Goal: Task Accomplishment & Management: Manage account settings

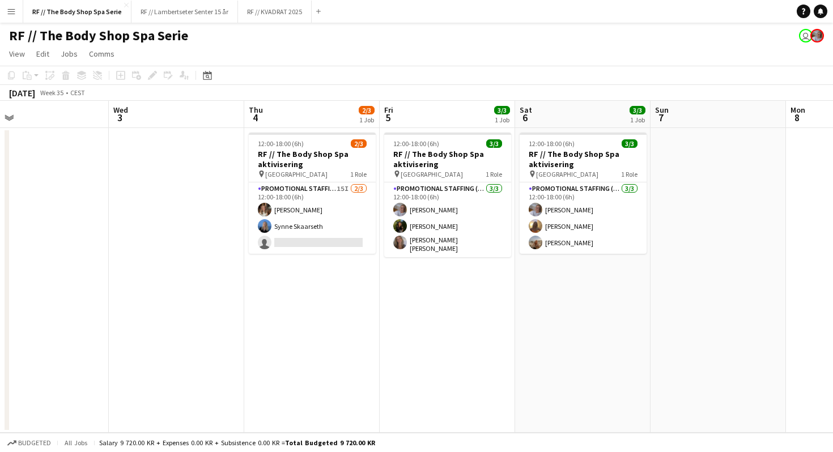
scroll to position [0, 394]
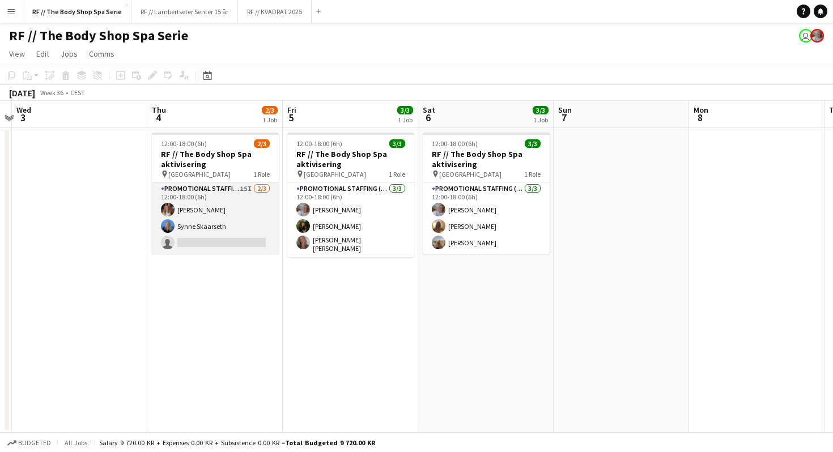
click at [241, 190] on app-card-role "Promotional Staffing (Promotional Staff) 15I [DATE] 12:00-18:00 (6h) [PERSON_NA…" at bounding box center [215, 217] width 127 height 71
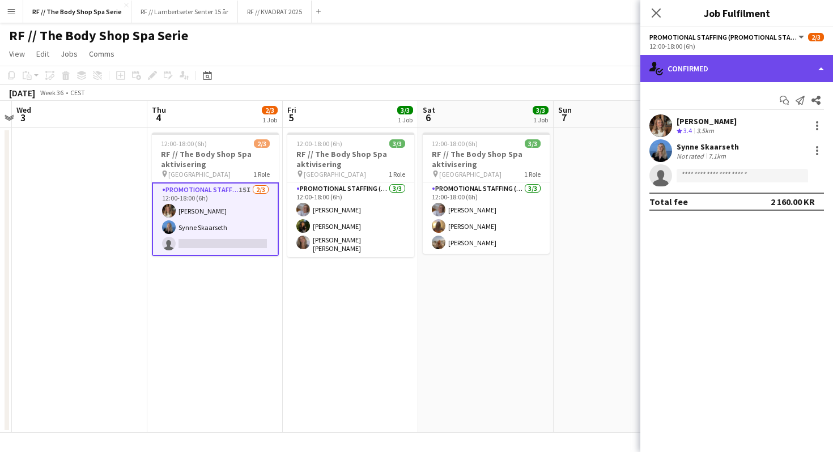
click at [722, 75] on div "single-neutral-actions-check-2 Confirmed" at bounding box center [736, 68] width 193 height 27
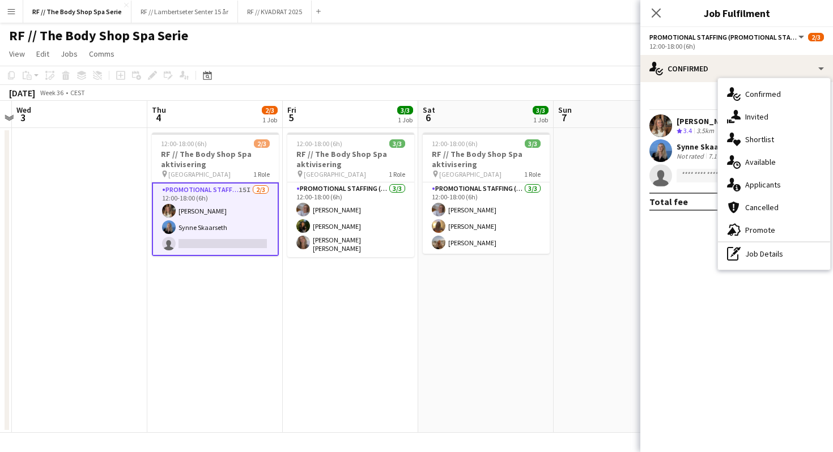
click at [693, 96] on div "Start chat Send notification Share" at bounding box center [736, 100] width 175 height 19
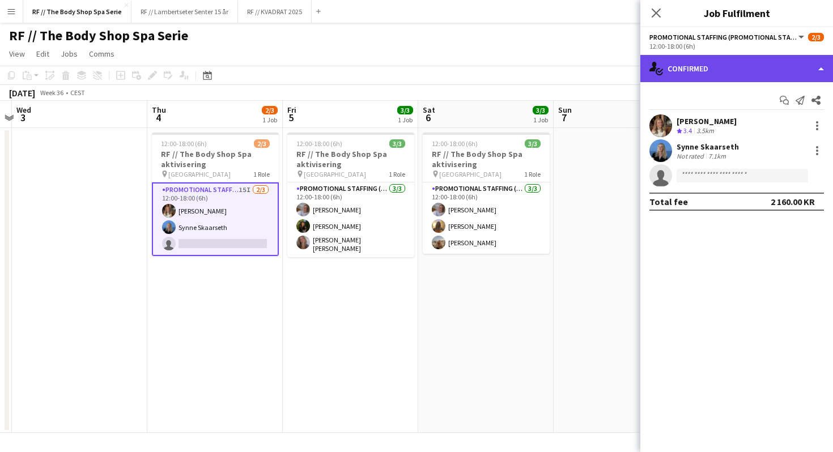
click at [719, 72] on div "single-neutral-actions-check-2 Confirmed" at bounding box center [736, 68] width 193 height 27
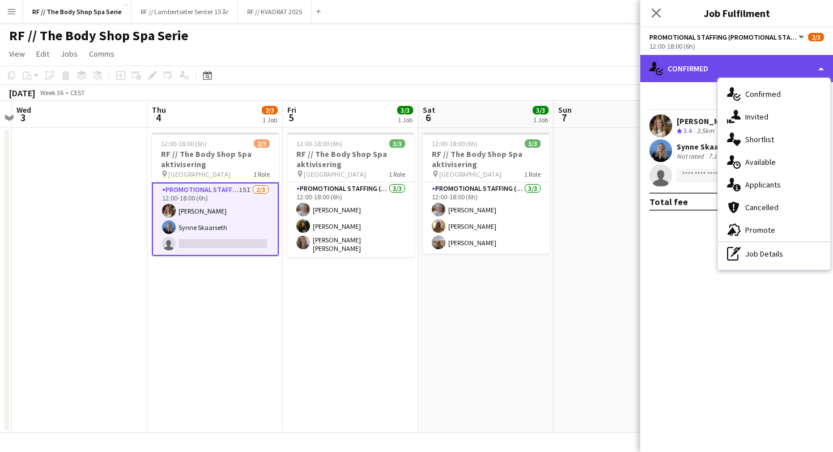
click at [699, 71] on div "single-neutral-actions-check-2 Confirmed" at bounding box center [736, 68] width 193 height 27
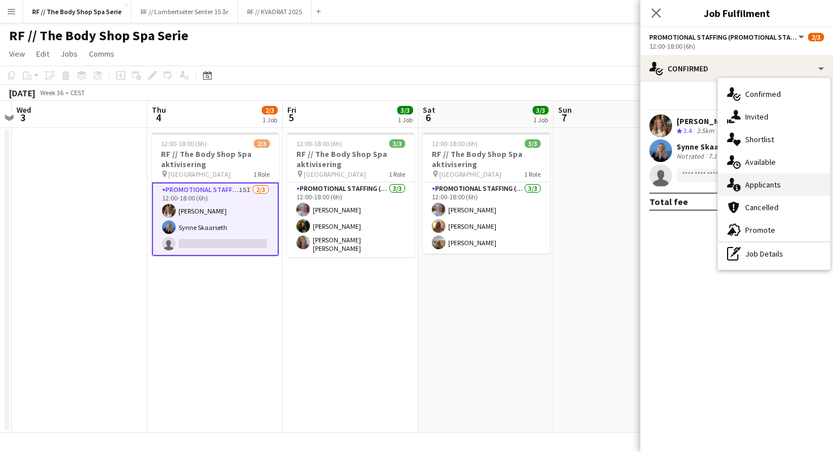
click at [762, 189] on div "single-neutral-actions-information Applicants" at bounding box center [774, 184] width 112 height 23
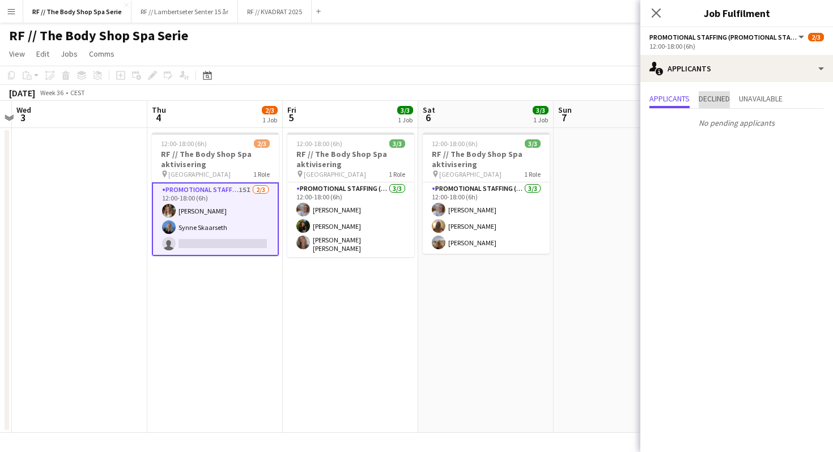
click at [724, 104] on span "Declined" at bounding box center [714, 99] width 31 height 17
click at [776, 101] on span "Unavailable" at bounding box center [761, 99] width 44 height 8
click at [657, 100] on span "Applicants" at bounding box center [669, 99] width 40 height 8
click at [655, 15] on icon at bounding box center [656, 12] width 11 height 11
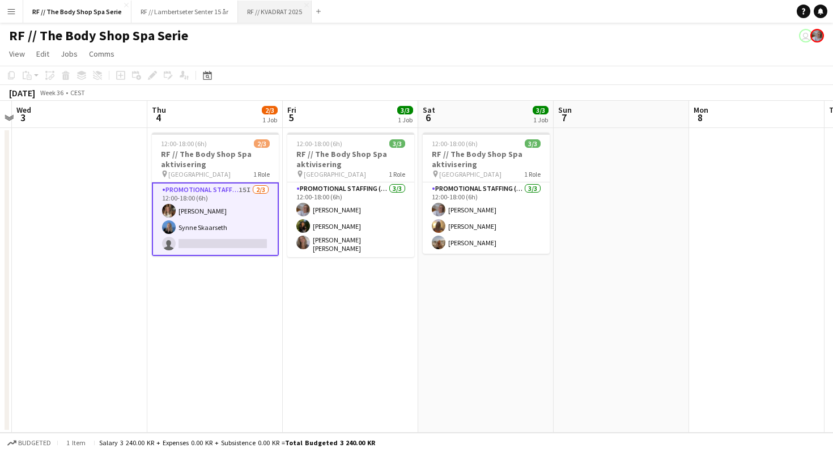
click at [285, 18] on button "RF // KVADRAT 2025 Close" at bounding box center [275, 12] width 74 height 22
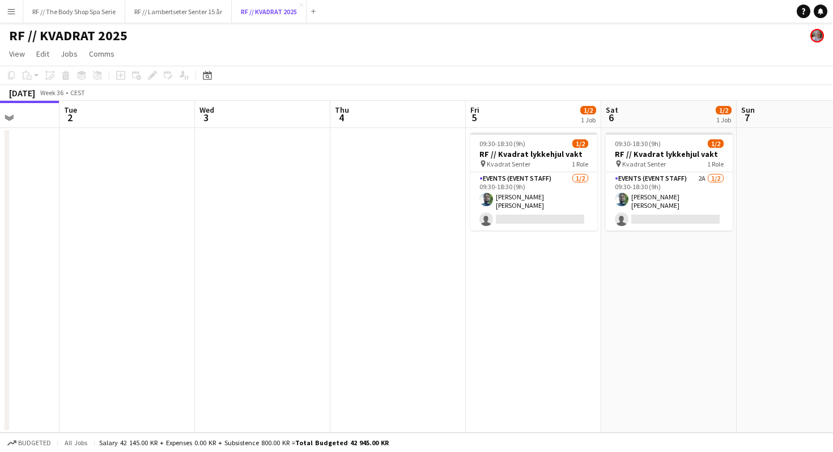
scroll to position [0, 497]
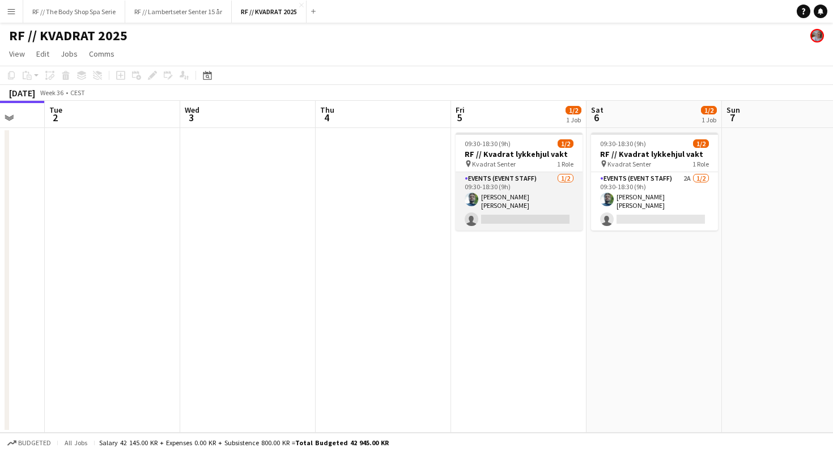
click at [516, 186] on app-card-role "Events (Event Staff) [DATE] 09:30-18:30 (9h) [PERSON_NAME] [PERSON_NAME] single…" at bounding box center [519, 201] width 127 height 58
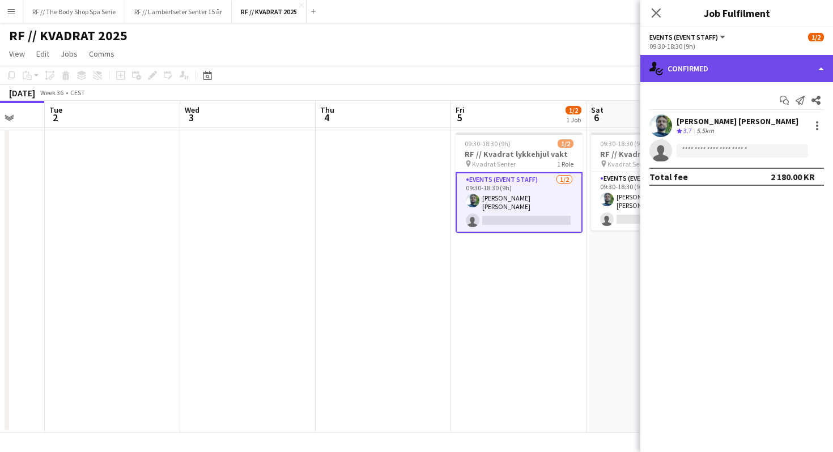
click at [686, 62] on div "single-neutral-actions-check-2 Confirmed" at bounding box center [736, 68] width 193 height 27
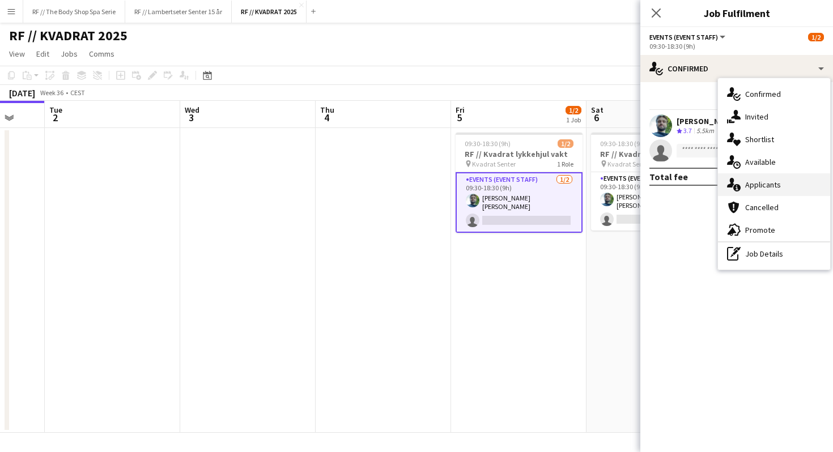
click at [750, 182] on div "single-neutral-actions-information Applicants" at bounding box center [774, 184] width 112 height 23
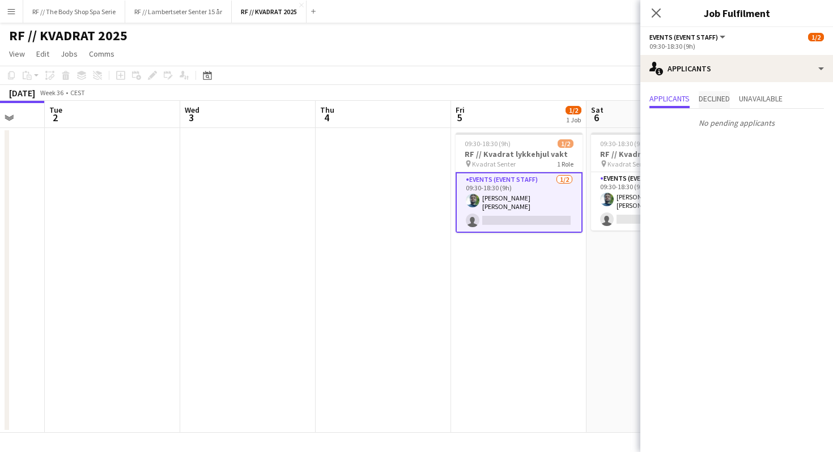
click at [716, 107] on span "Declined" at bounding box center [714, 99] width 31 height 17
click at [677, 104] on span "Applicants" at bounding box center [669, 99] width 40 height 17
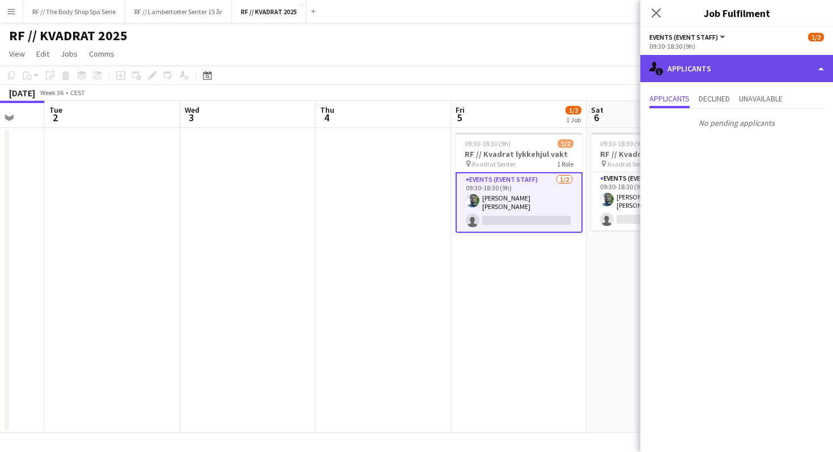
click at [696, 74] on div "single-neutral-actions-information Applicants" at bounding box center [736, 68] width 193 height 27
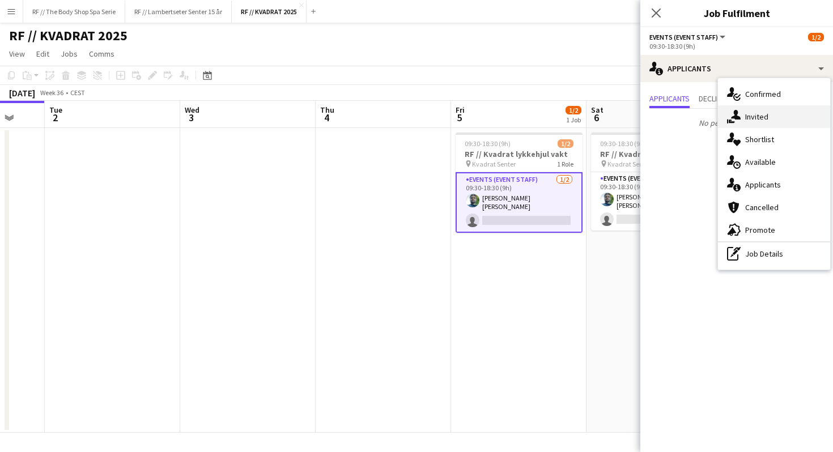
click at [736, 118] on icon at bounding box center [736, 115] width 10 height 10
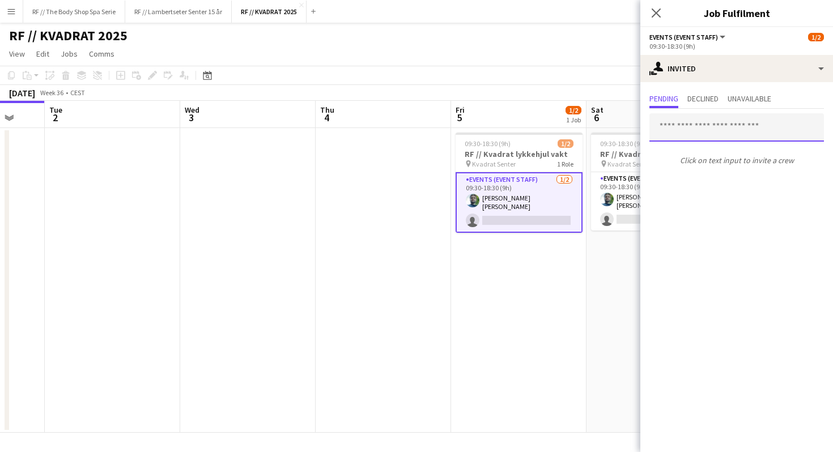
click at [710, 125] on input "text" at bounding box center [736, 127] width 175 height 28
click at [703, 130] on input "text" at bounding box center [736, 127] width 175 height 28
click at [729, 122] on input "text" at bounding box center [736, 127] width 175 height 28
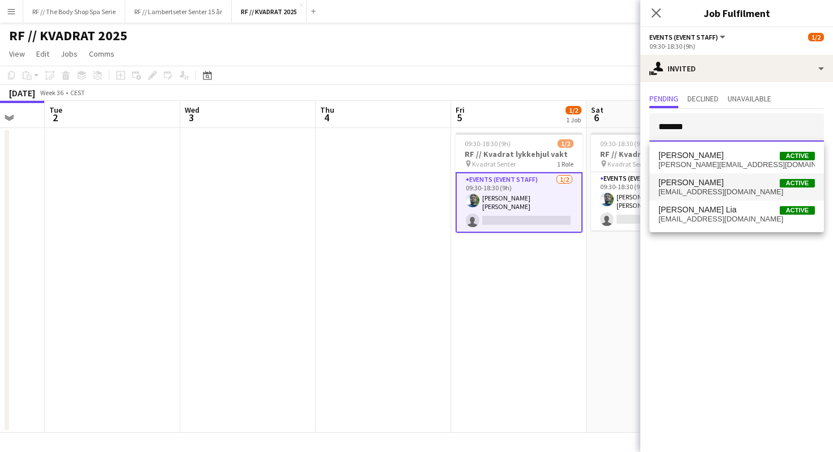
type input "******"
click at [724, 182] on span "[PERSON_NAME]" at bounding box center [691, 183] width 65 height 10
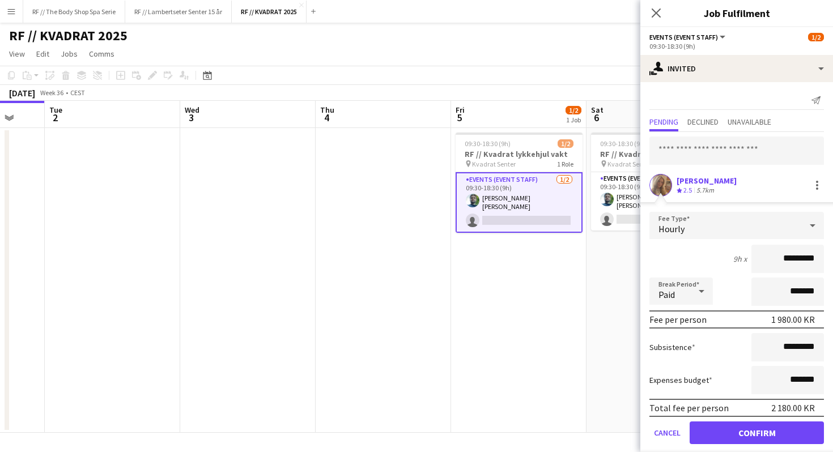
scroll to position [13, 0]
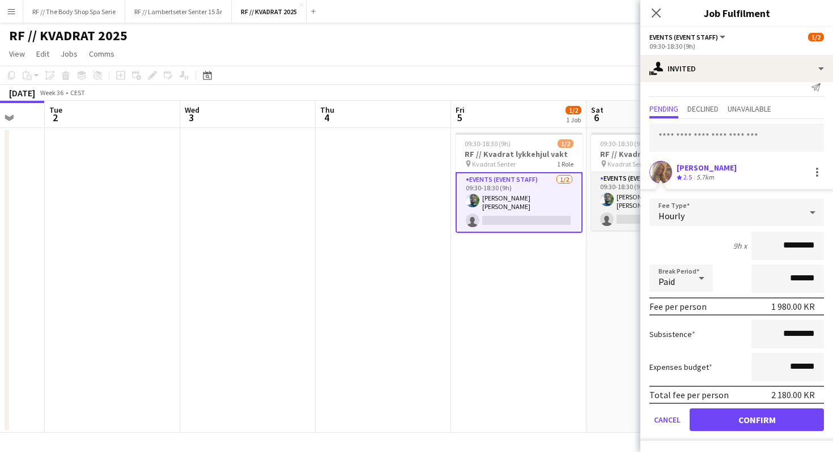
click at [603, 187] on app-card-role "Events (Event Staff) 2A [DATE] 09:30-18:30 (9h) [PERSON_NAME] [PERSON_NAME] sin…" at bounding box center [654, 201] width 127 height 58
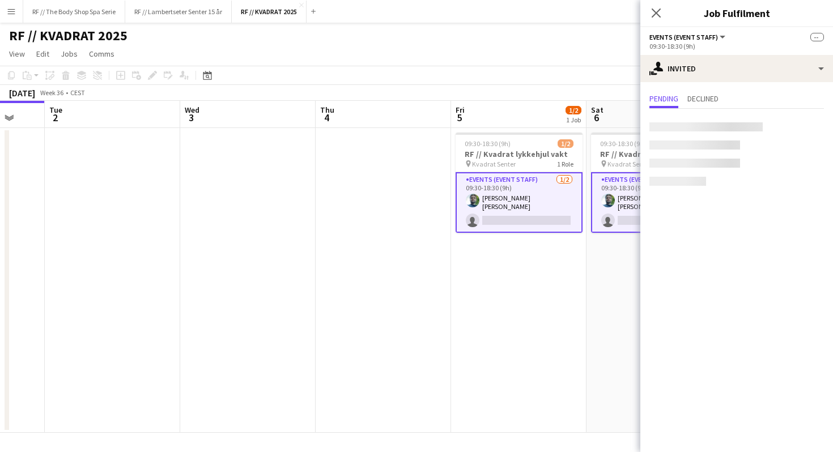
scroll to position [0, 0]
click at [706, 133] on input "text" at bounding box center [736, 127] width 175 height 28
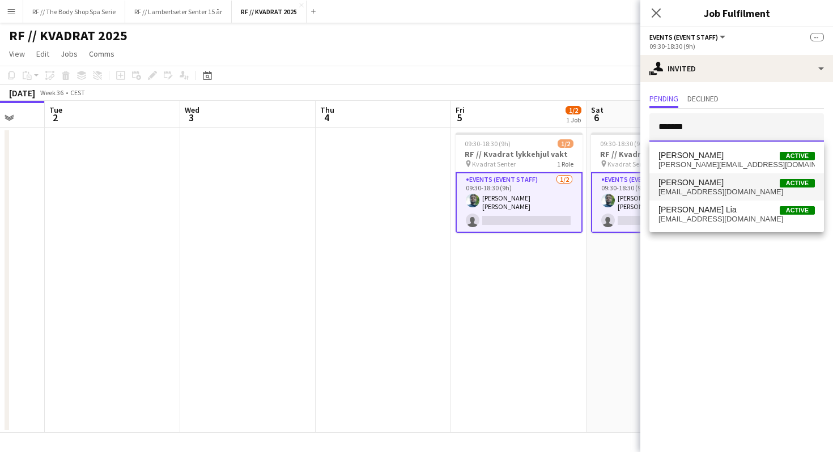
type input "******"
click at [729, 189] on span "[EMAIL_ADDRESS][DOMAIN_NAME]" at bounding box center [737, 192] width 156 height 9
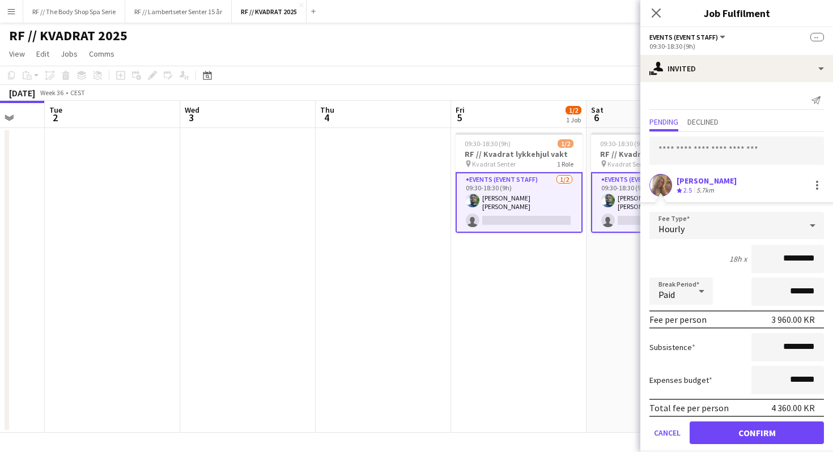
scroll to position [13, 0]
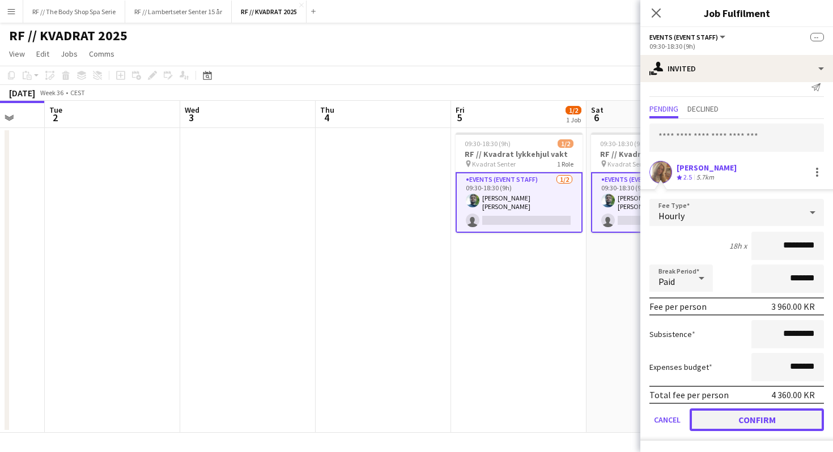
click at [774, 419] on button "Confirm" at bounding box center [757, 420] width 134 height 23
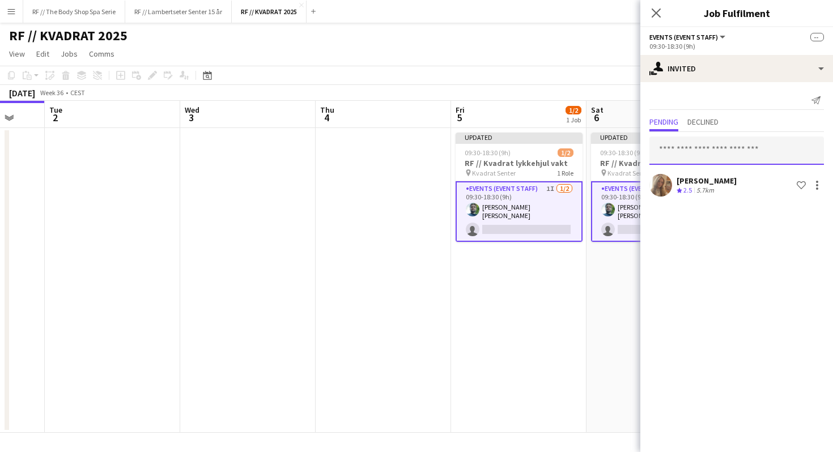
click at [707, 156] on input "text" at bounding box center [736, 151] width 175 height 28
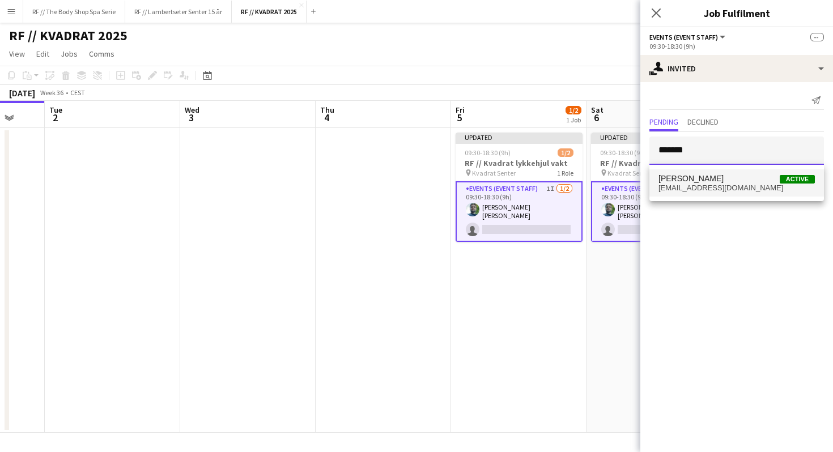
type input "*******"
click at [711, 188] on span "[EMAIL_ADDRESS][DOMAIN_NAME]" at bounding box center [737, 188] width 156 height 9
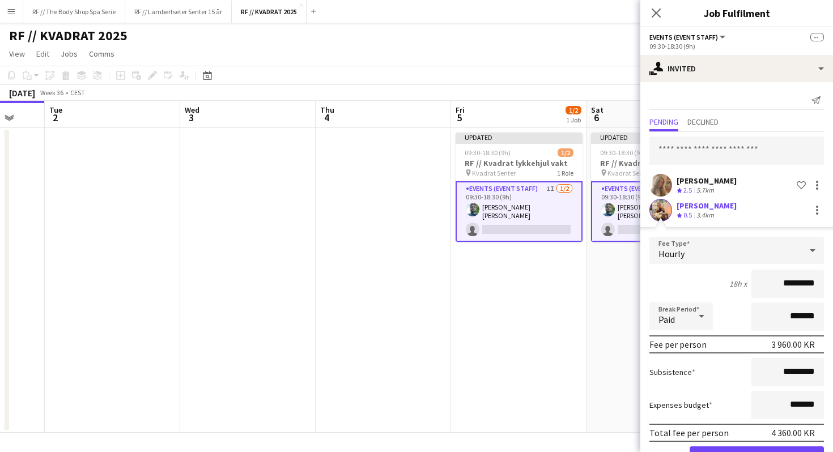
scroll to position [38, 0]
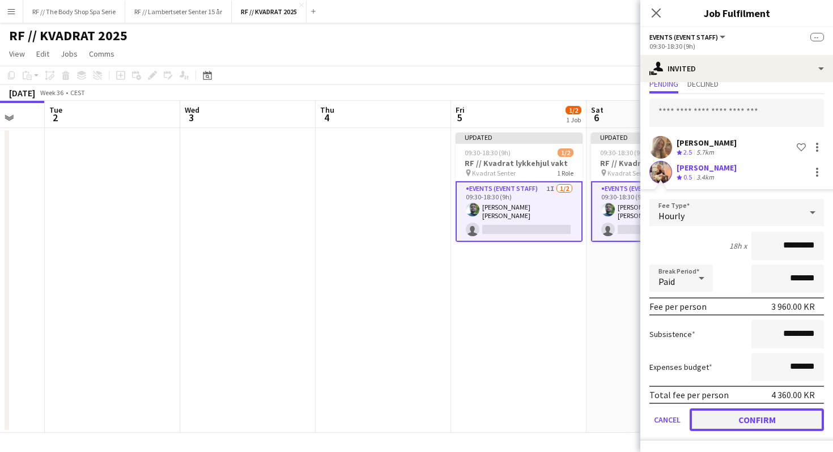
click at [756, 421] on button "Confirm" at bounding box center [757, 420] width 134 height 23
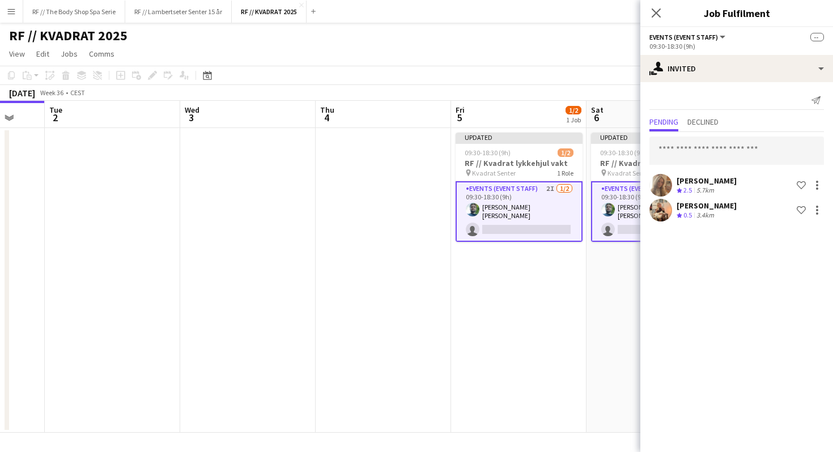
scroll to position [0, 0]
click at [695, 149] on input "text" at bounding box center [736, 151] width 175 height 28
click at [821, 214] on div at bounding box center [817, 210] width 14 height 14
click at [673, 150] on div at bounding box center [416, 226] width 833 height 452
click at [700, 154] on input "text" at bounding box center [736, 151] width 175 height 28
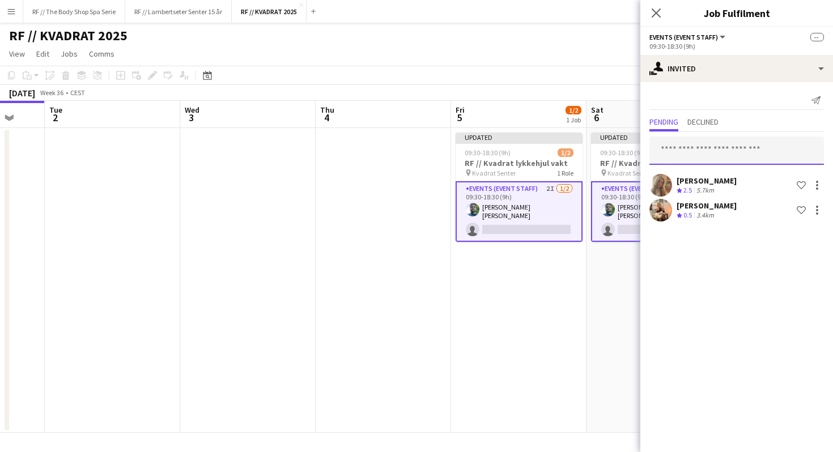
click at [712, 151] on input "text" at bounding box center [736, 151] width 175 height 28
click at [714, 150] on input "text" at bounding box center [736, 151] width 175 height 28
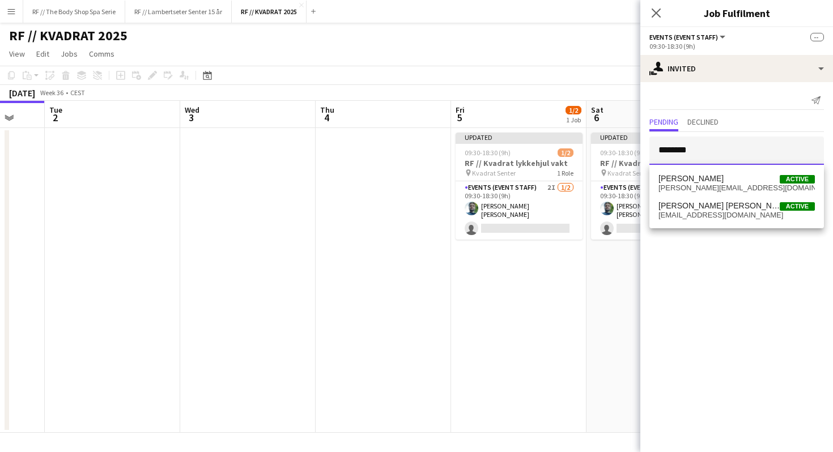
type input "*******"
click at [716, 185] on span "[PERSON_NAME][EMAIL_ADDRESS][DOMAIN_NAME]" at bounding box center [737, 188] width 156 height 9
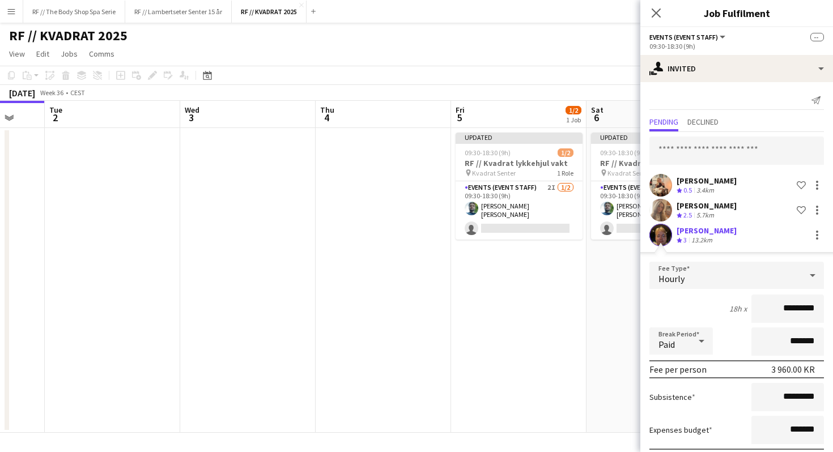
scroll to position [63, 0]
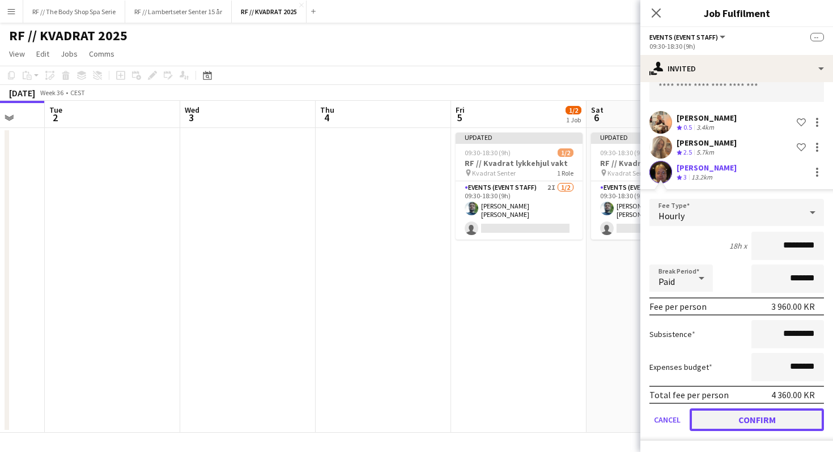
click at [765, 424] on button "Confirm" at bounding box center [757, 420] width 134 height 23
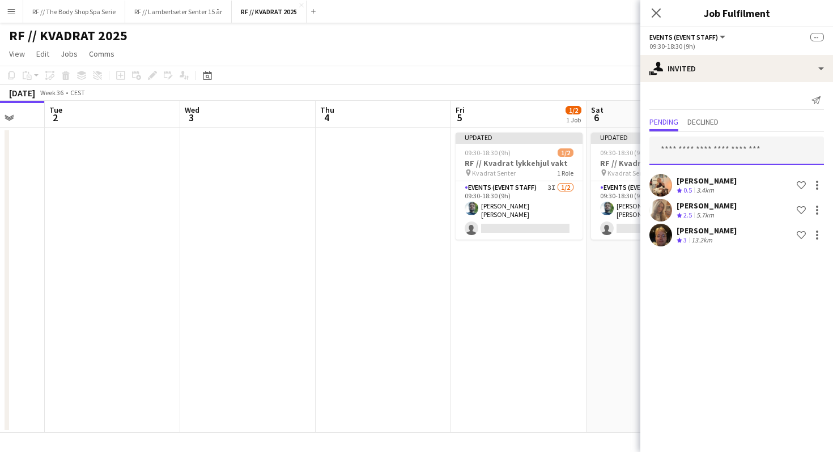
click at [709, 154] on input "text" at bounding box center [736, 151] width 175 height 28
click at [693, 153] on input "text" at bounding box center [736, 151] width 175 height 28
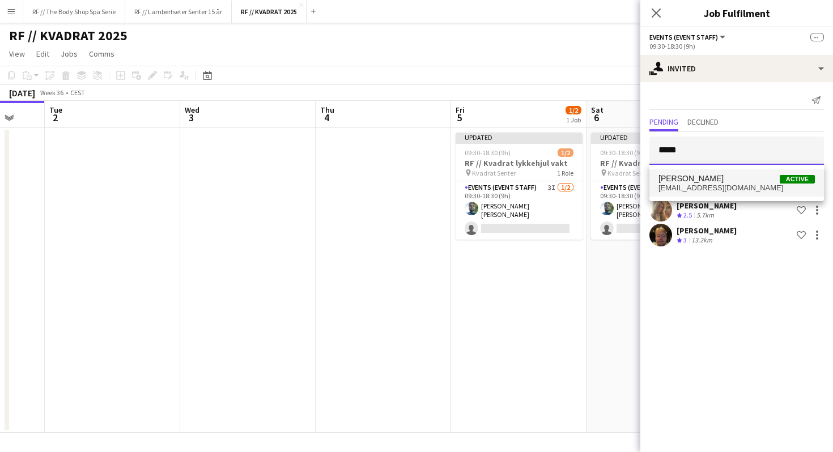
type input "*****"
click at [711, 181] on span "[PERSON_NAME]" at bounding box center [691, 179] width 65 height 10
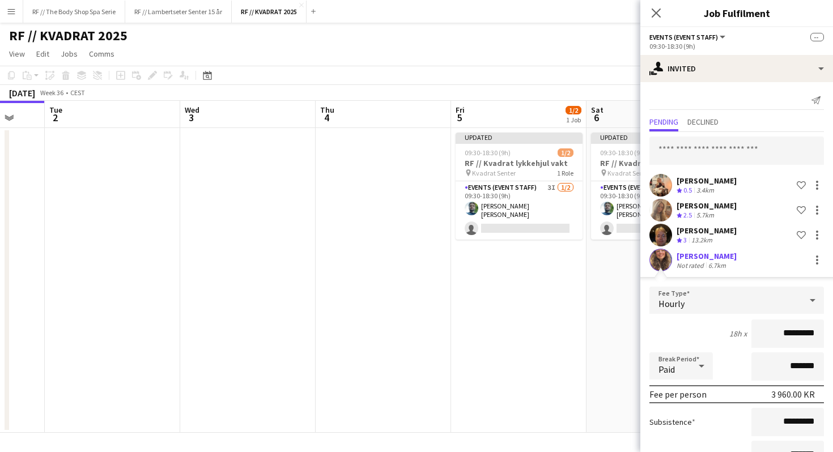
scroll to position [88, 0]
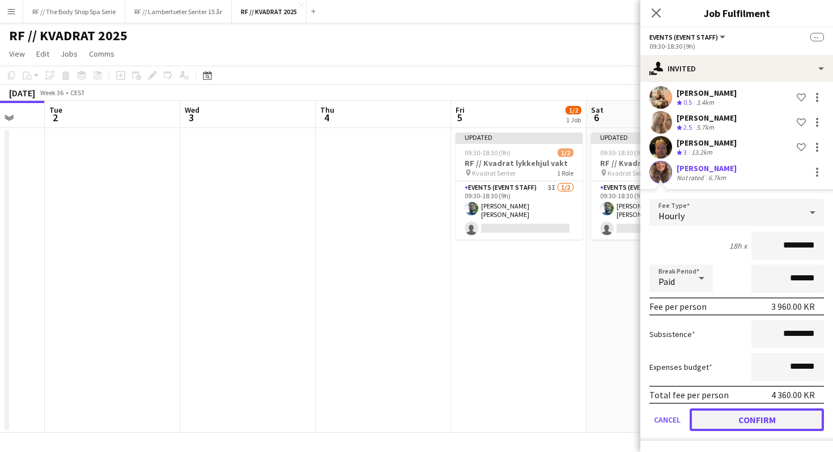
click at [736, 420] on button "Confirm" at bounding box center [757, 420] width 134 height 23
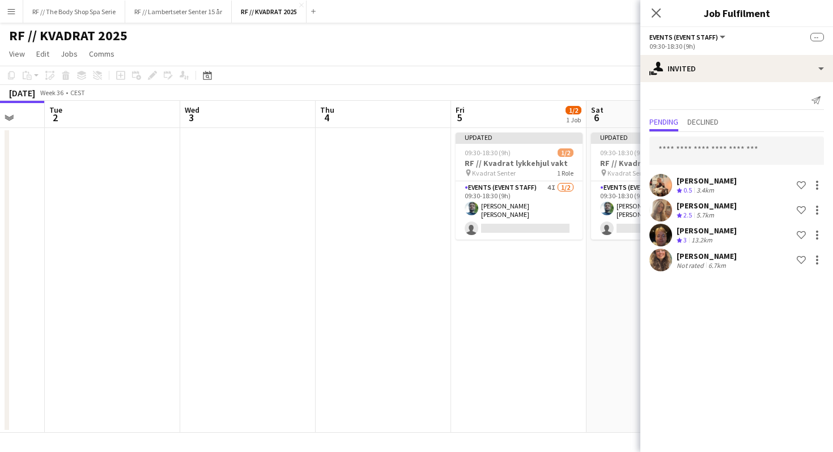
scroll to position [0, 0]
click at [687, 147] on input "text" at bounding box center [736, 151] width 175 height 28
click at [704, 155] on input "text" at bounding box center [736, 151] width 175 height 28
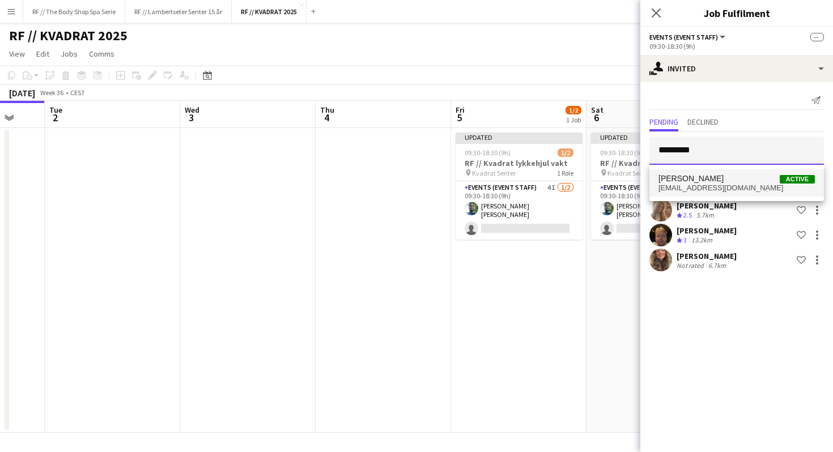
type input "*********"
click at [708, 180] on span "[PERSON_NAME]" at bounding box center [691, 179] width 65 height 10
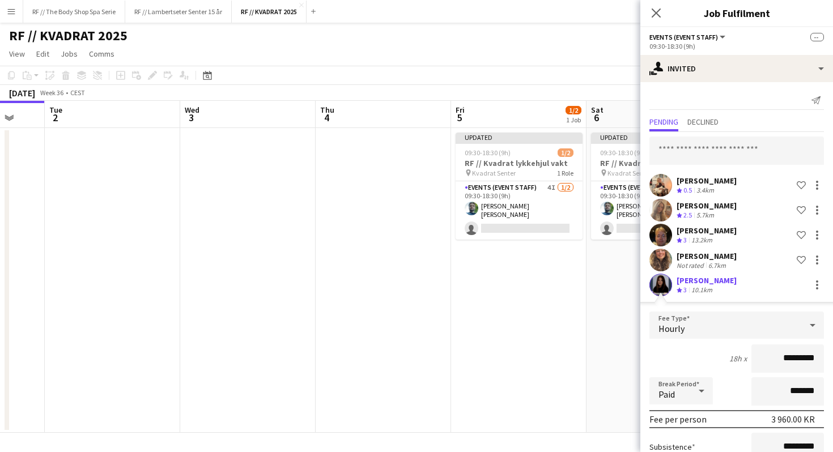
scroll to position [113, 0]
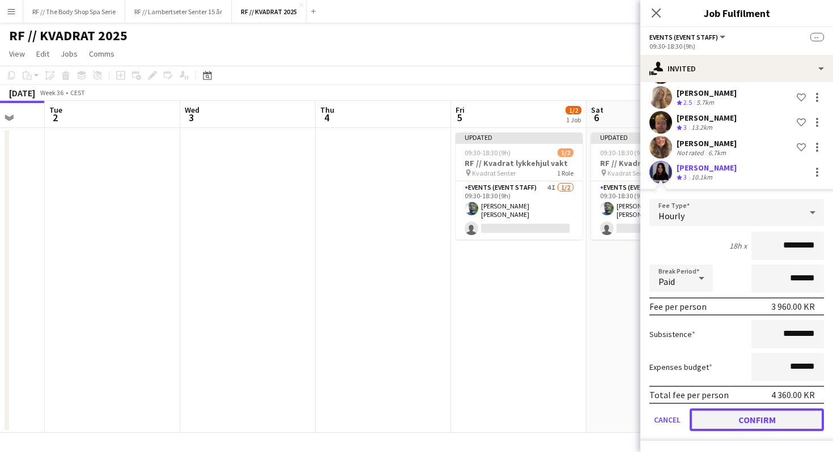
click at [760, 423] on button "Confirm" at bounding box center [757, 420] width 134 height 23
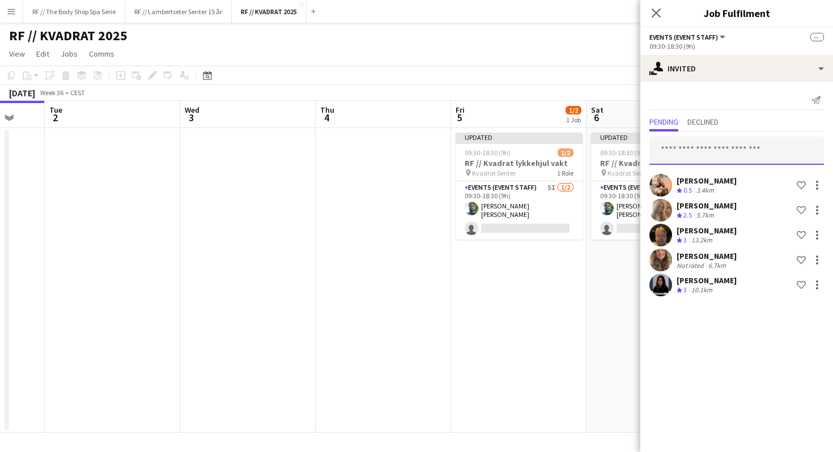
click at [682, 156] on input "text" at bounding box center [736, 151] width 175 height 28
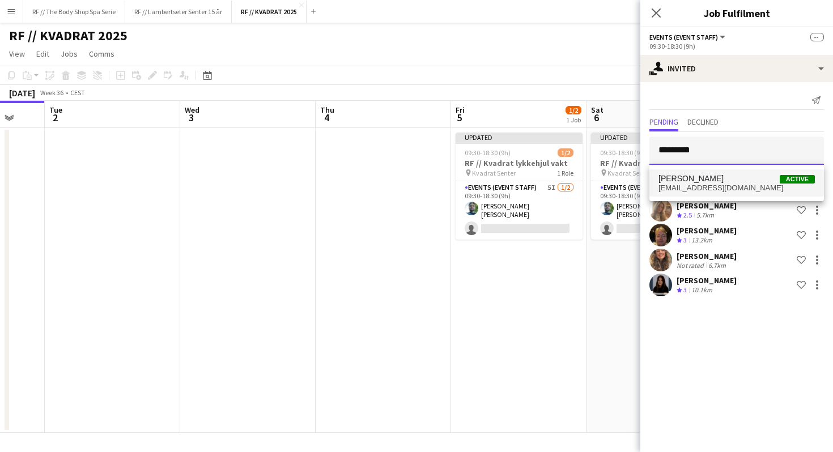
type input "*********"
click at [717, 182] on span "[PERSON_NAME] Active" at bounding box center [737, 179] width 156 height 10
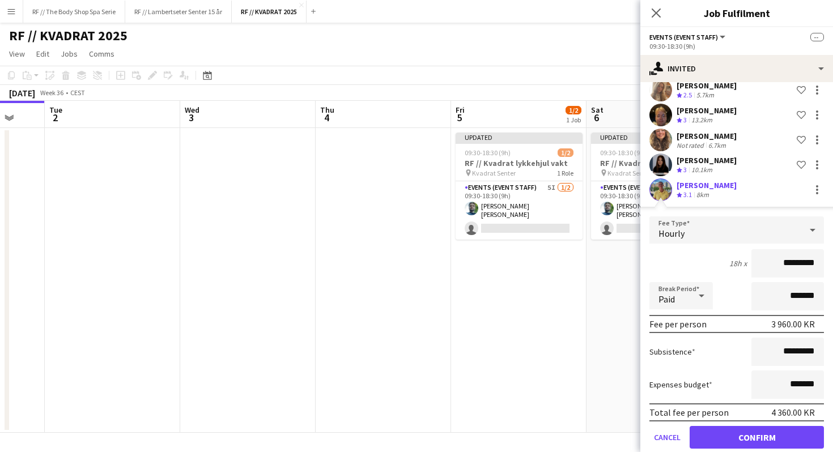
scroll to position [138, 0]
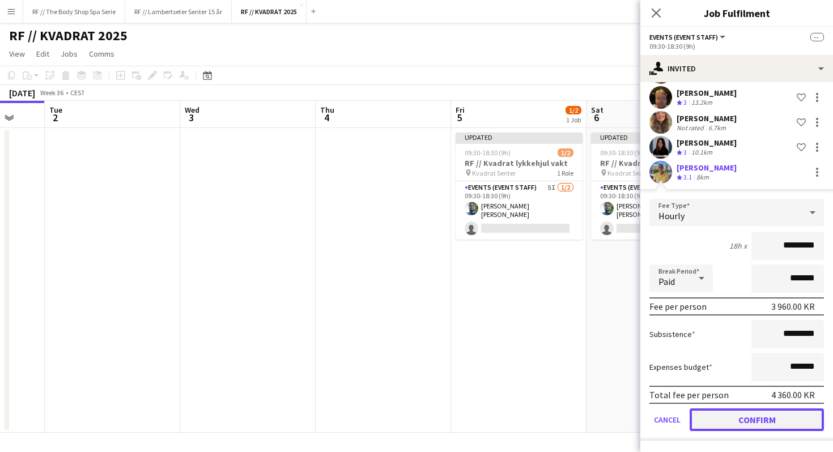
click at [751, 421] on button "Confirm" at bounding box center [757, 420] width 134 height 23
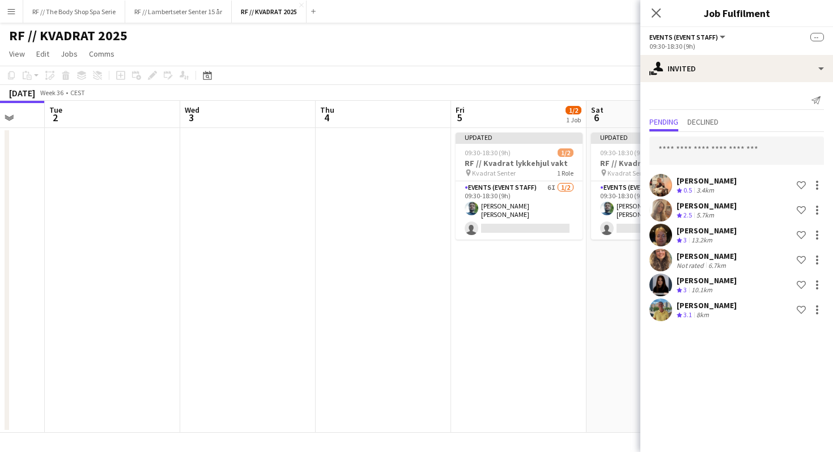
scroll to position [0, 0]
click at [702, 146] on input "text" at bounding box center [736, 151] width 175 height 28
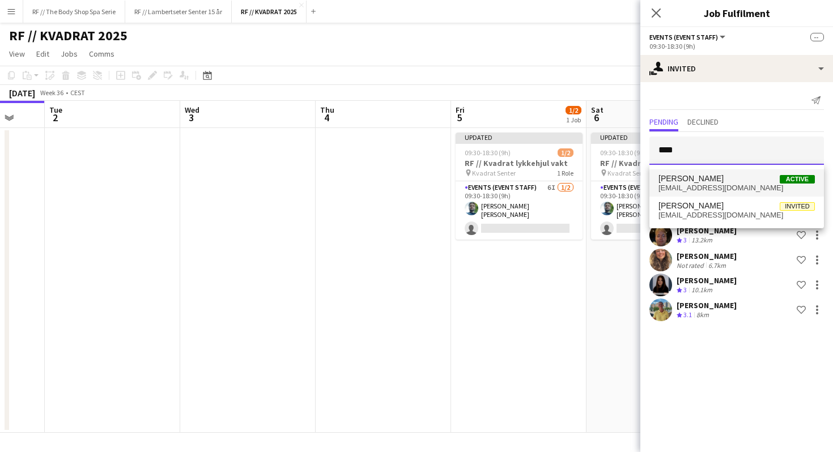
type input "***"
click at [713, 180] on span "[PERSON_NAME]" at bounding box center [691, 179] width 65 height 10
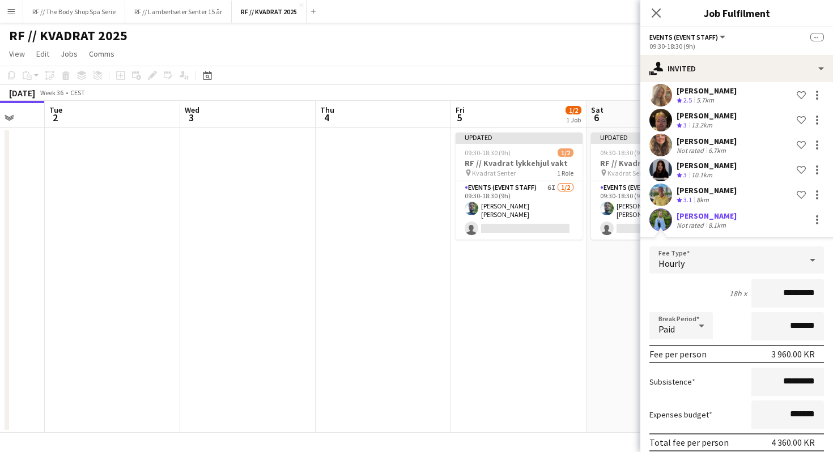
scroll to position [163, 0]
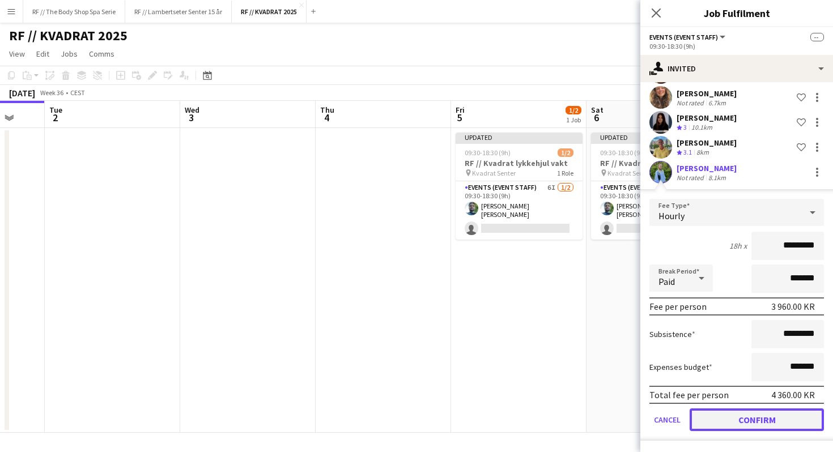
click at [750, 418] on button "Confirm" at bounding box center [757, 420] width 134 height 23
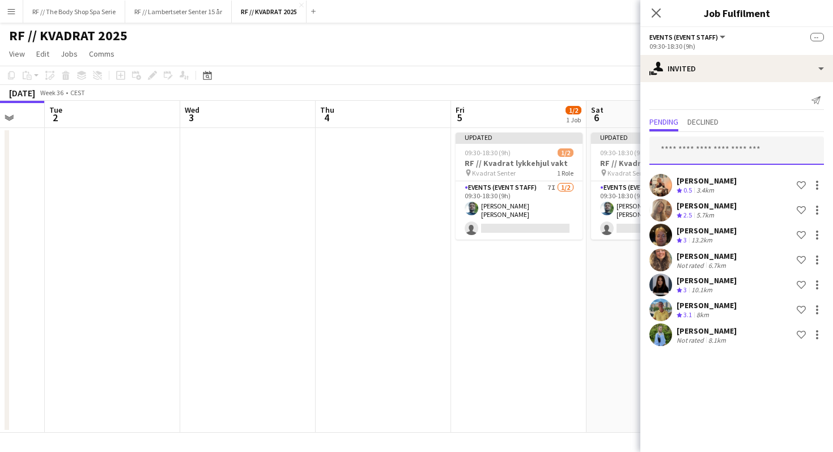
click at [700, 154] on input "text" at bounding box center [736, 151] width 175 height 28
click at [695, 151] on input "text" at bounding box center [736, 151] width 175 height 28
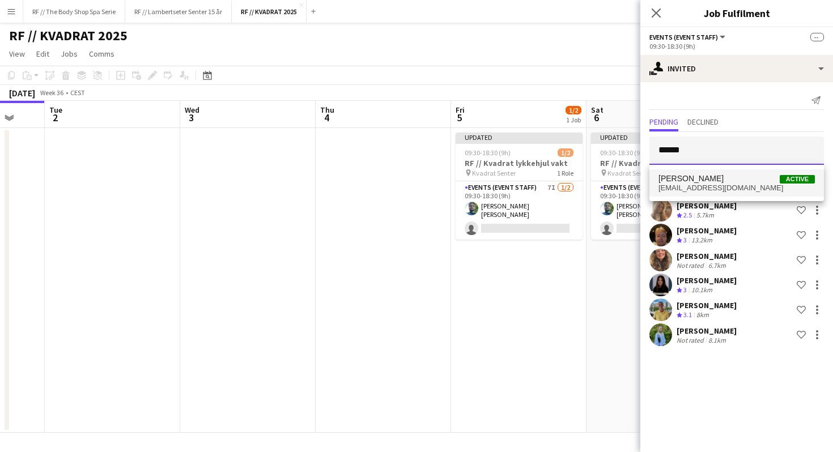
type input "******"
click at [688, 173] on mat-option "[PERSON_NAME] Active [EMAIL_ADDRESS][DOMAIN_NAME]" at bounding box center [736, 182] width 175 height 27
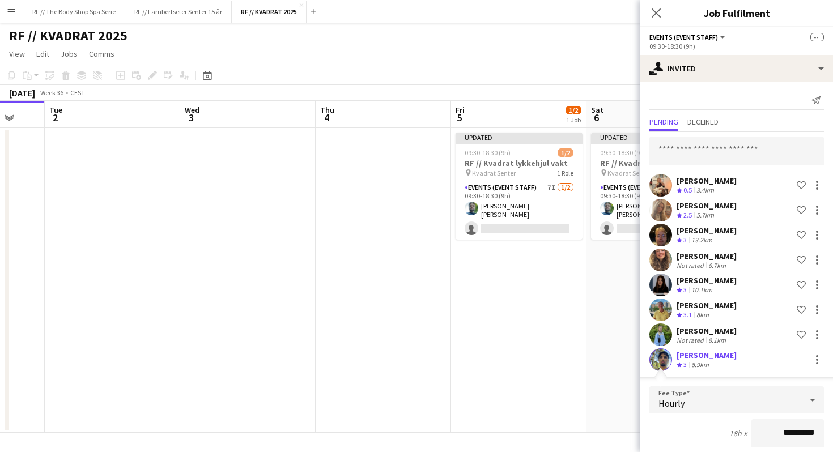
scroll to position [188, 0]
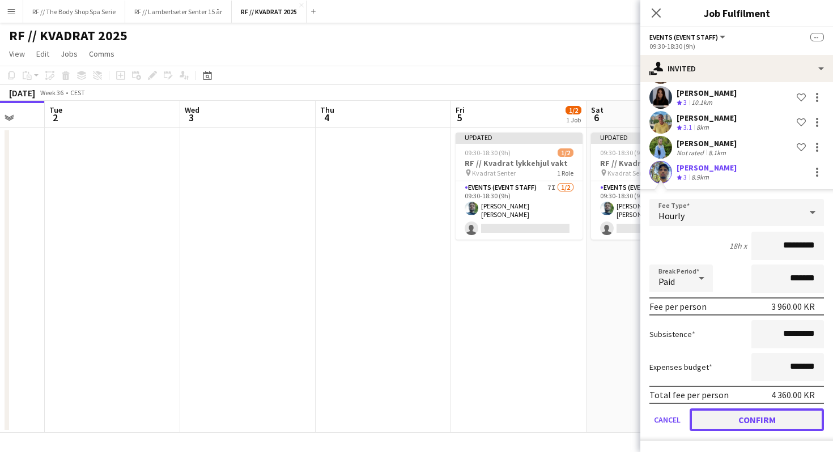
click at [754, 418] on button "Confirm" at bounding box center [757, 420] width 134 height 23
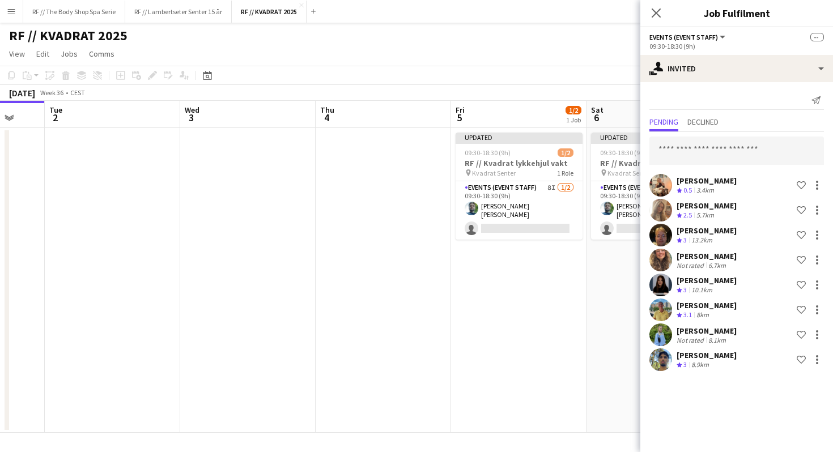
scroll to position [0, 0]
click at [821, 184] on div at bounding box center [817, 186] width 14 height 14
click at [772, 286] on span "Cancel invitation" at bounding box center [781, 288] width 66 height 10
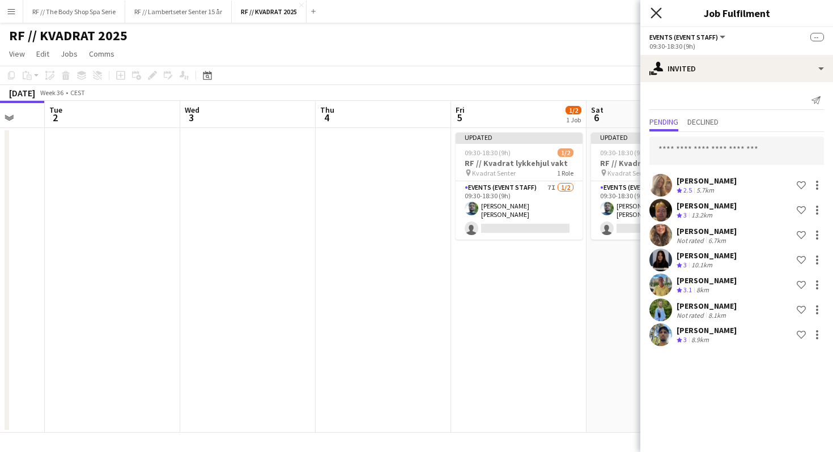
click at [656, 13] on icon at bounding box center [656, 12] width 11 height 11
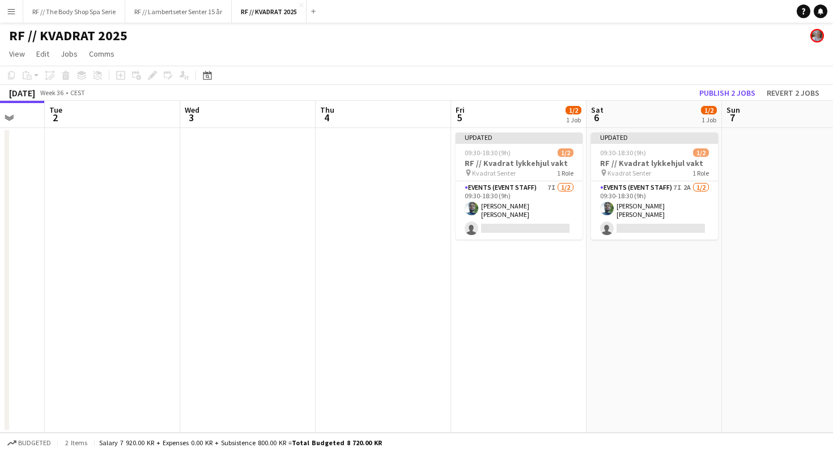
click at [706, 57] on app-page-menu "View Day view expanded Day view collapsed Month view Date picker Jump to [DATE]…" at bounding box center [416, 55] width 833 height 22
click at [617, 286] on app-date-cell "Updated 09:30-18:30 (9h) 1/2 RF // Kvadrat lykkehjul vakt pin Kvadrat [PERSON_N…" at bounding box center [654, 280] width 135 height 305
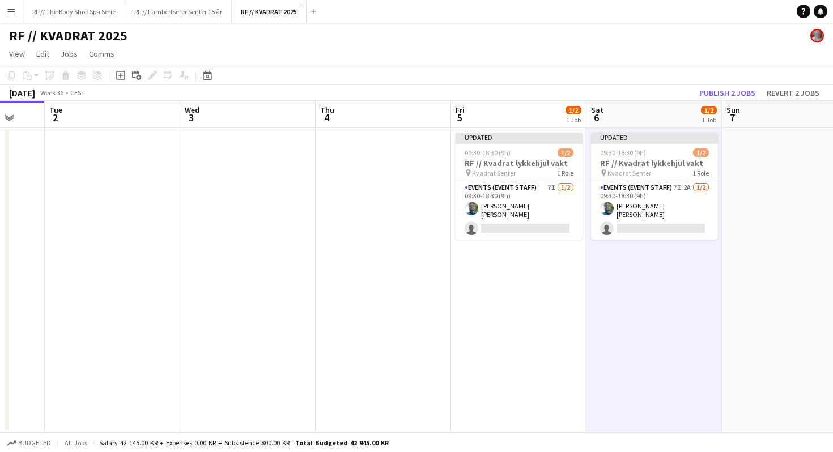
click at [523, 291] on app-date-cell "Updated 09:30-18:30 (9h) 1/2 RF // Kvadrat lykkehjul vakt pin Kvadrat [PERSON_N…" at bounding box center [518, 280] width 135 height 305
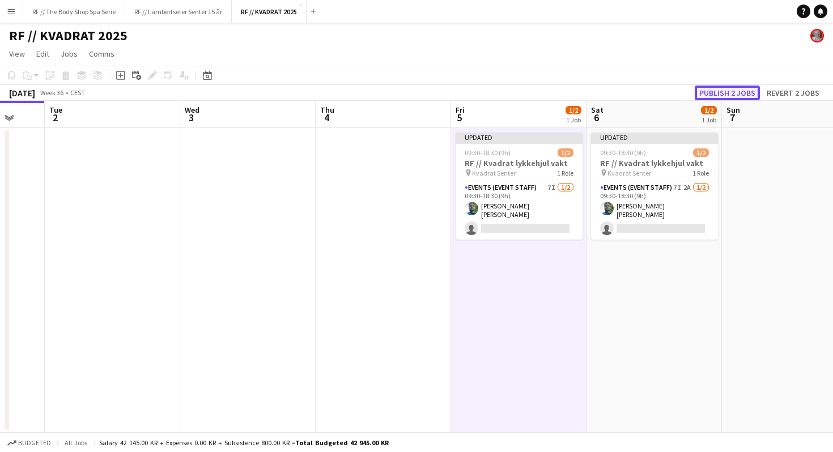
click at [745, 88] on button "Publish 2 jobs" at bounding box center [727, 93] width 65 height 15
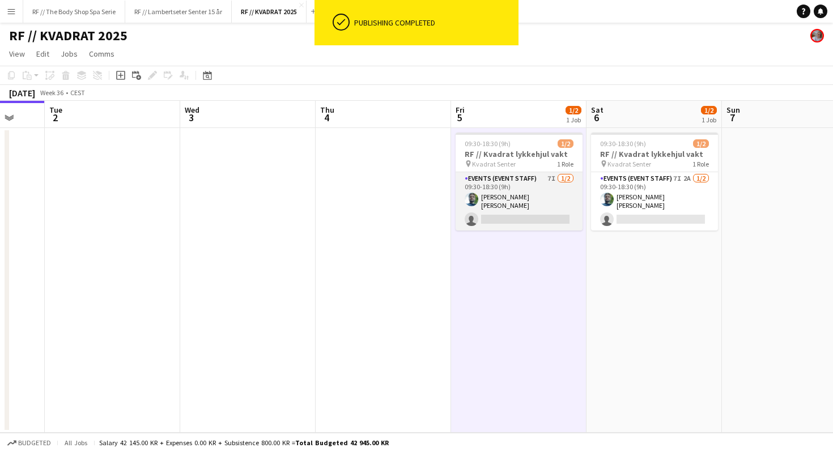
click at [559, 181] on app-card-role "Events (Event Staff) 7I [DATE] 09:30-18:30 (9h) [PERSON_NAME] [PERSON_NAME] sin…" at bounding box center [519, 201] width 127 height 58
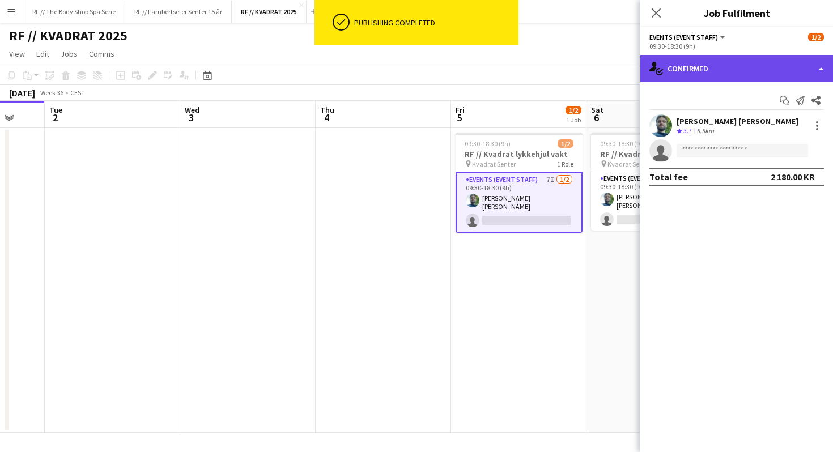
click at [710, 80] on div "single-neutral-actions-check-2 Confirmed" at bounding box center [736, 68] width 193 height 27
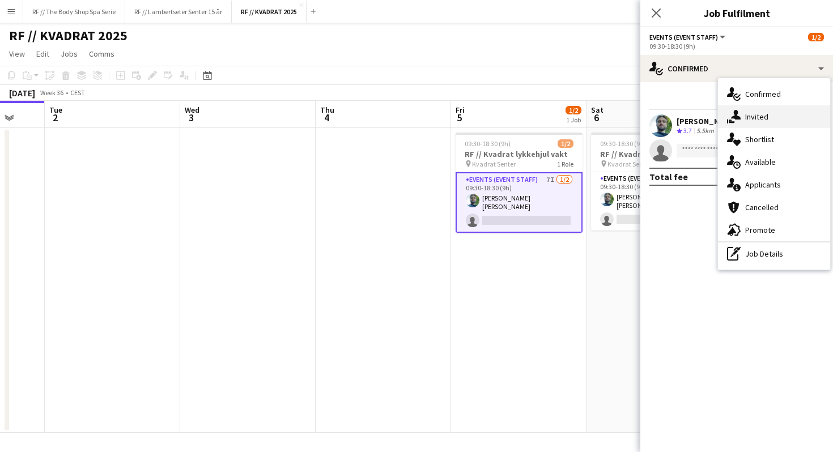
click at [734, 113] on icon at bounding box center [736, 115] width 10 height 10
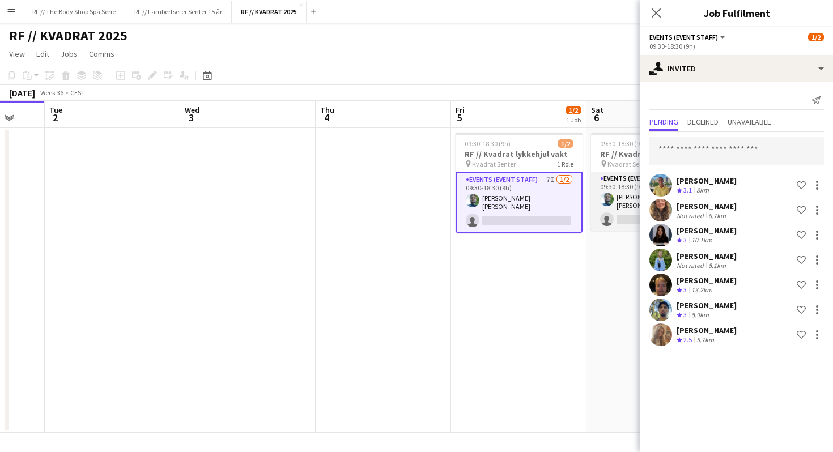
click at [625, 180] on app-card-role "Events (Event Staff) 7I 2A [DATE] 09:30-18:30 (9h) [PERSON_NAME] [PERSON_NAME] …" at bounding box center [654, 201] width 127 height 58
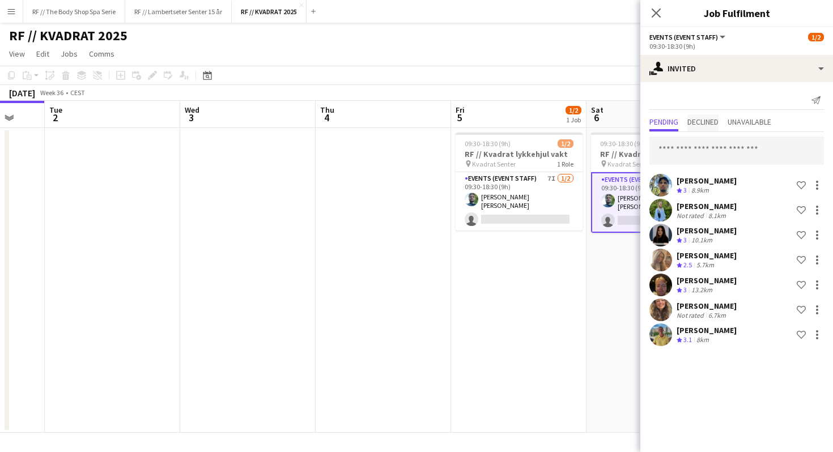
click at [707, 122] on span "Declined" at bounding box center [702, 122] width 31 height 8
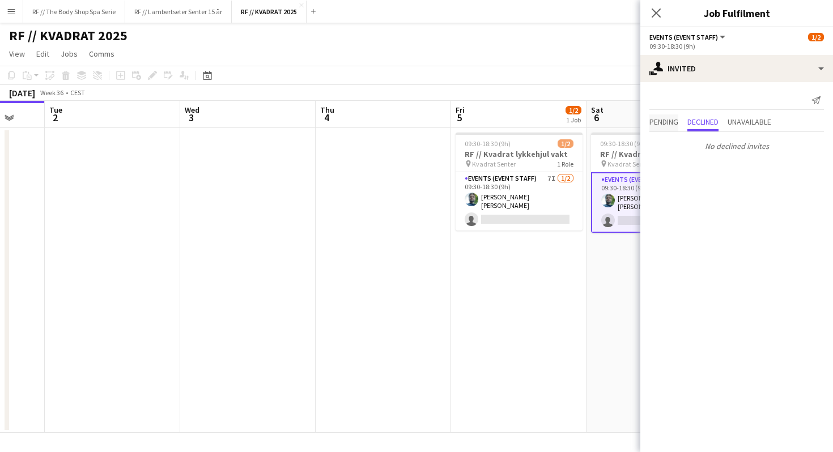
click at [653, 122] on span "Pending" at bounding box center [663, 122] width 29 height 8
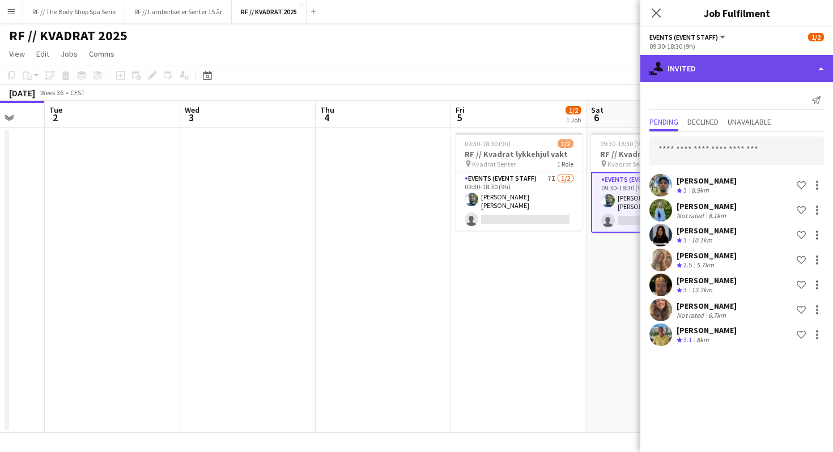
click at [671, 70] on div "single-neutral-actions-share-1 Invited" at bounding box center [736, 68] width 193 height 27
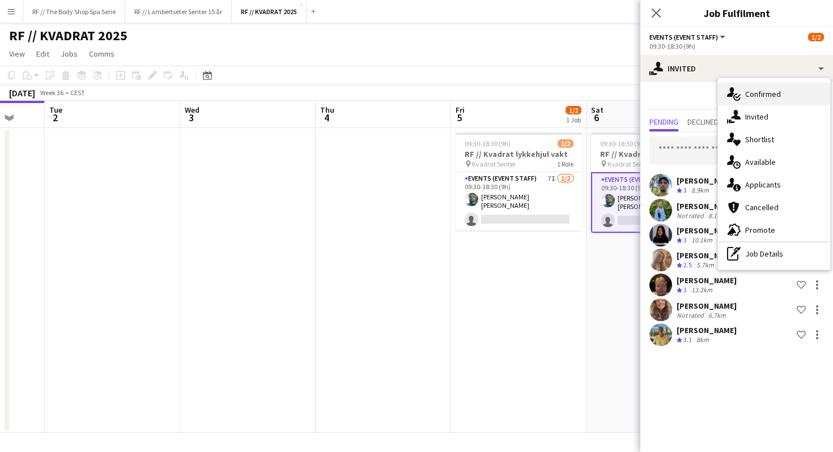
click at [760, 95] on div "single-neutral-actions-check-2 Confirmed" at bounding box center [774, 94] width 112 height 23
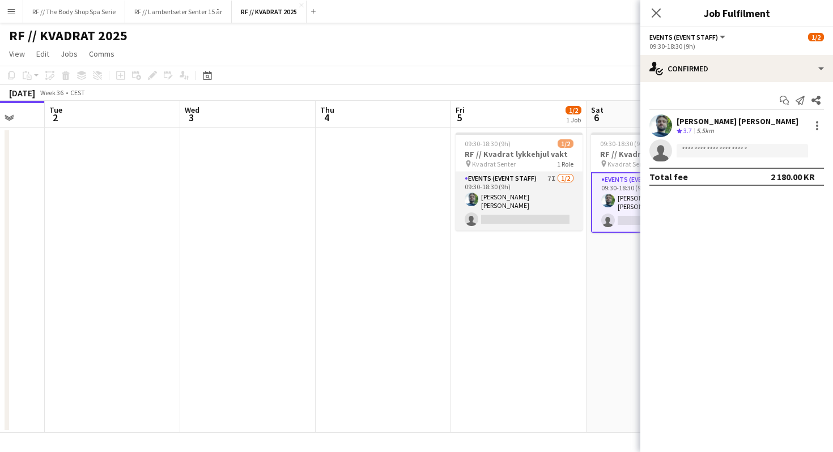
click at [534, 196] on app-card-role "Events (Event Staff) 7I [DATE] 09:30-18:30 (9h) [PERSON_NAME] [PERSON_NAME] sin…" at bounding box center [519, 201] width 127 height 58
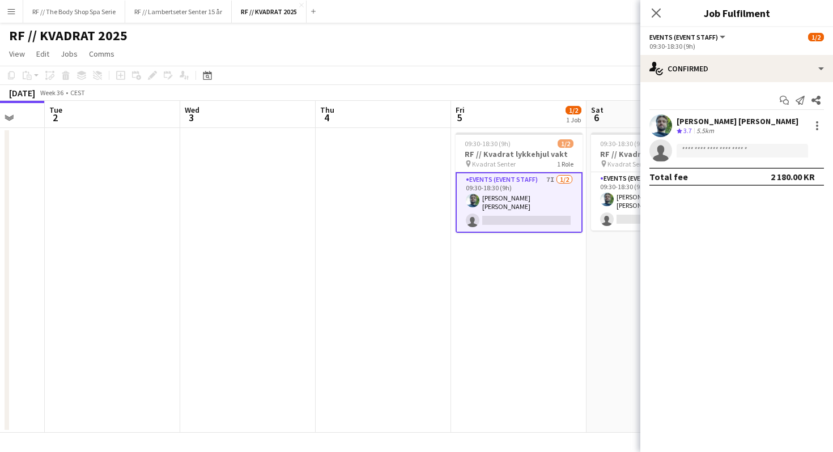
click at [371, 179] on app-date-cell at bounding box center [383, 280] width 135 height 305
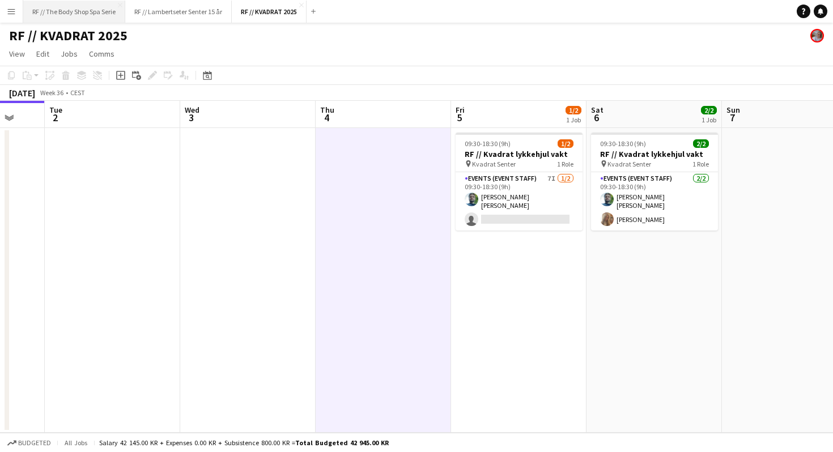
click at [74, 9] on button "RF // The Body Shop Spa Serie Close" at bounding box center [74, 12] width 102 height 22
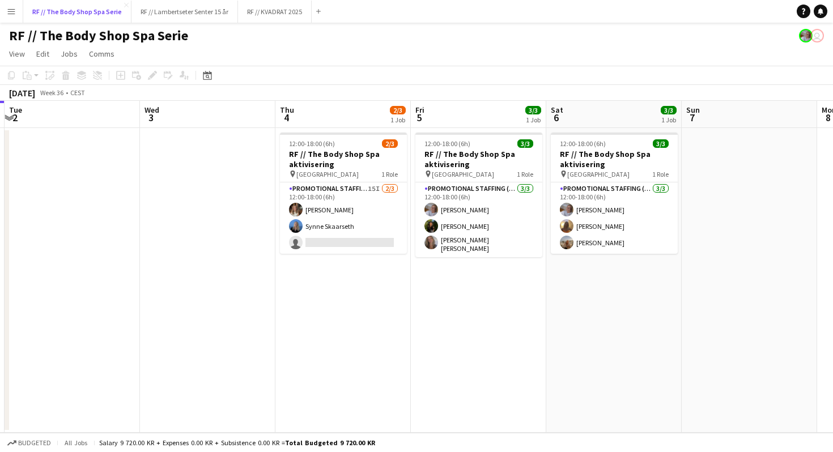
scroll to position [0, 548]
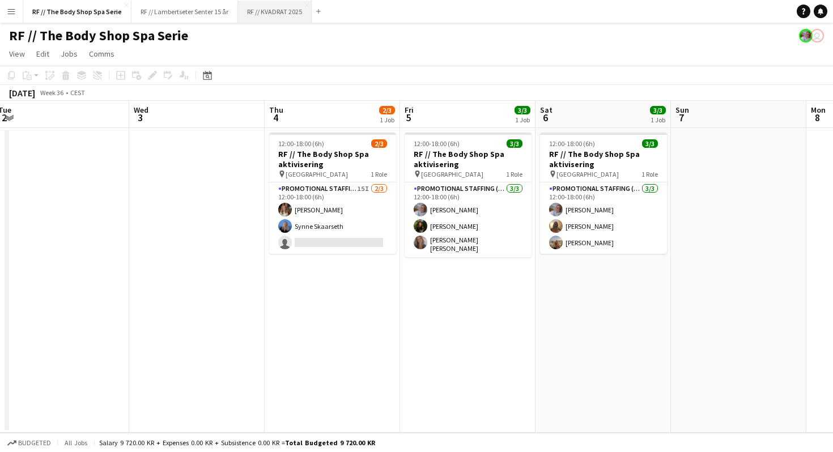
click at [259, 11] on button "RF // KVADRAT 2025 Close" at bounding box center [275, 12] width 74 height 22
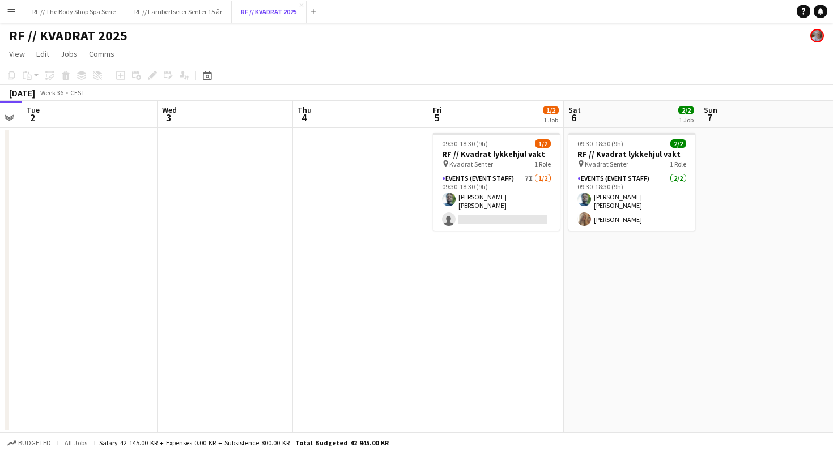
scroll to position [0, 526]
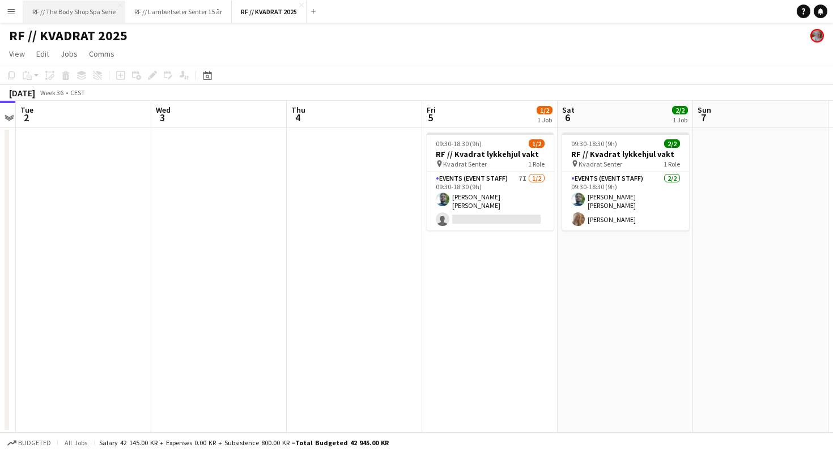
click at [79, 11] on button "RF // The Body Shop Spa Serie Close" at bounding box center [74, 12] width 102 height 22
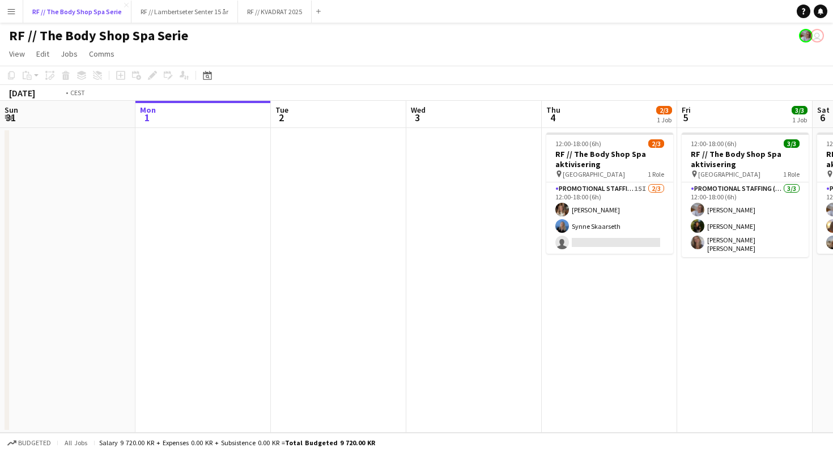
scroll to position [0, 467]
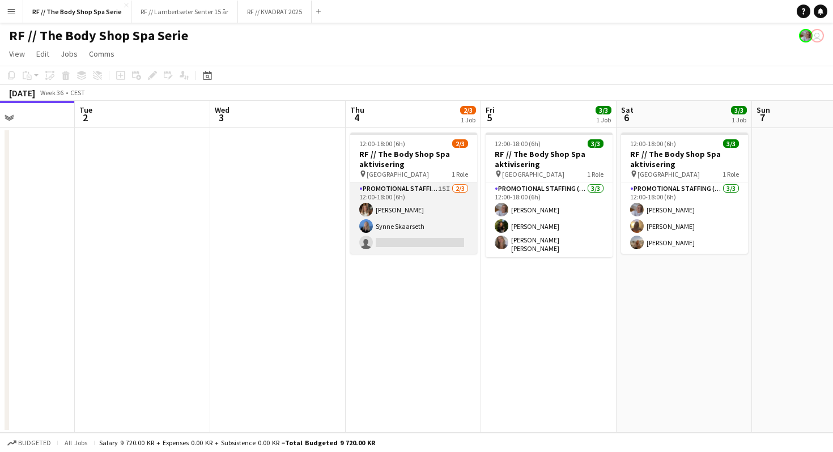
click at [427, 190] on app-card-role "Promotional Staffing (Promotional Staff) 15I [DATE] 12:00-18:00 (6h) [PERSON_NA…" at bounding box center [413, 217] width 127 height 71
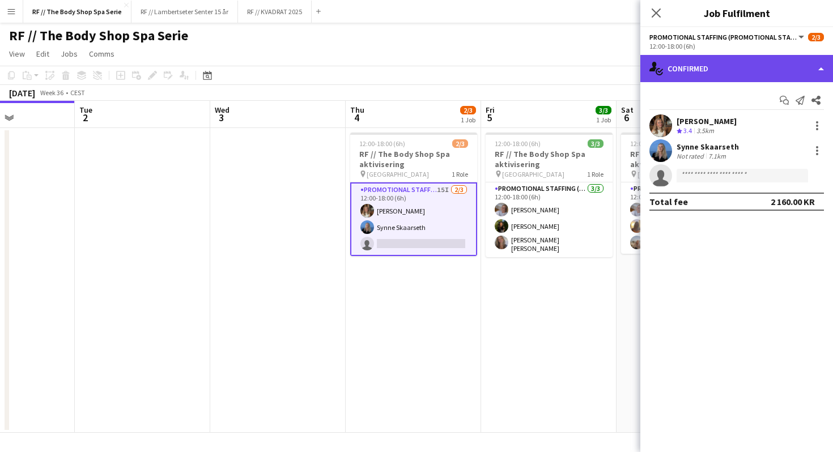
click at [700, 58] on div "single-neutral-actions-check-2 Confirmed" at bounding box center [736, 68] width 193 height 27
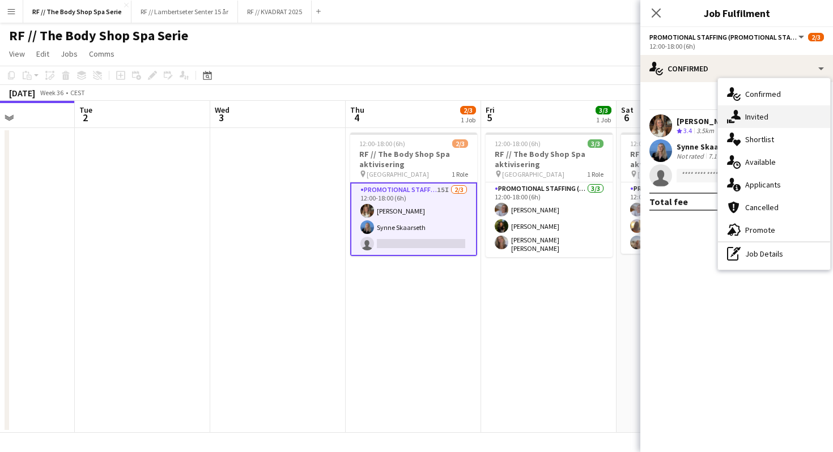
click at [744, 117] on div "single-neutral-actions-share-1 Invited" at bounding box center [774, 116] width 112 height 23
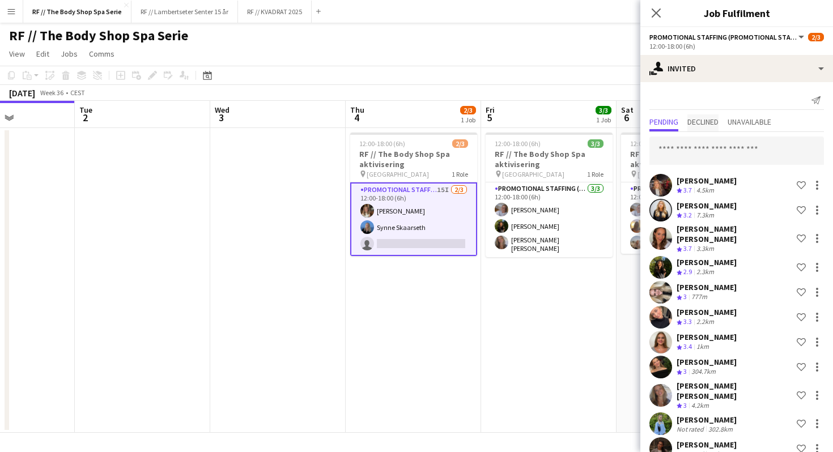
click at [708, 121] on span "Declined" at bounding box center [702, 122] width 31 height 8
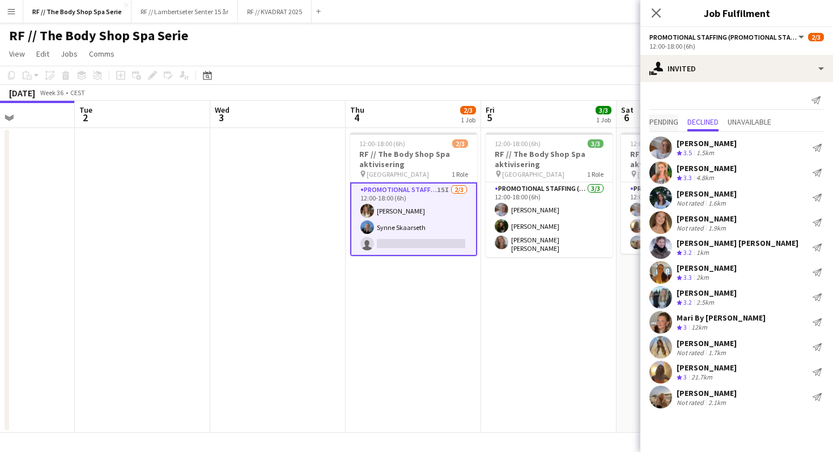
click at [669, 120] on span "Pending" at bounding box center [663, 122] width 29 height 8
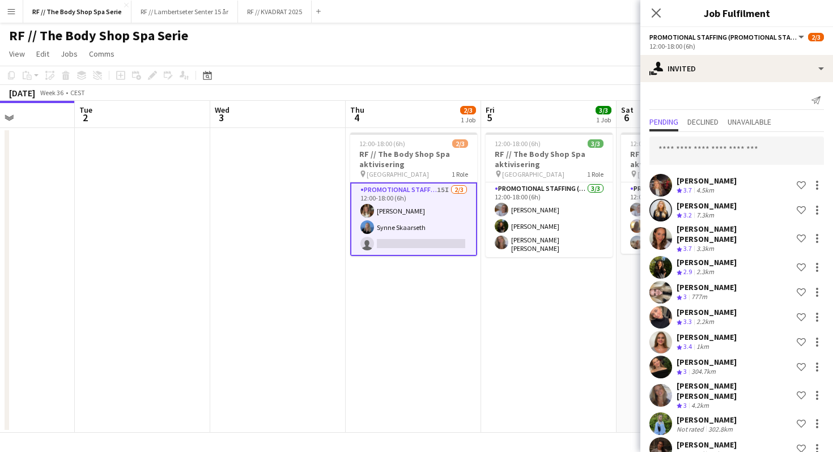
scroll to position [105, 0]
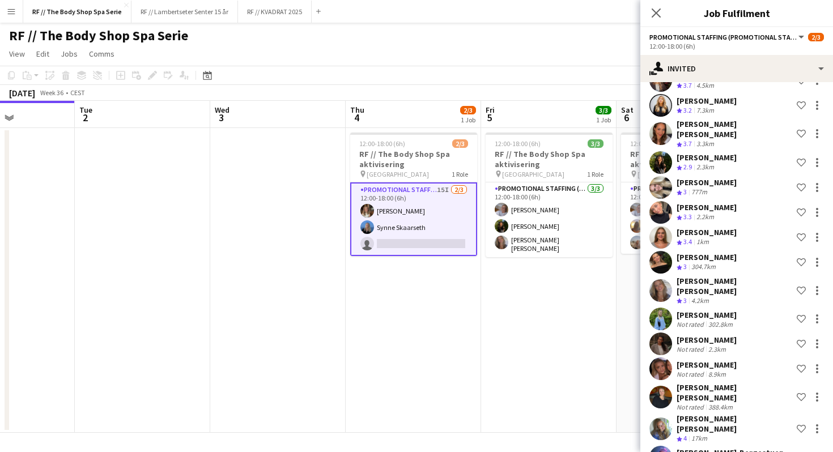
click at [724, 448] on div "[PERSON_NAME]-Bergestuen" at bounding box center [730, 453] width 107 height 10
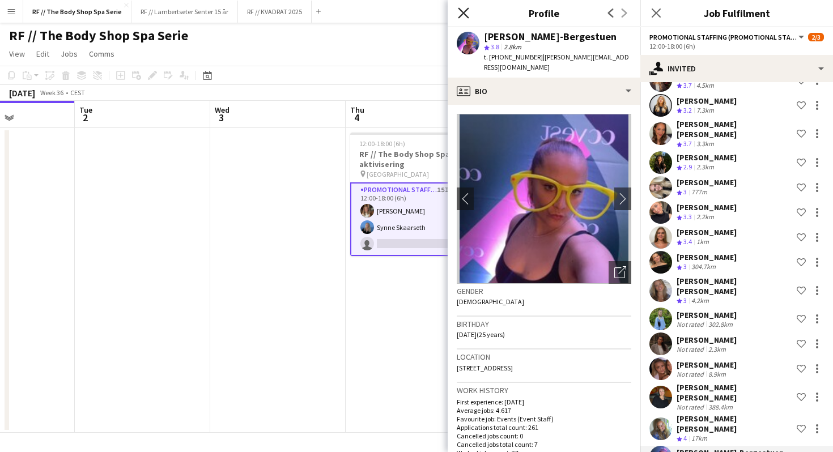
click at [464, 14] on icon at bounding box center [463, 12] width 11 height 11
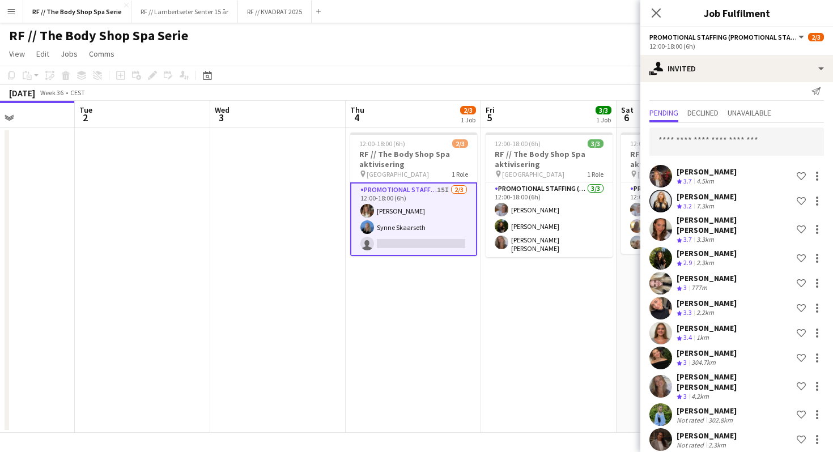
scroll to position [0, 0]
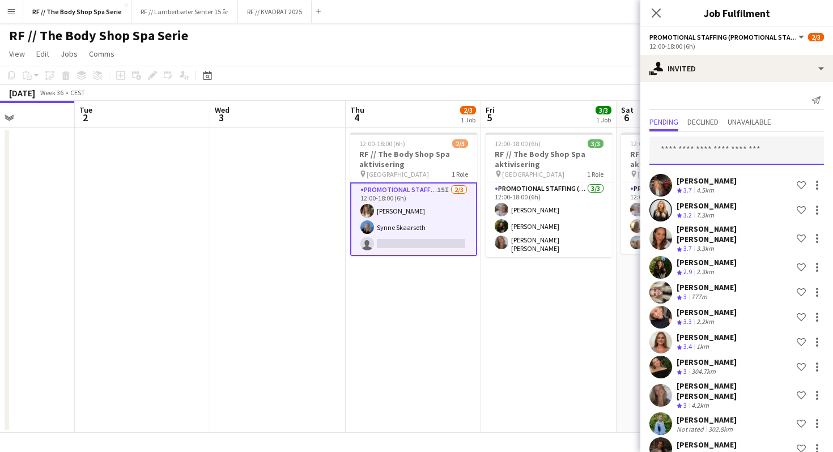
click at [696, 152] on input "text" at bounding box center [736, 151] width 175 height 28
click at [679, 154] on input "text" at bounding box center [736, 151] width 175 height 28
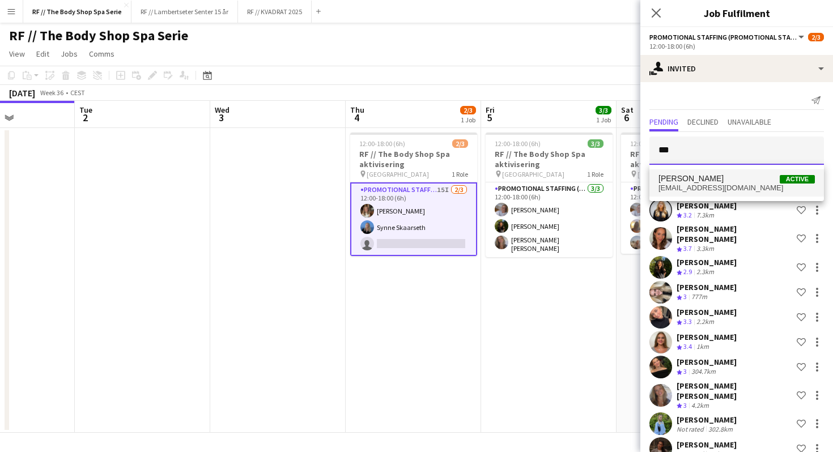
type input "***"
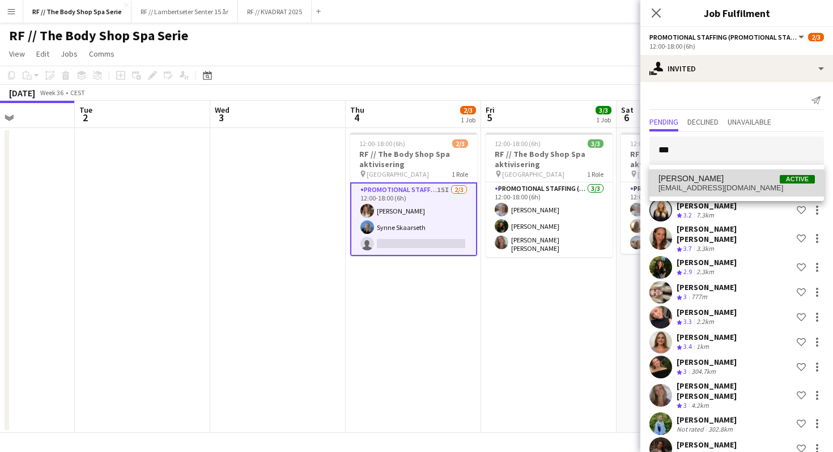
click at [703, 184] on span "[EMAIL_ADDRESS][DOMAIN_NAME]" at bounding box center [737, 188] width 156 height 9
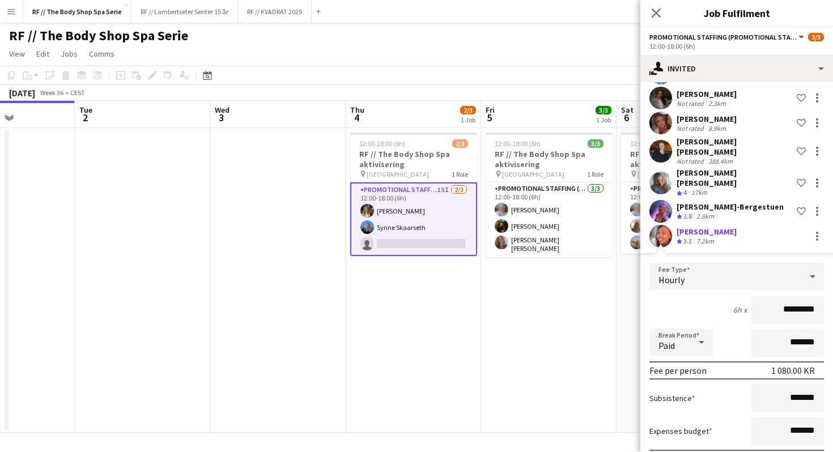
scroll to position [387, 0]
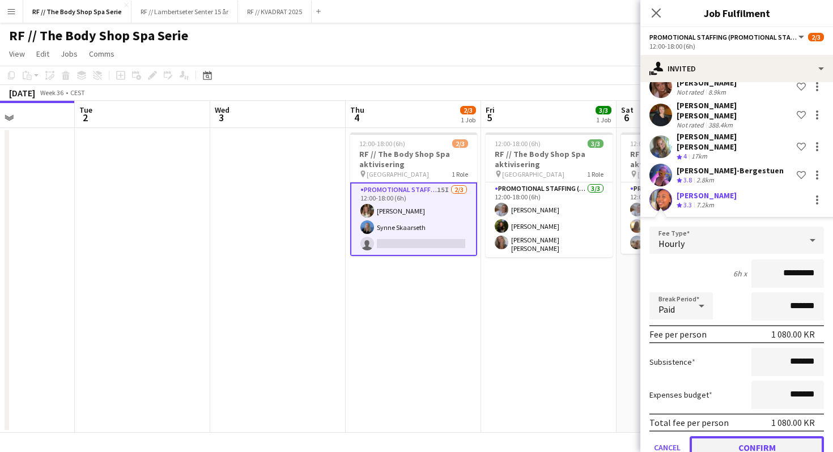
click at [762, 436] on button "Confirm" at bounding box center [757, 447] width 134 height 23
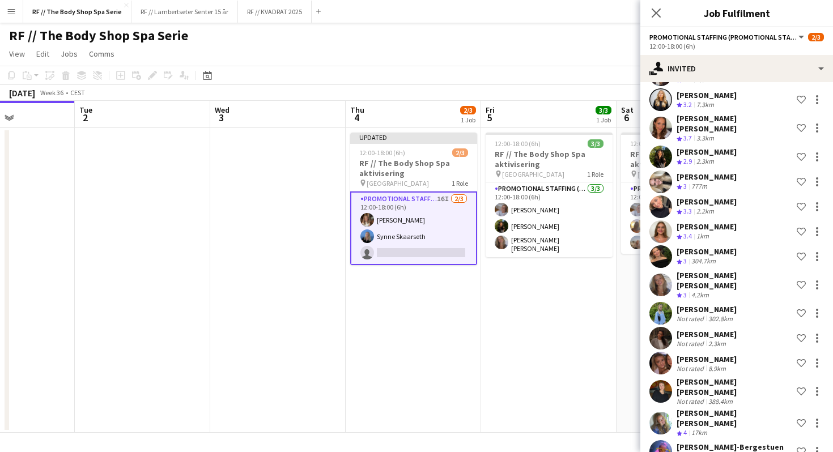
scroll to position [0, 0]
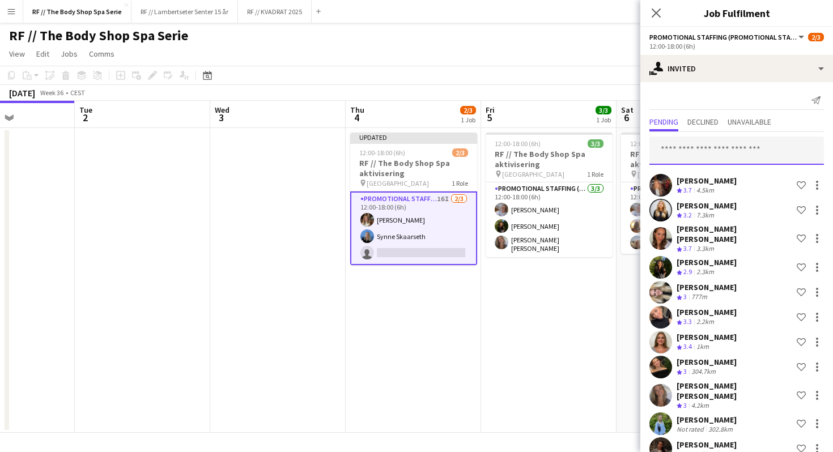
click at [715, 156] on input "text" at bounding box center [736, 151] width 175 height 28
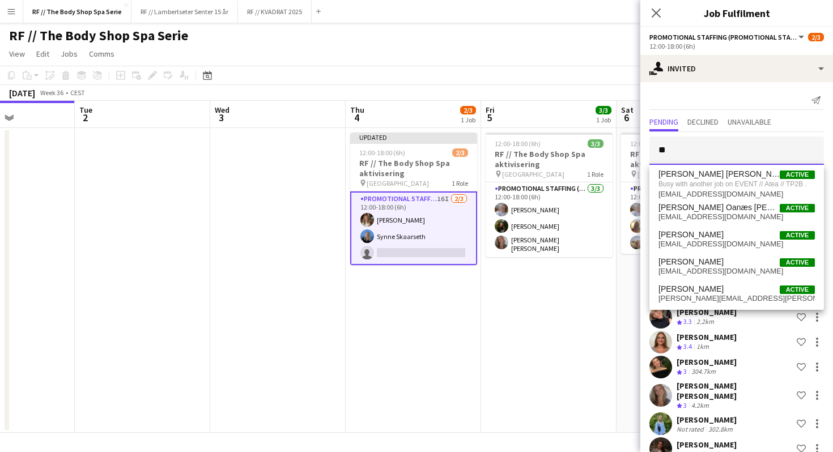
type input "*"
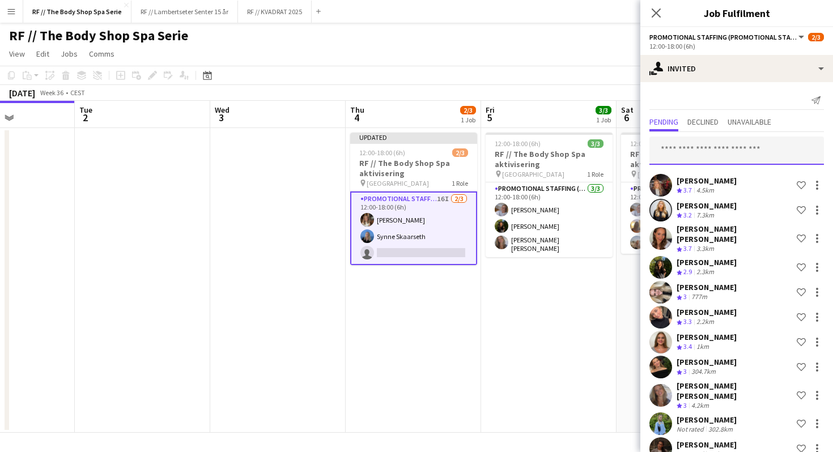
click at [712, 152] on input "text" at bounding box center [736, 151] width 175 height 28
type input "*********"
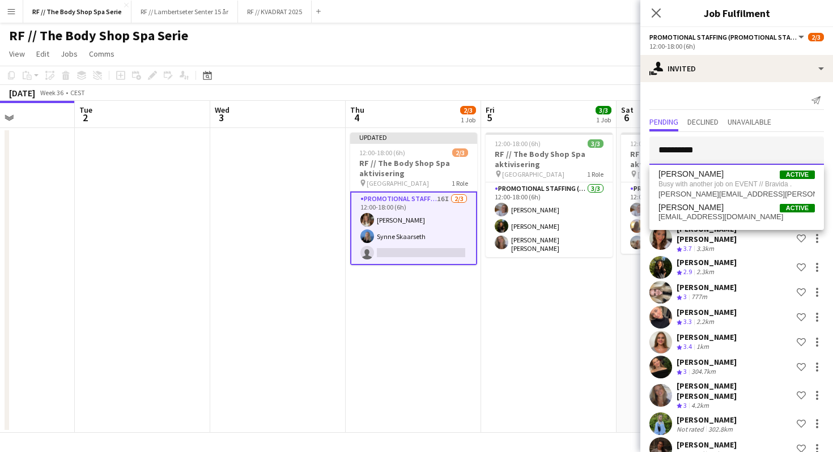
click at [723, 146] on input "*********" at bounding box center [736, 151] width 175 height 28
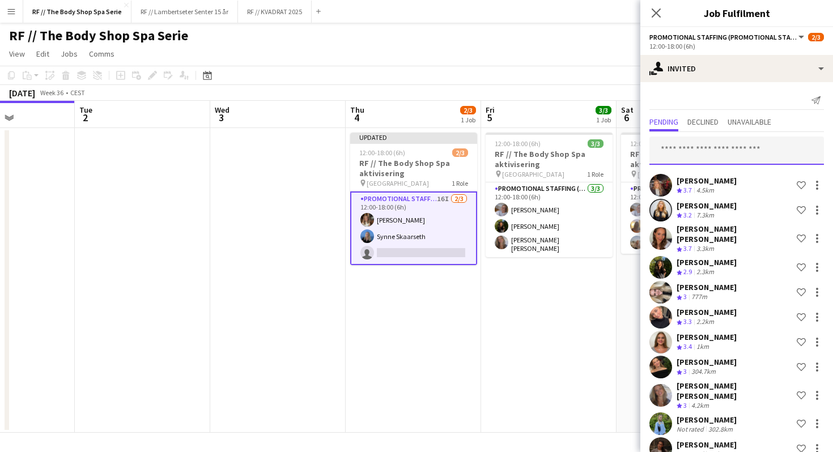
click at [708, 149] on input "text" at bounding box center [736, 151] width 175 height 28
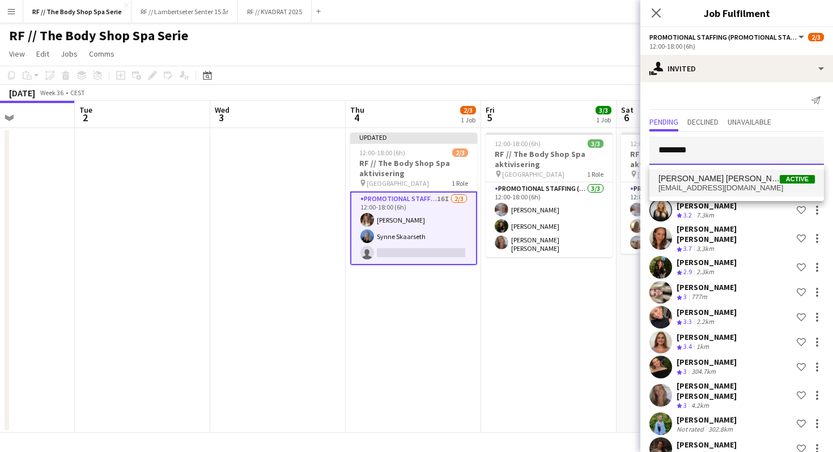
type input "********"
click at [721, 184] on span "[EMAIL_ADDRESS][DOMAIN_NAME]" at bounding box center [737, 188] width 156 height 9
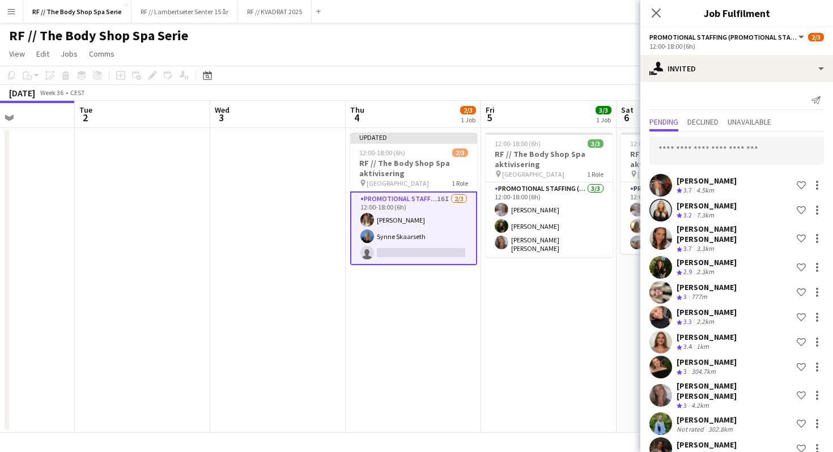
scroll to position [376, 0]
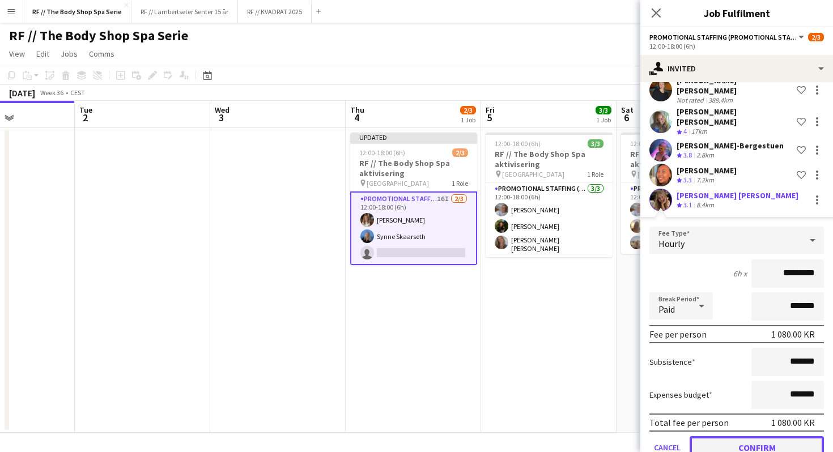
click at [758, 436] on button "Confirm" at bounding box center [757, 447] width 134 height 23
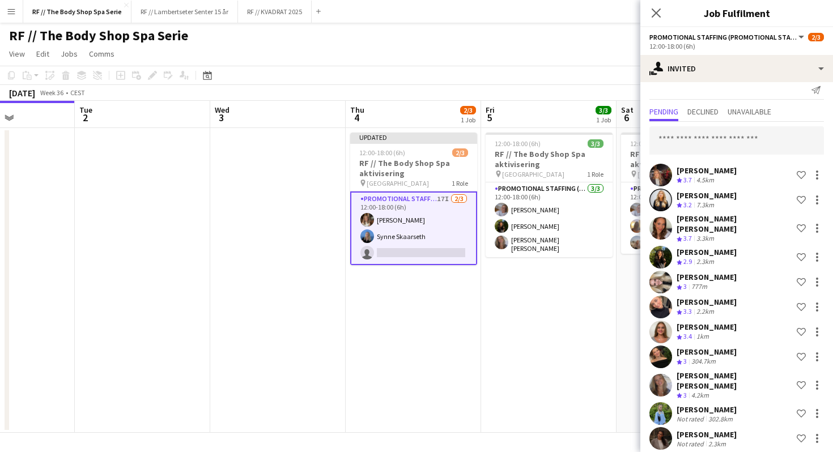
scroll to position [0, 0]
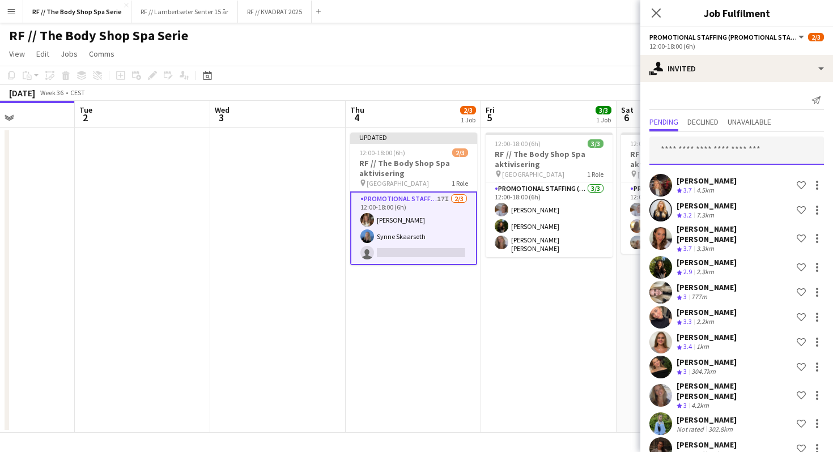
click at [694, 146] on input "text" at bounding box center [736, 151] width 175 height 28
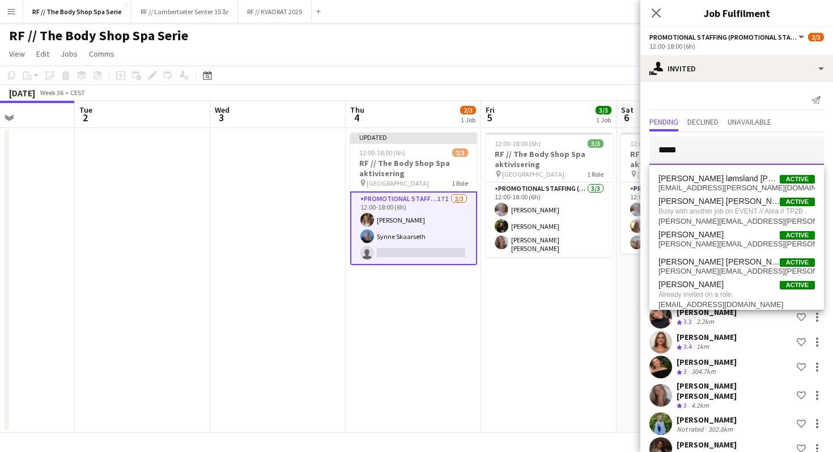
type input "******"
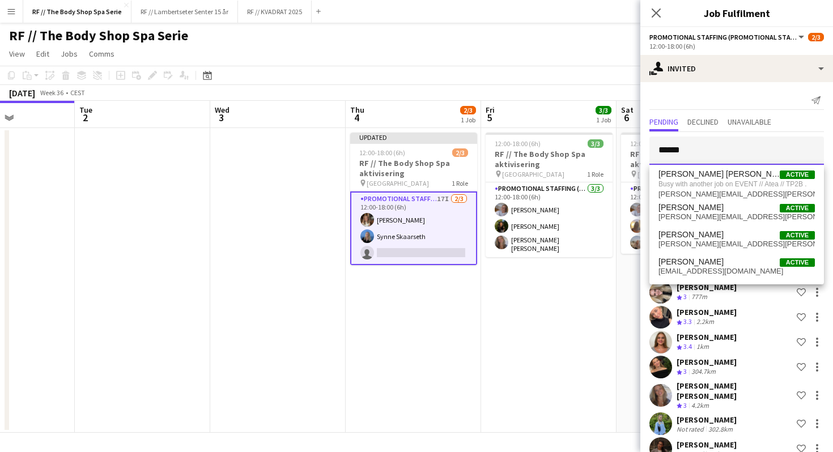
click at [725, 146] on input "******" at bounding box center [736, 151] width 175 height 28
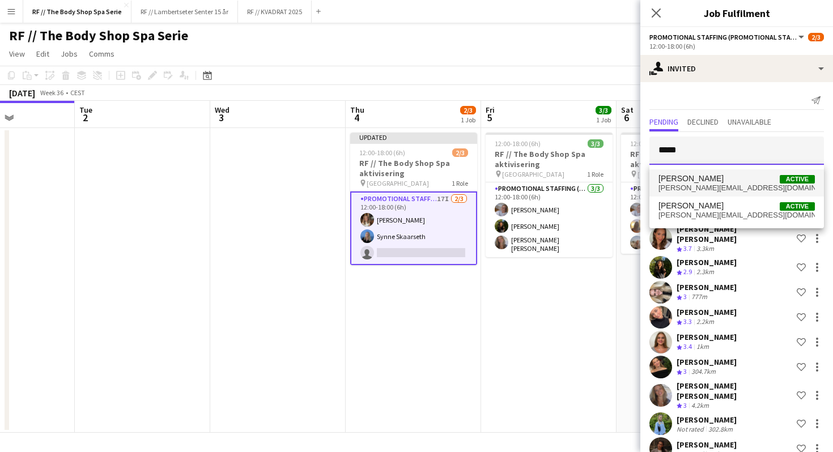
type input "*****"
click at [724, 181] on span "[PERSON_NAME]" at bounding box center [691, 179] width 65 height 10
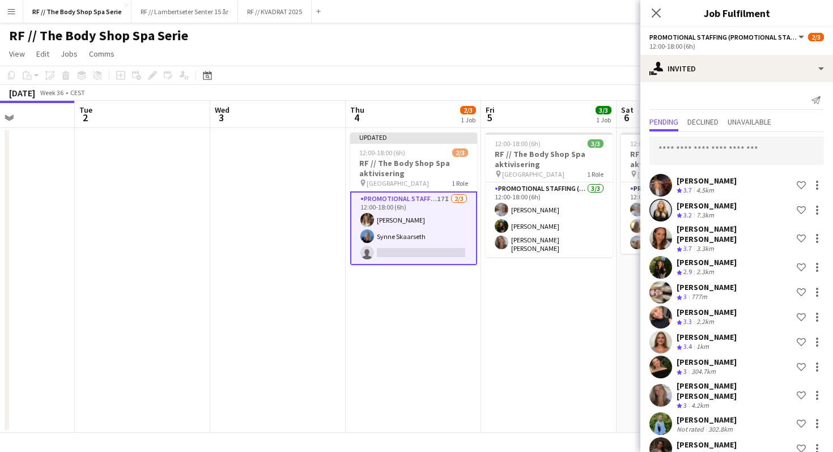
scroll to position [401, 0]
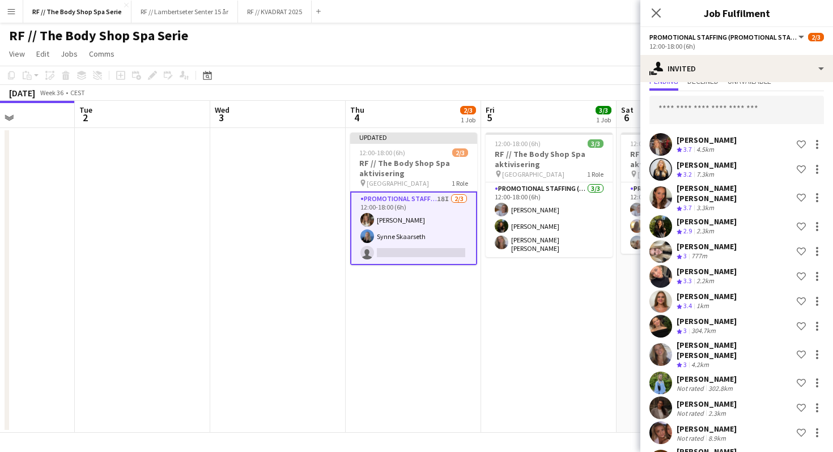
scroll to position [37, 0]
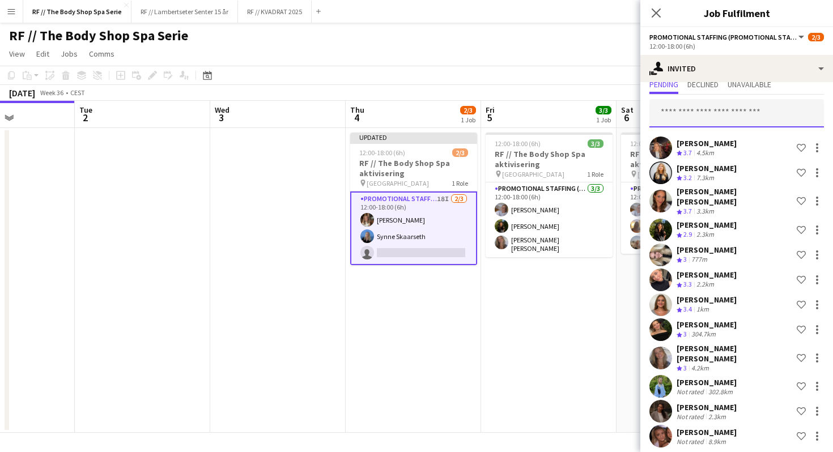
click at [706, 117] on input "text" at bounding box center [736, 113] width 175 height 28
type input "*****"
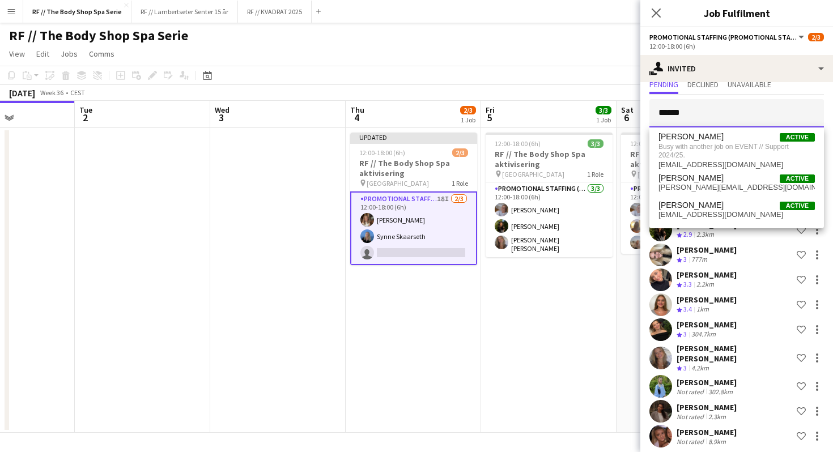
click at [699, 113] on input "*****" at bounding box center [736, 113] width 175 height 28
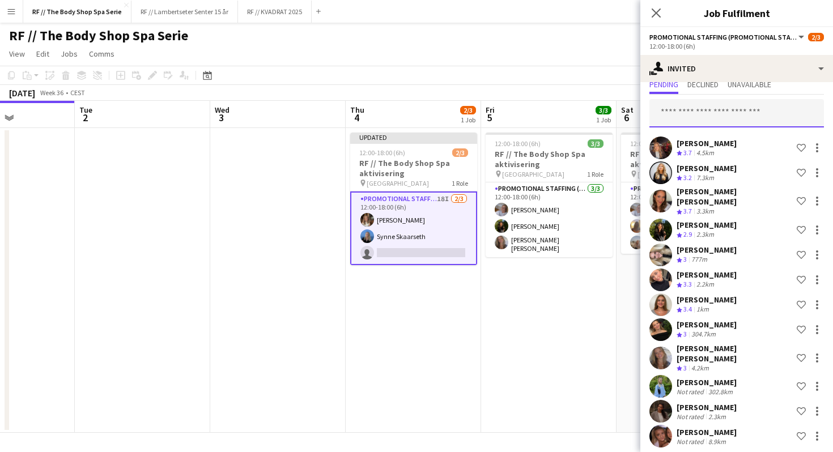
click at [681, 114] on input "text" at bounding box center [736, 113] width 175 height 28
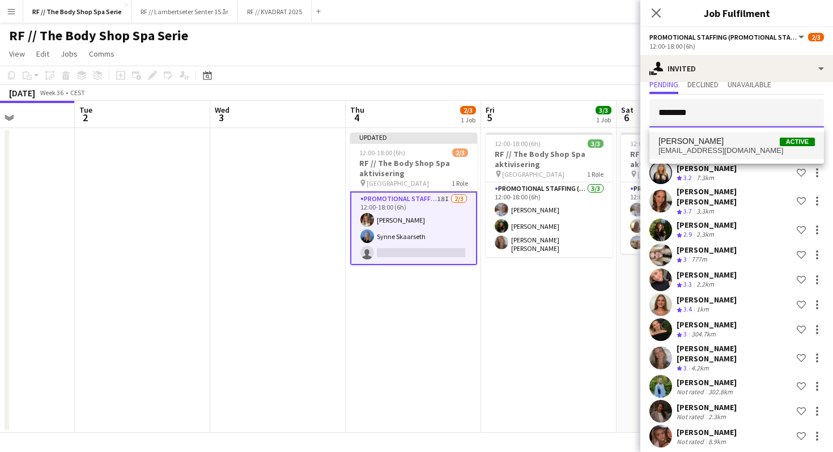
type input "********"
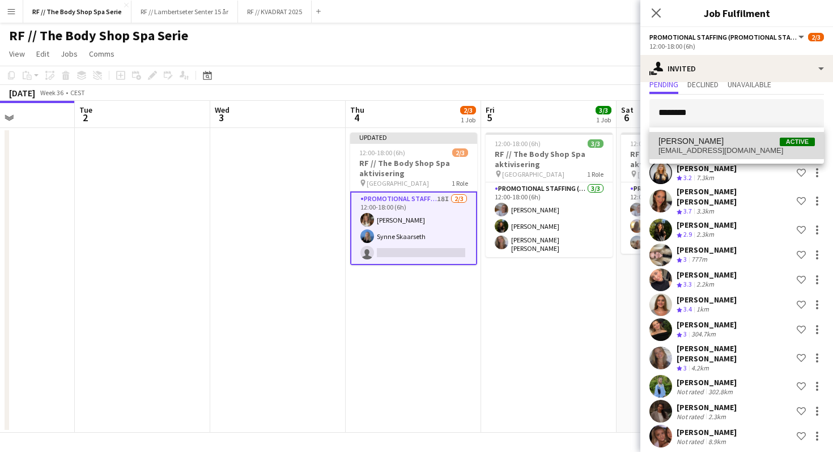
click at [715, 142] on span "[PERSON_NAME] Active" at bounding box center [737, 142] width 156 height 10
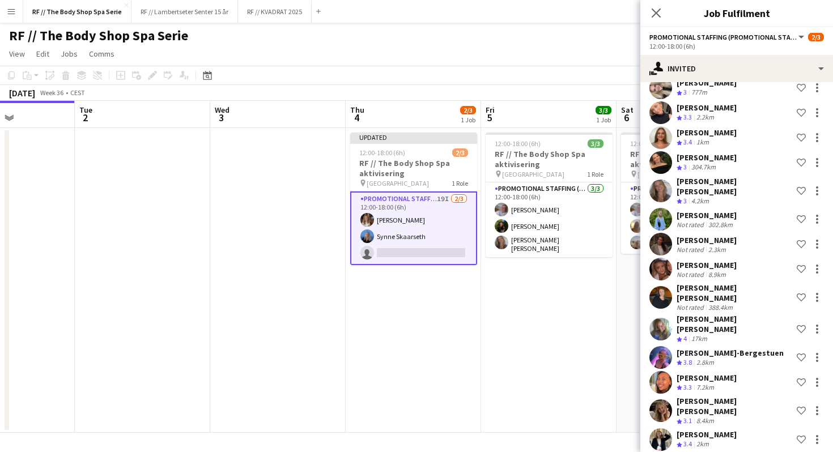
scroll to position [53, 0]
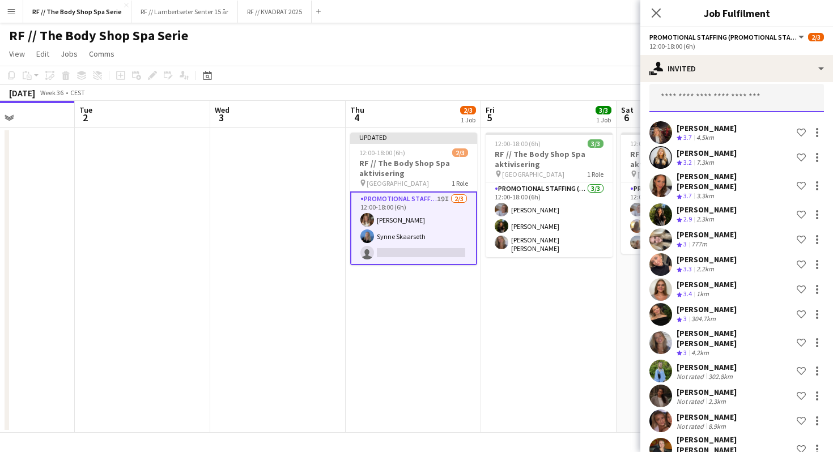
click at [690, 104] on input "text" at bounding box center [736, 98] width 175 height 28
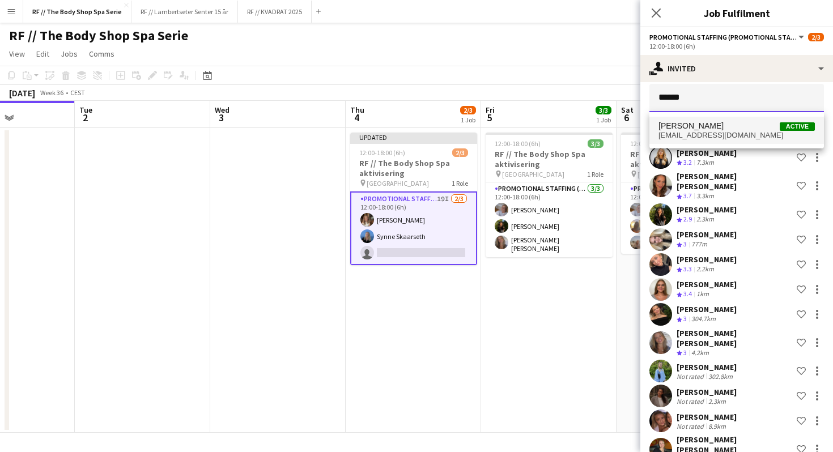
type input "******"
click at [710, 125] on span "[PERSON_NAME]" at bounding box center [691, 126] width 65 height 10
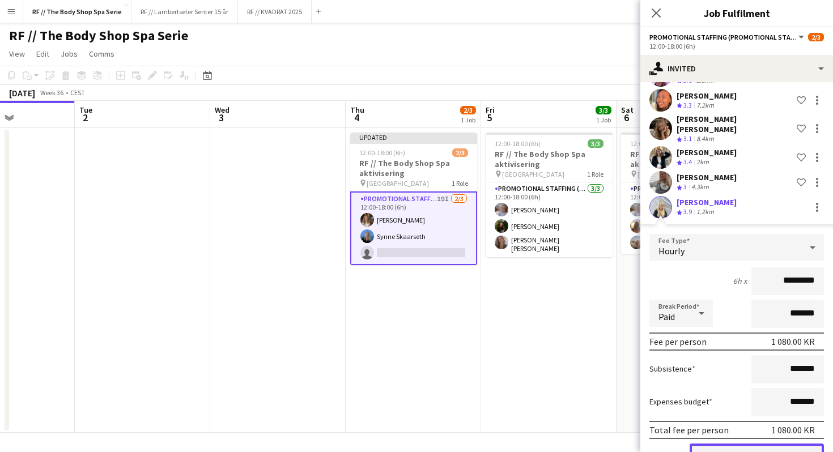
click at [752, 444] on button "Confirm" at bounding box center [757, 455] width 134 height 23
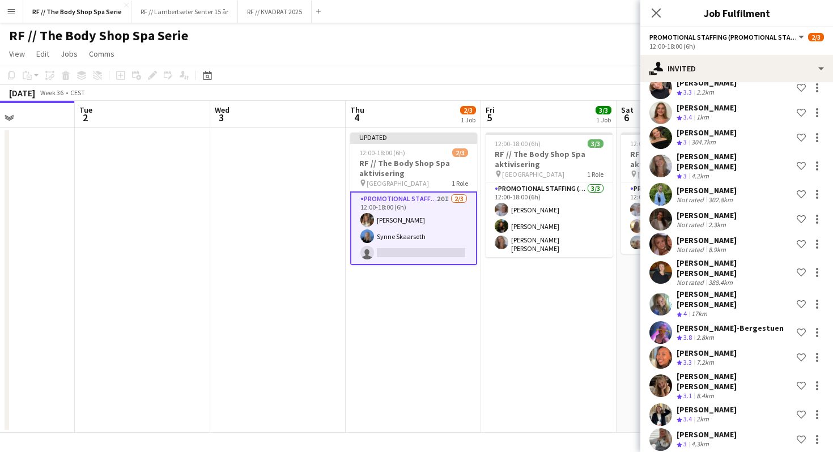
click at [411, 307] on app-date-cell "Updated 12:00-18:00 (6h) 2/3 RF // The Body Shop Spa aktivisering pin Oslo 1 Ro…" at bounding box center [413, 280] width 135 height 305
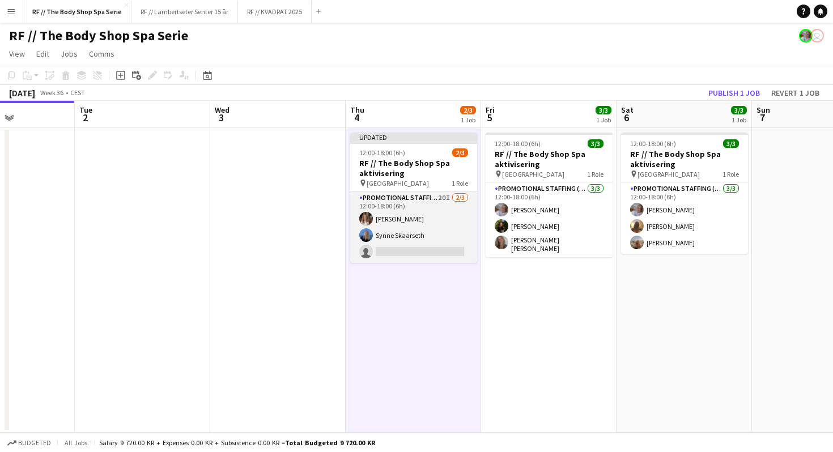
click at [418, 203] on app-card-role "Promotional Staffing (Promotional Staff) 20I [DATE] 12:00-18:00 (6h) [PERSON_NA…" at bounding box center [413, 227] width 127 height 71
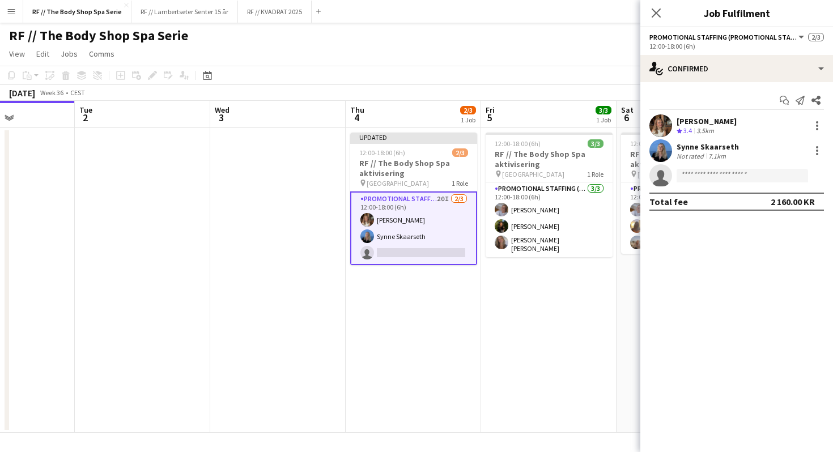
click at [363, 328] on app-date-cell "Updated 12:00-18:00 (6h) 2/3 RF // The Body Shop Spa aktivisering pin Oslo 1 Ro…" at bounding box center [413, 280] width 135 height 305
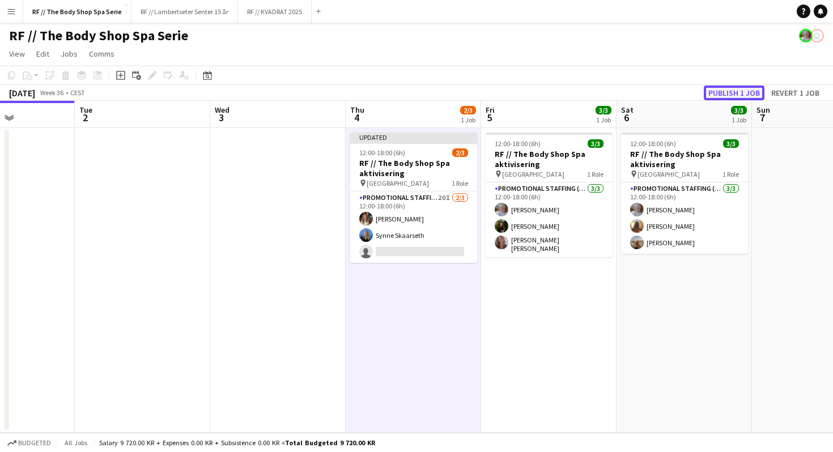
click at [749, 92] on button "Publish 1 job" at bounding box center [734, 93] width 61 height 15
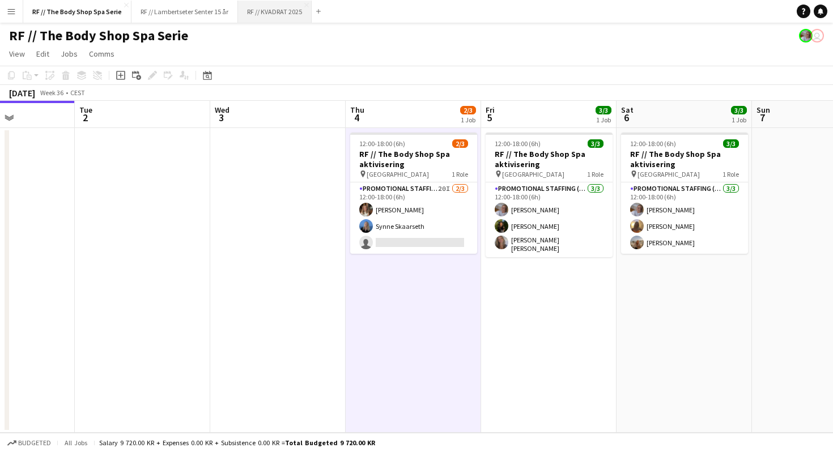
click at [283, 5] on button "RF // KVADRAT 2025 Close" at bounding box center [275, 12] width 74 height 22
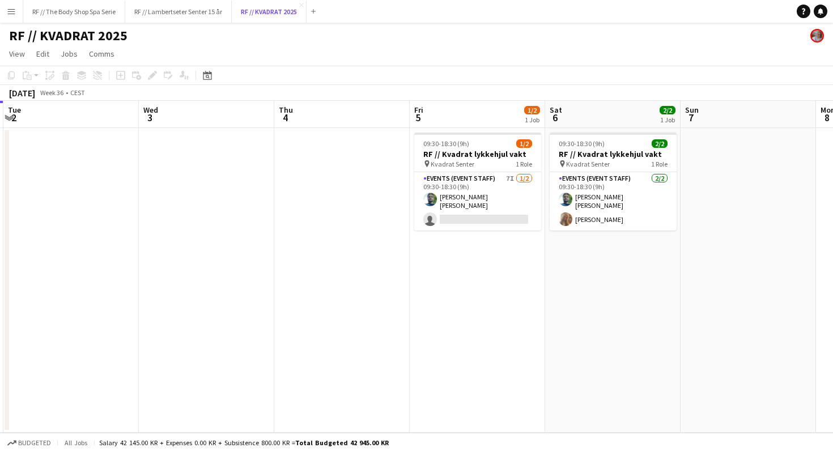
scroll to position [0, 539]
click at [79, 9] on button "RF // The Body Shop Spa Serie Close" at bounding box center [74, 12] width 102 height 22
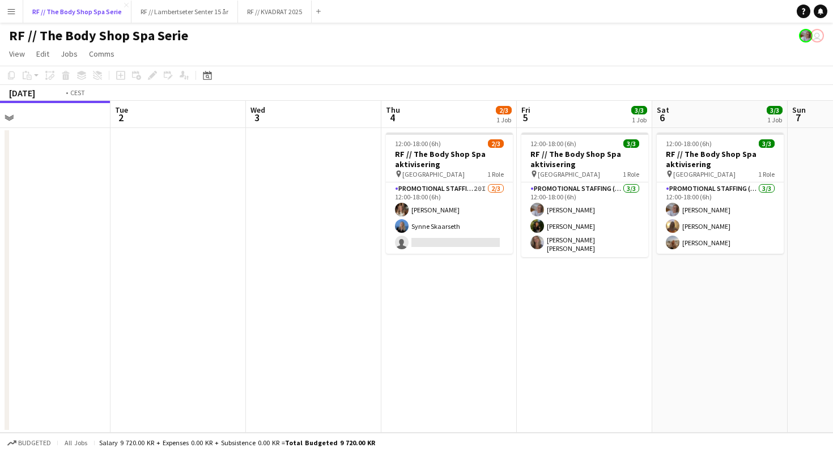
scroll to position [0, 439]
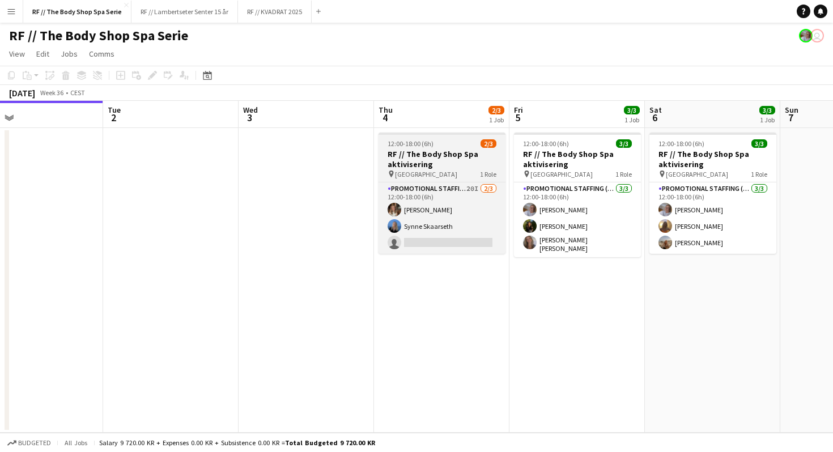
click at [462, 155] on h3 "RF // The Body Shop Spa aktivisering" at bounding box center [442, 159] width 127 height 20
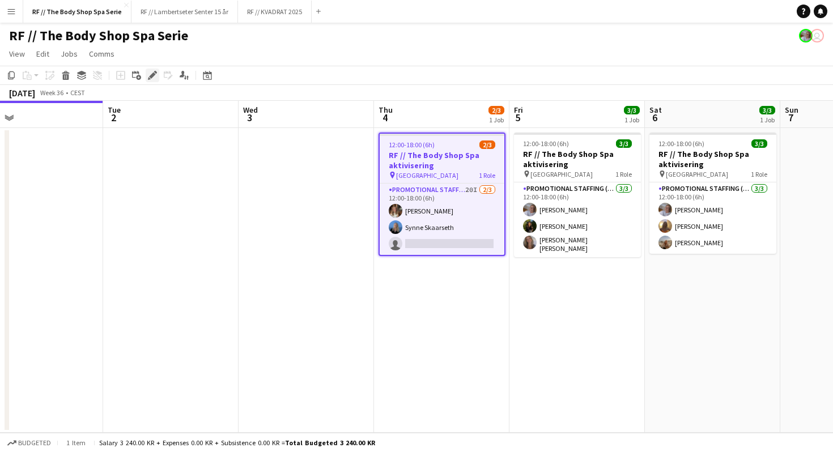
click at [151, 74] on icon at bounding box center [152, 76] width 6 height 6
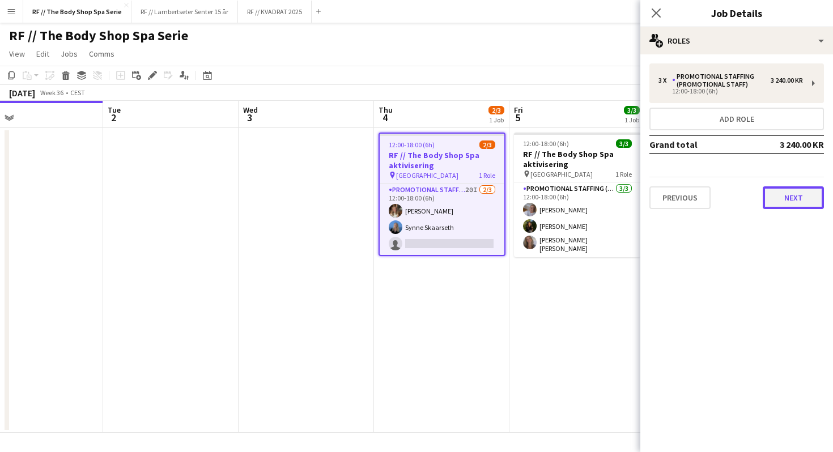
click at [800, 200] on button "Next" at bounding box center [793, 197] width 61 height 23
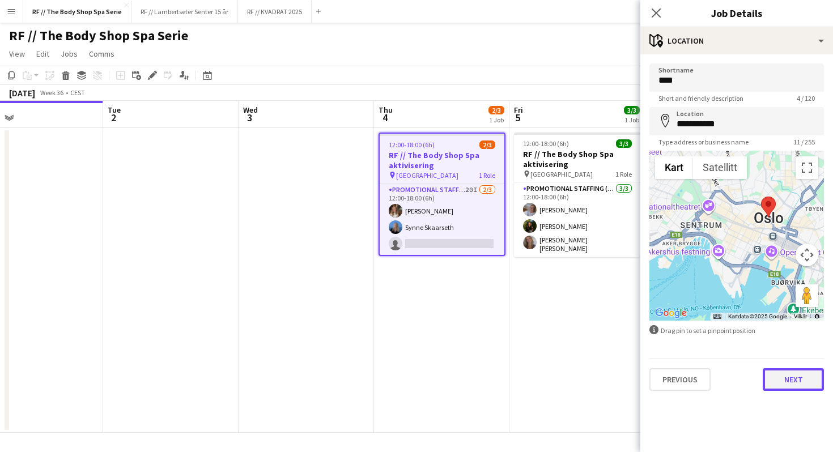
click at [804, 385] on button "Next" at bounding box center [793, 379] width 61 height 23
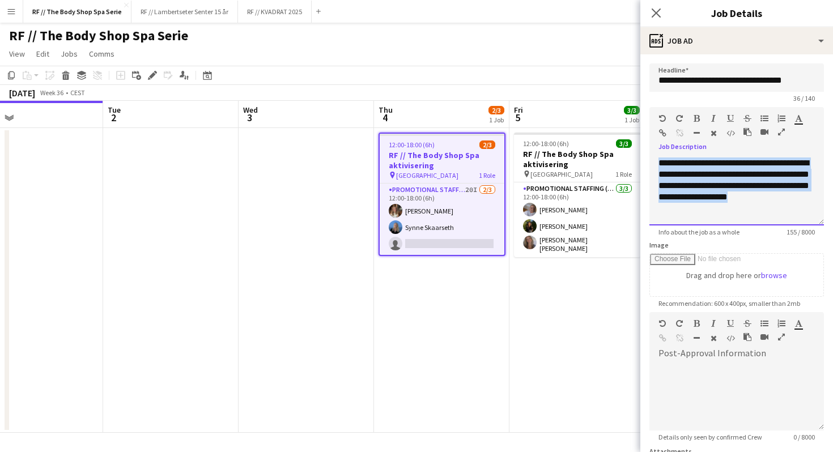
drag, startPoint x: 659, startPoint y: 163, endPoint x: 825, endPoint y: 205, distance: 170.6
click at [825, 205] on form "**********" at bounding box center [736, 307] width 193 height 488
copy span "**********"
click at [801, 206] on div "**********" at bounding box center [736, 192] width 175 height 68
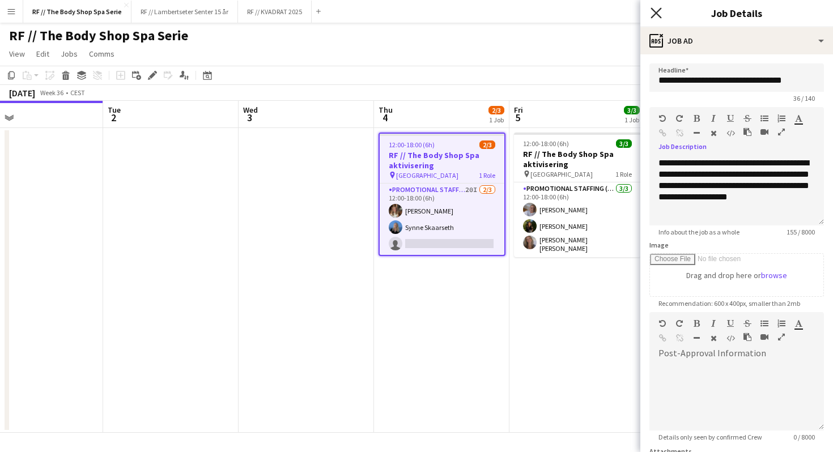
click at [656, 13] on icon at bounding box center [656, 12] width 11 height 11
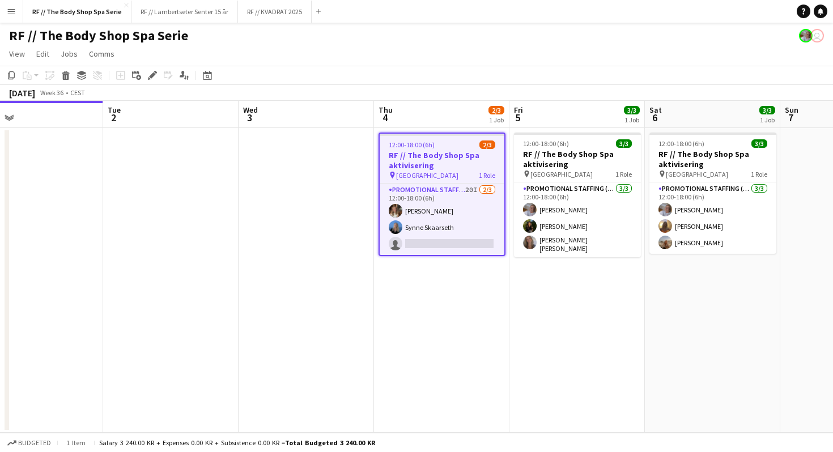
click at [645, 306] on app-date-cell "12:00-18:00 (6h) 3/3 RF // The Body Shop Spa aktivisering pin Oslo 1 Role Promo…" at bounding box center [712, 280] width 135 height 305
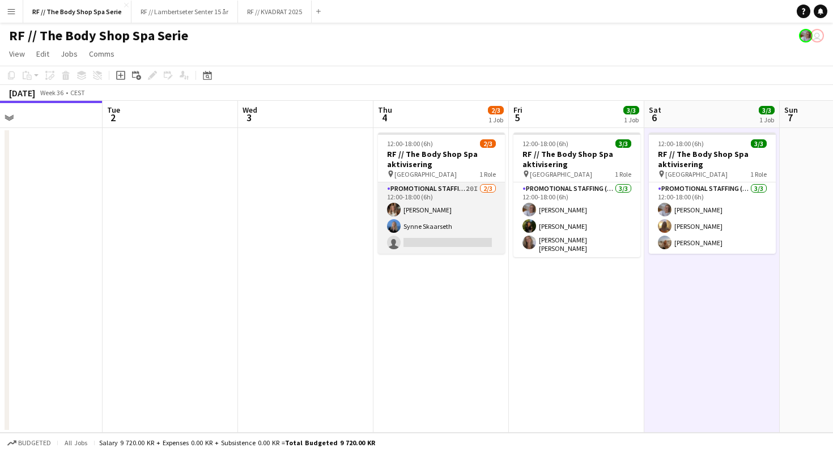
click at [427, 206] on app-card-role "Promotional Staffing (Promotional Staff) 20I [DATE] 12:00-18:00 (6h) [PERSON_NA…" at bounding box center [441, 217] width 127 height 71
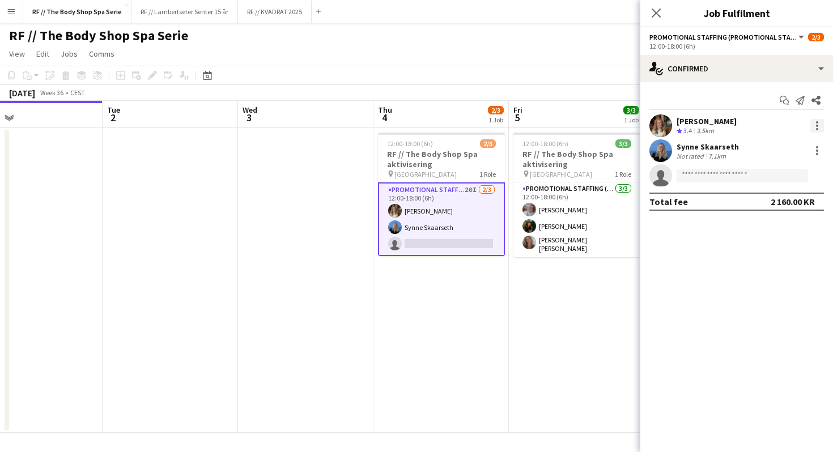
click at [818, 125] on div at bounding box center [817, 126] width 14 height 14
click at [818, 125] on div at bounding box center [416, 226] width 833 height 452
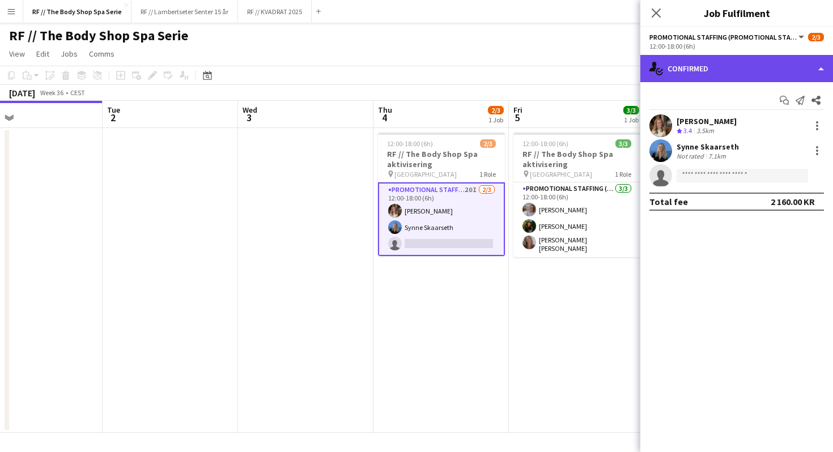
click at [695, 81] on div "single-neutral-actions-check-2 Confirmed" at bounding box center [736, 68] width 193 height 27
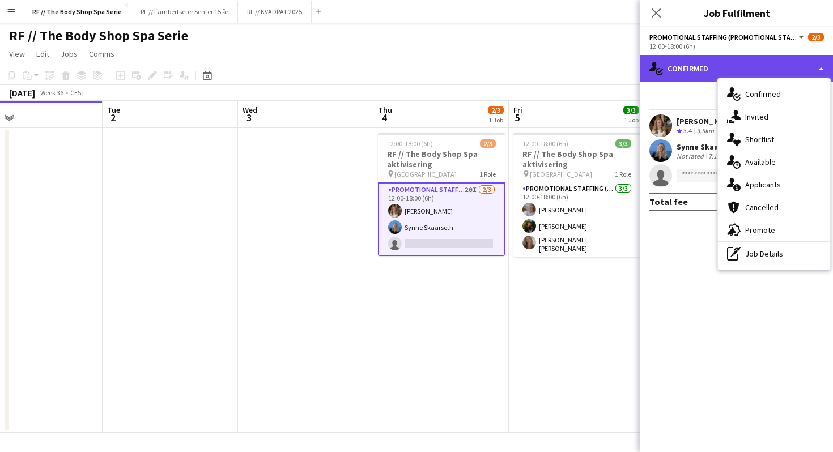
click at [693, 77] on div "single-neutral-actions-check-2 Confirmed" at bounding box center [736, 68] width 193 height 27
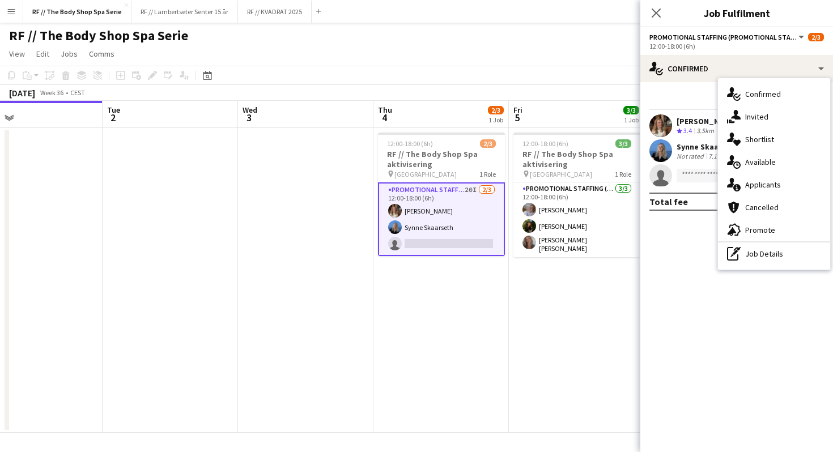
click at [696, 124] on div "[PERSON_NAME]" at bounding box center [707, 121] width 60 height 10
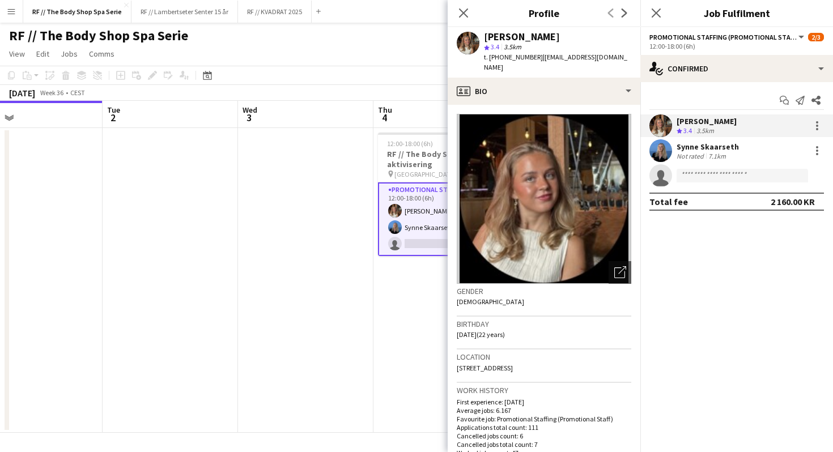
drag, startPoint x: 526, startPoint y: 57, endPoint x: 490, endPoint y: 57, distance: 35.7
click at [490, 57] on span "t. [PHONE_NUMBER]" at bounding box center [513, 57] width 59 height 9
copy span "[PHONE_NUMBER]"
click at [490, 57] on span "t. [PHONE_NUMBER]" at bounding box center [513, 57] width 59 height 9
click at [704, 155] on div "Not rated" at bounding box center [691, 156] width 29 height 9
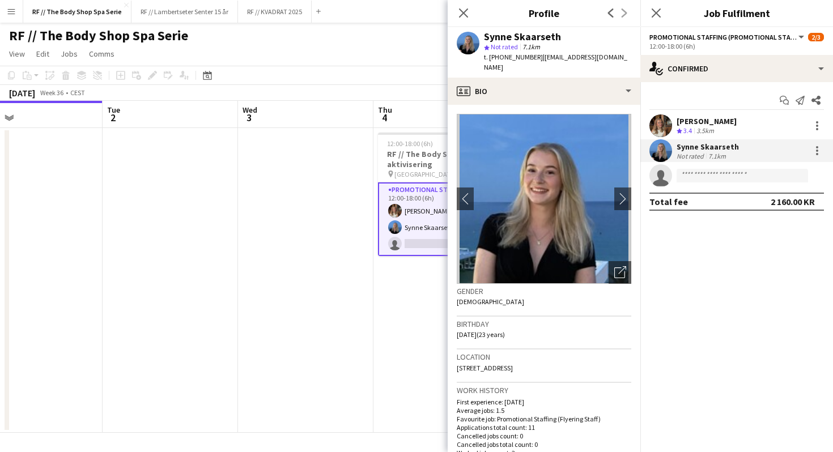
drag, startPoint x: 499, startPoint y: 58, endPoint x: 526, endPoint y: 59, distance: 27.2
click at [526, 59] on span "t. [PHONE_NUMBER]" at bounding box center [513, 57] width 59 height 9
copy span "46511929"
click at [526, 59] on span "t. [PHONE_NUMBER]" at bounding box center [513, 57] width 59 height 9
click at [462, 13] on icon at bounding box center [463, 12] width 11 height 11
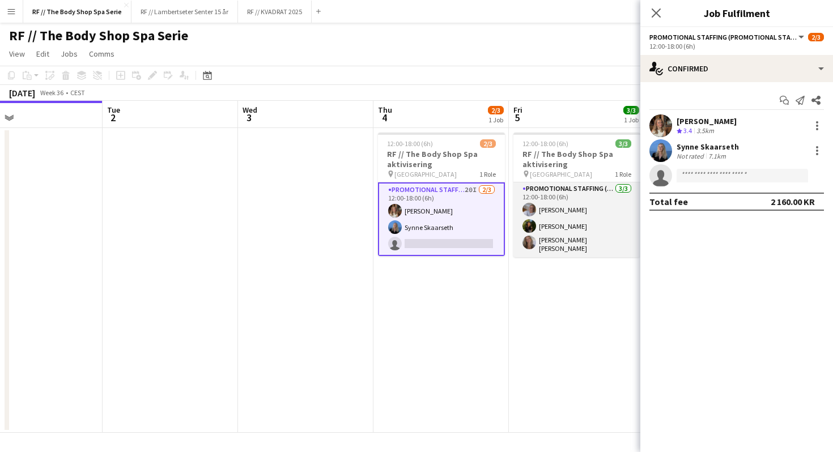
click at [583, 224] on app-card-role "Promotional Staffing (Promotional Staff) [DATE] 12:00-18:00 (6h) [PERSON_NAME] …" at bounding box center [576, 219] width 127 height 75
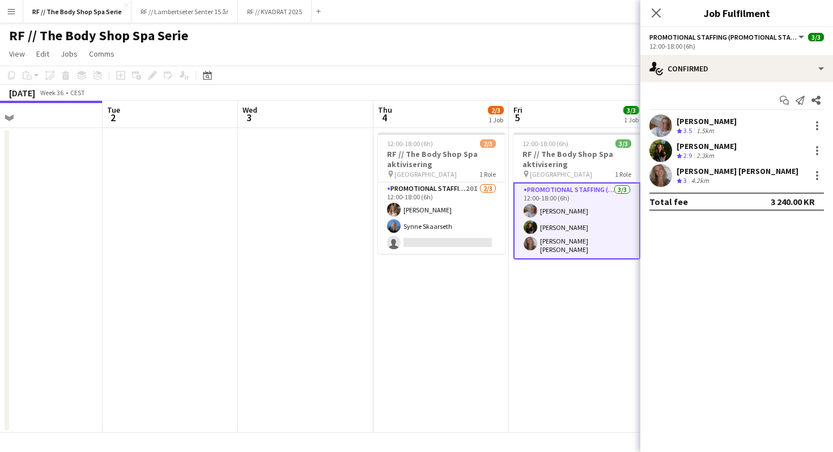
click at [722, 148] on div "[PERSON_NAME]" at bounding box center [707, 146] width 60 height 10
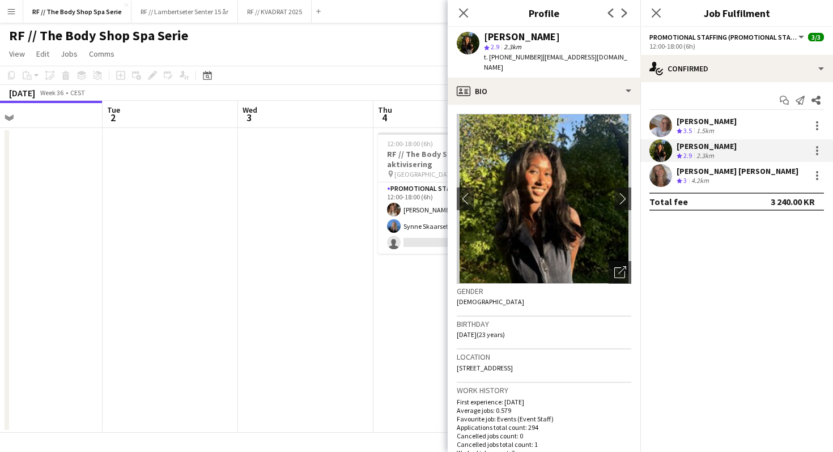
drag, startPoint x: 499, startPoint y: 56, endPoint x: 528, endPoint y: 57, distance: 28.3
click at [528, 57] on div "t. [PHONE_NUMBER] | [EMAIL_ADDRESS][DOMAIN_NAME]" at bounding box center [557, 62] width 147 height 20
click at [520, 58] on span "t. [PHONE_NUMBER]" at bounding box center [513, 57] width 59 height 9
click at [739, 174] on div "[PERSON_NAME] [PERSON_NAME]" at bounding box center [738, 171] width 122 height 10
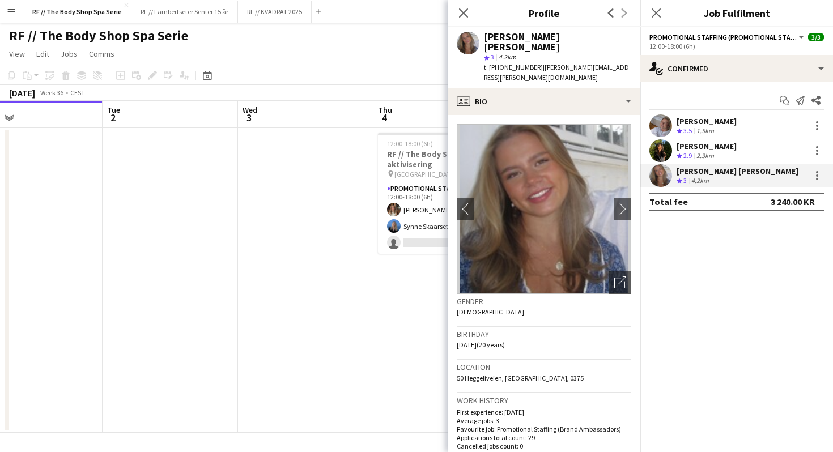
drag, startPoint x: 526, startPoint y: 58, endPoint x: 500, endPoint y: 58, distance: 26.1
click at [500, 63] on span "t. [PHONE_NUMBER]" at bounding box center [513, 67] width 59 height 9
click at [460, 16] on icon at bounding box center [463, 12] width 11 height 11
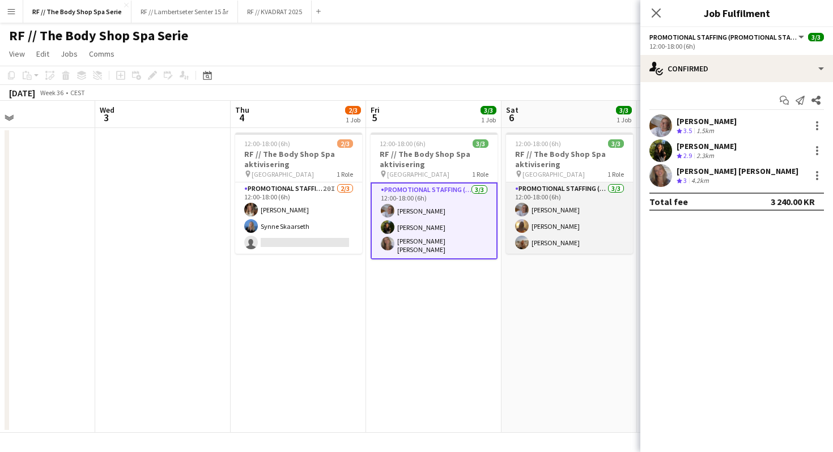
click at [554, 223] on app-card-role "Promotional Staffing (Promotional Staff) [DATE] 12:00-18:00 (6h) [PERSON_NAME] …" at bounding box center [569, 217] width 127 height 71
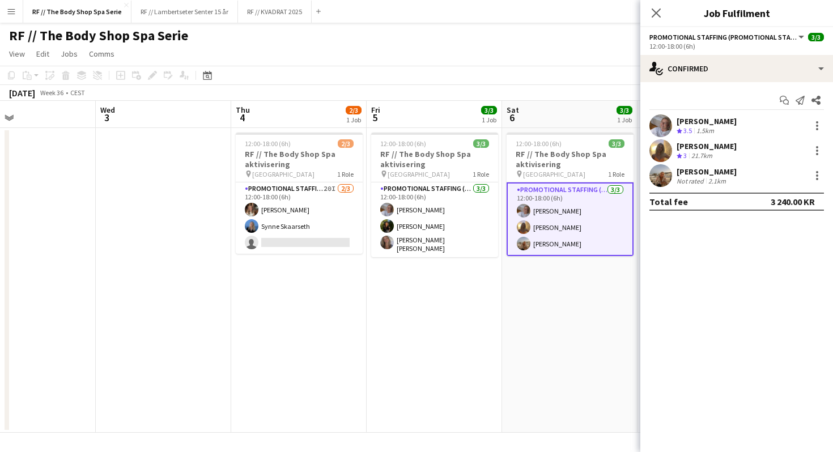
click at [723, 146] on div "[PERSON_NAME]" at bounding box center [707, 146] width 60 height 10
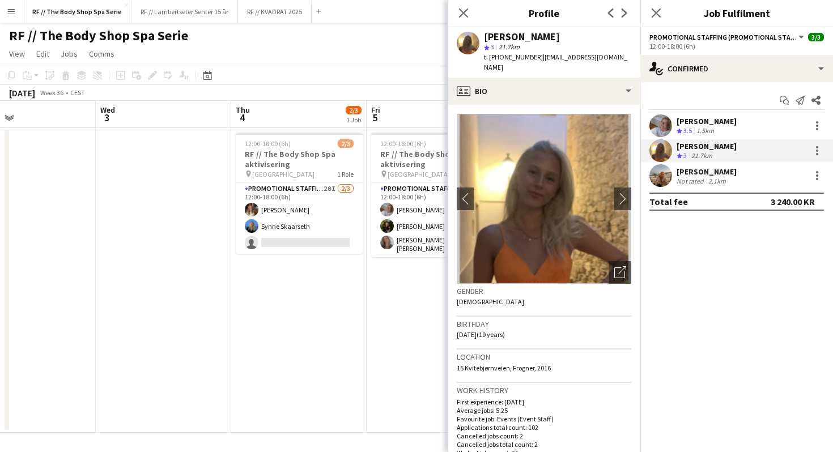
drag, startPoint x: 526, startPoint y: 60, endPoint x: 499, endPoint y: 60, distance: 27.8
click at [499, 60] on span "t. [PHONE_NUMBER]" at bounding box center [513, 57] width 59 height 9
click at [460, 11] on icon "Close pop-in" at bounding box center [463, 12] width 11 height 11
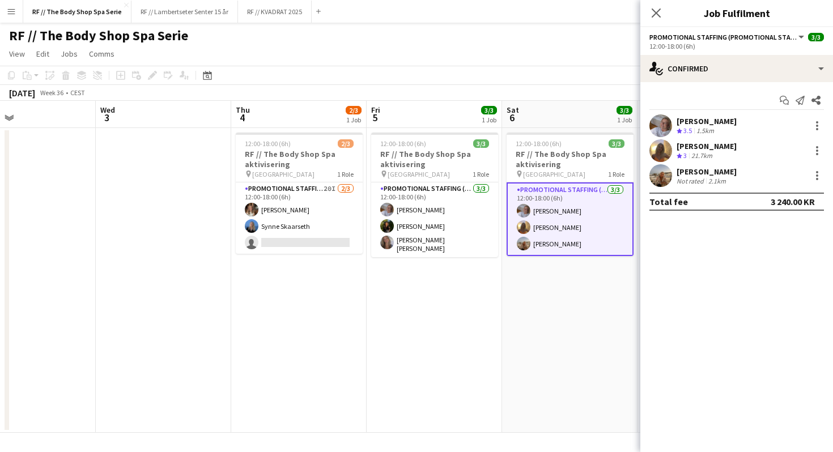
click at [692, 175] on div "[PERSON_NAME]" at bounding box center [707, 172] width 60 height 10
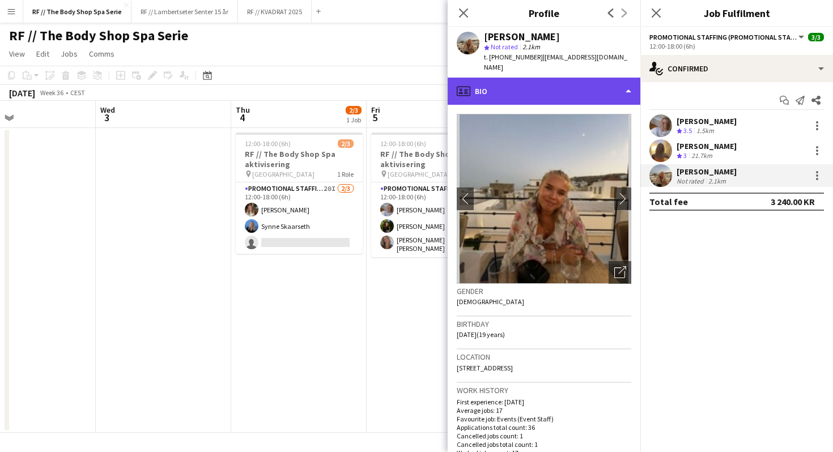
click at [521, 79] on div "profile Bio" at bounding box center [544, 91] width 193 height 27
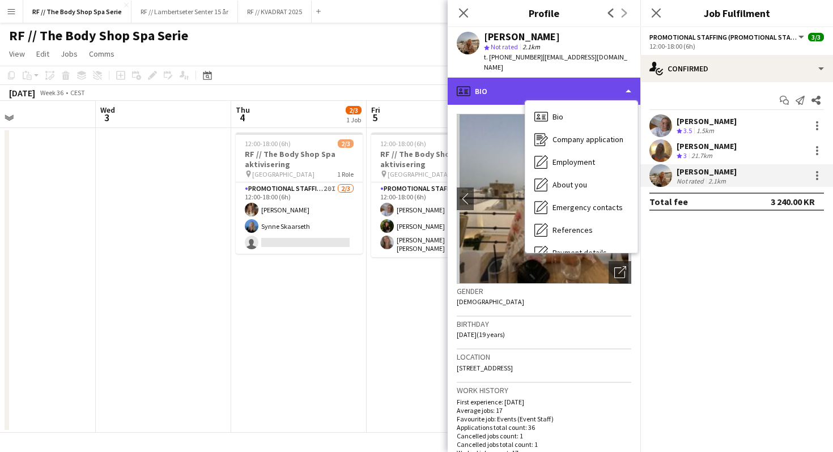
click at [521, 79] on div "profile Bio" at bounding box center [544, 91] width 193 height 27
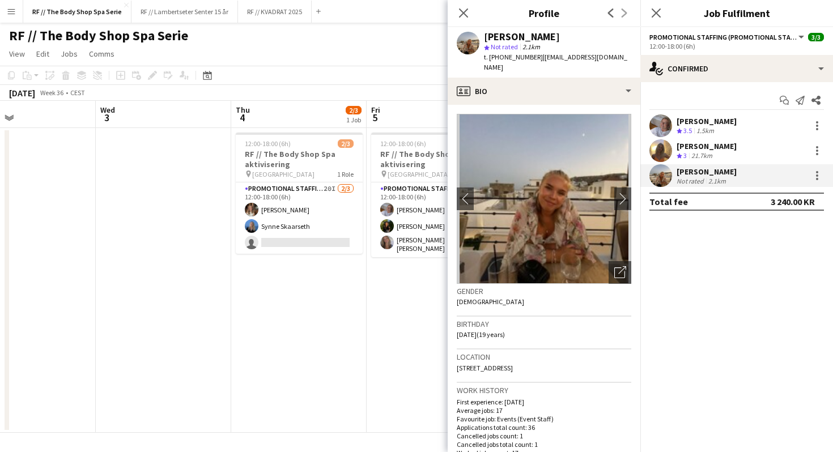
drag, startPoint x: 526, startPoint y: 57, endPoint x: 498, endPoint y: 57, distance: 28.3
click at [498, 57] on span "t. [PHONE_NUMBER]" at bounding box center [513, 57] width 59 height 9
click at [468, 14] on icon "Close pop-in" at bounding box center [463, 12] width 11 height 11
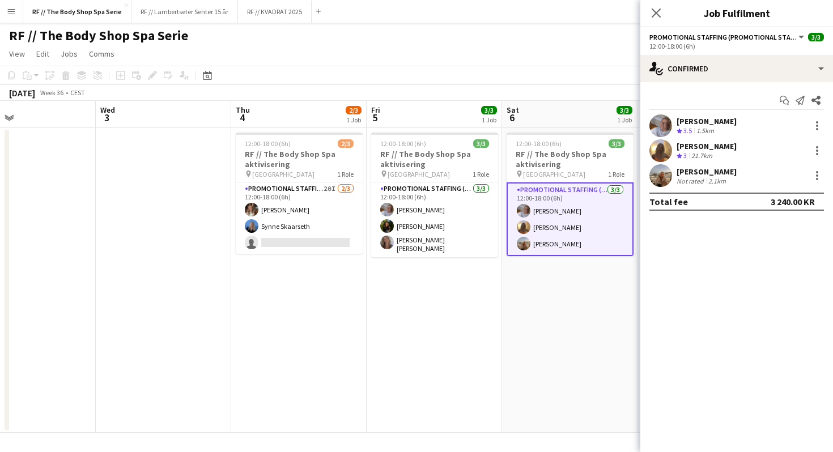
click at [415, 46] on app-page-menu "View Day view expanded Day view collapsed Month view Date picker Jump to [DATE]…" at bounding box center [416, 55] width 833 height 22
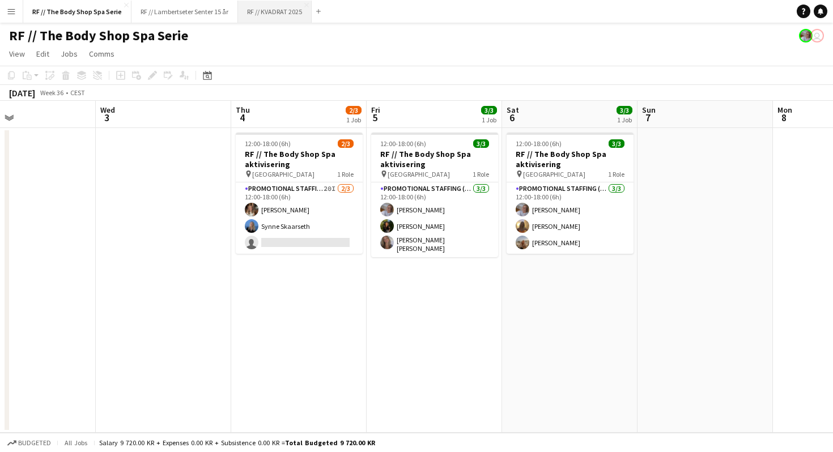
click at [276, 17] on button "RF // KVADRAT 2025 Close" at bounding box center [275, 12] width 74 height 22
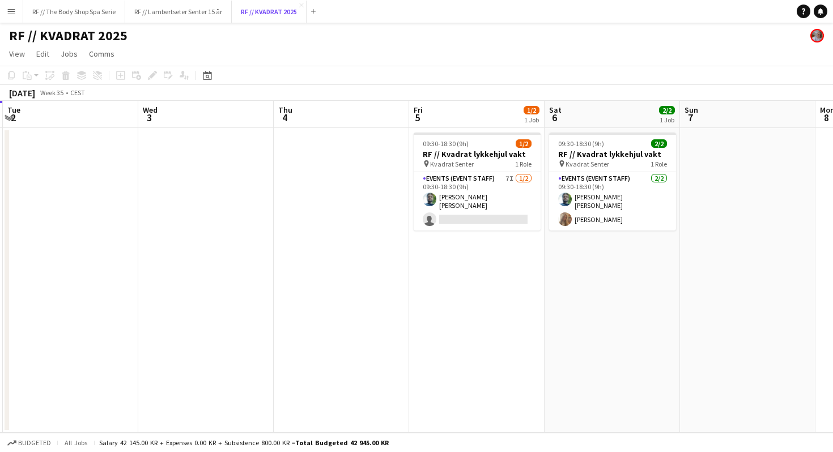
scroll to position [0, 539]
click at [190, 5] on button "RF // Lambertseter Senter 15 år Close" at bounding box center [178, 12] width 107 height 22
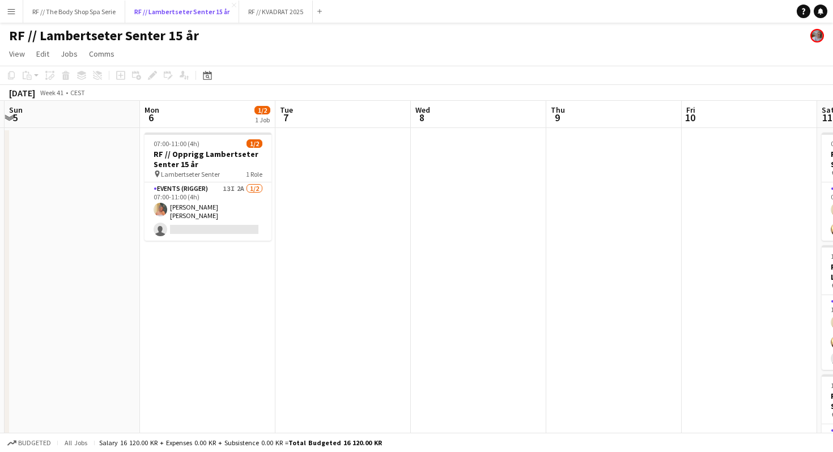
scroll to position [0, 230]
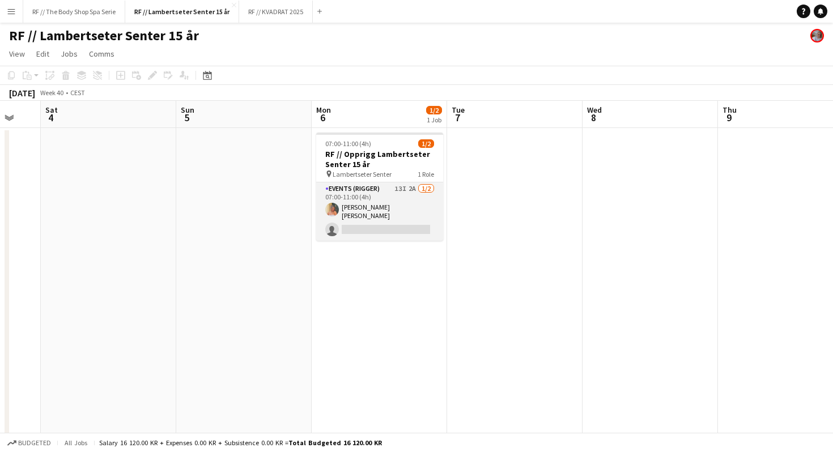
click at [401, 190] on app-card-role "Events (Rigger) 13I 2A [DATE] 07:00-11:00 (4h) [PERSON_NAME] [PERSON_NAME] sing…" at bounding box center [379, 211] width 127 height 58
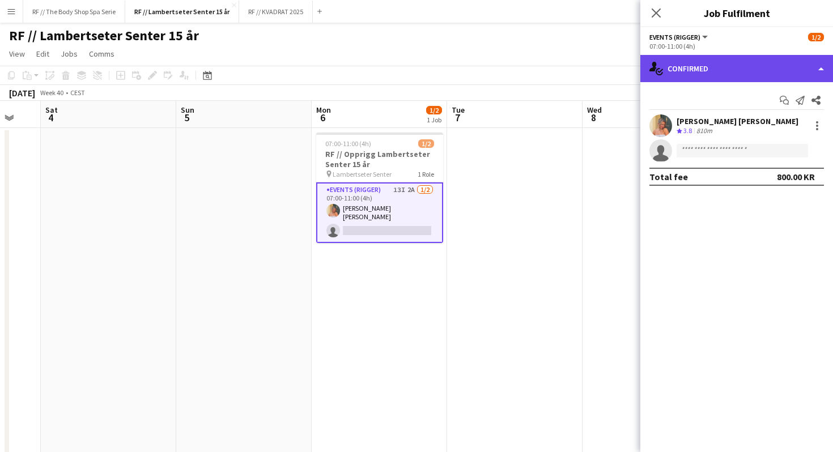
click at [672, 73] on div "single-neutral-actions-check-2 Confirmed" at bounding box center [736, 68] width 193 height 27
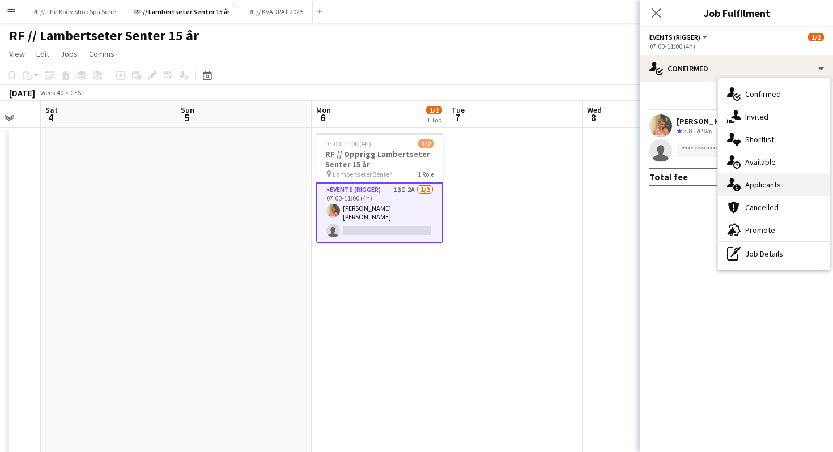
click at [744, 187] on div "single-neutral-actions-information Applicants" at bounding box center [774, 184] width 112 height 23
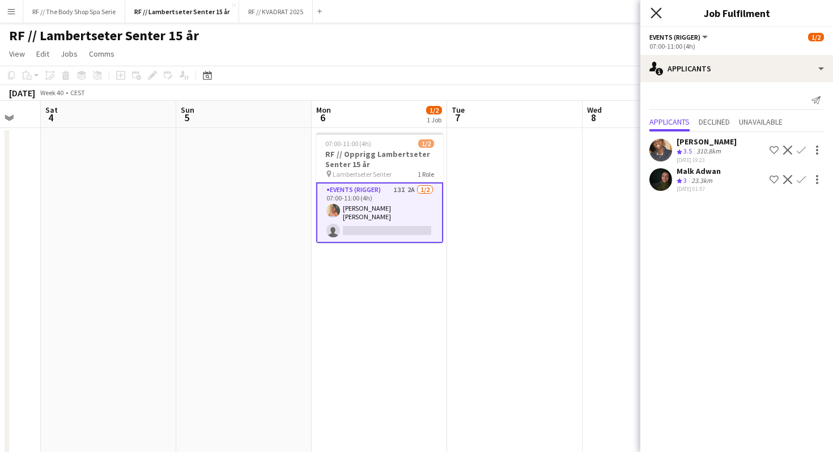
click at [651, 12] on icon "Close pop-in" at bounding box center [656, 12] width 11 height 11
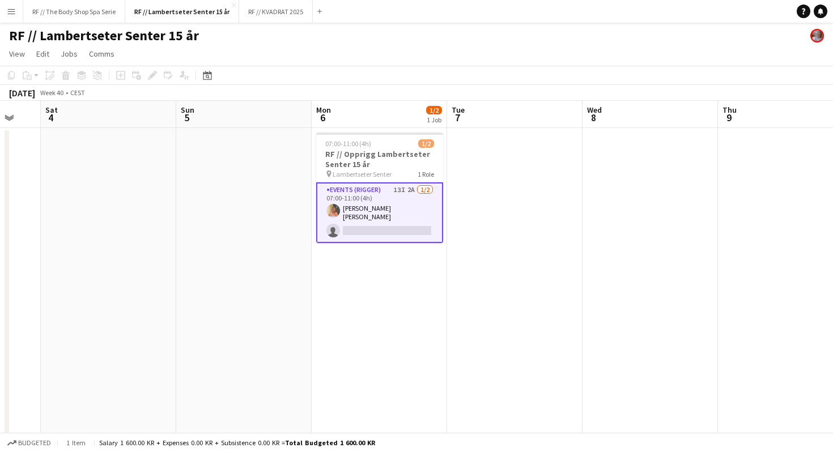
click at [527, 229] on app-date-cell at bounding box center [514, 313] width 135 height 370
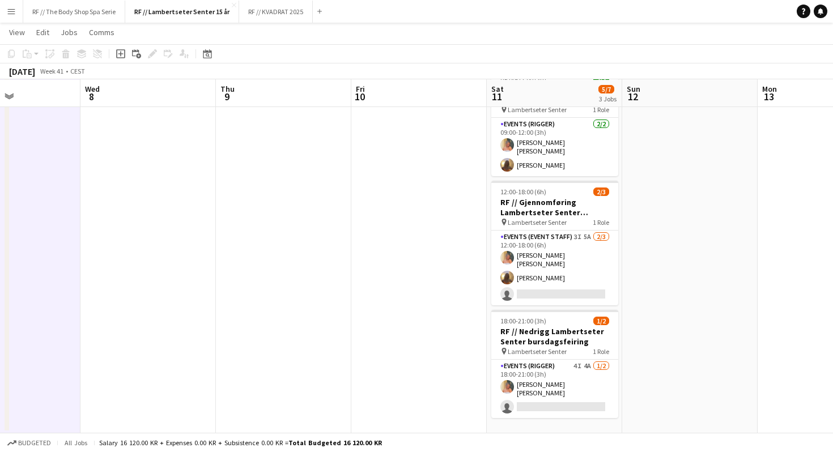
scroll to position [63, 0]
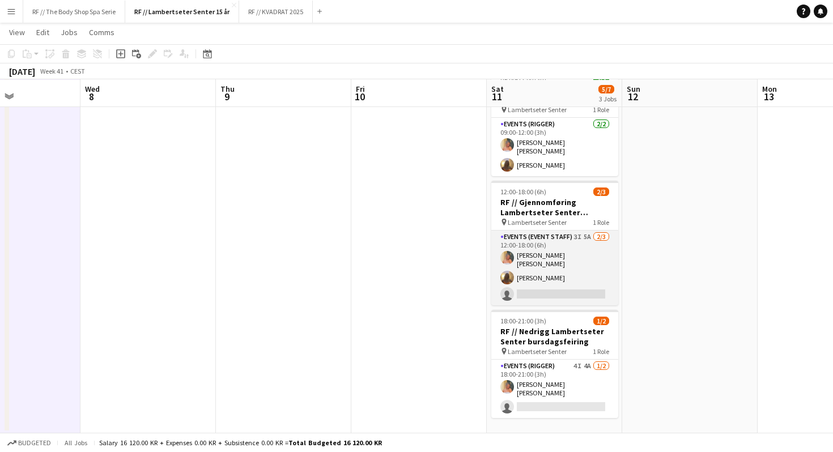
click at [592, 236] on app-card-role "Events (Event Staff) 3I 5A [DATE] 12:00-18:00 (6h) [PERSON_NAME] [PERSON_NAME] …" at bounding box center [554, 268] width 127 height 75
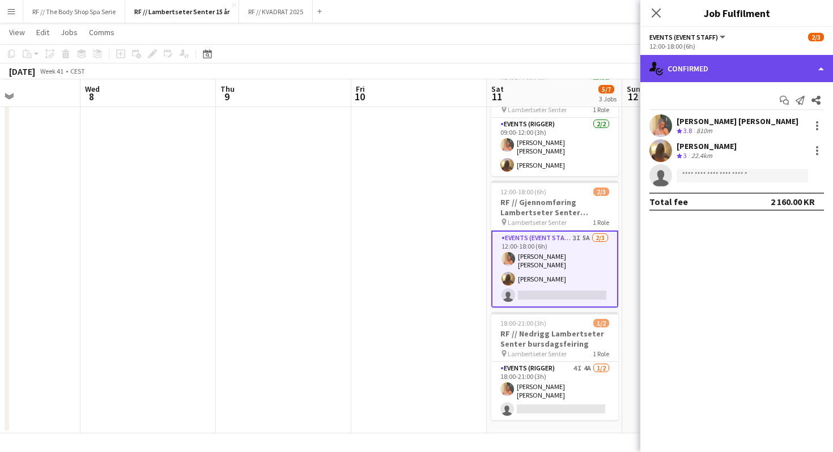
click at [676, 74] on div "single-neutral-actions-check-2 Confirmed" at bounding box center [736, 68] width 193 height 27
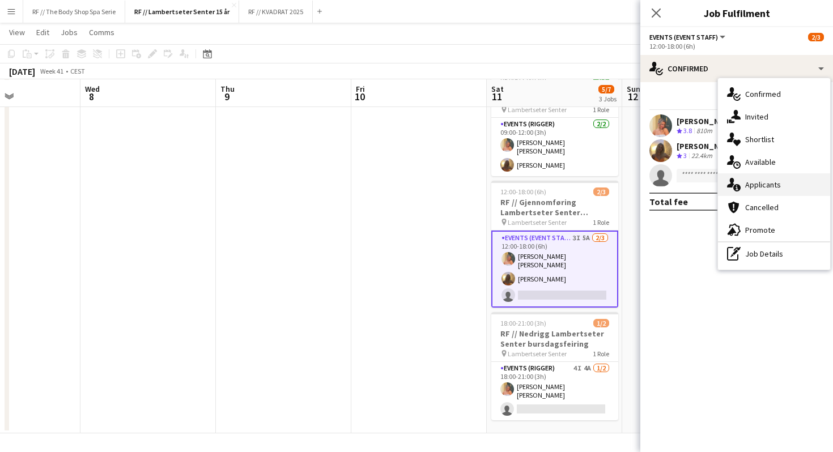
click at [741, 189] on div "single-neutral-actions-information Applicants" at bounding box center [774, 184] width 112 height 23
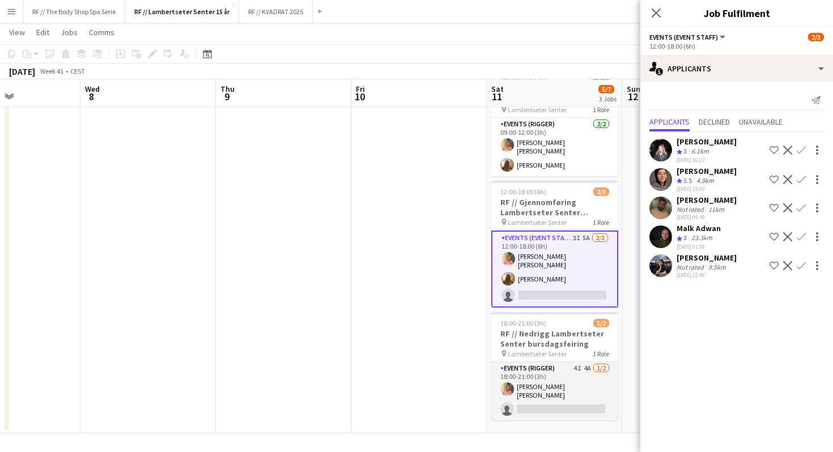
click at [576, 362] on app-card-role "Events (Rigger) 4I 4A [DATE] 18:00-21:00 (3h) [PERSON_NAME] [PERSON_NAME] singl…" at bounding box center [554, 391] width 127 height 58
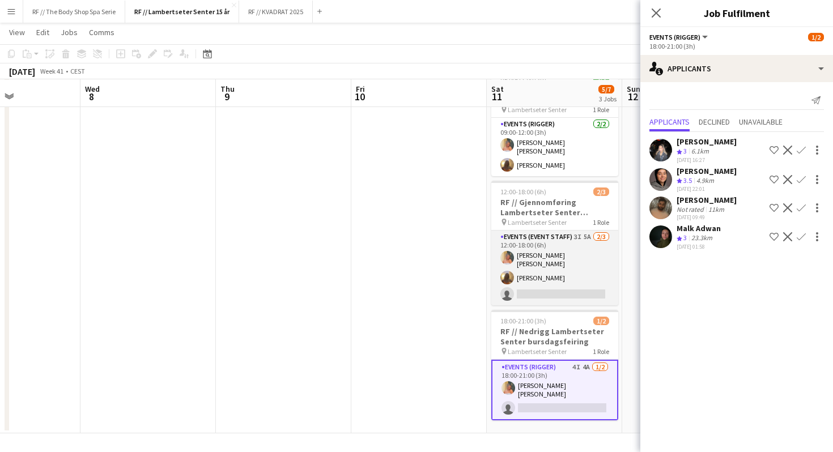
click at [580, 249] on app-card-role "Events (Event Staff) 3I 5A [DATE] 12:00-18:00 (6h) [PERSON_NAME] [PERSON_NAME] …" at bounding box center [554, 268] width 127 height 75
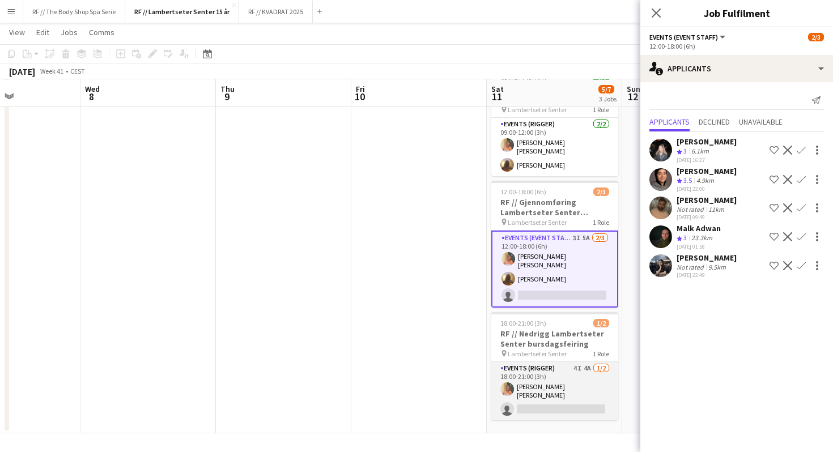
click at [587, 363] on app-card-role "Events (Rigger) 4I 4A [DATE] 18:00-21:00 (3h) [PERSON_NAME] [PERSON_NAME] singl…" at bounding box center [554, 391] width 127 height 58
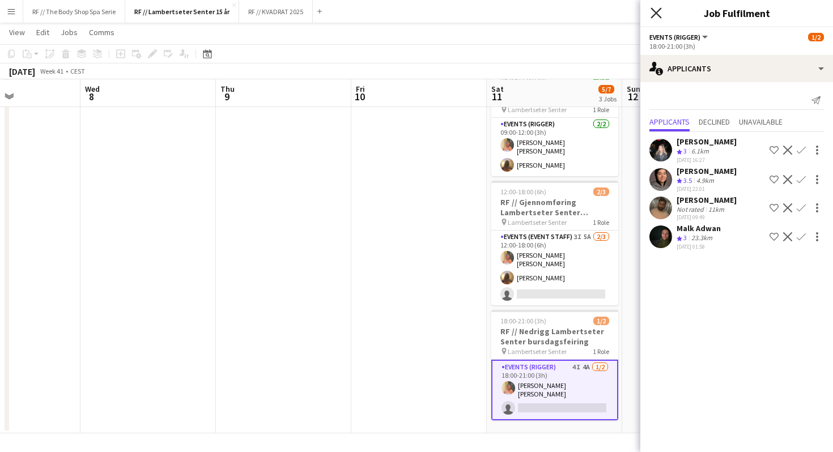
click at [657, 12] on icon at bounding box center [656, 12] width 11 height 11
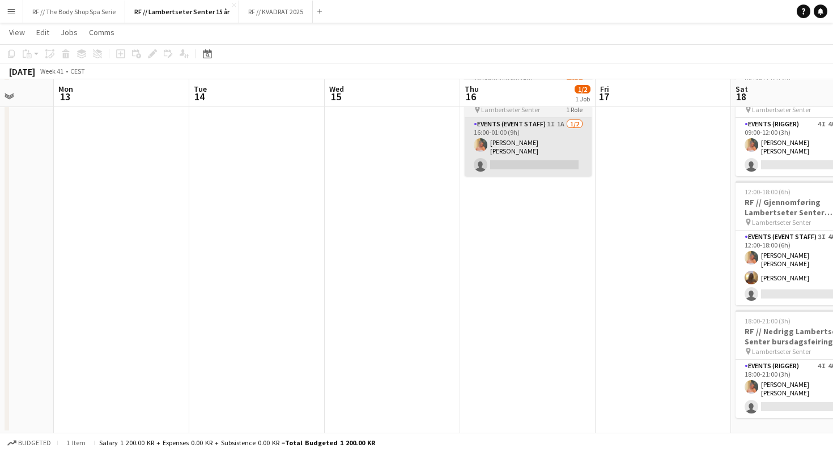
scroll to position [0, 352]
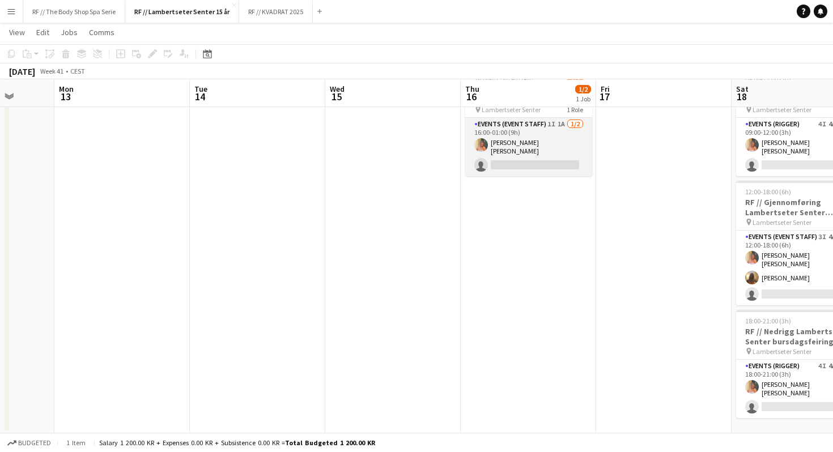
click at [565, 122] on app-card-role "Events (Event Staff) 1I 1A [DATE] 16:00-01:00 (9h) [PERSON_NAME] [PERSON_NAME] …" at bounding box center [528, 147] width 127 height 58
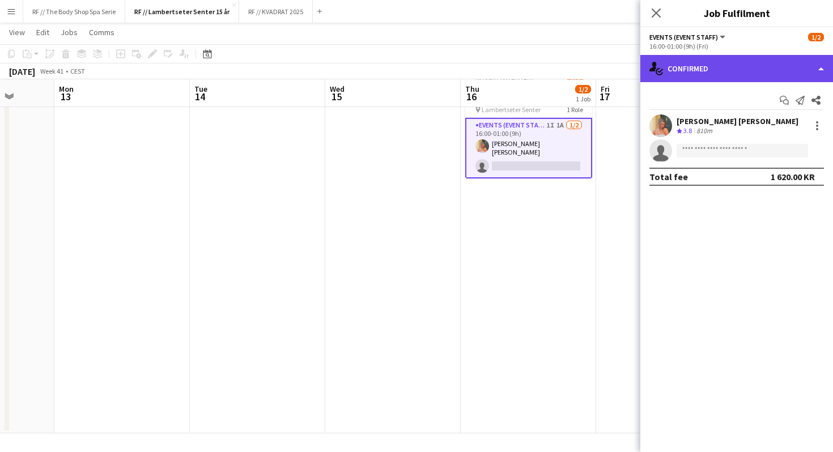
click at [686, 70] on div "single-neutral-actions-check-2 Confirmed" at bounding box center [736, 68] width 193 height 27
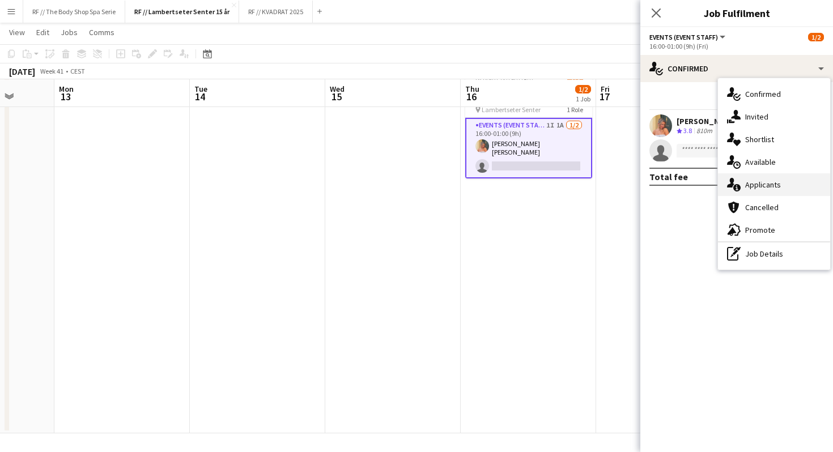
click at [756, 186] on div "single-neutral-actions-information Applicants" at bounding box center [774, 184] width 112 height 23
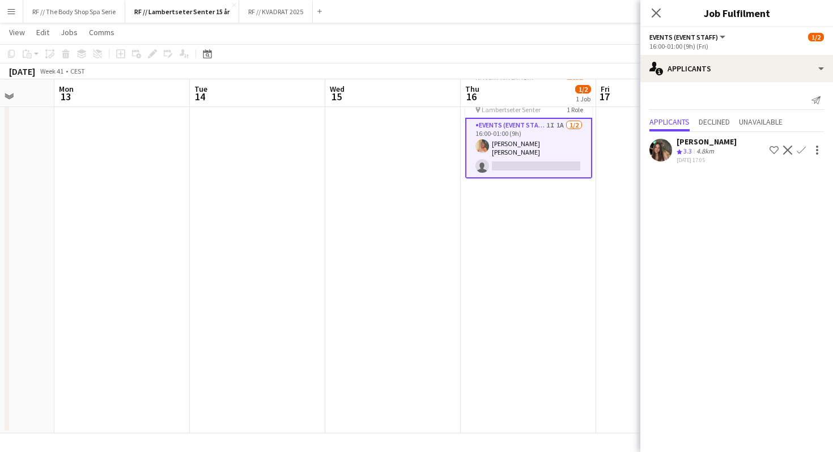
click at [535, 208] on app-date-cell "16:00-01:00 (9h) (Fri) 1/2 RF // Nattåpent Lambertseter [PERSON_NAME] pin Lambe…" at bounding box center [528, 248] width 135 height 370
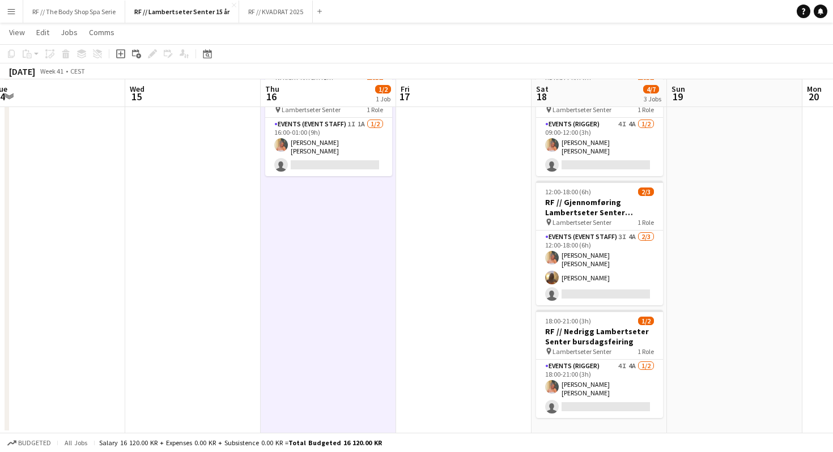
scroll to position [0, 558]
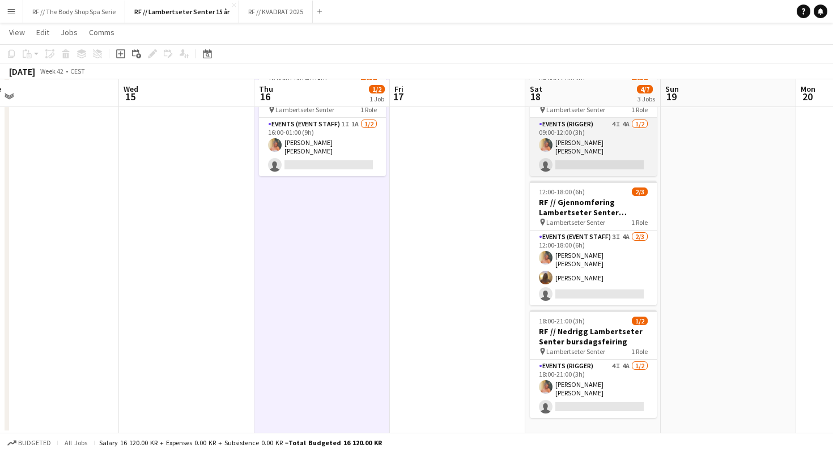
click at [623, 136] on app-card-role "Events (Rigger) 4I 4A [DATE] 09:00-12:00 (3h) [PERSON_NAME] [PERSON_NAME] singl…" at bounding box center [593, 147] width 127 height 58
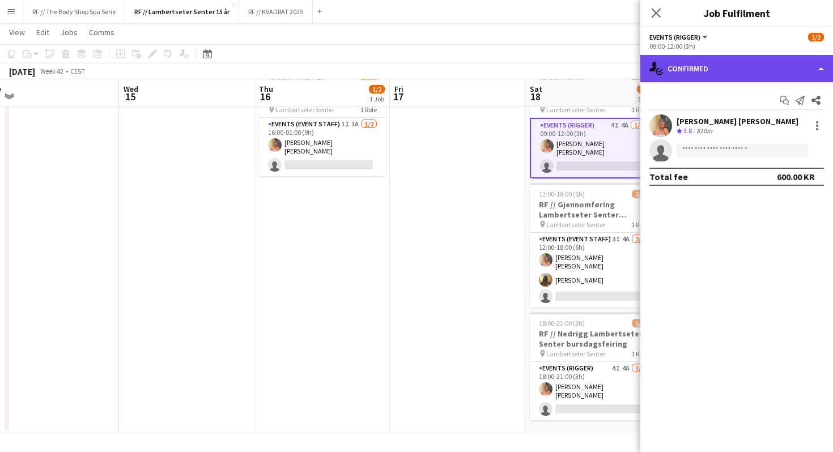
click at [708, 77] on div "single-neutral-actions-check-2 Confirmed" at bounding box center [736, 68] width 193 height 27
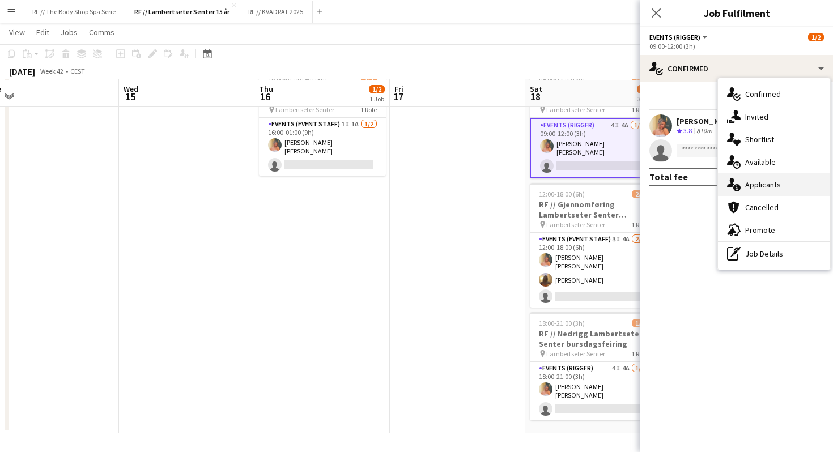
click at [756, 184] on div "single-neutral-actions-information Applicants" at bounding box center [774, 184] width 112 height 23
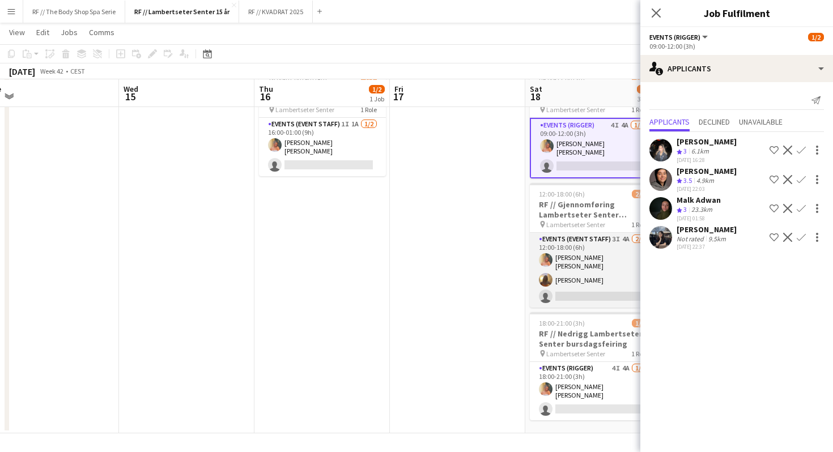
click at [600, 282] on app-card-role "Events (Event Staff) 3I 4A [DATE] 12:00-18:00 (6h) [PERSON_NAME] [PERSON_NAME] …" at bounding box center [593, 270] width 127 height 75
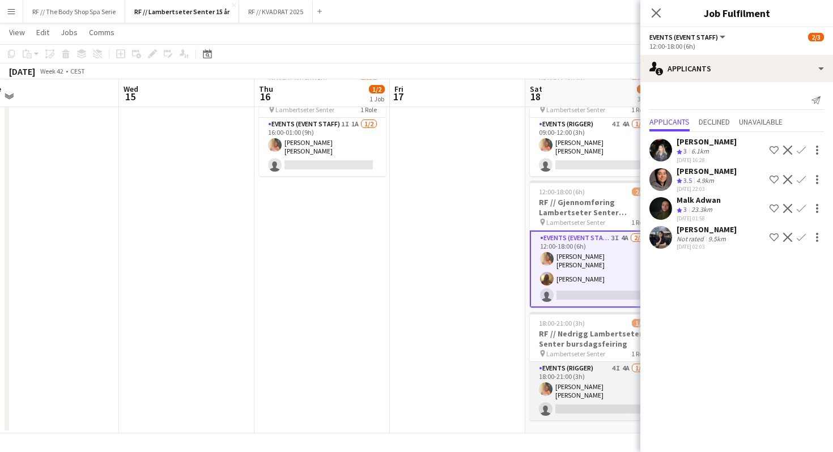
click at [595, 376] on app-card-role "Events (Rigger) 4I 4A [DATE] 18:00-21:00 (3h) [PERSON_NAME] [PERSON_NAME] singl…" at bounding box center [593, 391] width 127 height 58
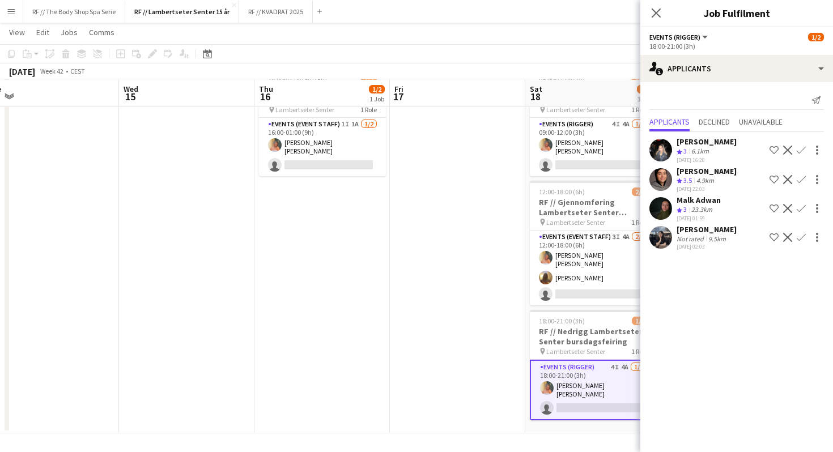
click at [672, 186] on div at bounding box center [660, 179] width 23 height 23
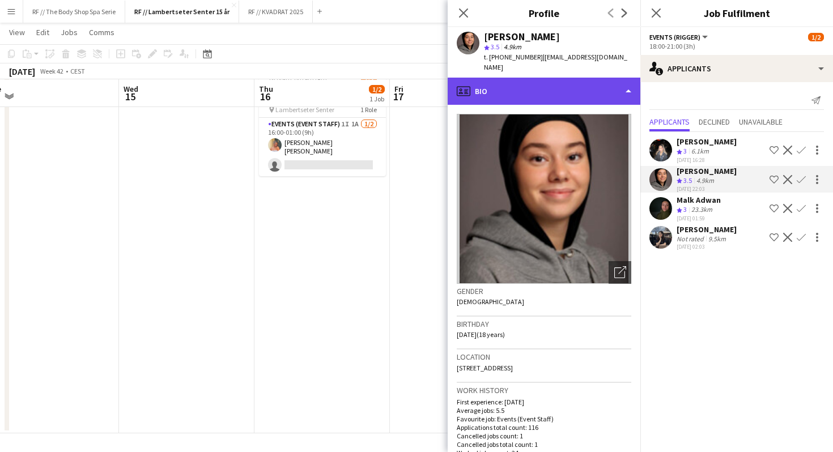
click at [512, 84] on div "profile Bio" at bounding box center [544, 91] width 193 height 27
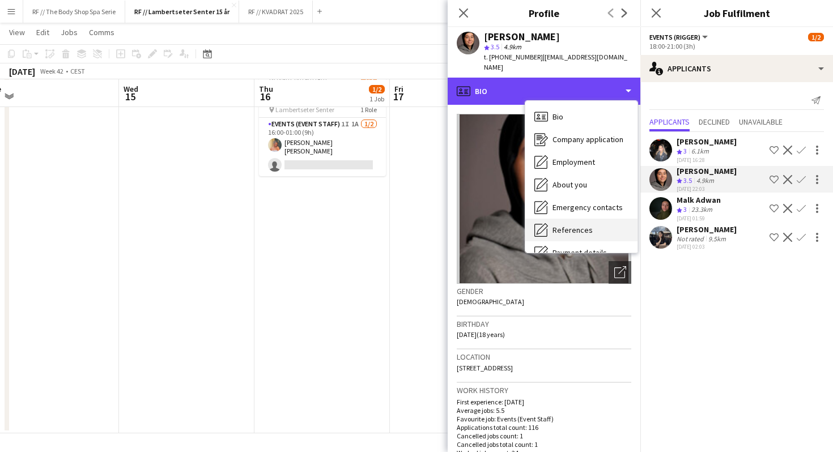
scroll to position [107, 0]
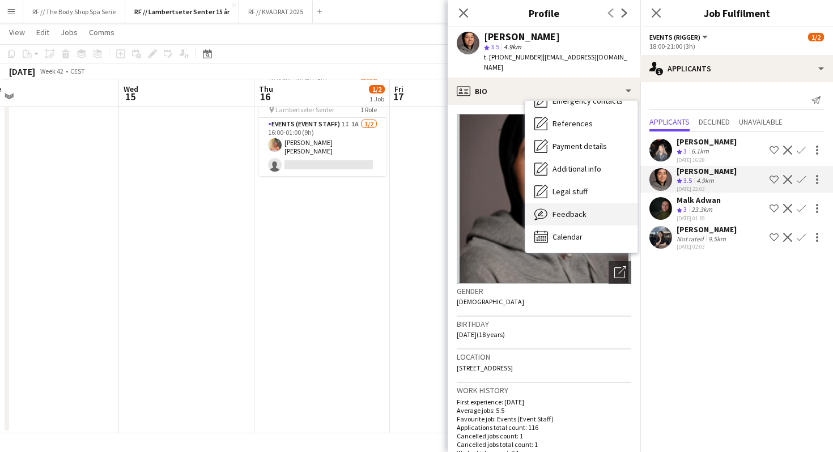
click at [563, 209] on span "Feedback" at bounding box center [570, 214] width 34 height 10
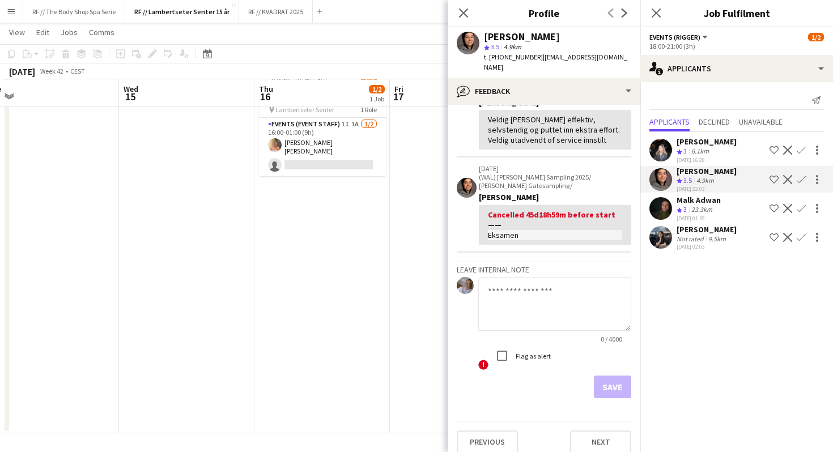
scroll to position [0, 0]
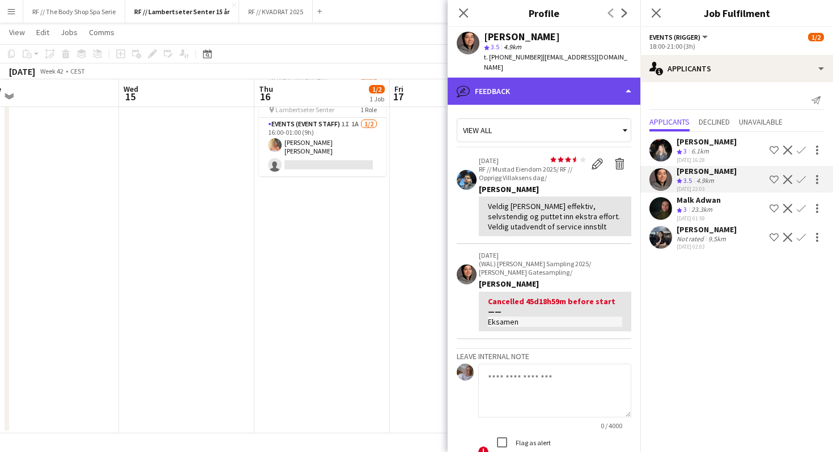
click at [485, 78] on div "bubble-pencil Feedback" at bounding box center [544, 91] width 193 height 27
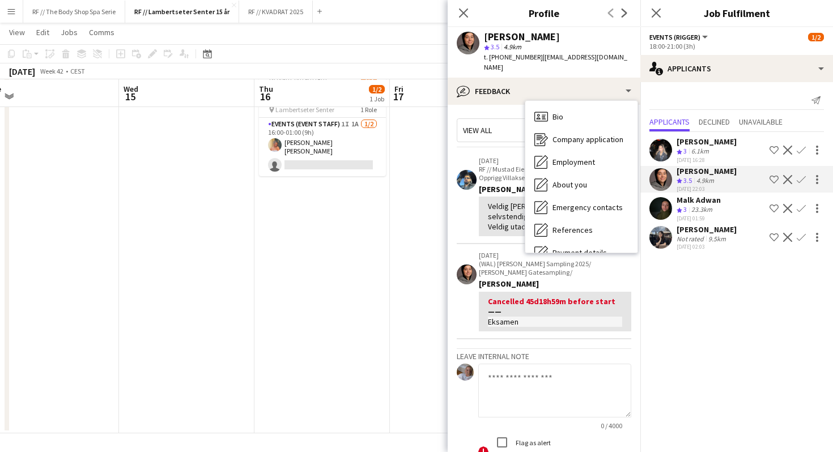
click at [470, 105] on app-crew-profile-feedback-tab "View all star star star star star star star star star star [DATE] RF // Mustad …" at bounding box center [544, 278] width 193 height 347
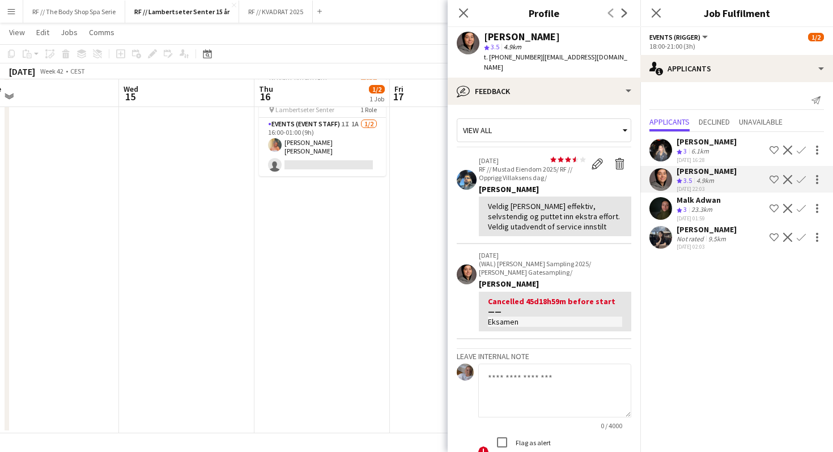
click at [422, 163] on app-date-cell at bounding box center [457, 248] width 135 height 370
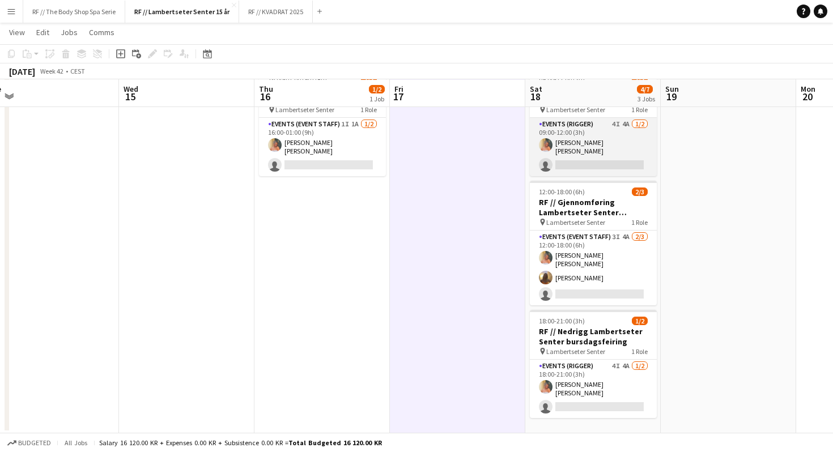
click at [581, 145] on app-card-role "Events (Rigger) 4I 4A [DATE] 09:00-12:00 (3h) [PERSON_NAME] [PERSON_NAME] singl…" at bounding box center [593, 147] width 127 height 58
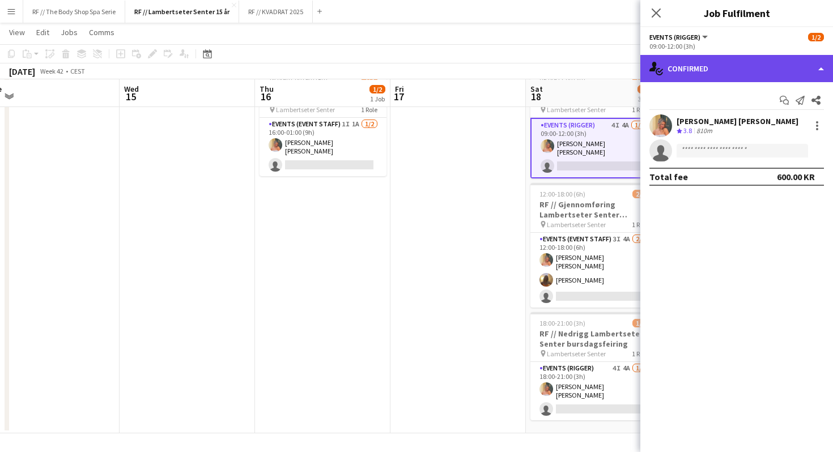
click at [685, 73] on div "single-neutral-actions-check-2 Confirmed" at bounding box center [736, 68] width 193 height 27
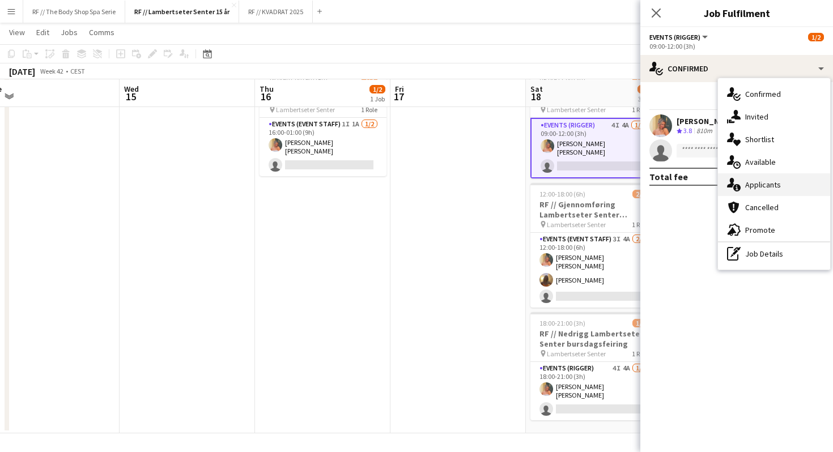
click at [746, 184] on div "single-neutral-actions-information Applicants" at bounding box center [774, 184] width 112 height 23
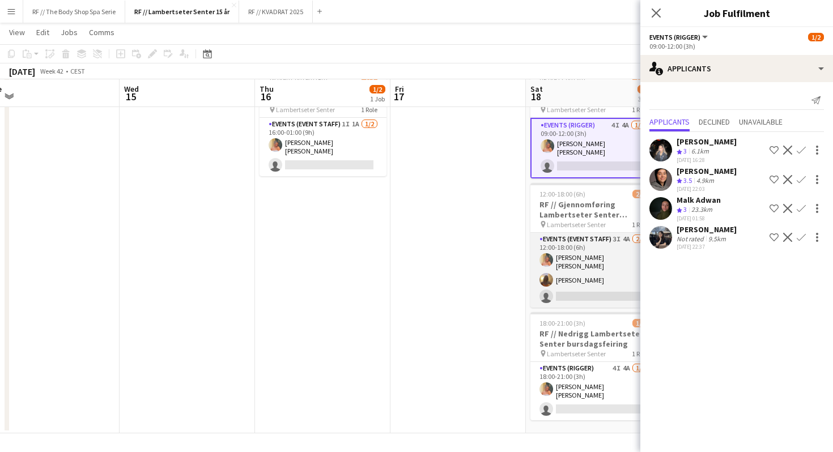
click at [581, 245] on app-card-role "Events (Event Staff) 3I 4A [DATE] 12:00-18:00 (6h) [PERSON_NAME] [PERSON_NAME] …" at bounding box center [593, 270] width 127 height 75
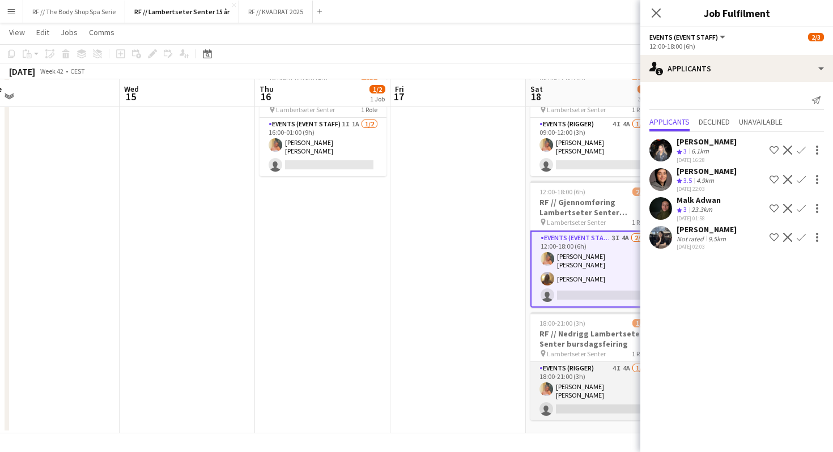
click at [590, 364] on app-card-role "Events (Rigger) 4I 4A [DATE] 18:00-21:00 (3h) [PERSON_NAME] [PERSON_NAME] singl…" at bounding box center [593, 391] width 127 height 58
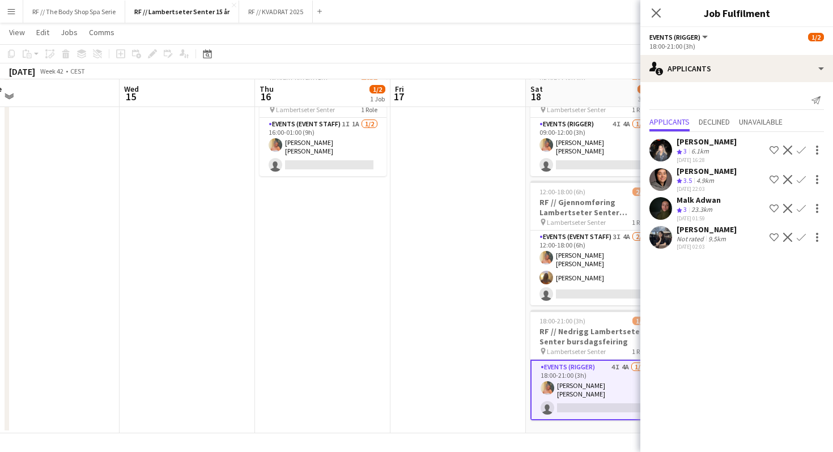
click at [662, 179] on app-user-avatar at bounding box center [660, 179] width 23 height 23
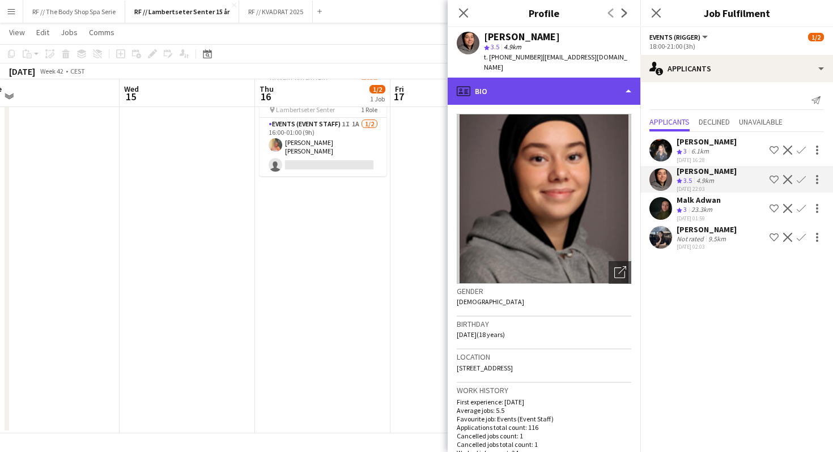
click at [542, 85] on div "profile Bio" at bounding box center [544, 91] width 193 height 27
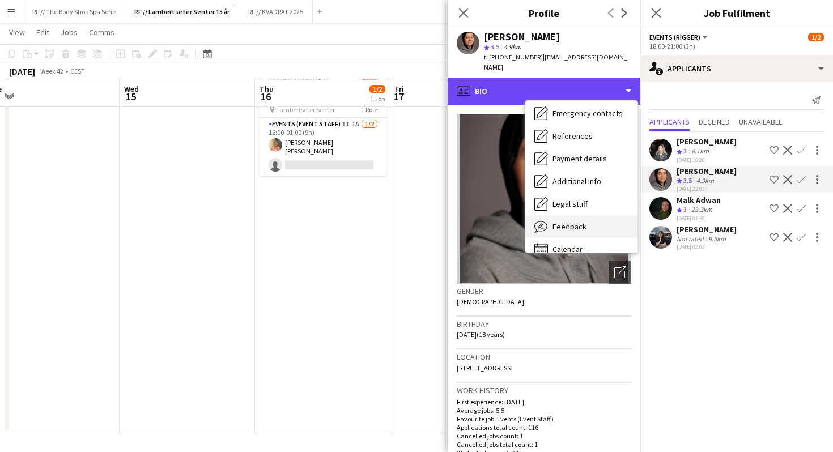
scroll to position [107, 0]
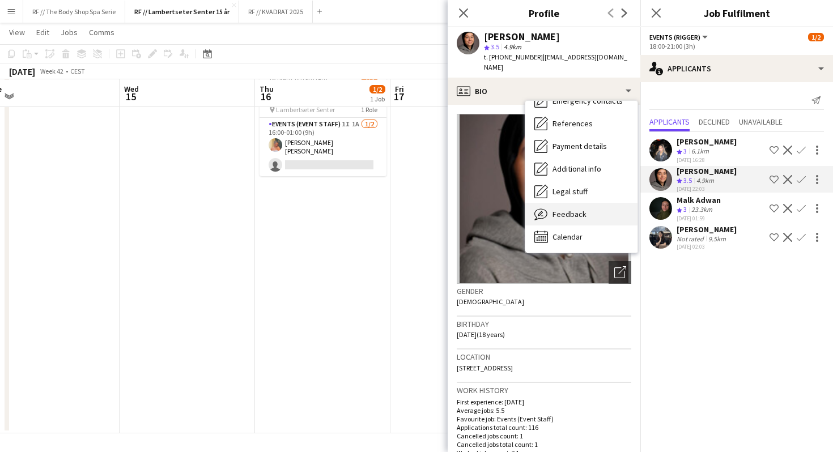
click at [570, 203] on div "Feedback Feedback" at bounding box center [581, 214] width 112 height 23
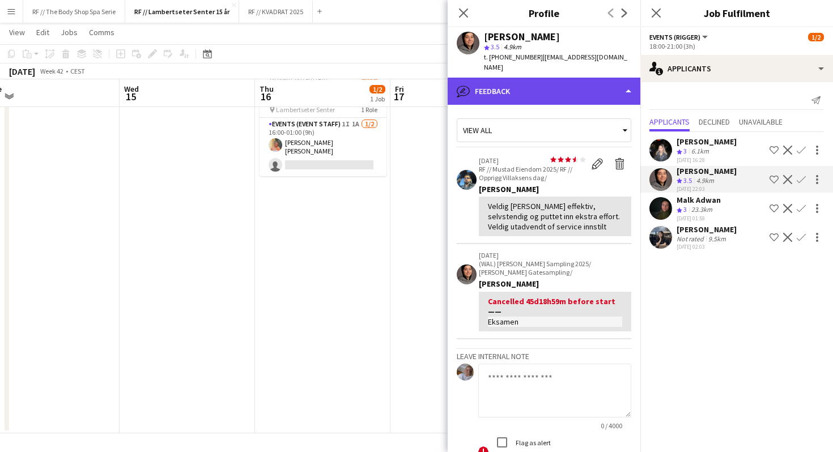
click at [553, 81] on div "bubble-pencil Feedback" at bounding box center [544, 91] width 193 height 27
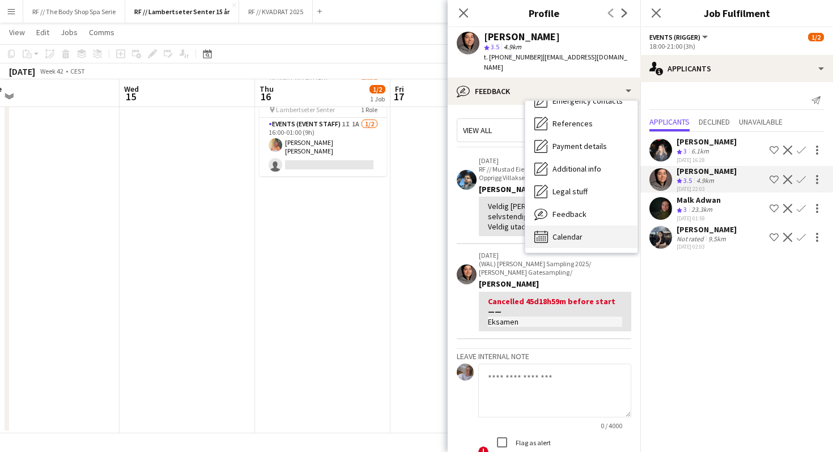
click at [578, 232] on span "Calendar" at bounding box center [568, 237] width 30 height 10
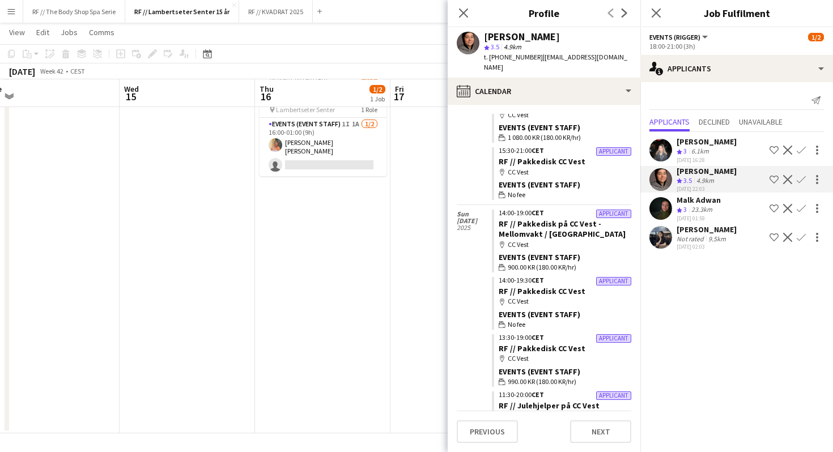
scroll to position [850, 0]
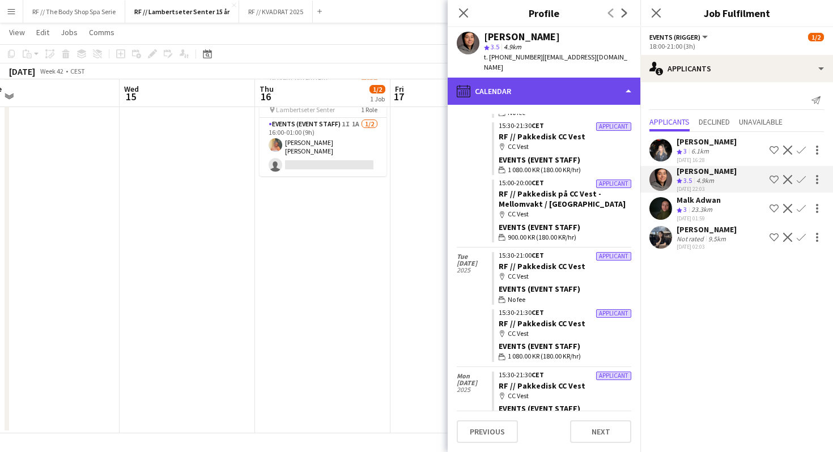
click at [529, 94] on div "calendar-full Calendar" at bounding box center [544, 91] width 193 height 27
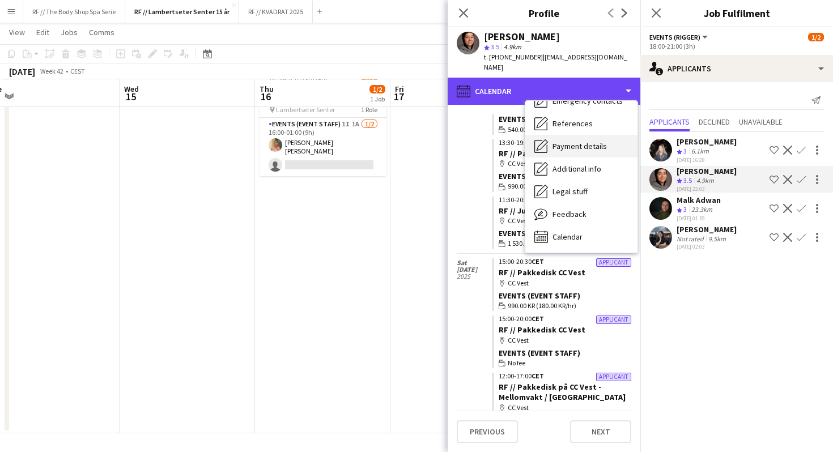
scroll to position [0, 0]
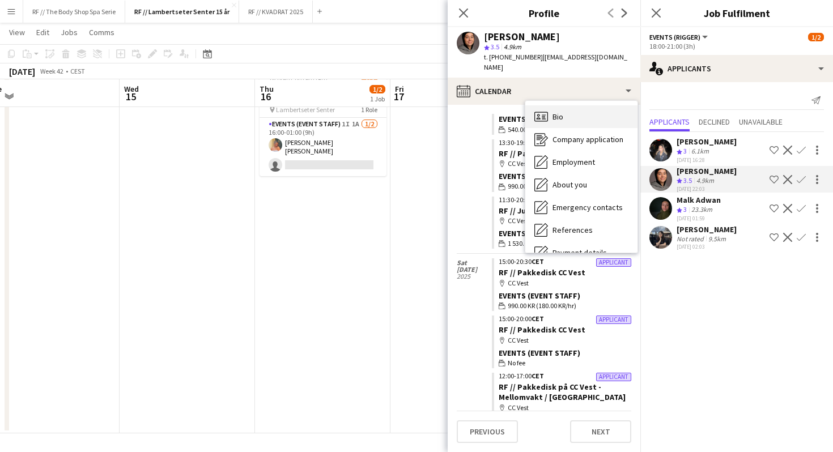
click at [574, 107] on div "Bio Bio" at bounding box center [581, 116] width 112 height 23
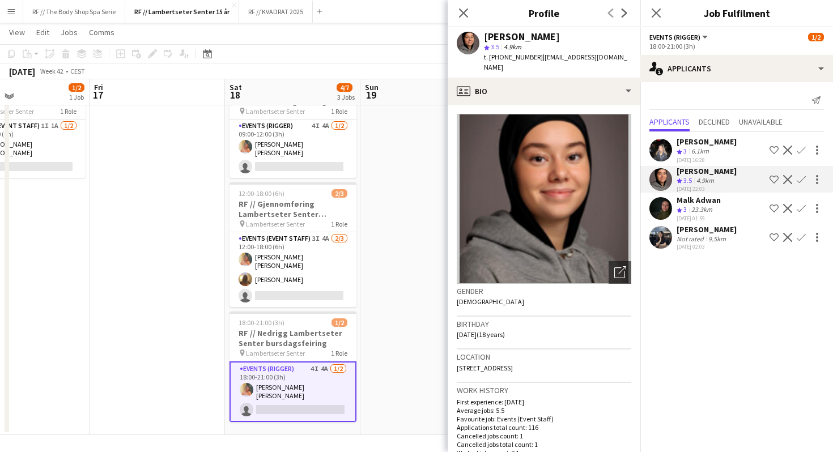
scroll to position [63, 0]
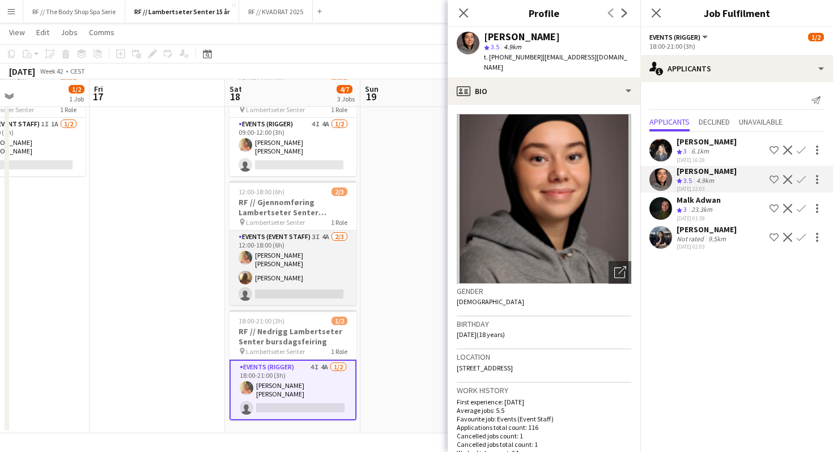
click at [295, 255] on app-card-role "Events (Event Staff) 3I 4A [DATE] 12:00-18:00 (6h) [PERSON_NAME] [PERSON_NAME] …" at bounding box center [293, 268] width 127 height 75
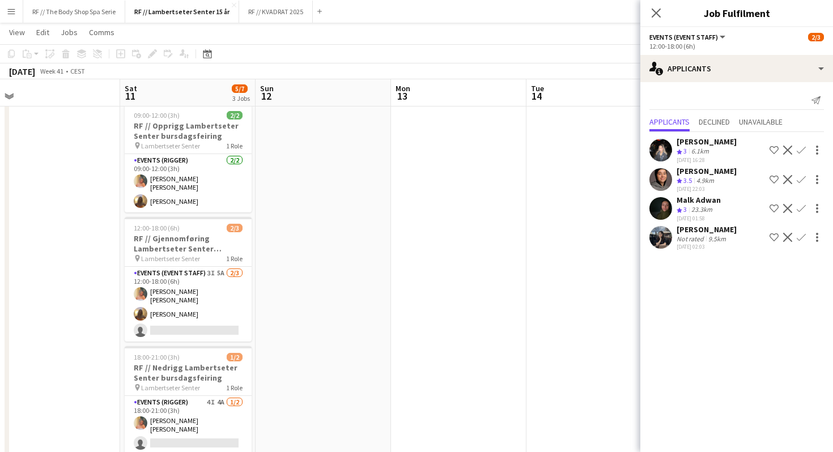
scroll to position [0, 261]
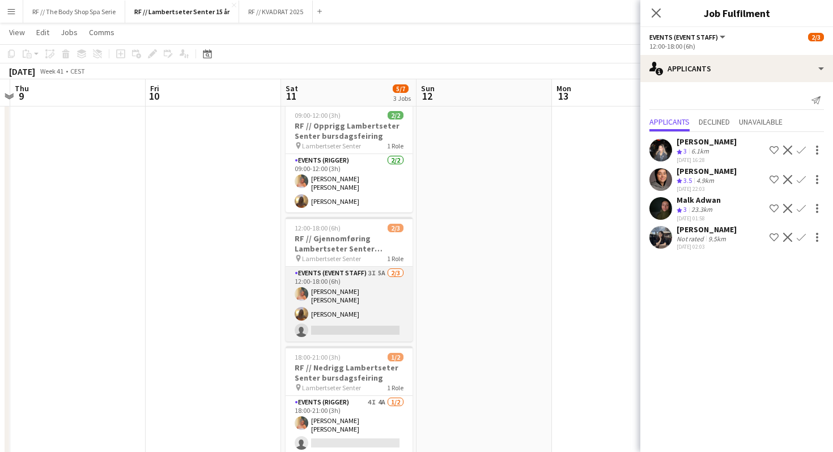
click at [381, 285] on app-card-role "Events (Event Staff) 3I 5A [DATE] 12:00-18:00 (6h) [PERSON_NAME] [PERSON_NAME] …" at bounding box center [349, 304] width 127 height 75
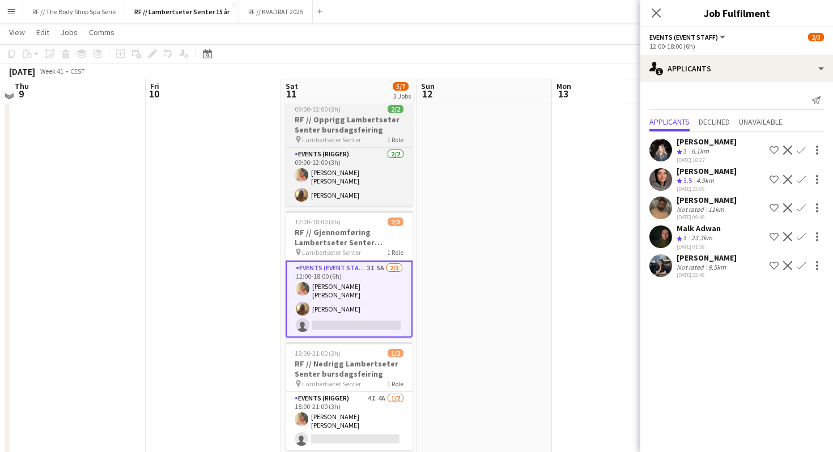
scroll to position [31, 0]
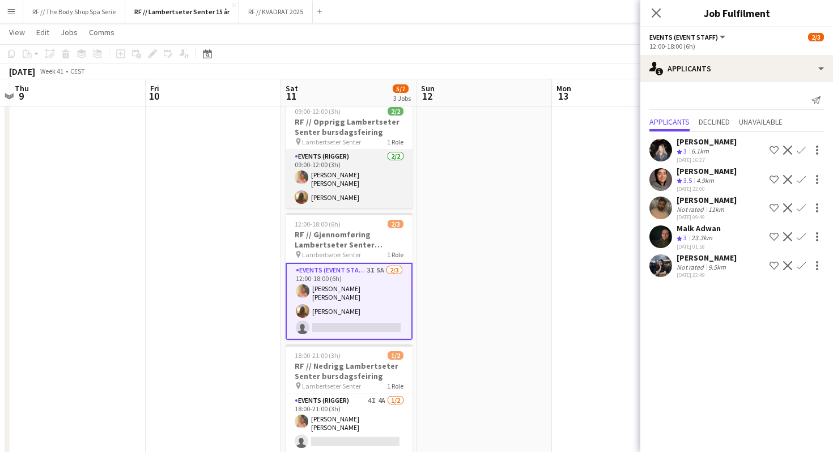
click at [353, 168] on app-card-role "Events (Rigger) [DATE] 09:00-12:00 (3h) [PERSON_NAME] [PERSON_NAME]" at bounding box center [349, 179] width 127 height 58
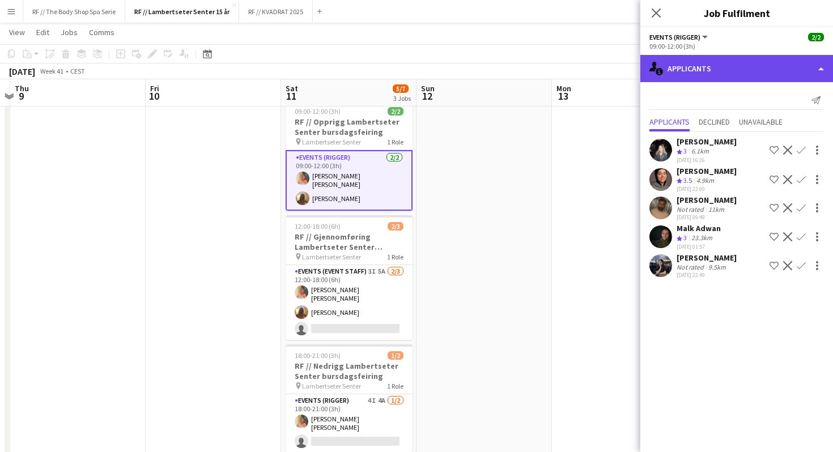
click at [715, 67] on div "single-neutral-actions-information Applicants" at bounding box center [736, 68] width 193 height 27
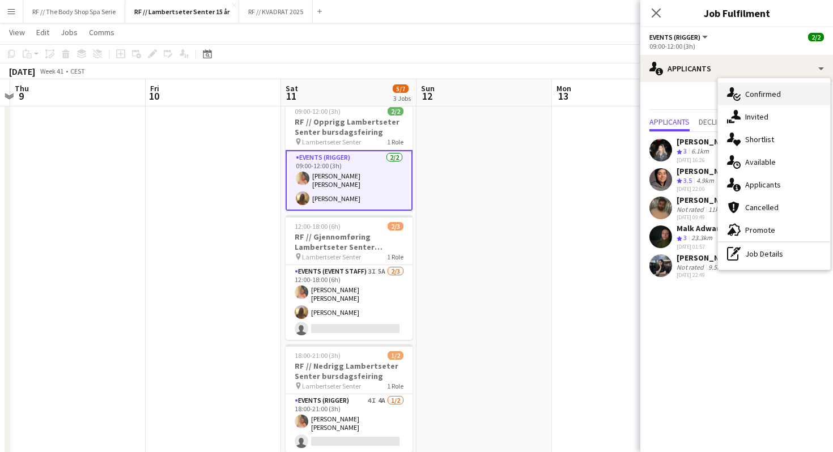
click at [738, 97] on icon "single-neutral-actions-check-2" at bounding box center [734, 94] width 14 height 14
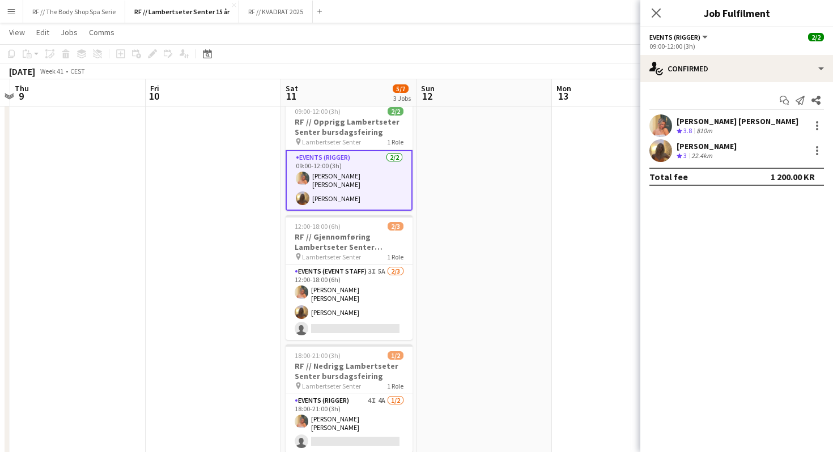
click at [677, 156] on icon "Crew rating" at bounding box center [680, 156] width 6 height 6
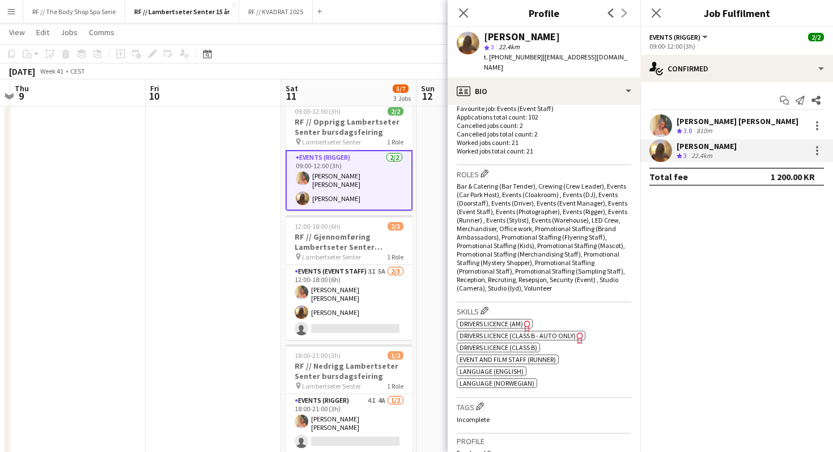
scroll to position [185, 0]
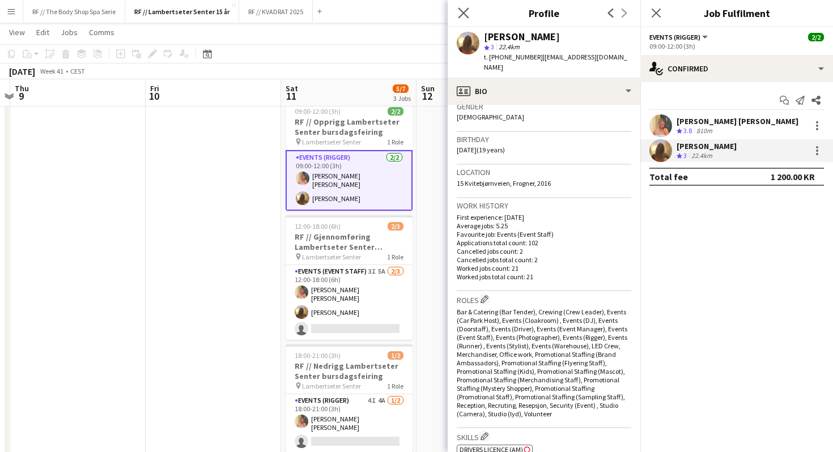
click at [457, 14] on app-icon "Close pop-in" at bounding box center [464, 13] width 16 height 16
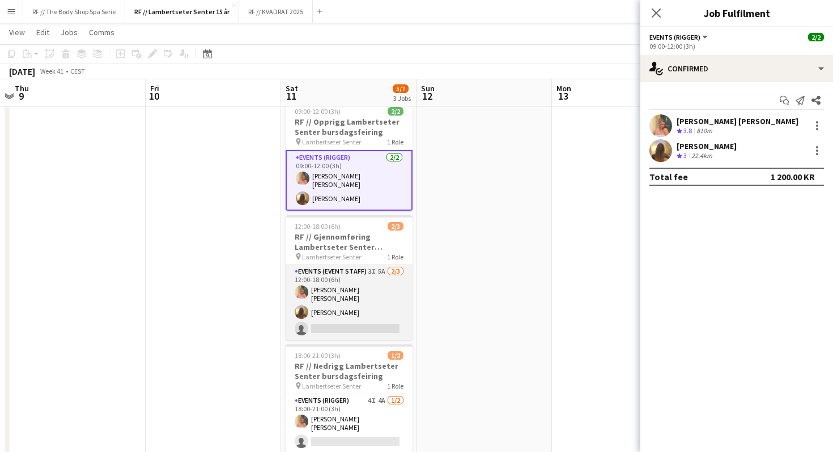
click at [356, 289] on app-card-role "Events (Event Staff) 3I 5A [DATE] 12:00-18:00 (6h) [PERSON_NAME] [PERSON_NAME] …" at bounding box center [349, 302] width 127 height 75
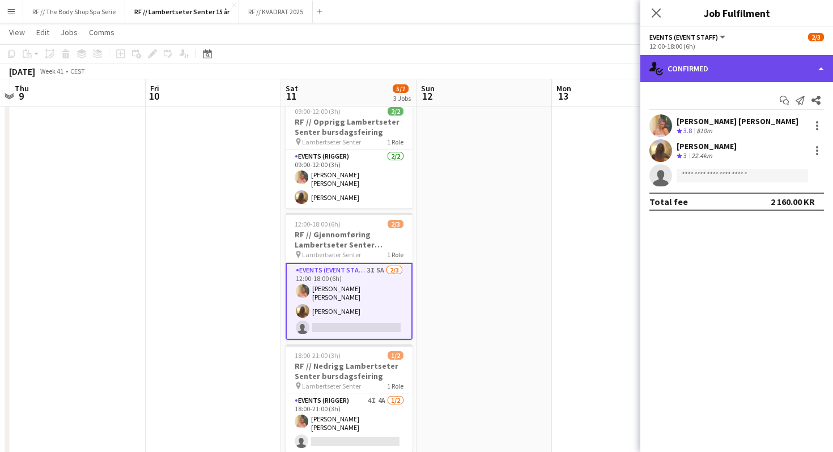
click at [716, 58] on div "single-neutral-actions-check-2 Confirmed" at bounding box center [736, 68] width 193 height 27
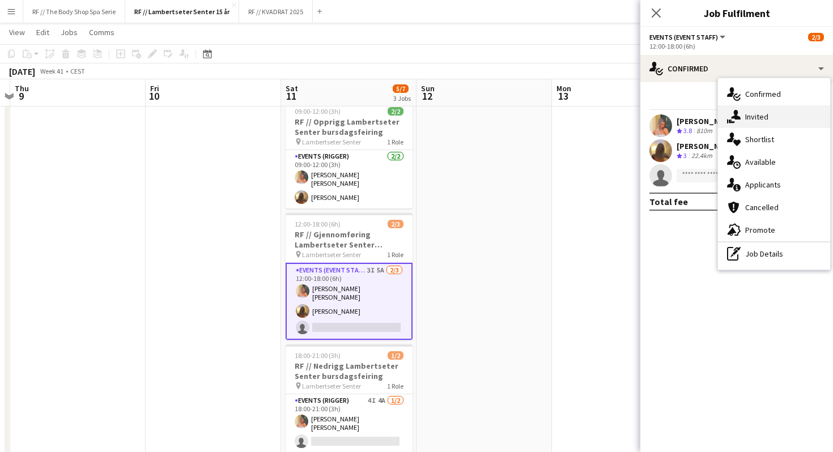
click at [750, 112] on div "single-neutral-actions-share-1 Invited" at bounding box center [774, 116] width 112 height 23
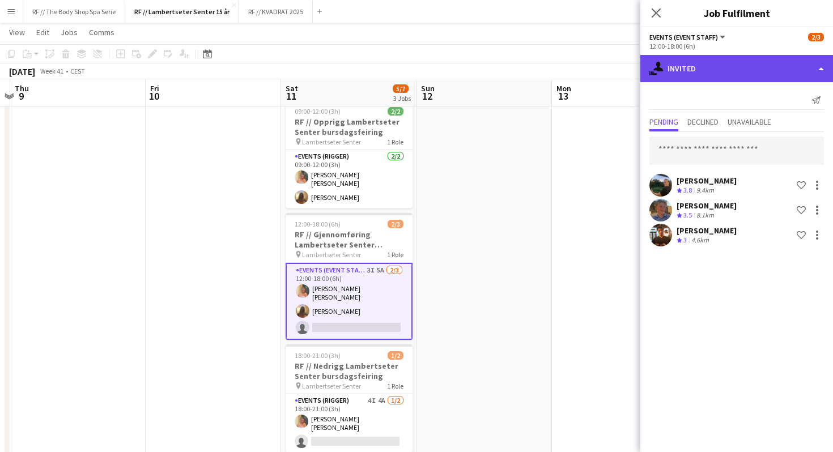
click at [733, 77] on div "single-neutral-actions-share-1 Invited" at bounding box center [736, 68] width 193 height 27
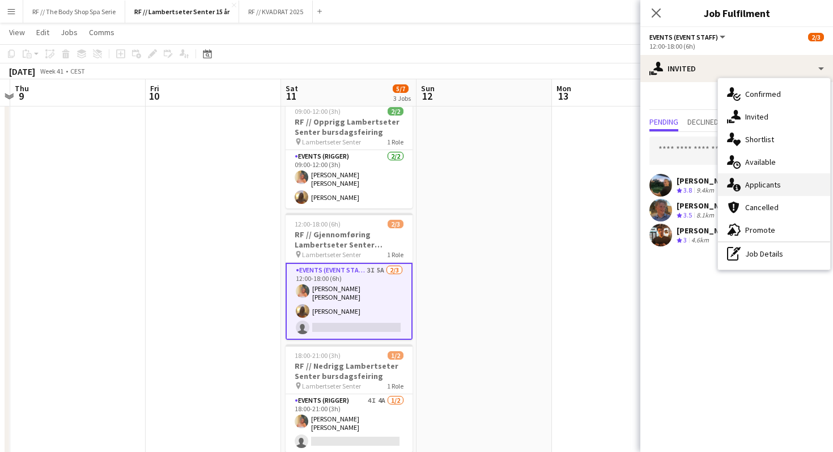
click at [774, 185] on div "single-neutral-actions-information Applicants" at bounding box center [774, 184] width 112 height 23
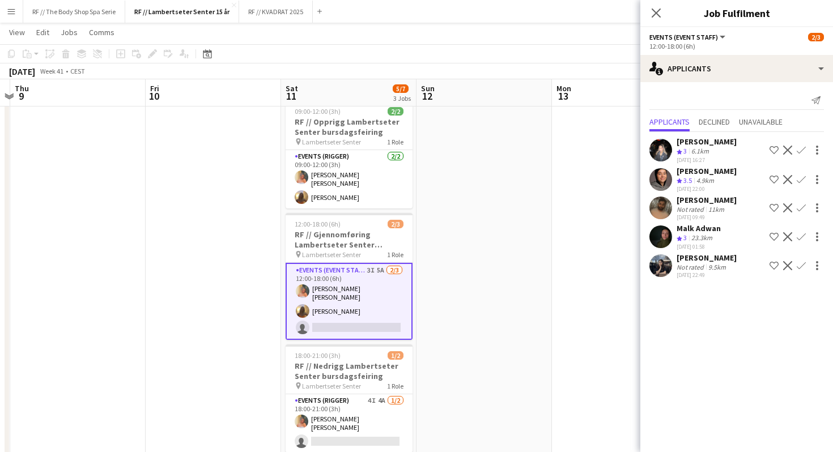
click at [706, 179] on div "4.9km" at bounding box center [705, 181] width 22 height 10
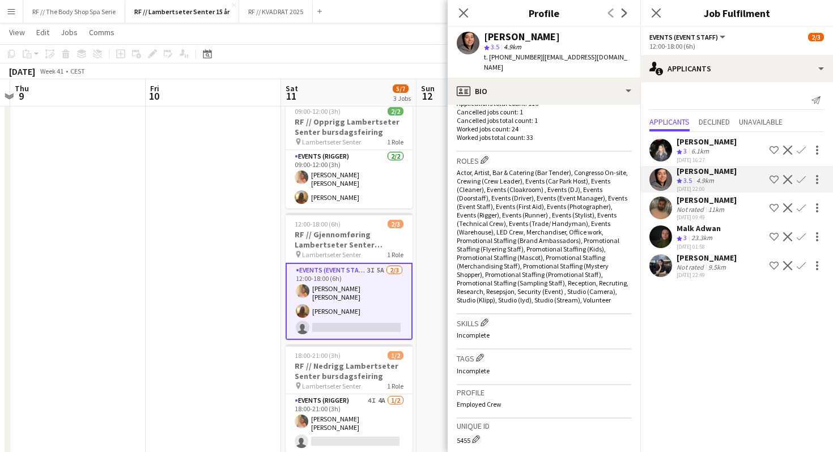
scroll to position [322, 0]
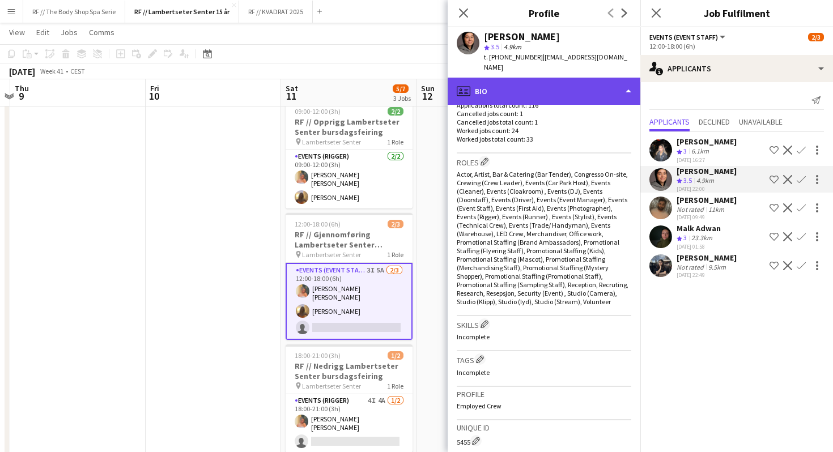
click at [520, 79] on div "profile Bio" at bounding box center [544, 91] width 193 height 27
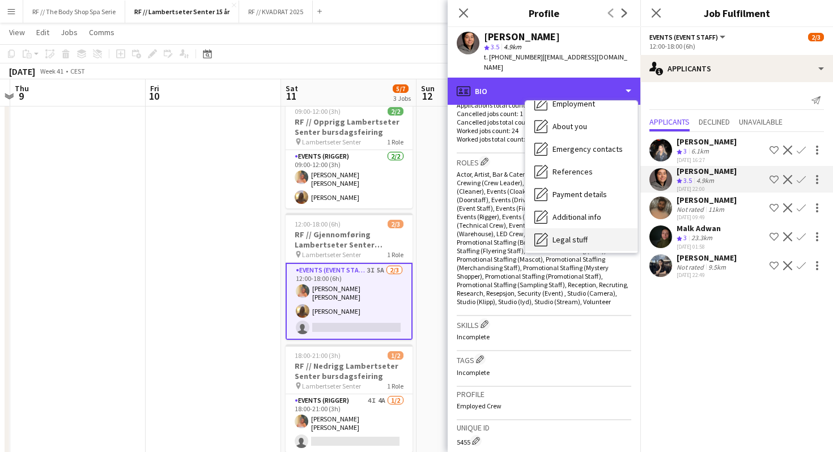
scroll to position [60, 0]
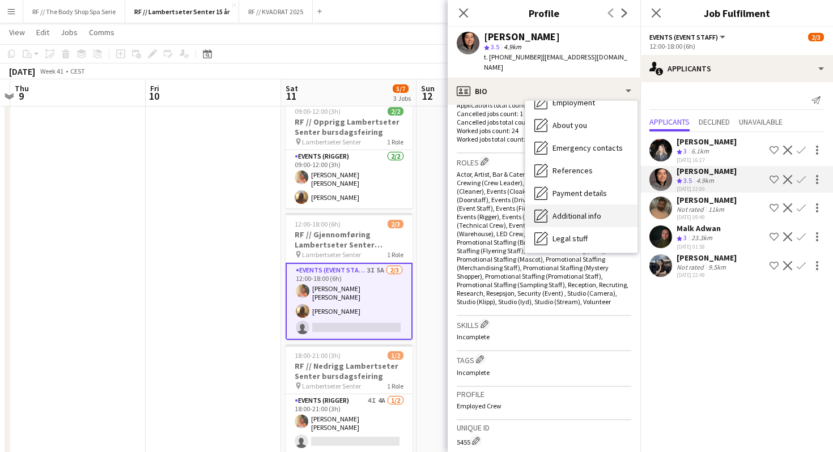
click at [561, 213] on div "Additional info Additional info" at bounding box center [581, 216] width 112 height 23
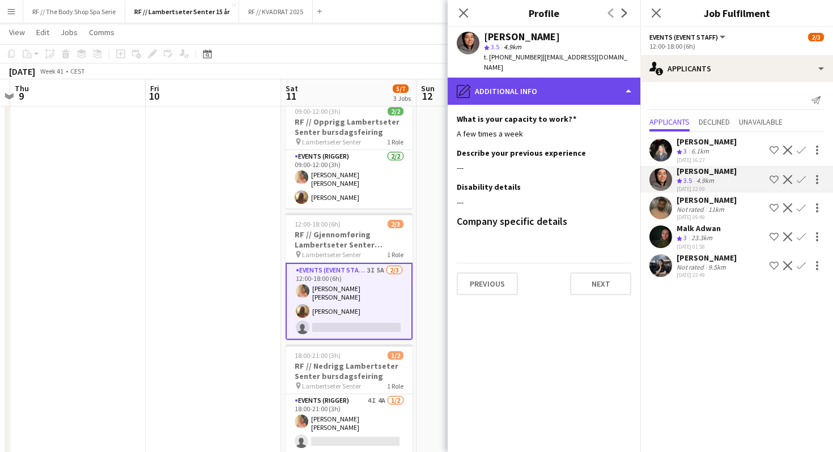
click at [508, 90] on div "pencil4 Additional info" at bounding box center [544, 91] width 193 height 27
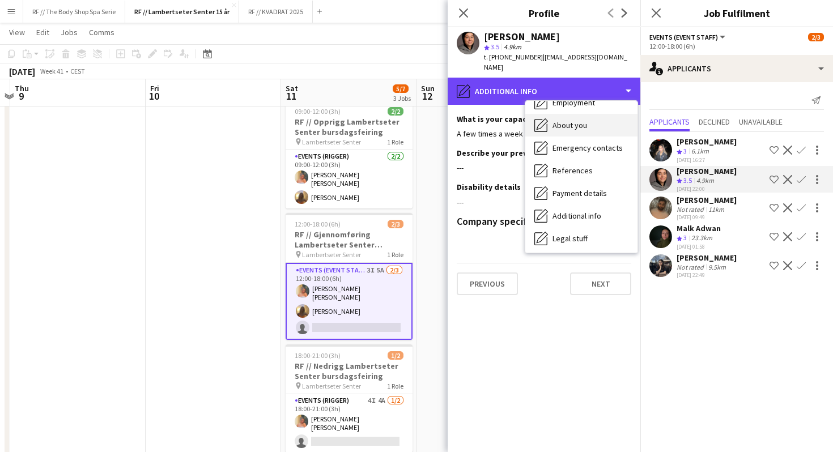
scroll to position [0, 0]
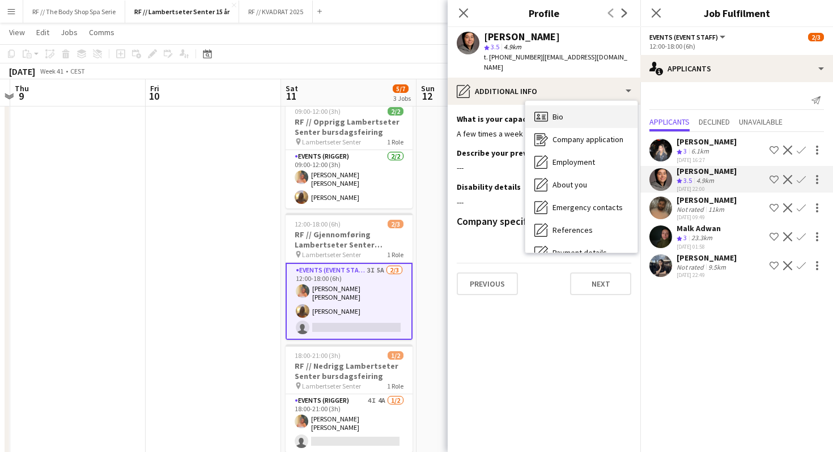
click at [548, 115] on div "Bio Bio" at bounding box center [581, 116] width 112 height 23
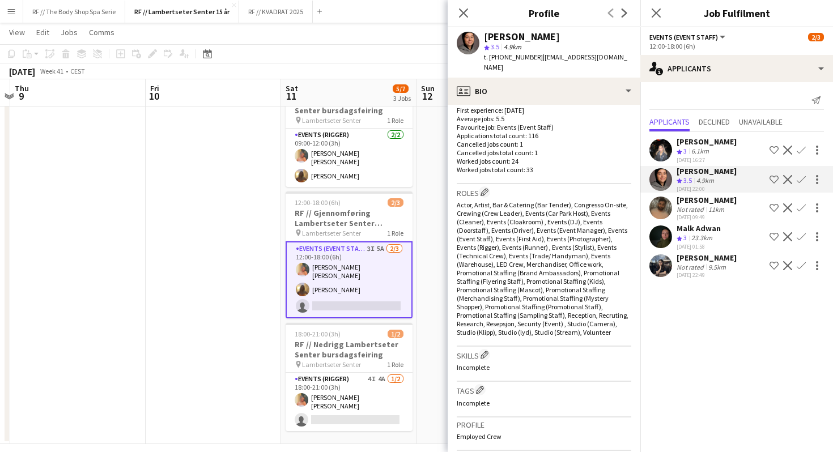
scroll to position [293, 0]
click at [704, 323] on mat-expansion-panel "users2 Applicants Send notification Applicants Declined Unavailable [PERSON_NAM…" at bounding box center [736, 267] width 193 height 370
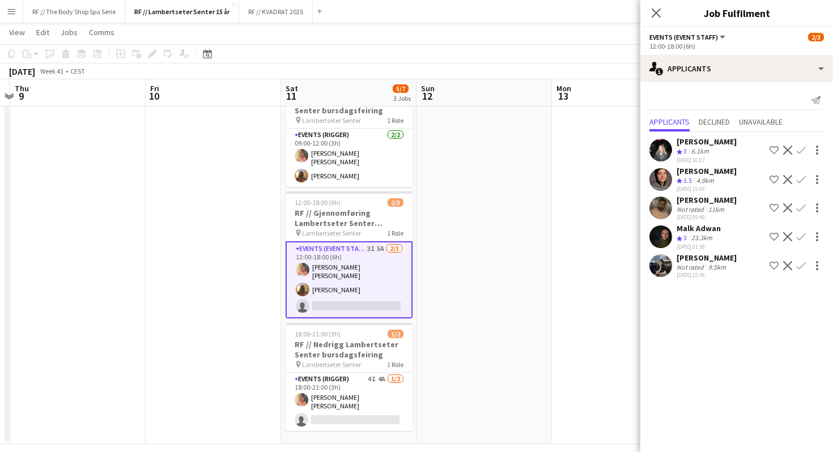
click at [800, 181] on app-icon "Confirm" at bounding box center [801, 179] width 9 height 9
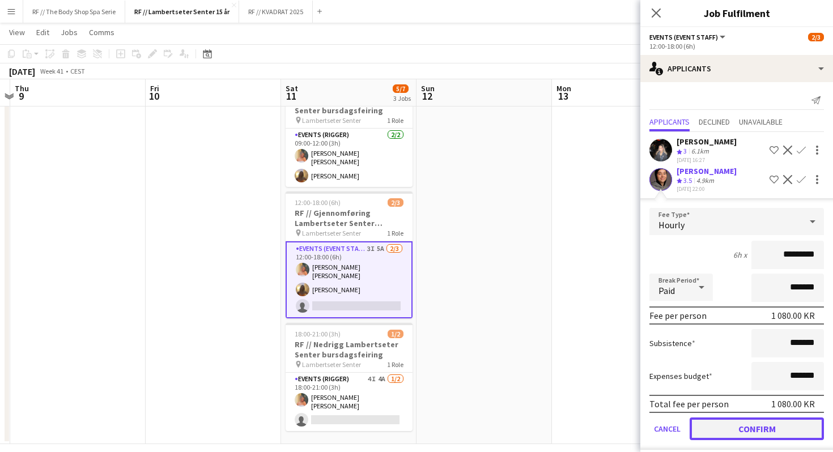
click at [765, 424] on button "Confirm" at bounding box center [757, 429] width 134 height 23
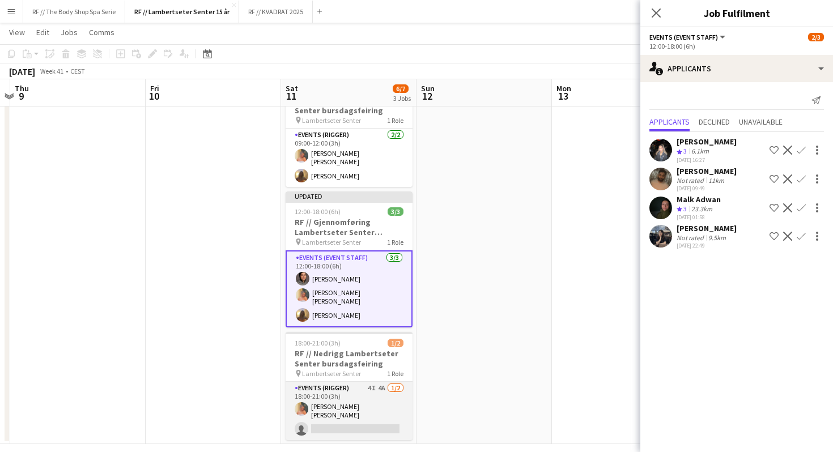
click at [356, 391] on app-card-role "Events (Rigger) 4I 4A [DATE] 18:00-21:00 (3h) [PERSON_NAME] [PERSON_NAME] singl…" at bounding box center [349, 411] width 127 height 58
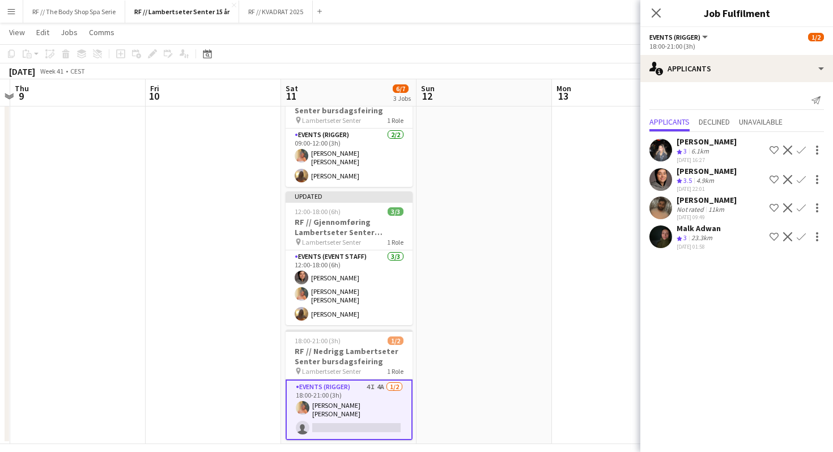
click at [800, 182] on app-icon "Confirm" at bounding box center [801, 179] width 9 height 9
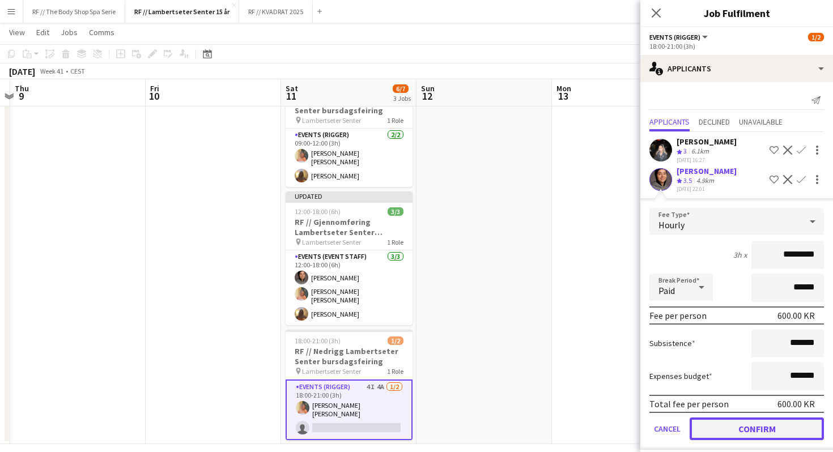
click at [771, 427] on button "Confirm" at bounding box center [757, 429] width 134 height 23
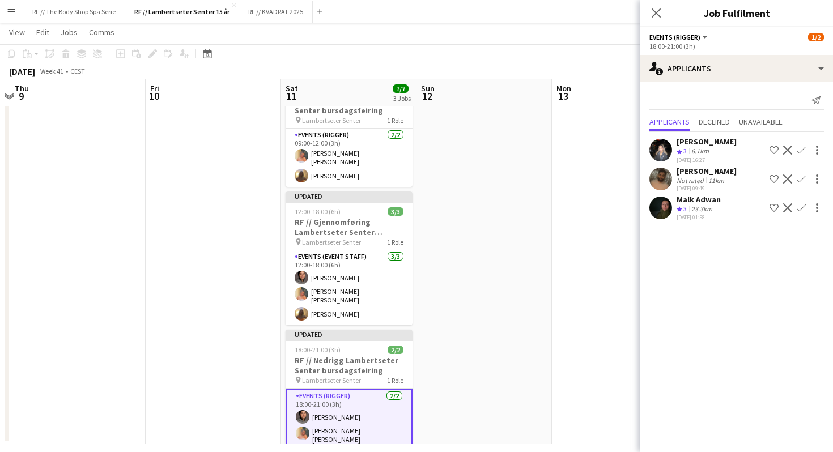
click at [469, 328] on app-date-cell at bounding box center [484, 259] width 135 height 370
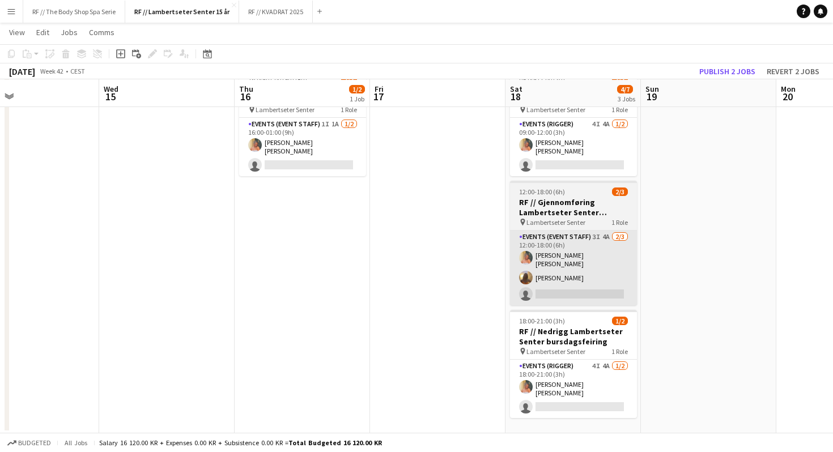
scroll to position [0, 448]
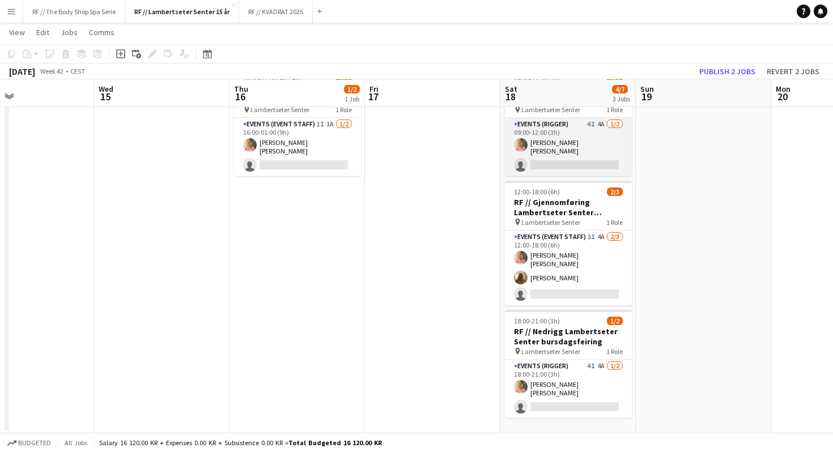
click at [584, 138] on app-card-role "Events (Rigger) 4I 4A [DATE] 09:00-12:00 (3h) [PERSON_NAME] [PERSON_NAME] singl…" at bounding box center [568, 147] width 127 height 58
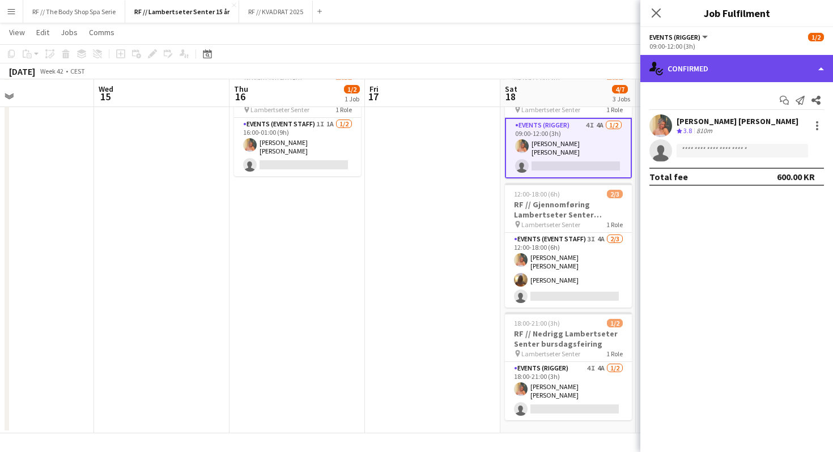
click at [694, 77] on div "single-neutral-actions-check-2 Confirmed" at bounding box center [736, 68] width 193 height 27
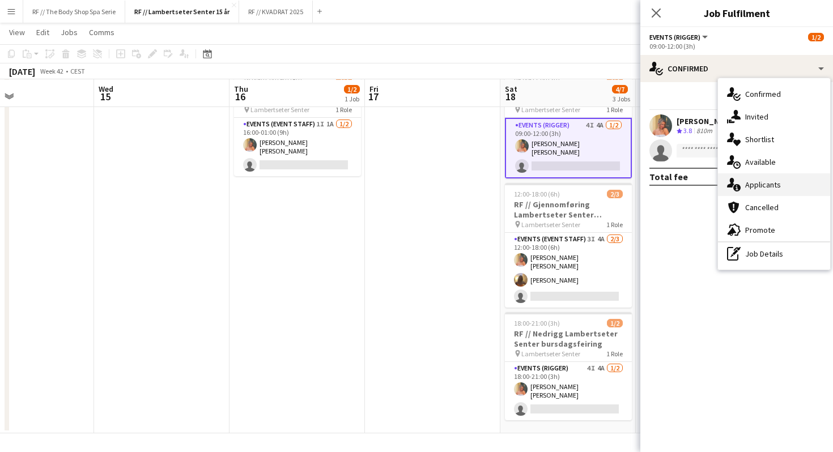
click at [757, 180] on div "single-neutral-actions-information Applicants" at bounding box center [774, 184] width 112 height 23
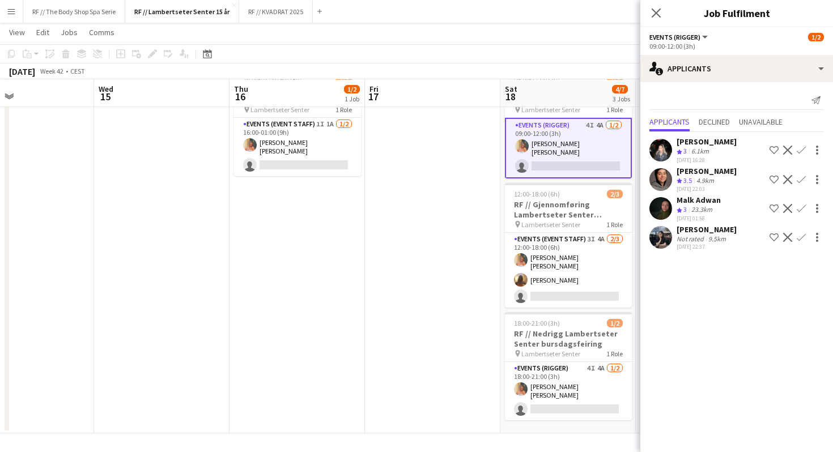
click at [801, 207] on app-icon "Confirm" at bounding box center [801, 208] width 9 height 9
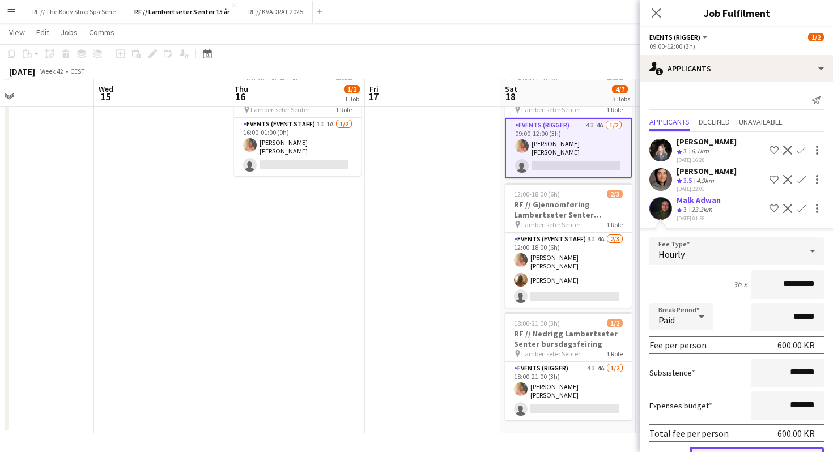
click at [765, 451] on button "Confirm" at bounding box center [757, 458] width 134 height 23
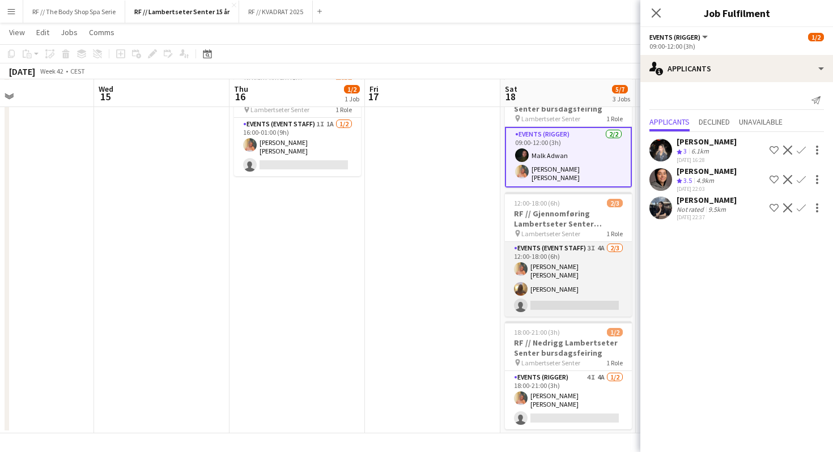
click at [574, 260] on app-card-role "Events (Event Staff) 3I 4A [DATE] 12:00-18:00 (6h) [PERSON_NAME] [PERSON_NAME] …" at bounding box center [568, 279] width 127 height 75
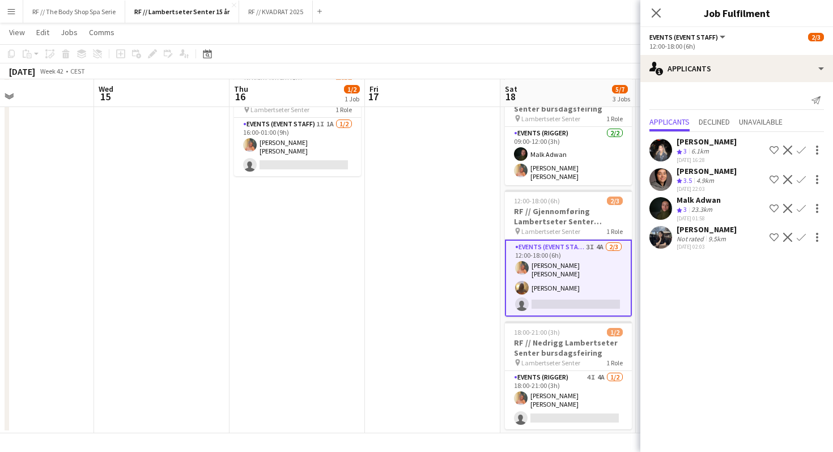
click at [801, 205] on app-icon "Confirm" at bounding box center [801, 208] width 9 height 9
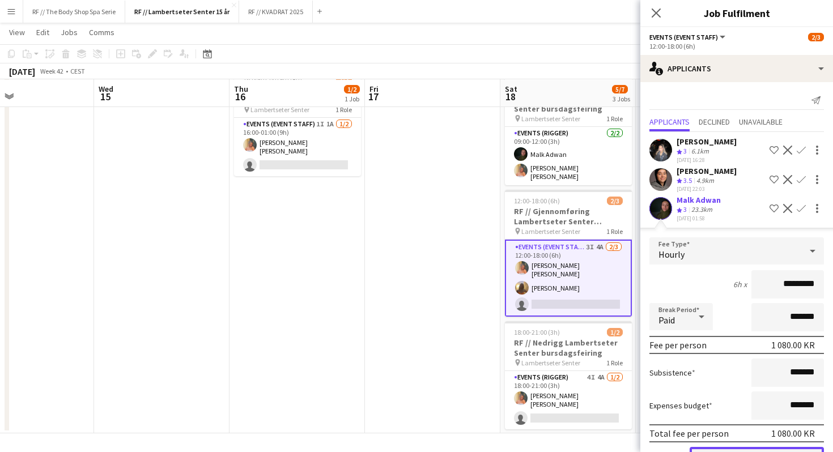
click at [785, 448] on button "Confirm" at bounding box center [757, 458] width 134 height 23
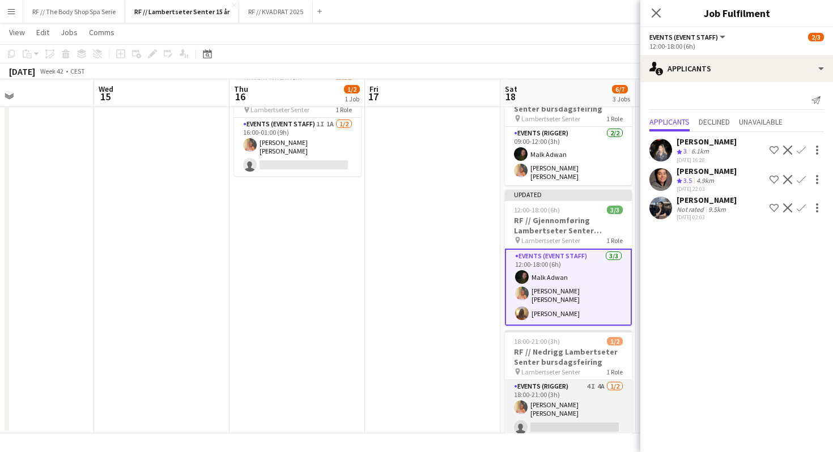
click at [583, 380] on app-card-role "Events (Rigger) 4I 4A [DATE] 18:00-21:00 (3h) [PERSON_NAME] [PERSON_NAME] singl…" at bounding box center [568, 409] width 127 height 58
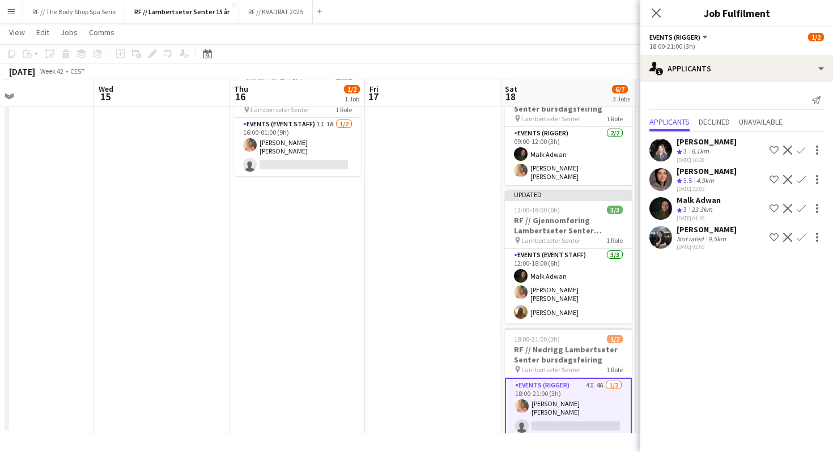
click at [802, 208] on app-icon "Confirm" at bounding box center [801, 208] width 9 height 9
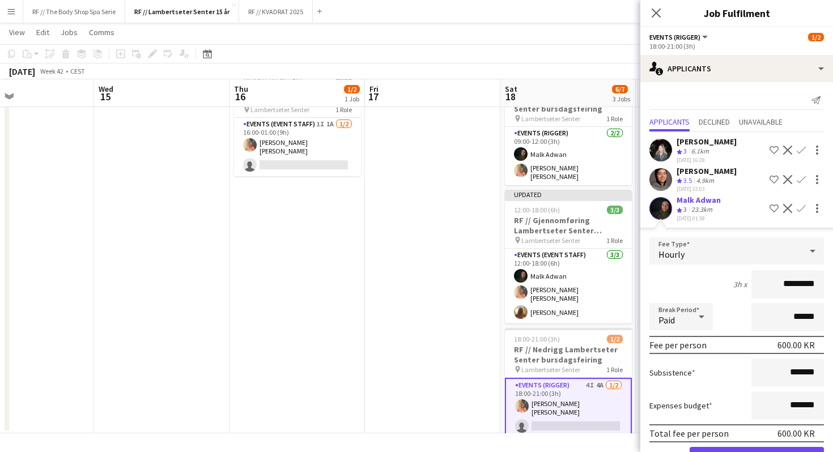
click at [661, 203] on app-user-avatar at bounding box center [660, 208] width 23 height 23
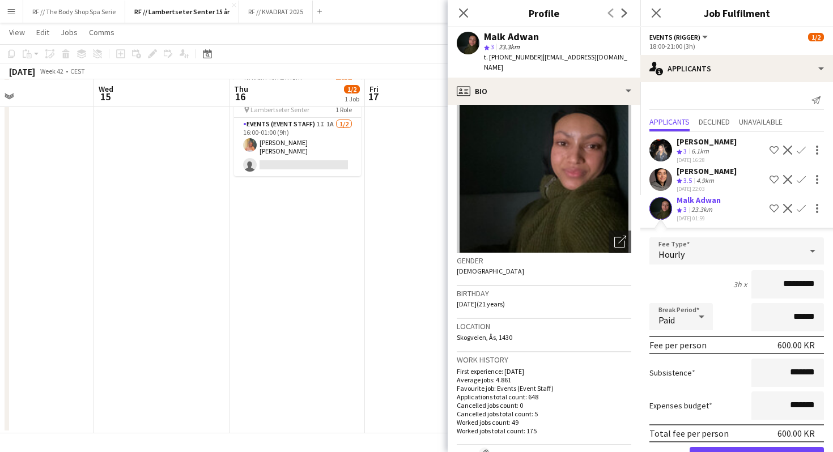
scroll to position [0, 0]
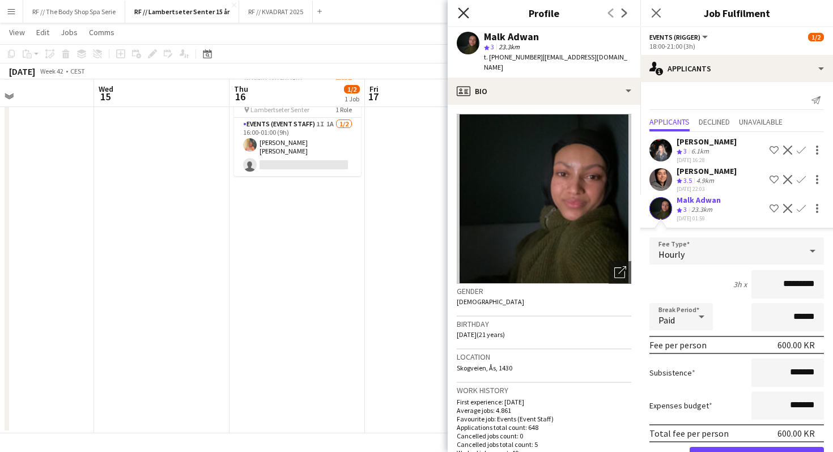
click at [466, 7] on icon "Close pop-in" at bounding box center [463, 12] width 11 height 11
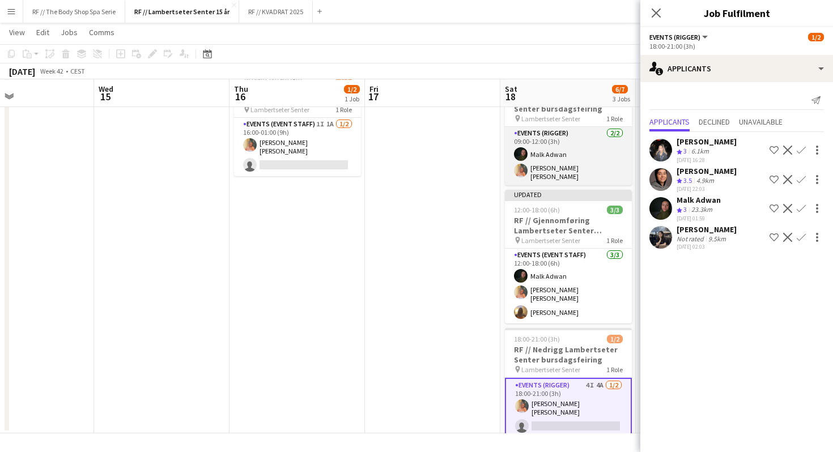
click at [553, 170] on app-card-role "Events (Rigger) [DATE] 09:00-12:00 (3h) [PERSON_NAME] [PERSON_NAME] [PERSON_NAM…" at bounding box center [568, 156] width 127 height 58
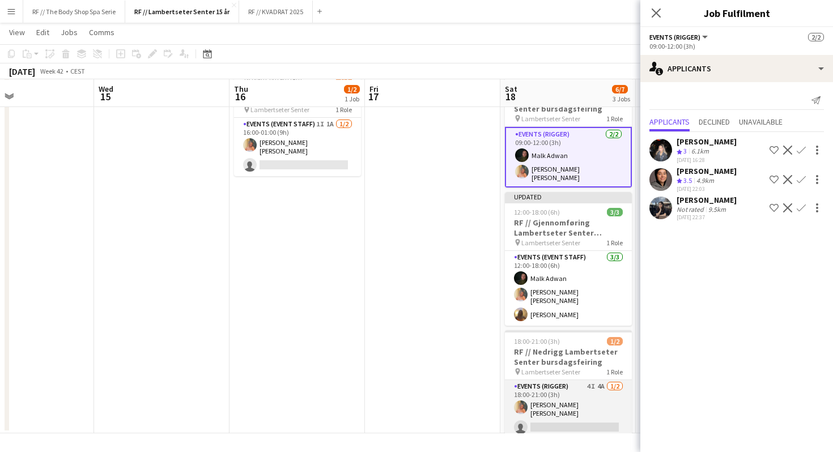
click at [560, 395] on app-card-role "Events (Rigger) 4I 4A [DATE] 18:00-21:00 (3h) [PERSON_NAME] [PERSON_NAME] singl…" at bounding box center [568, 409] width 127 height 58
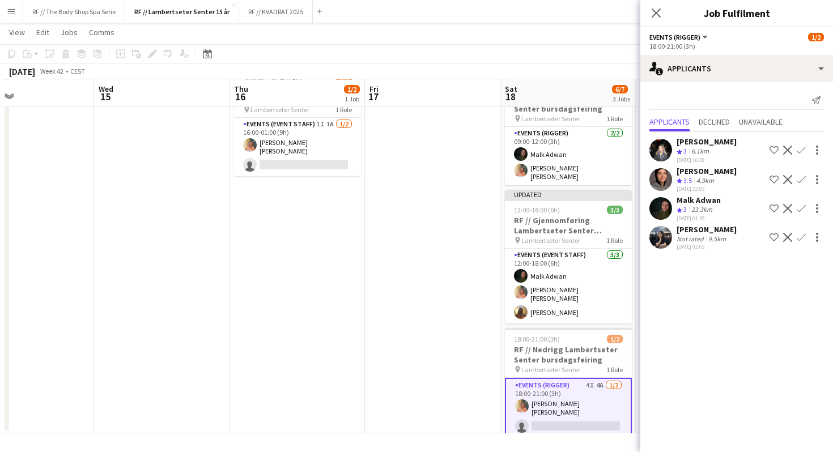
click at [804, 209] on app-icon "Confirm" at bounding box center [801, 208] width 9 height 9
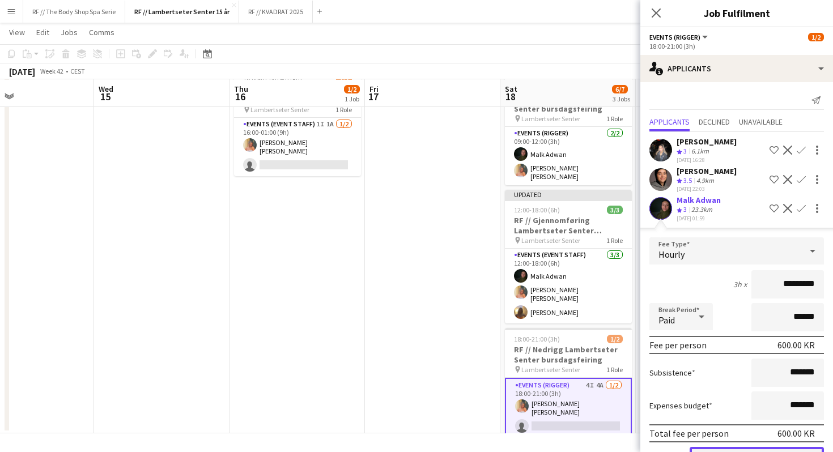
click at [743, 452] on button "Confirm" at bounding box center [757, 458] width 134 height 23
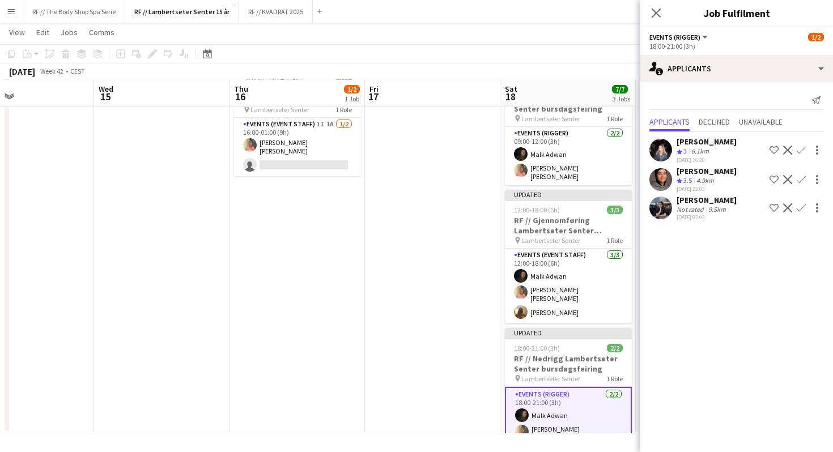
click at [462, 231] on app-date-cell at bounding box center [432, 248] width 135 height 370
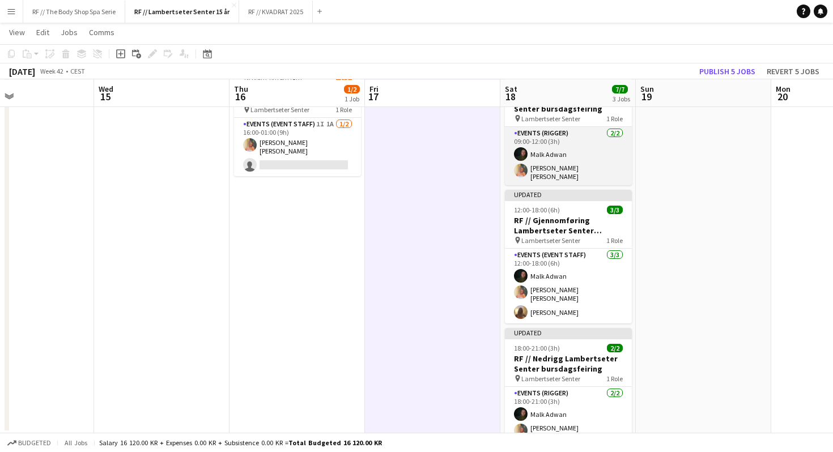
click at [576, 168] on app-card-role "Events (Rigger) [DATE] 09:00-12:00 (3h) [PERSON_NAME] [PERSON_NAME] [PERSON_NAM…" at bounding box center [568, 156] width 127 height 58
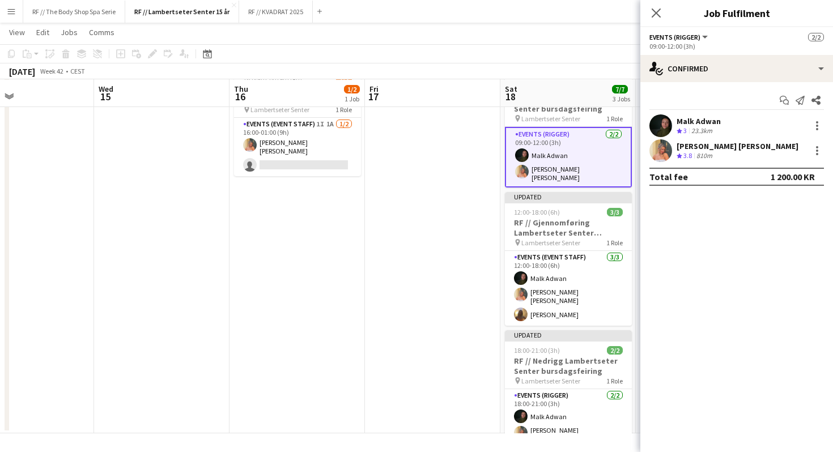
click at [697, 151] on div "810m" at bounding box center [704, 156] width 20 height 10
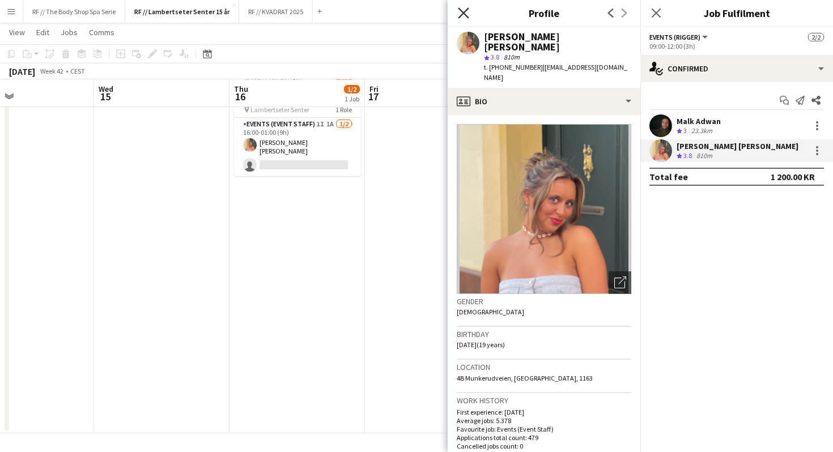
click at [462, 14] on icon at bounding box center [463, 12] width 11 height 11
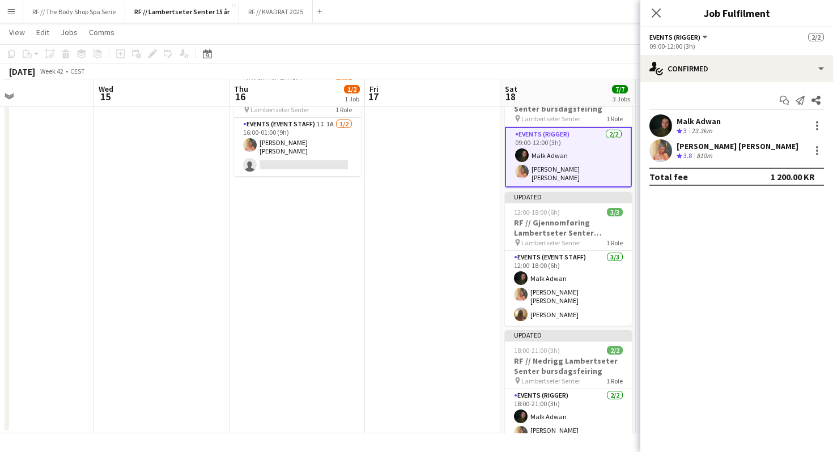
click at [573, 164] on app-card-role "Events (Rigger) [DATE] 09:00-12:00 (3h) [PERSON_NAME] [PERSON_NAME] [PERSON_NAM…" at bounding box center [568, 157] width 127 height 61
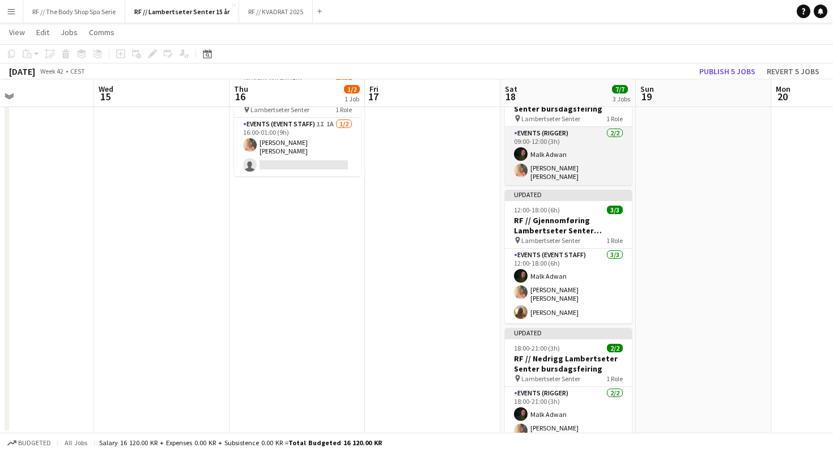
click at [578, 167] on app-card-role "Events (Rigger) [DATE] 09:00-12:00 (3h) [PERSON_NAME] [PERSON_NAME] [PERSON_NAM…" at bounding box center [568, 156] width 127 height 58
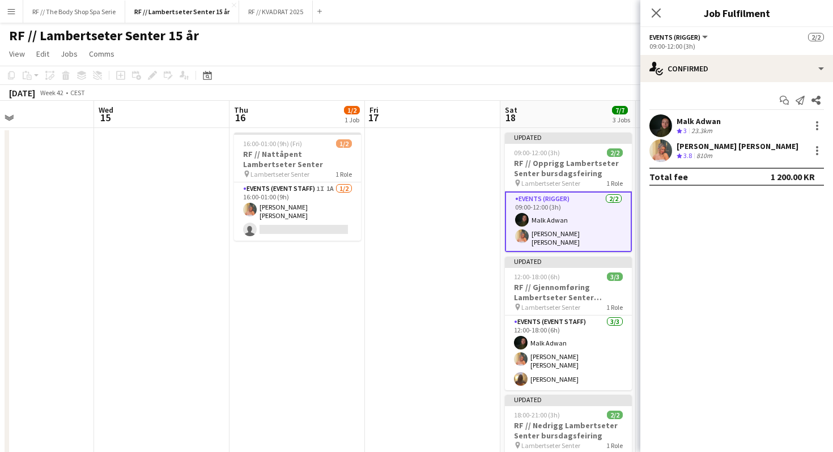
click at [707, 130] on div "23.3km" at bounding box center [702, 131] width 26 height 10
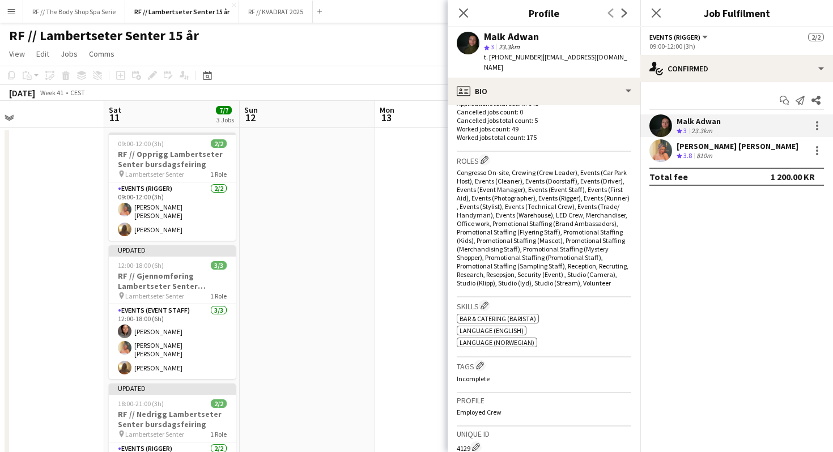
scroll to position [0, 230]
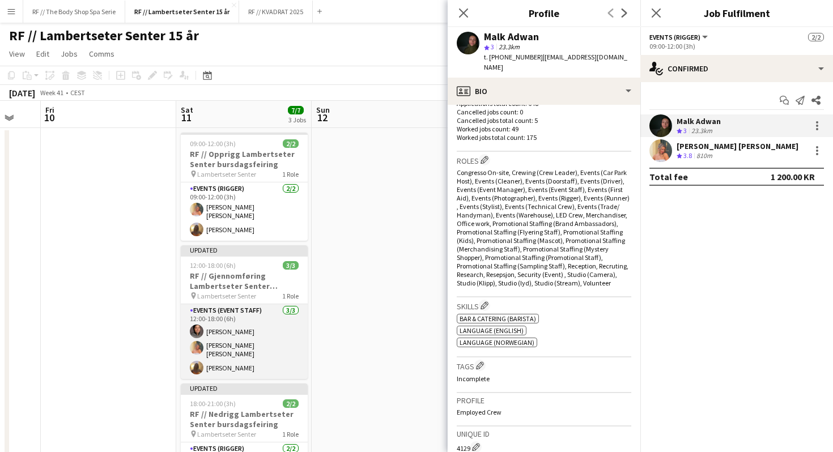
click at [244, 335] on app-card-role "Events (Event Staff) [DATE] 12:00-18:00 (6h) [PERSON_NAME] [PERSON_NAME] [PERSO…" at bounding box center [244, 341] width 127 height 75
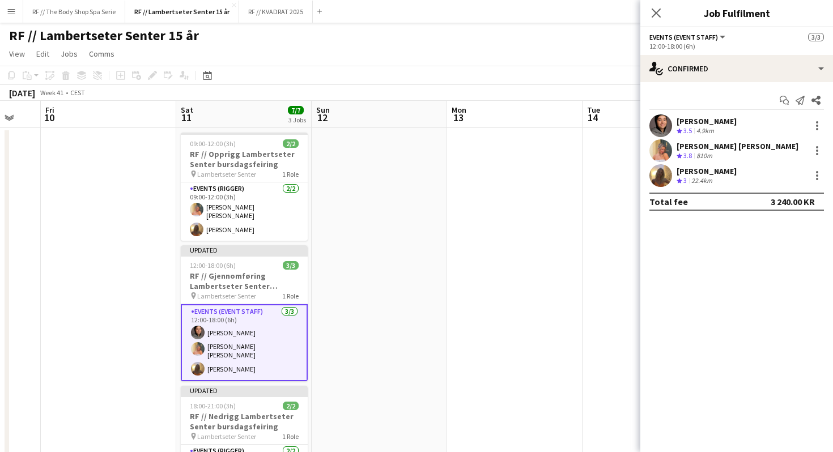
click at [698, 128] on div "4.9km" at bounding box center [705, 131] width 22 height 10
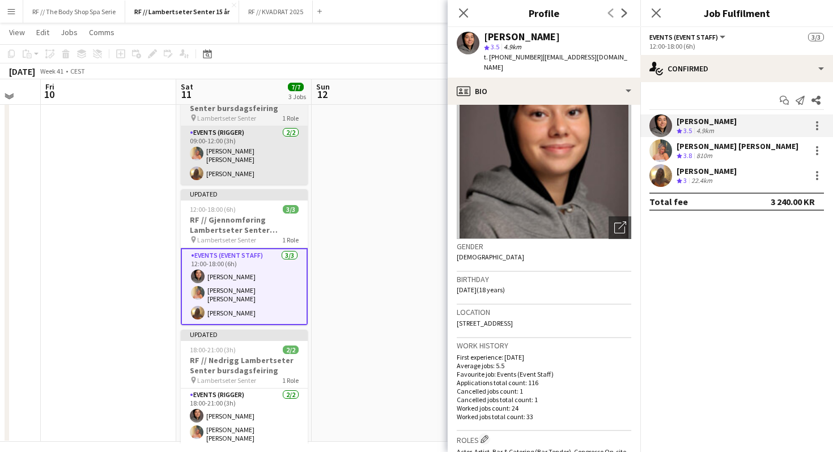
scroll to position [63, 0]
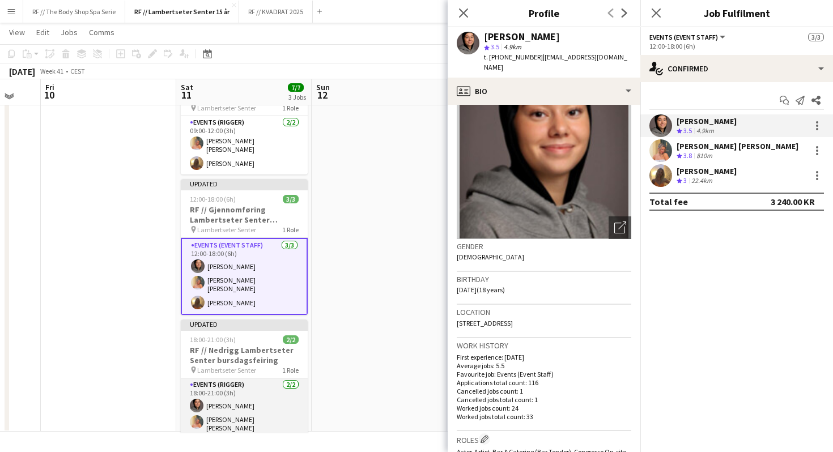
click at [239, 400] on app-card-role "Events (Rigger) [DATE] 18:00-21:00 (3h) [PERSON_NAME] [PERSON_NAME] [PERSON_NAM…" at bounding box center [244, 408] width 127 height 58
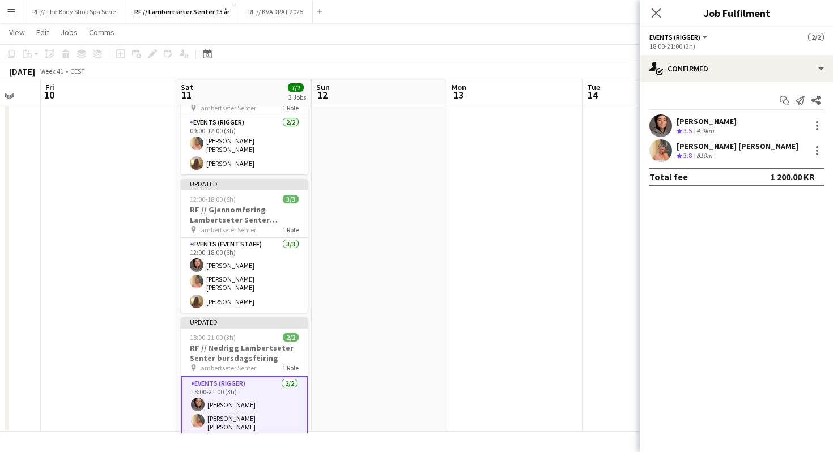
click at [239, 400] on app-card-role "Events (Rigger) [DATE] 18:00-21:00 (3h) [PERSON_NAME] [PERSON_NAME] [PERSON_NAM…" at bounding box center [244, 406] width 127 height 61
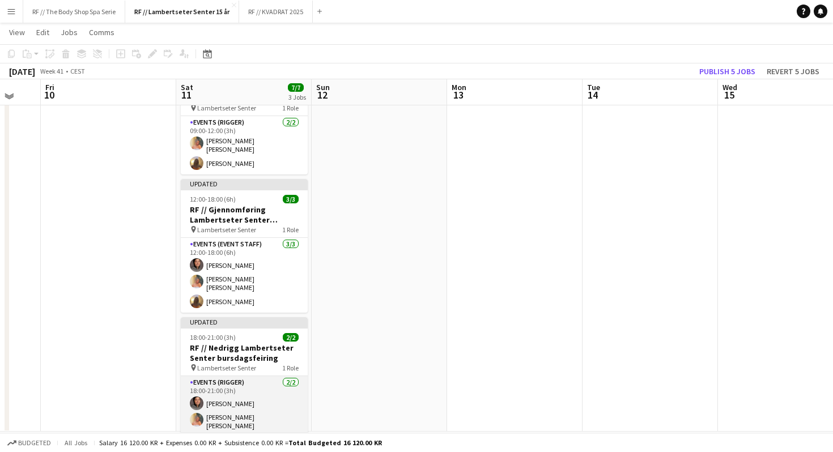
click at [264, 405] on app-card-role "Events (Rigger) [DATE] 18:00-21:00 (3h) [PERSON_NAME] [PERSON_NAME] [PERSON_NAM…" at bounding box center [244, 405] width 127 height 58
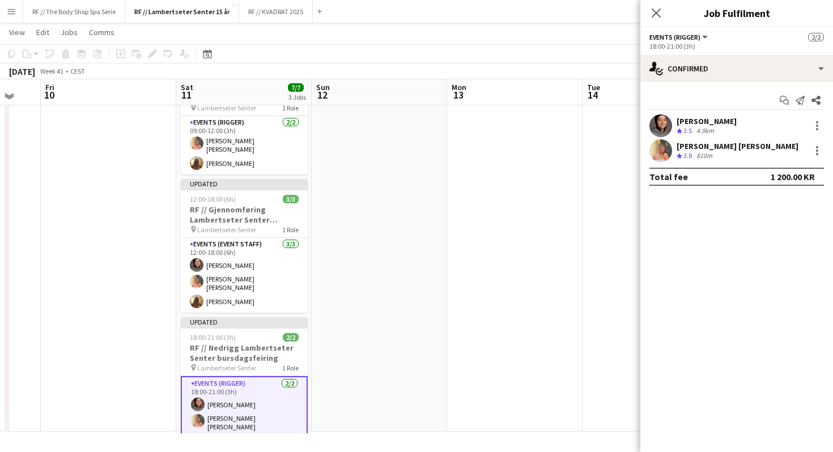
click at [725, 124] on div "[PERSON_NAME] Crew rating 3.5 4.9km" at bounding box center [736, 125] width 193 height 23
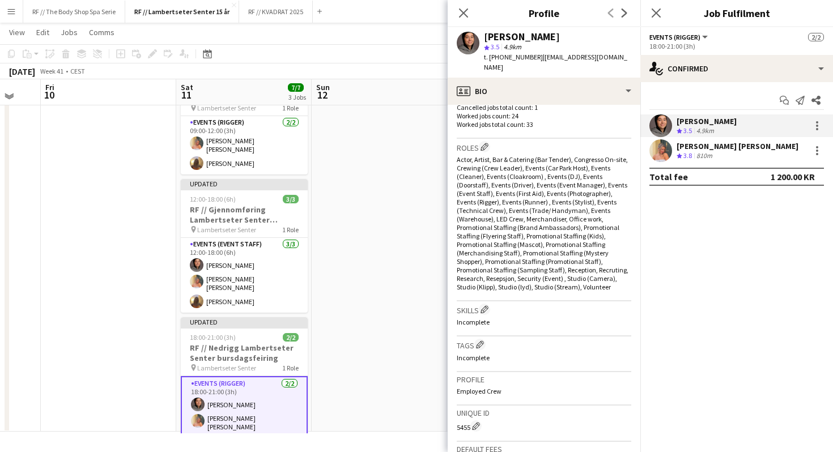
scroll to position [339, 0]
click at [817, 126] on div at bounding box center [817, 126] width 2 height 2
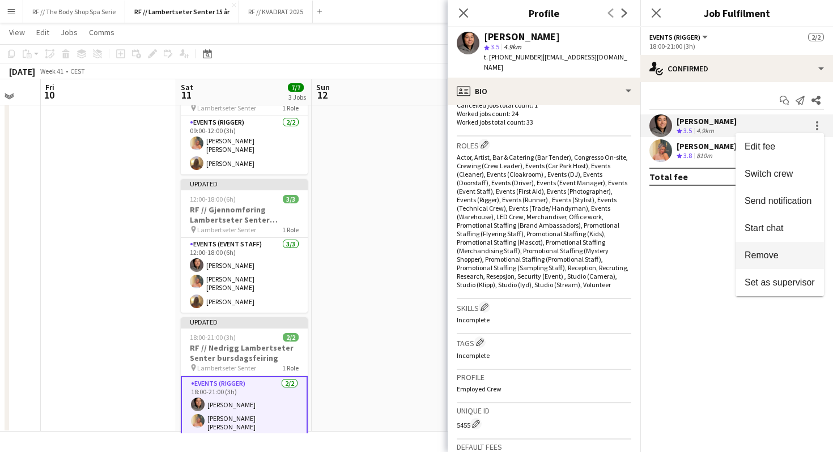
click at [760, 256] on span "Remove" at bounding box center [762, 255] width 34 height 10
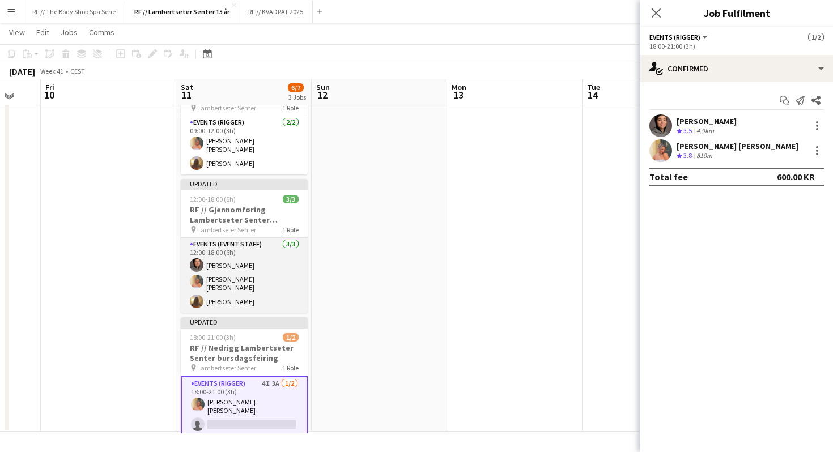
click at [227, 280] on app-card-role "Events (Event Staff) [DATE] 12:00-18:00 (6h) [PERSON_NAME] [PERSON_NAME] [PERSO…" at bounding box center [244, 275] width 127 height 75
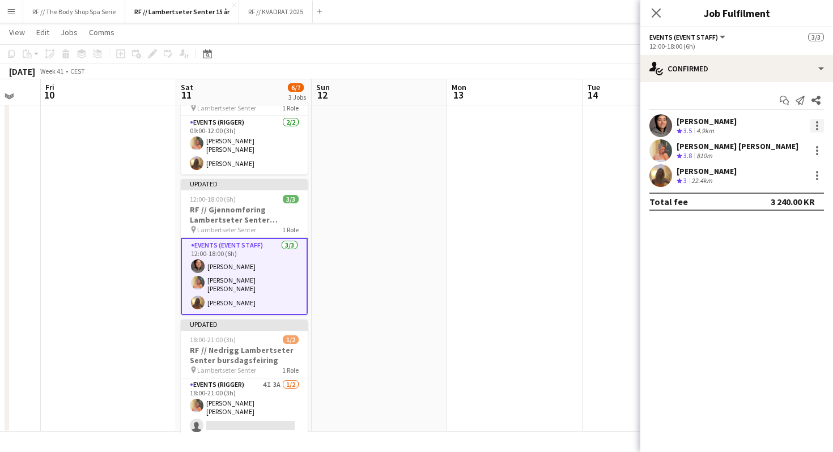
click at [818, 126] on div at bounding box center [817, 126] width 2 height 2
click at [677, 258] on div at bounding box center [416, 226] width 833 height 452
click at [376, 307] on app-date-cell at bounding box center [379, 247] width 135 height 370
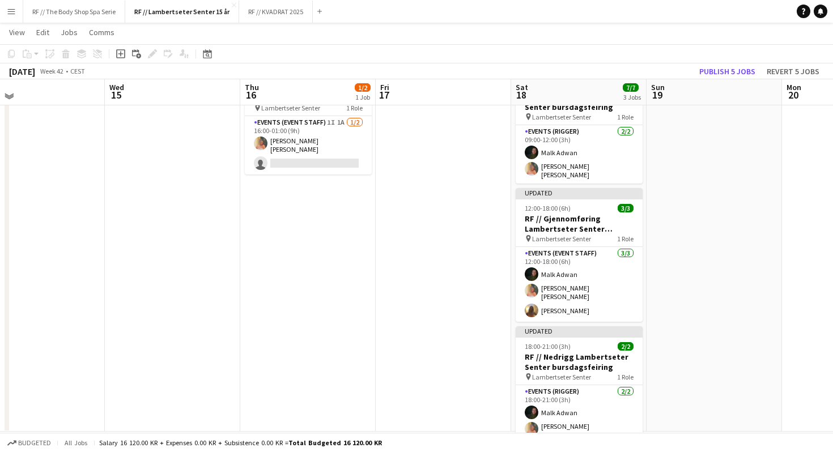
scroll to position [2, 301]
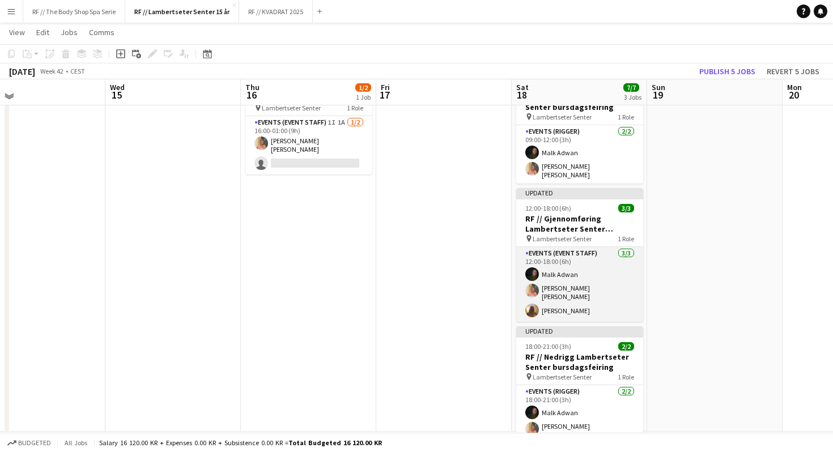
click at [584, 286] on app-card-role "Events (Event Staff) [DATE] 12:00-18:00 (6h) [PERSON_NAME] [PERSON_NAME] [PERSO…" at bounding box center [579, 284] width 127 height 75
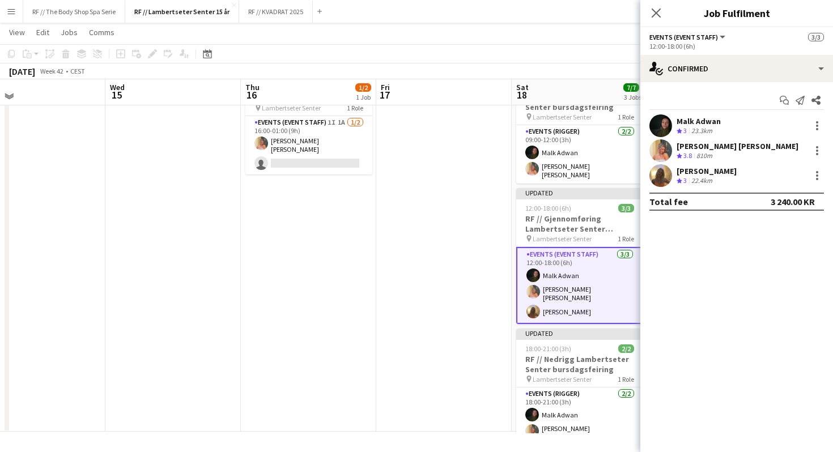
click at [674, 148] on div "[PERSON_NAME] [PERSON_NAME] Crew rating 3.8 810m" at bounding box center [736, 150] width 193 height 23
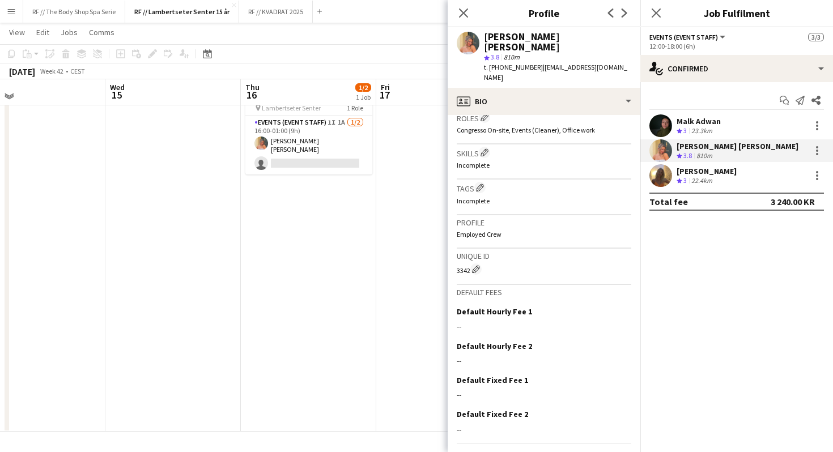
scroll to position [389, 0]
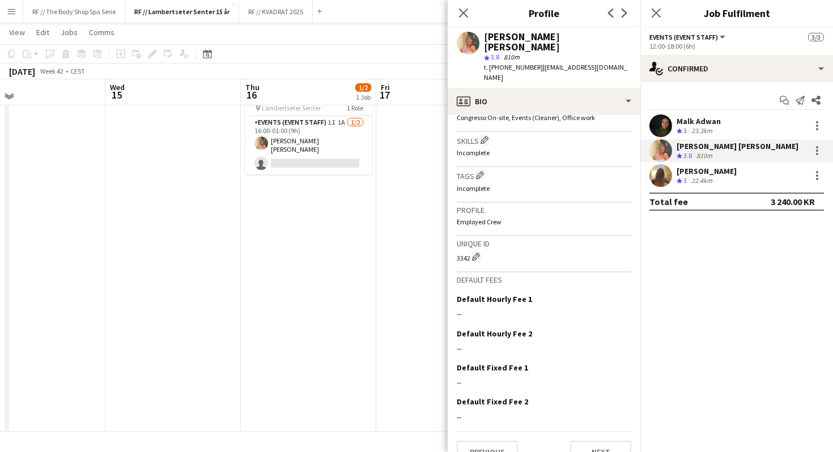
click at [661, 20] on div "Close pop-in" at bounding box center [656, 13] width 32 height 26
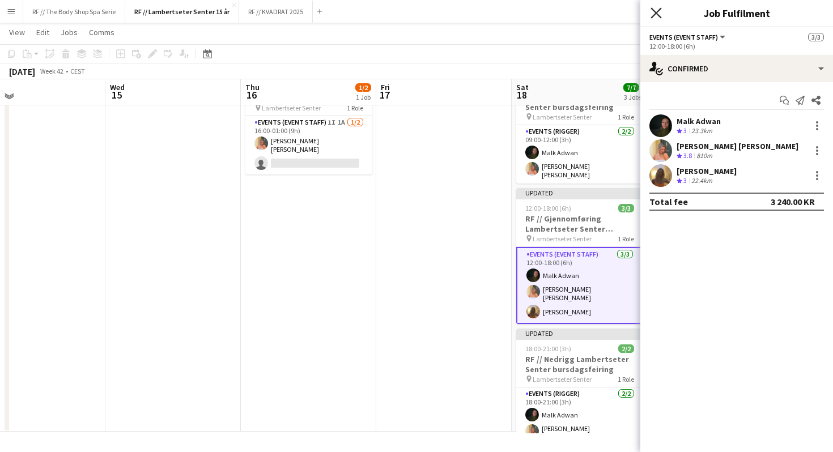
click at [658, 12] on icon "Close pop-in" at bounding box center [656, 12] width 11 height 11
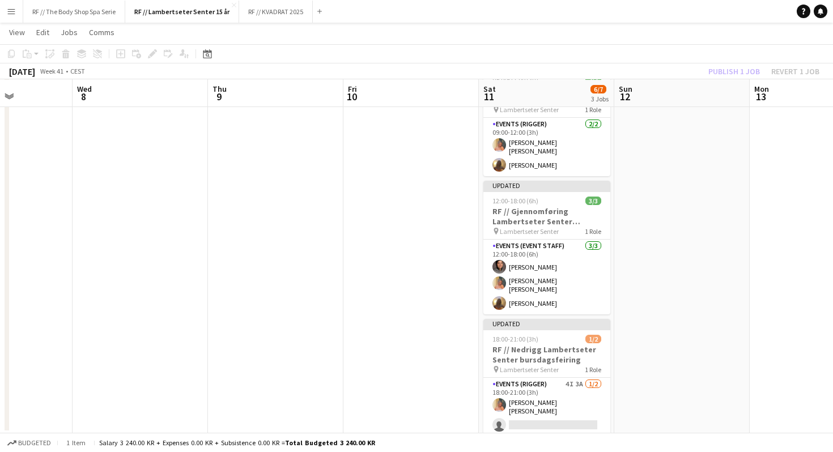
scroll to position [0, 336]
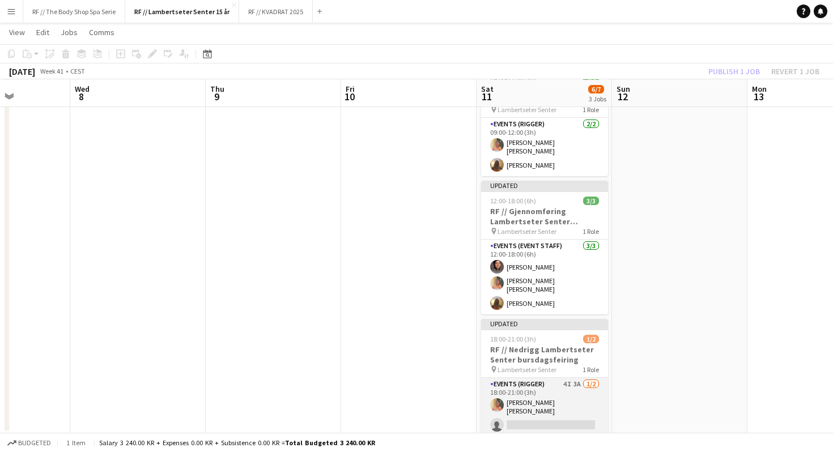
click at [541, 398] on app-card-role "Events (Rigger) 4I 3A [DATE] 18:00-21:00 (3h) [PERSON_NAME] [PERSON_NAME] singl…" at bounding box center [544, 407] width 127 height 58
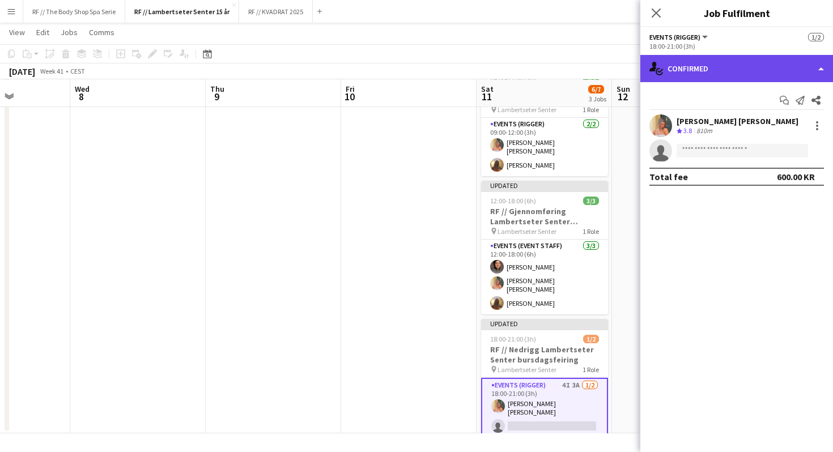
click at [745, 67] on div "single-neutral-actions-check-2 Confirmed" at bounding box center [736, 68] width 193 height 27
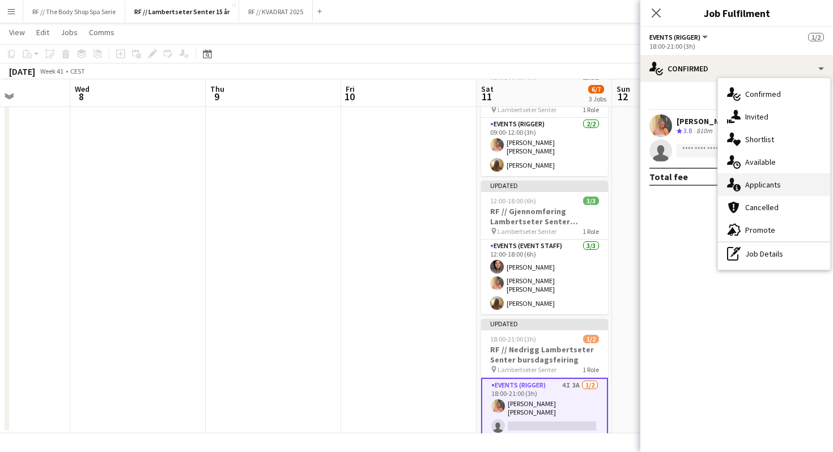
click at [768, 185] on div "single-neutral-actions-information Applicants" at bounding box center [774, 184] width 112 height 23
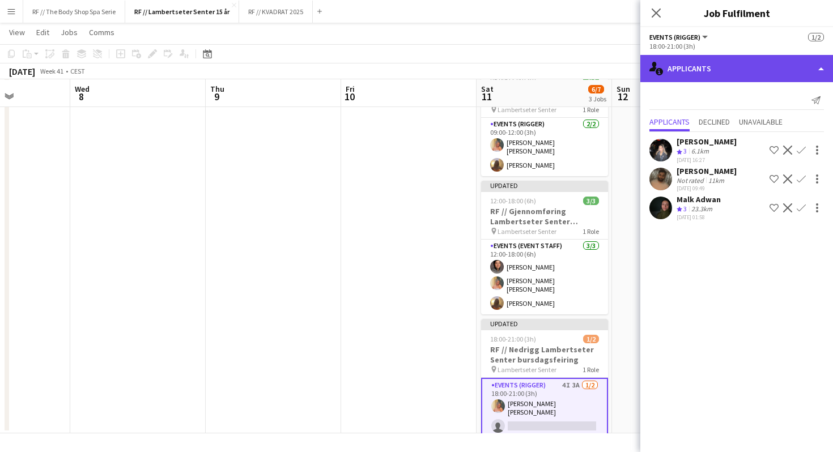
click at [708, 74] on div "single-neutral-actions-information Applicants" at bounding box center [736, 68] width 193 height 27
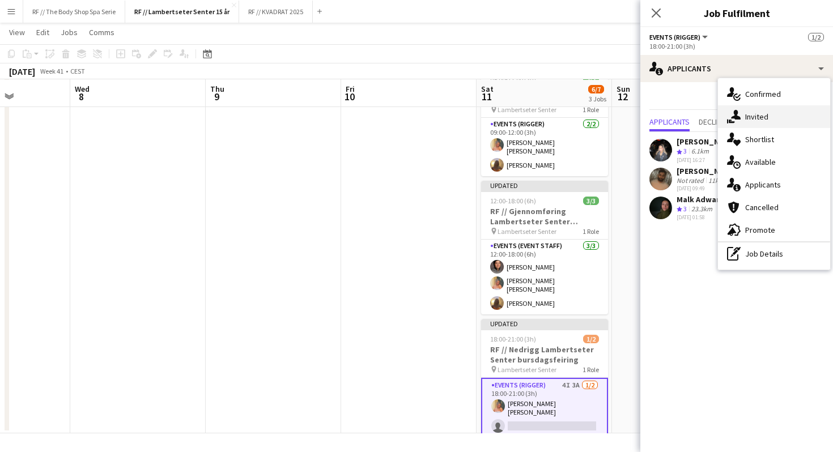
click at [753, 111] on div "single-neutral-actions-share-1 Invited" at bounding box center [774, 116] width 112 height 23
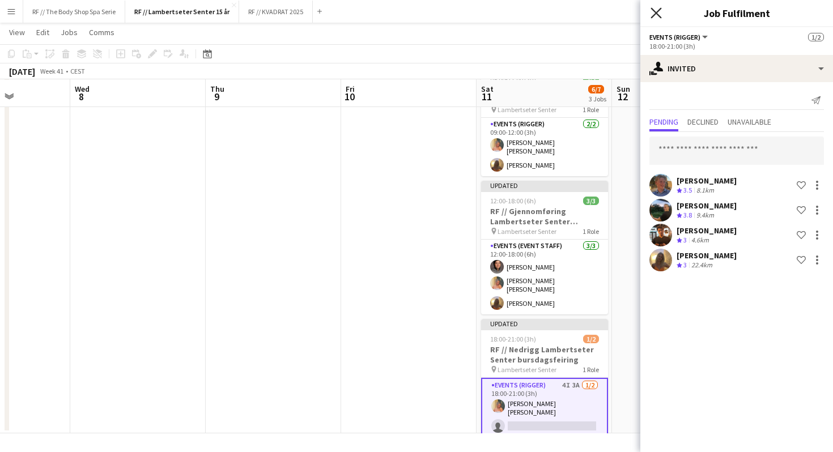
click at [660, 17] on icon at bounding box center [656, 12] width 11 height 11
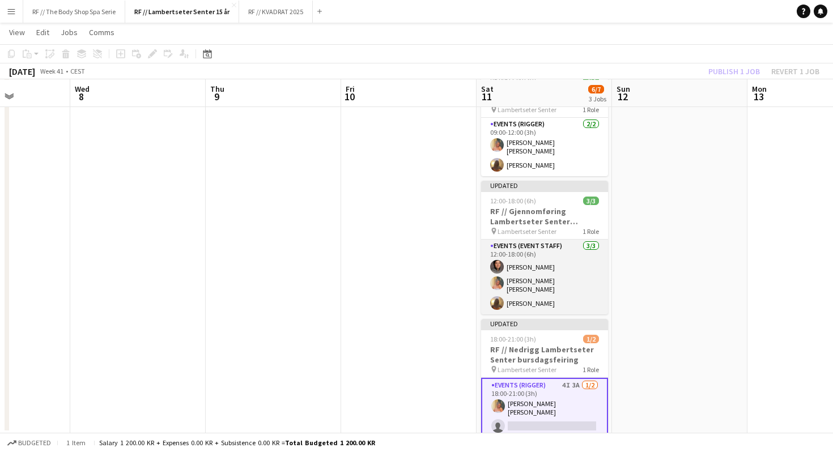
click at [563, 270] on app-card-role "Events (Event Staff) [DATE] 12:00-18:00 (6h) [PERSON_NAME] [PERSON_NAME] [PERSO…" at bounding box center [544, 277] width 127 height 75
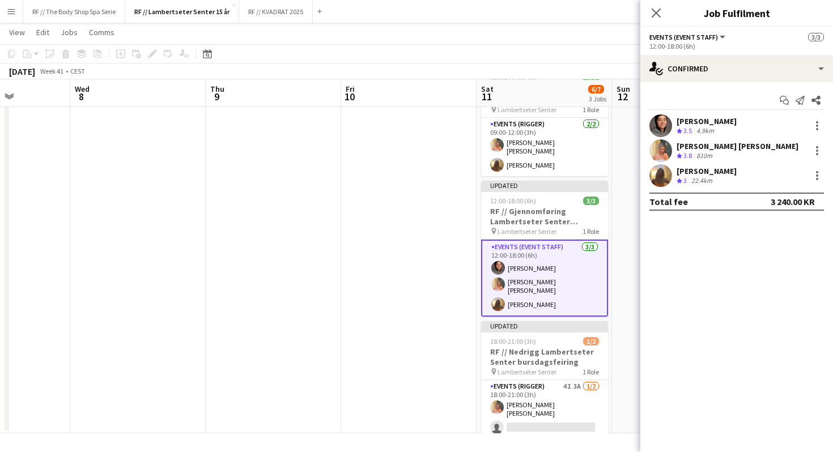
click at [821, 117] on div "[PERSON_NAME] Crew rating 3.5 4.9km" at bounding box center [736, 125] width 193 height 23
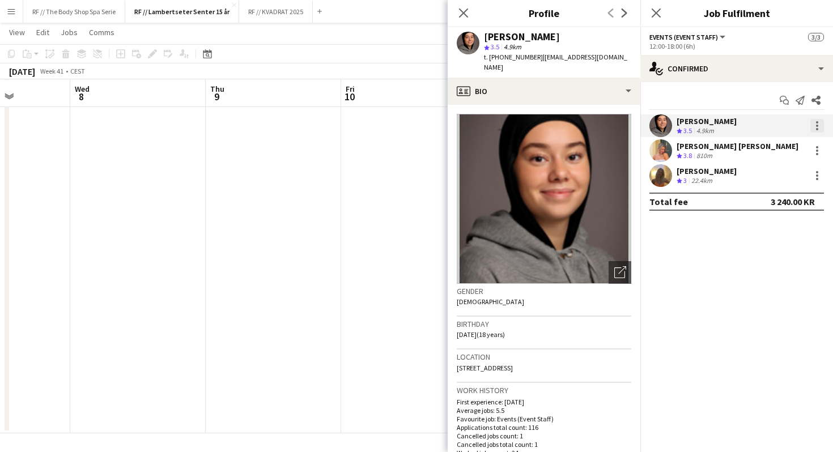
click at [813, 122] on div at bounding box center [817, 126] width 14 height 14
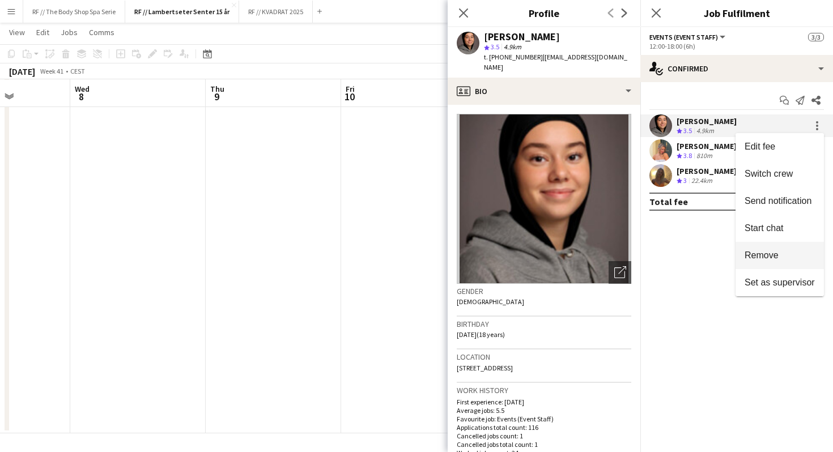
click at [781, 247] on button "Remove" at bounding box center [780, 255] width 88 height 27
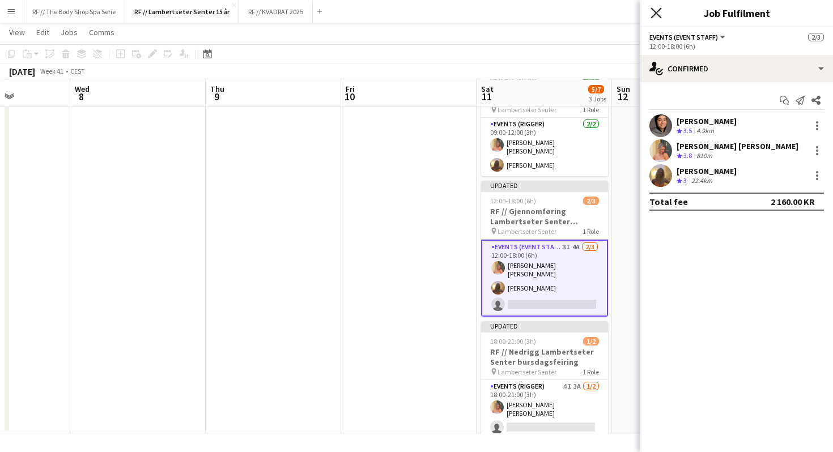
click at [659, 17] on icon "Close pop-in" at bounding box center [656, 12] width 11 height 11
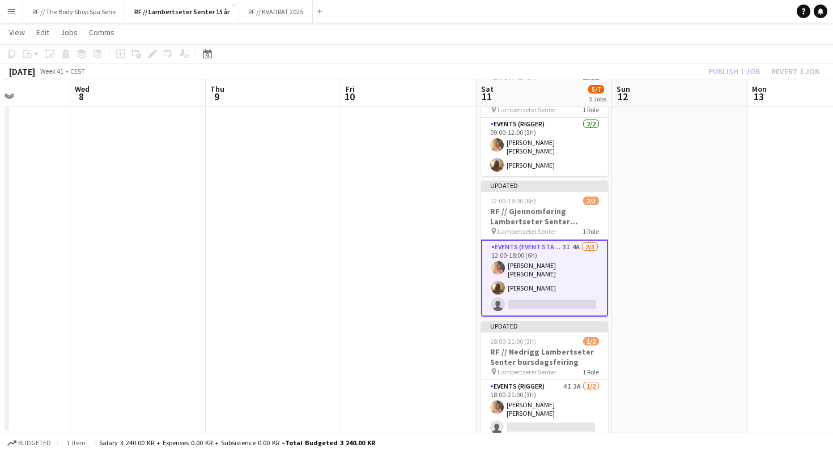
click at [718, 75] on div "Publish 1 job Revert 1 job" at bounding box center [764, 71] width 138 height 15
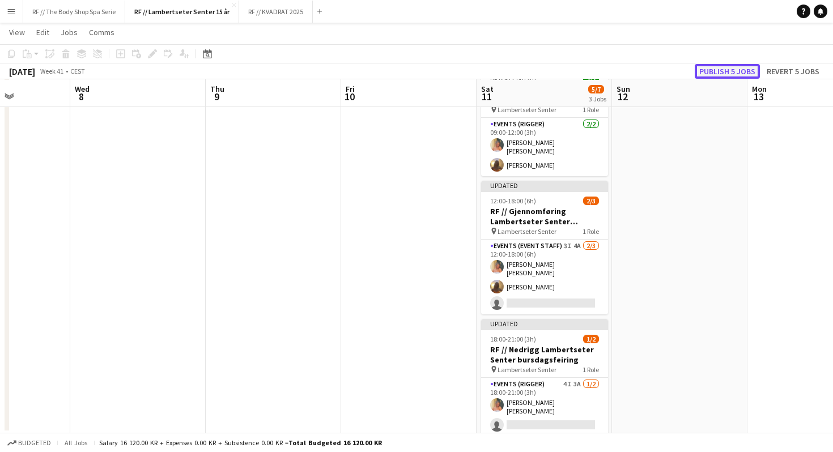
click at [725, 70] on button "Publish 5 jobs" at bounding box center [727, 71] width 65 height 15
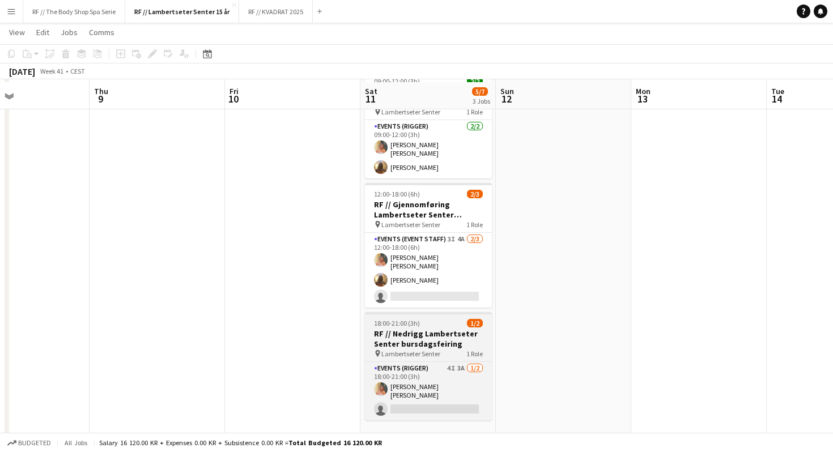
scroll to position [63, 0]
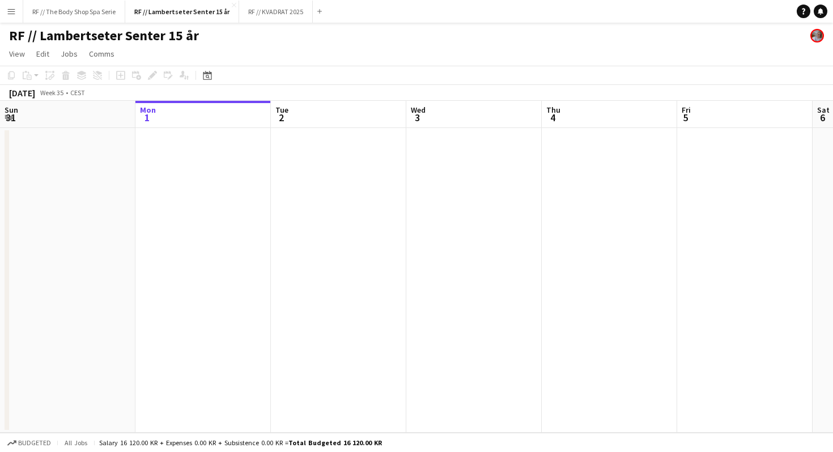
click at [10, 16] on button "Menu" at bounding box center [11, 11] width 23 height 23
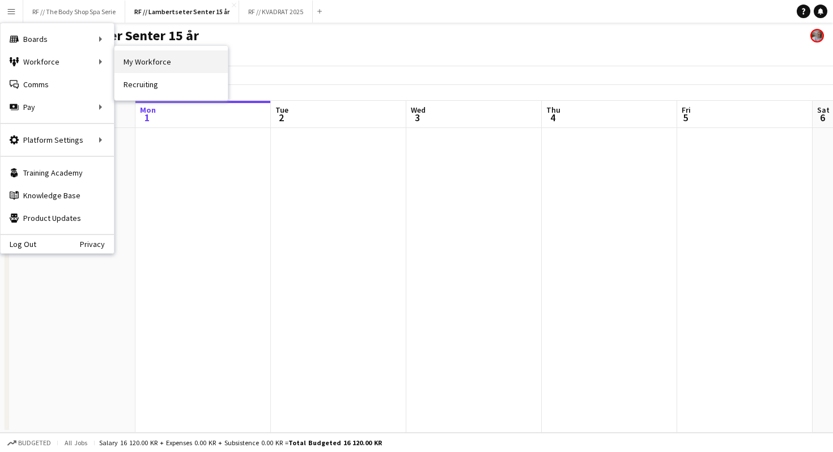
click at [133, 62] on link "My Workforce" at bounding box center [170, 61] width 113 height 23
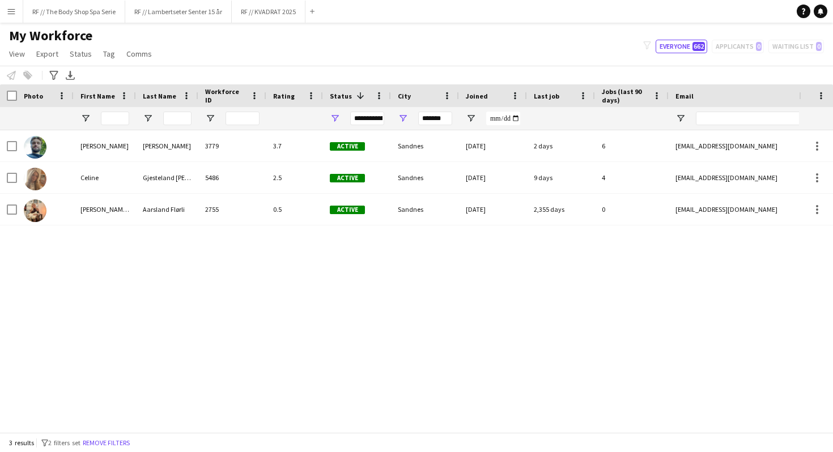
click at [449, 126] on div "*******" at bounding box center [435, 118] width 34 height 23
click at [440, 122] on input "*******" at bounding box center [435, 119] width 34 height 14
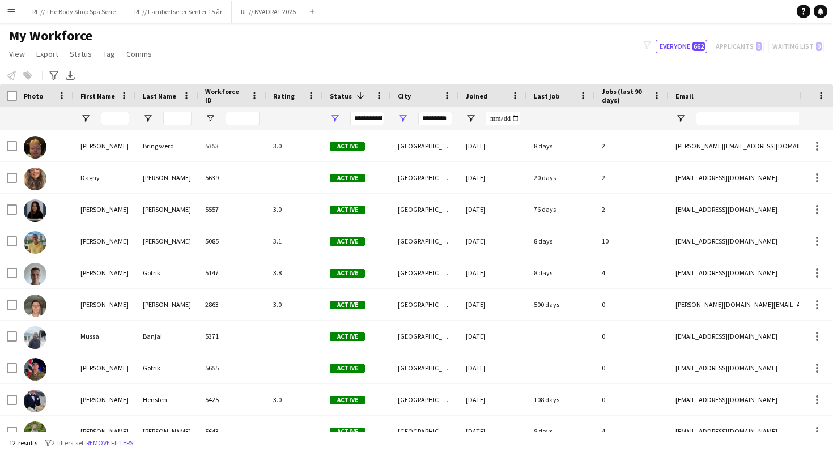
click at [451, 74] on div "Notify workforce Add to tag Select at least one crew to tag him or her. Advance…" at bounding box center [416, 75] width 833 height 19
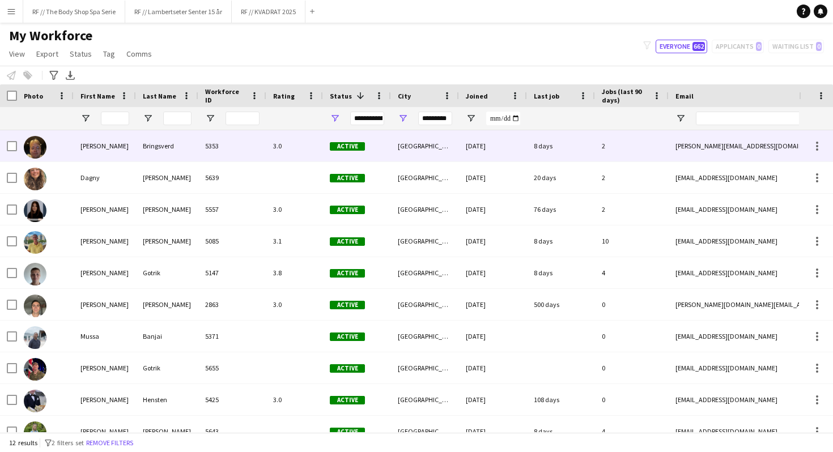
click at [448, 141] on div "Stavanger" at bounding box center [425, 145] width 68 height 31
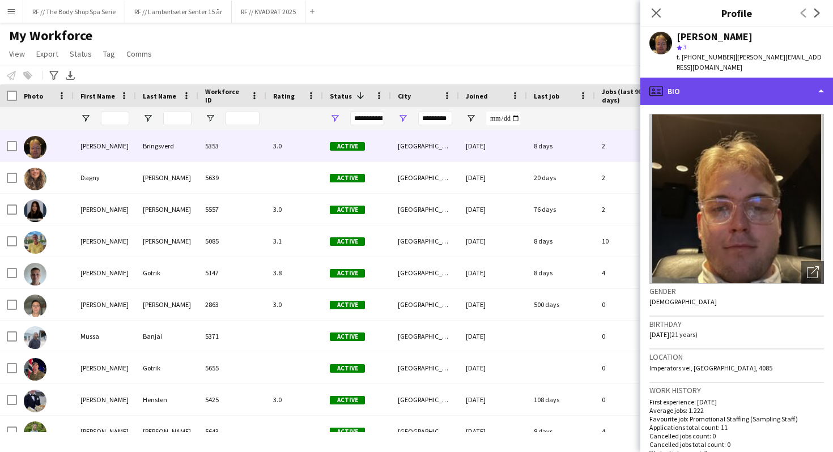
click at [679, 78] on div "profile Bio" at bounding box center [736, 91] width 193 height 27
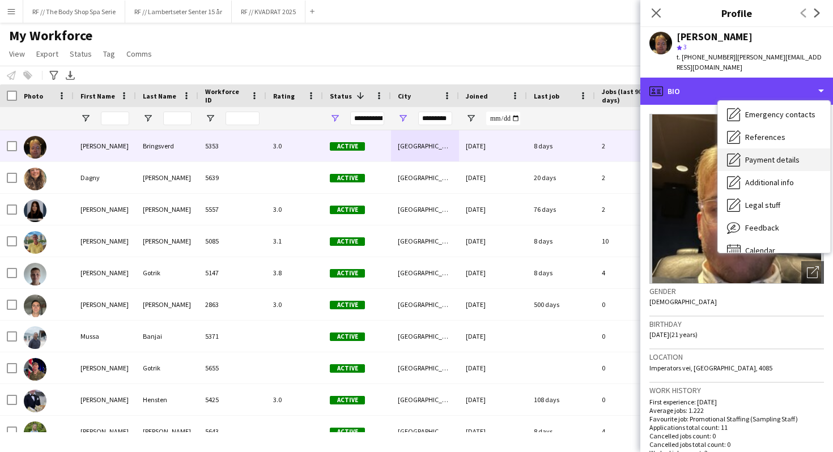
scroll to position [102, 0]
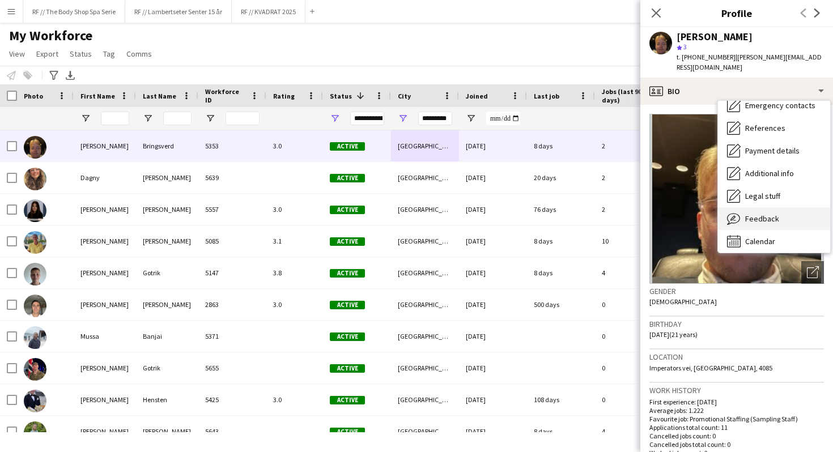
click at [760, 214] on div "Feedback Feedback" at bounding box center [774, 218] width 112 height 23
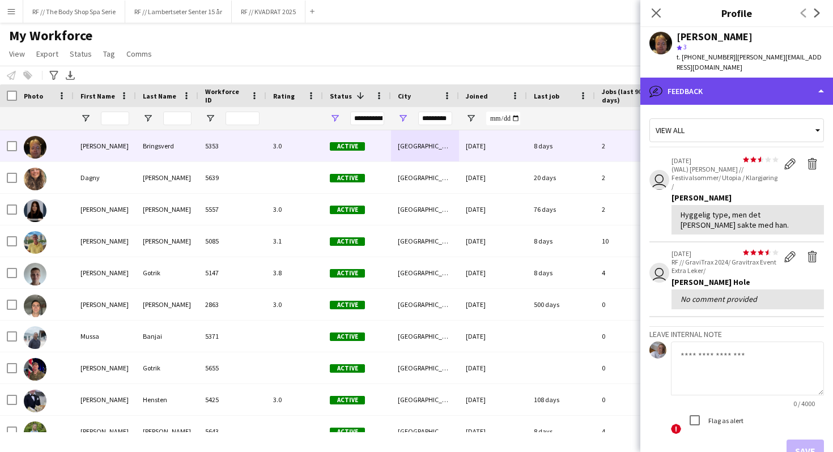
click at [686, 79] on div "bubble-pencil Feedback" at bounding box center [736, 91] width 193 height 27
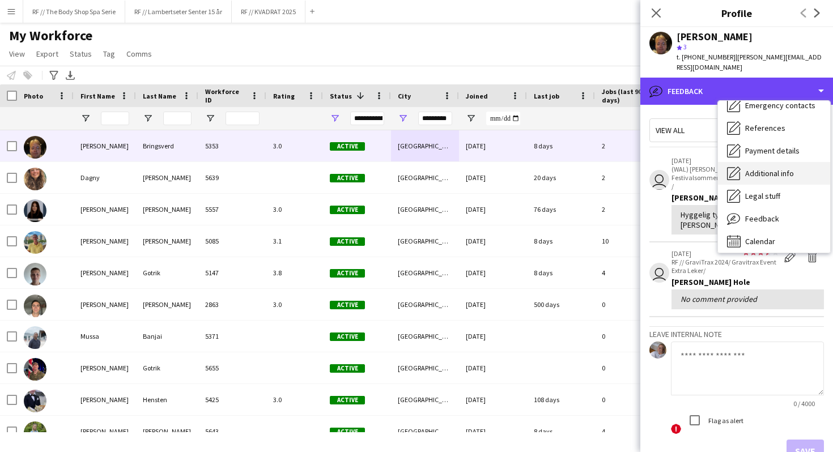
scroll to position [0, 0]
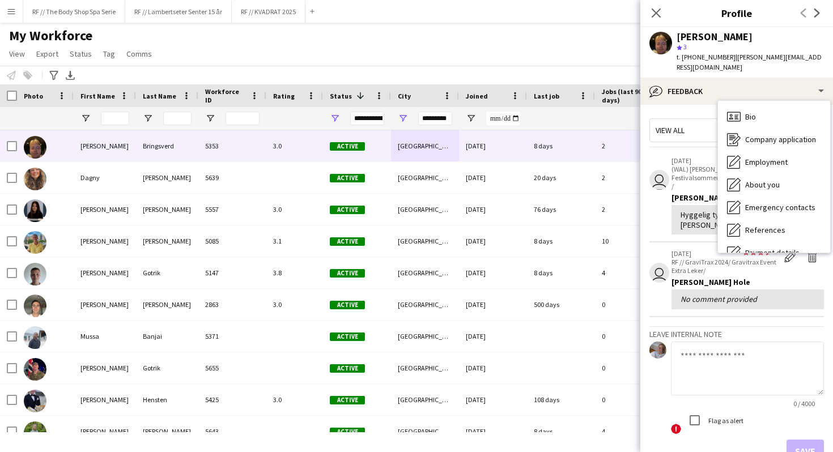
click at [678, 105] on app-crew-profile-feedback-tab "View all user star star star star star star star star star star 22-08-2025 (WAL…" at bounding box center [736, 278] width 193 height 347
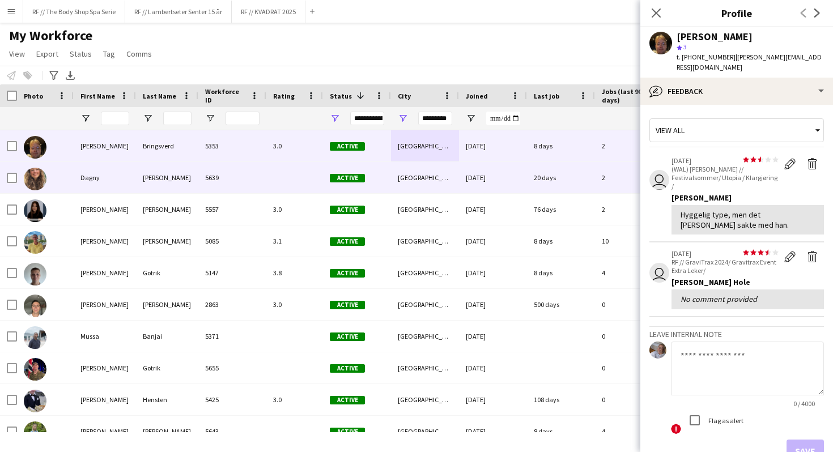
click at [431, 181] on div "Stavanger" at bounding box center [425, 177] width 68 height 31
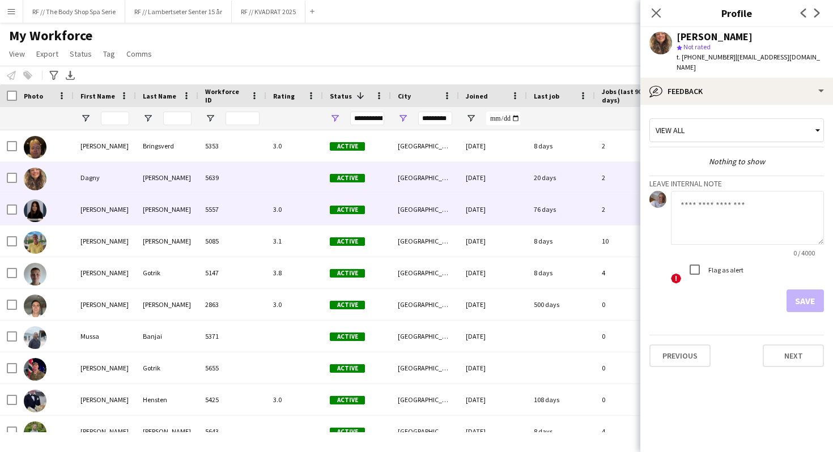
click at [447, 211] on div "Stavanger" at bounding box center [425, 209] width 68 height 31
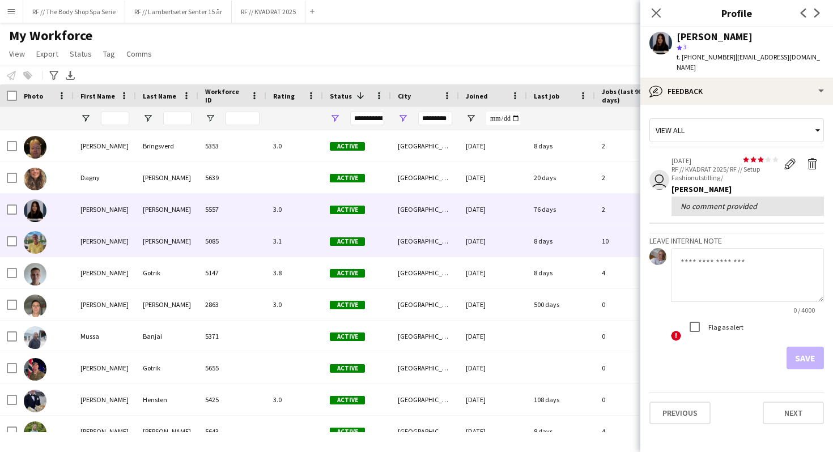
click at [424, 247] on div "Stavanger" at bounding box center [425, 241] width 68 height 31
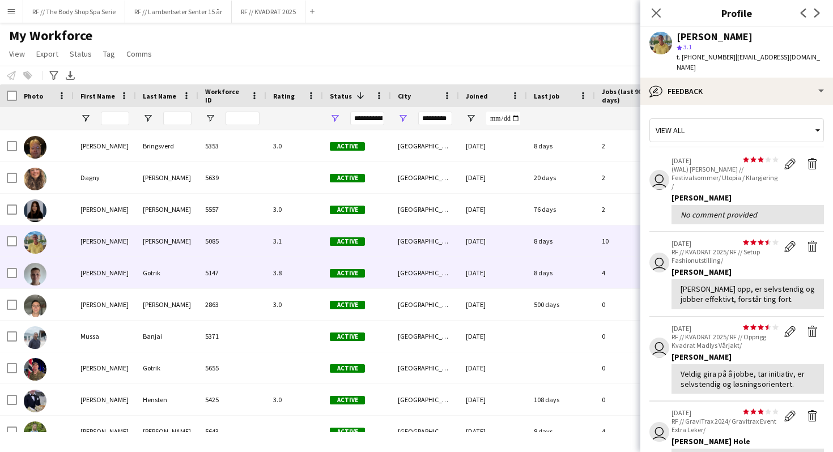
click at [240, 273] on div "5147" at bounding box center [232, 272] width 68 height 31
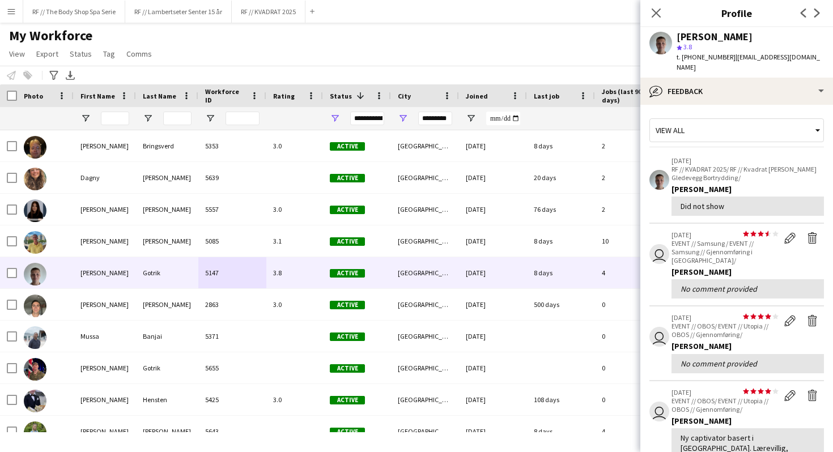
click at [654, 189] on app-crew-profile-feedback-item "18-08-2025 RF // KVADRAT 2025/ RF // Kvadrat Barnas Gledevegg Bortrydding/ Marc…" at bounding box center [736, 187] width 175 height 74
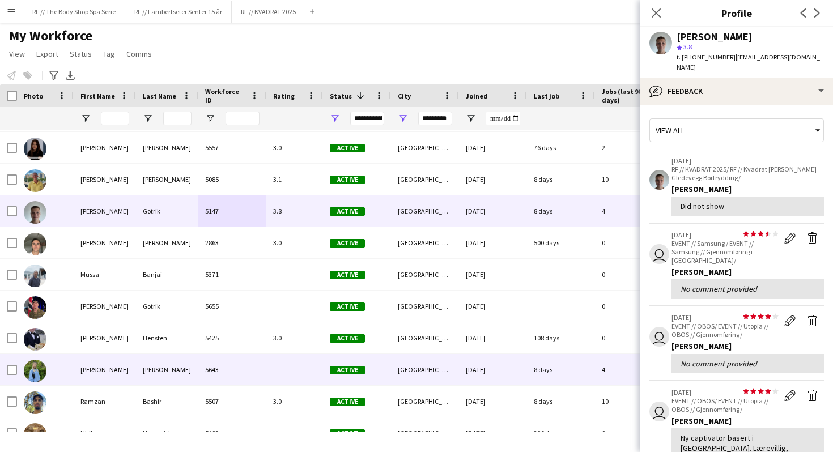
scroll to position [63, 0]
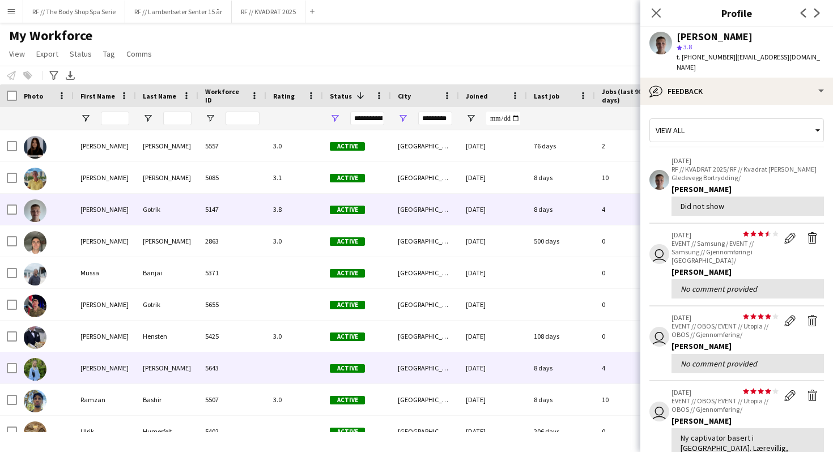
click at [280, 367] on div at bounding box center [294, 367] width 57 height 31
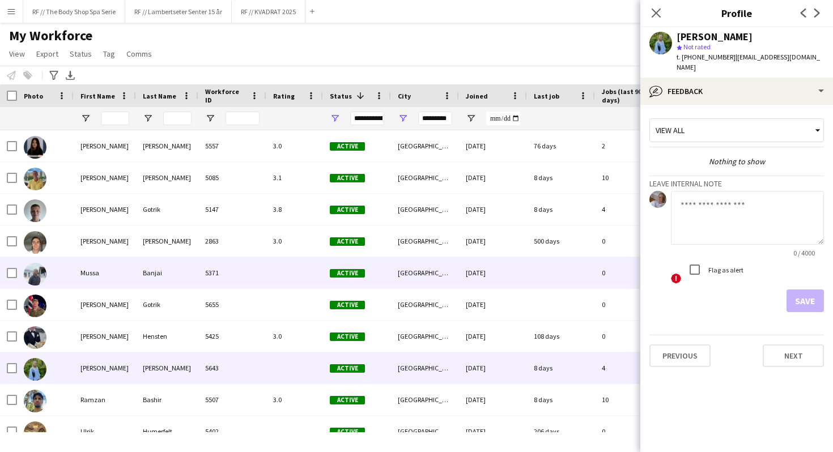
scroll to position [79, 0]
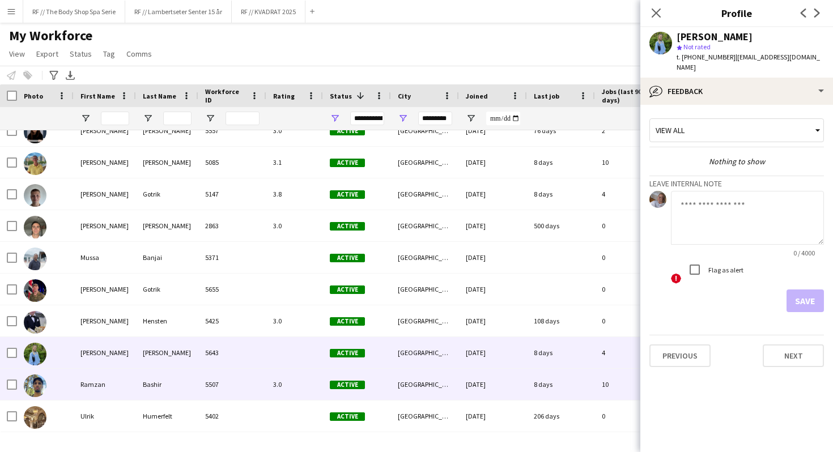
click at [294, 383] on div "3.0" at bounding box center [294, 384] width 57 height 31
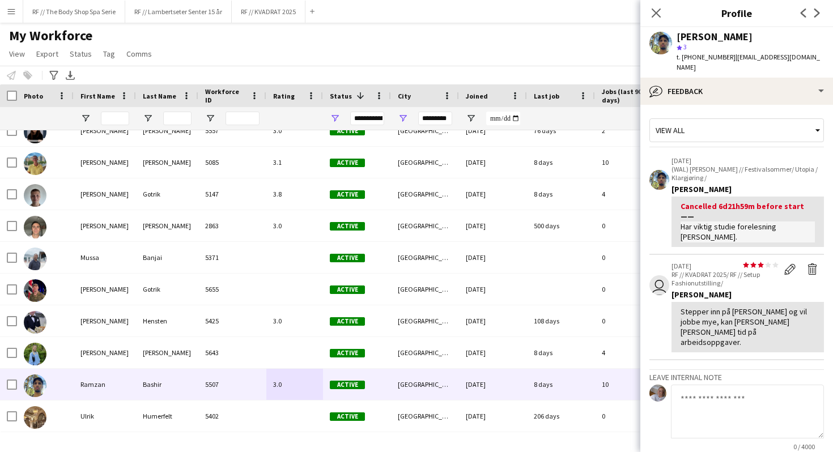
click at [665, 220] on app-crew-profile-feedback-item "14-08-2025 (WAL) Hansa Borg // Festivalsommer/ Utopia / Klargjøring / Ramzan Ba…" at bounding box center [736, 202] width 175 height 105
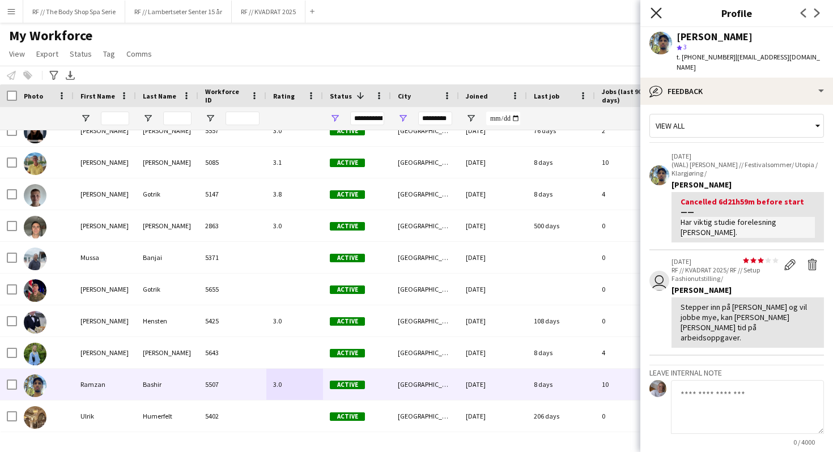
click at [656, 14] on icon at bounding box center [656, 12] width 11 height 11
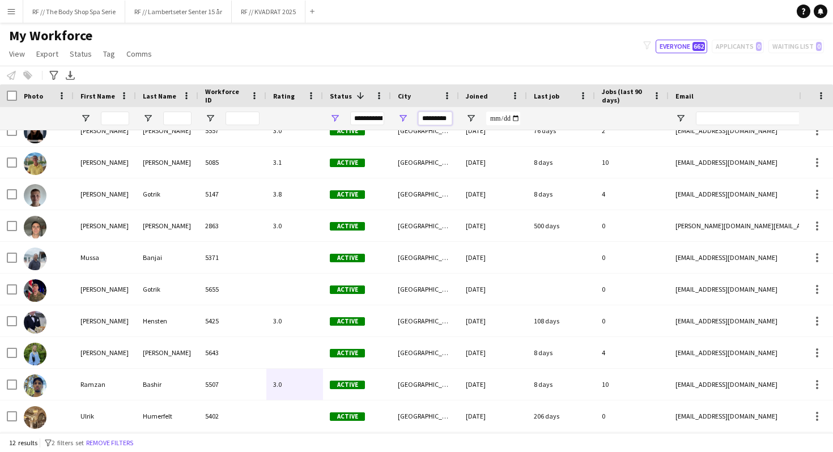
click at [430, 118] on input "*********" at bounding box center [435, 119] width 34 height 14
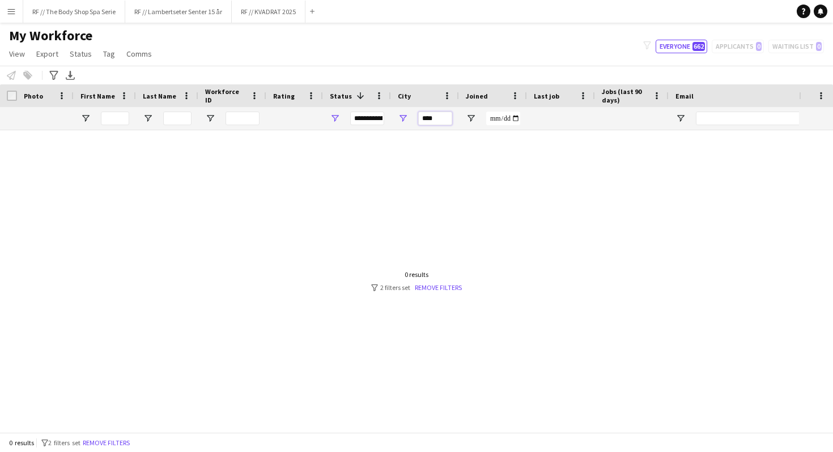
scroll to position [0, 0]
type input "*"
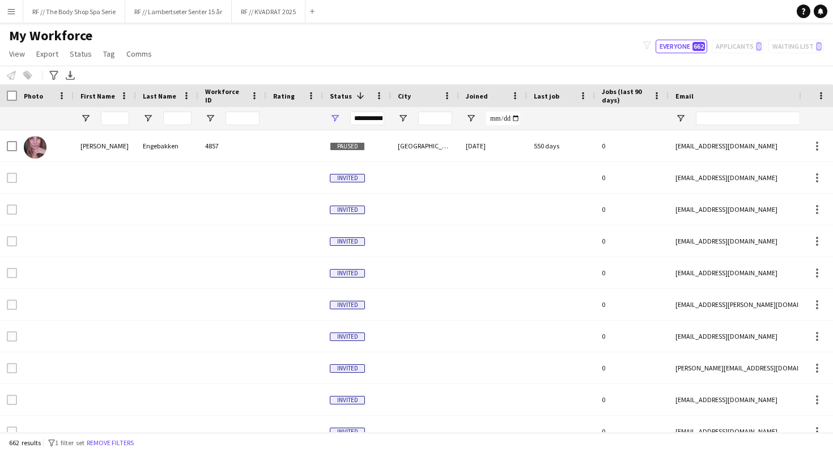
click at [364, 118] on div "**********" at bounding box center [367, 119] width 34 height 14
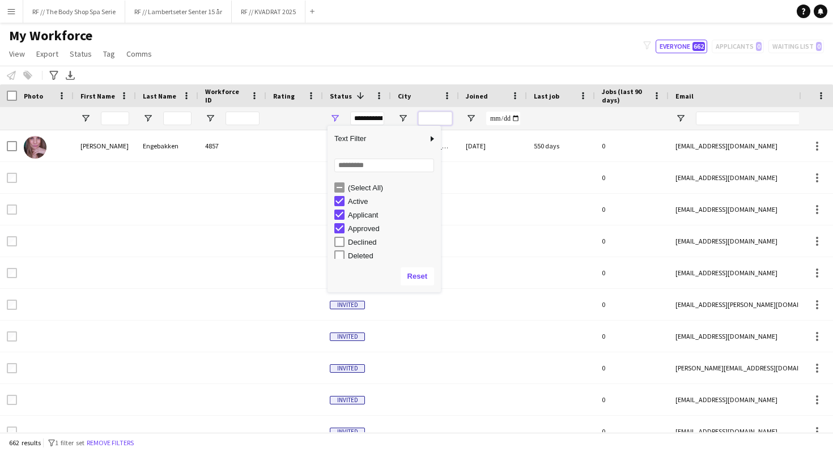
click at [428, 120] on input "City Filter Input" at bounding box center [435, 119] width 34 height 14
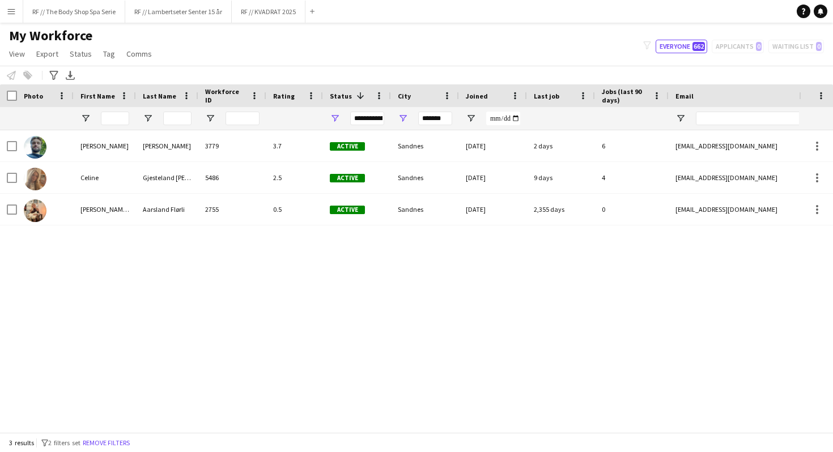
click at [315, 257] on div "Anders Lerang Larsen 3779 3.7 Active Sandnes 31-05-2022 2 days 6 1anderslarsen@…" at bounding box center [399, 281] width 799 height 302
click at [433, 117] on input "*******" at bounding box center [435, 119] width 34 height 14
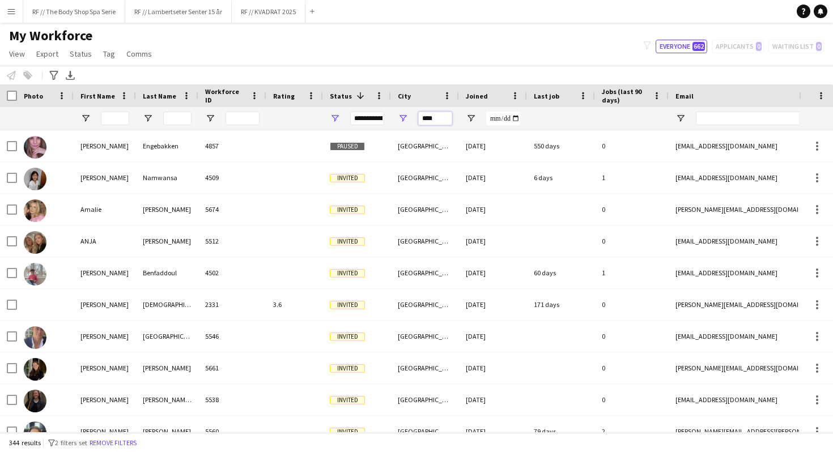
type input "****"
click at [378, 46] on div "My Workforce View Views Default view New view Update view Delete view Edit name…" at bounding box center [416, 46] width 833 height 39
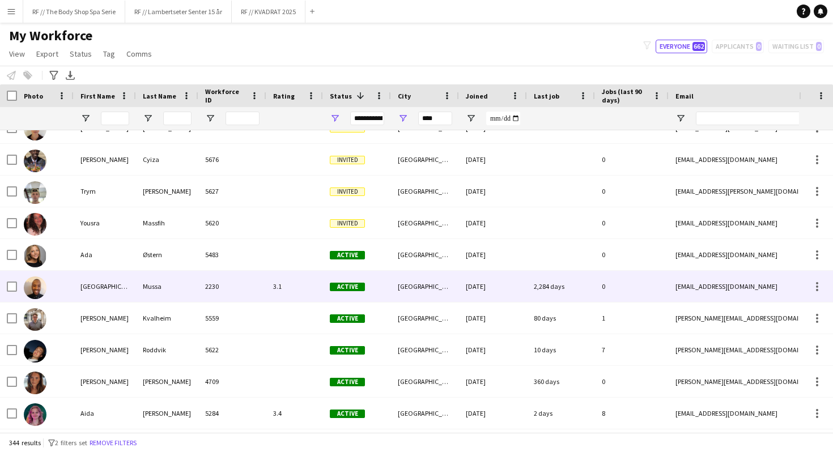
scroll to position [434, 0]
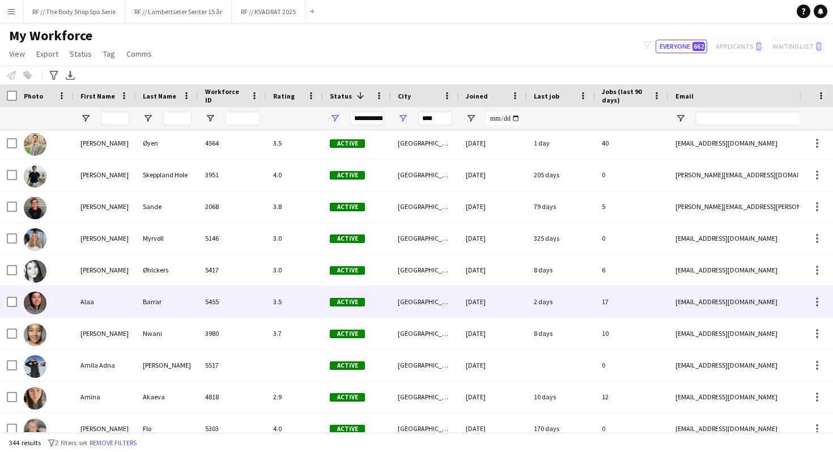
click at [252, 299] on div "5455" at bounding box center [232, 301] width 68 height 31
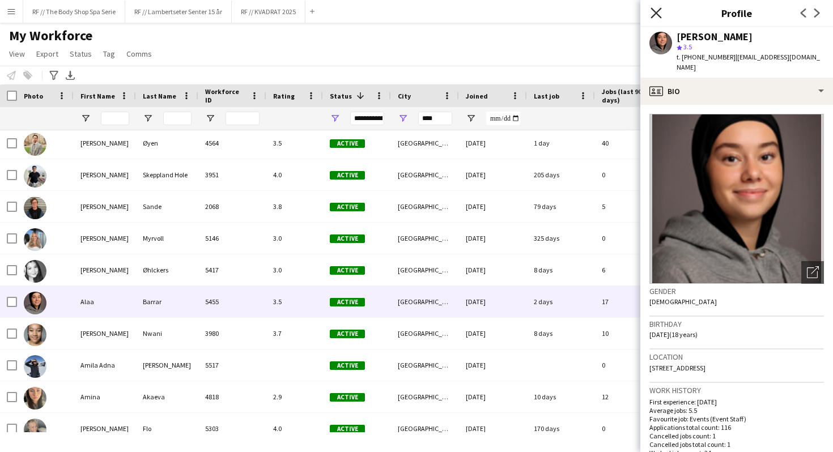
click at [652, 9] on icon at bounding box center [656, 12] width 11 height 11
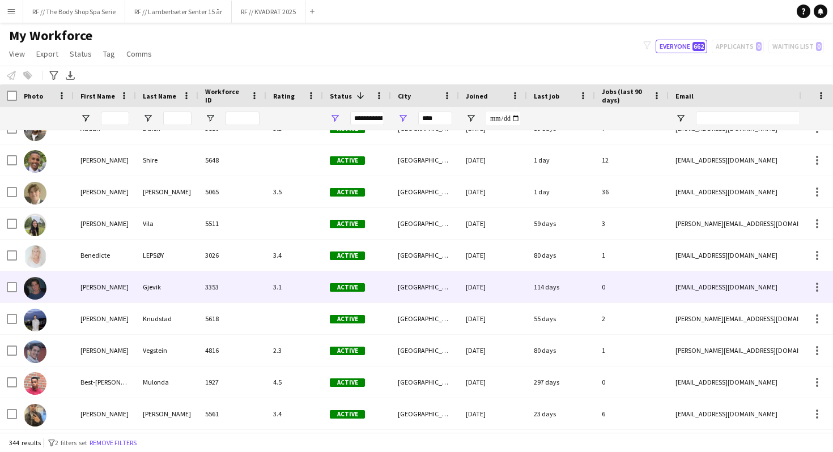
click at [250, 287] on div "3353" at bounding box center [232, 286] width 68 height 31
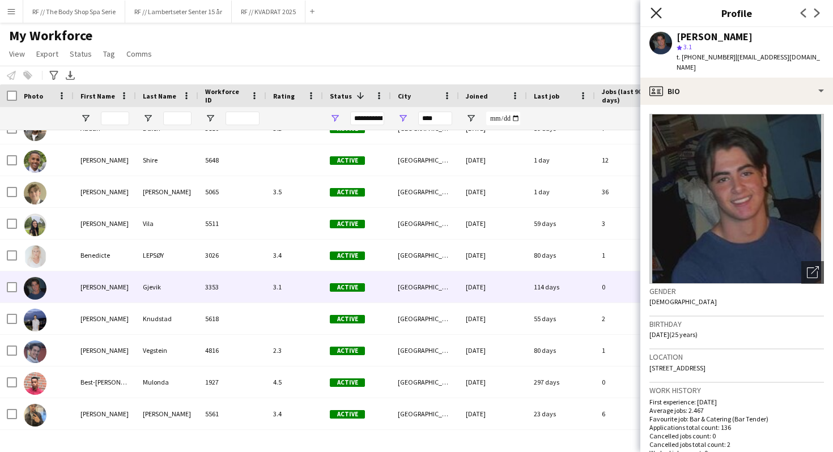
click at [660, 10] on icon at bounding box center [656, 12] width 11 height 11
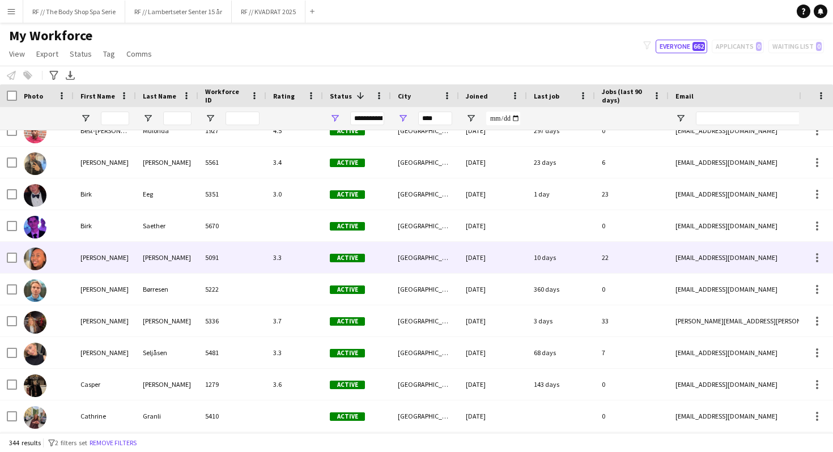
click at [250, 257] on div "5091" at bounding box center [232, 257] width 68 height 31
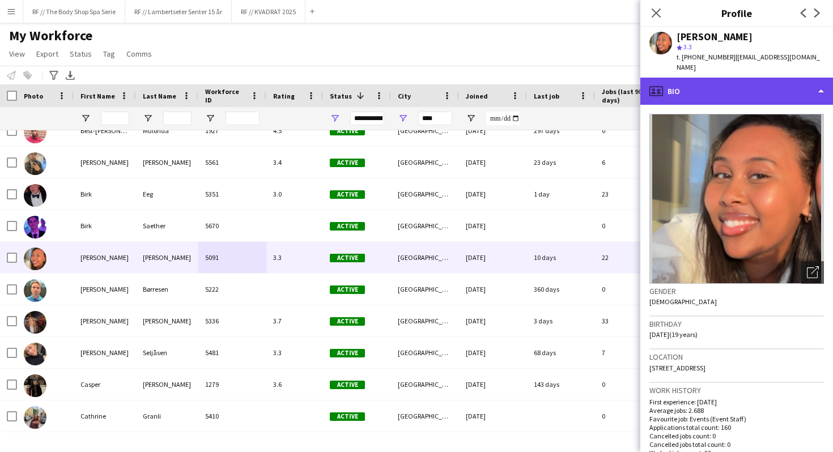
click at [690, 82] on div "profile Bio" at bounding box center [736, 91] width 193 height 27
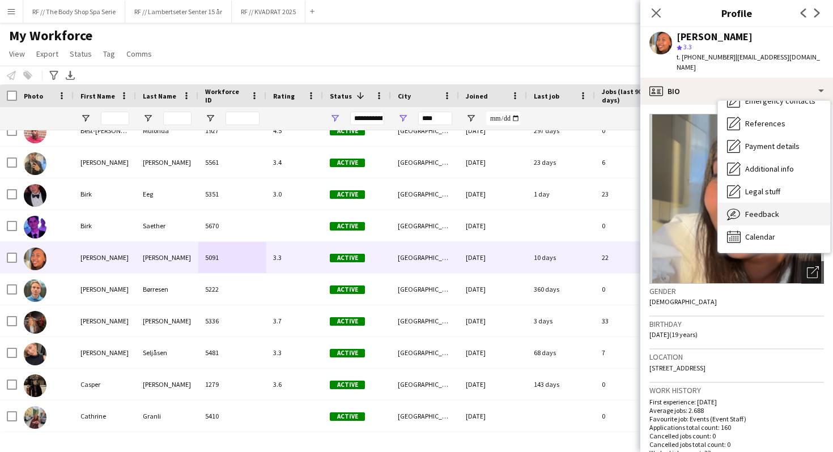
click at [754, 209] on span "Feedback" at bounding box center [762, 214] width 34 height 10
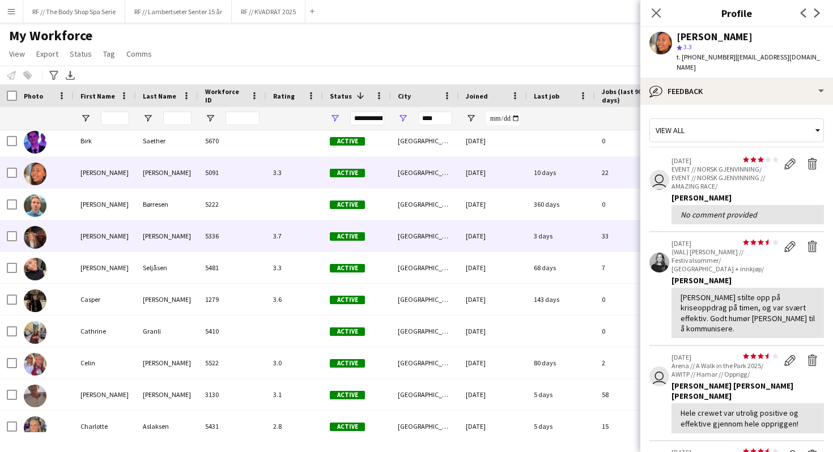
click at [264, 232] on div "5336" at bounding box center [232, 235] width 68 height 31
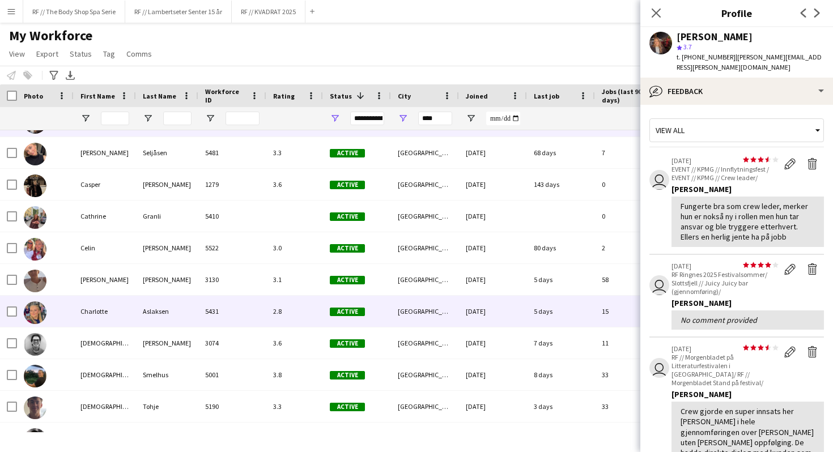
scroll to position [1994, 0]
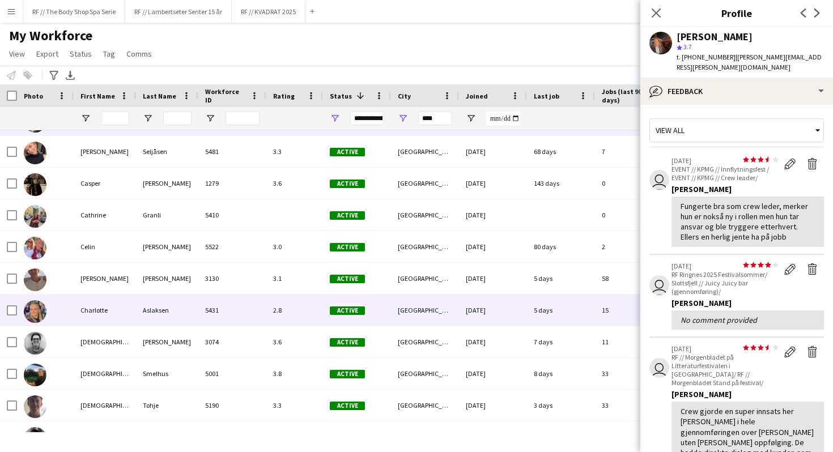
click at [283, 309] on div "2.8" at bounding box center [294, 310] width 57 height 31
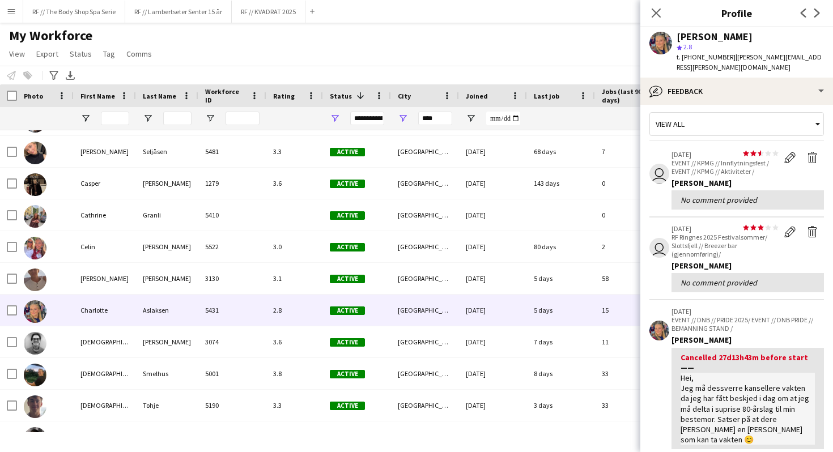
scroll to position [0, 0]
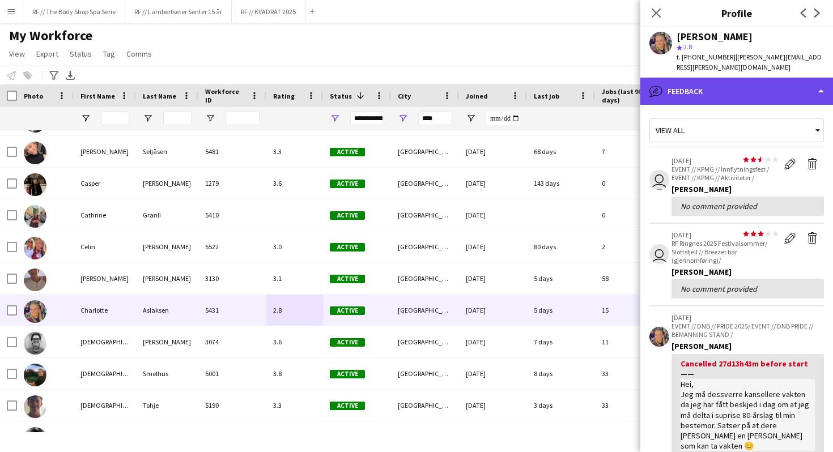
click at [679, 78] on div "bubble-pencil Feedback" at bounding box center [736, 91] width 193 height 27
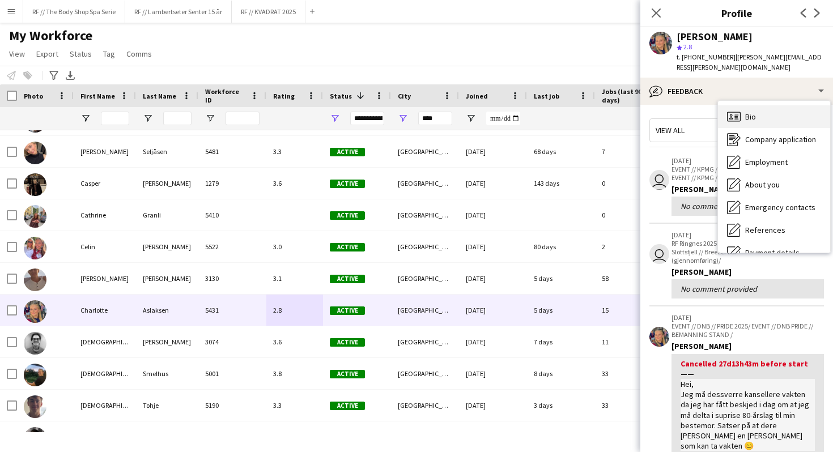
click at [740, 112] on icon at bounding box center [734, 117] width 14 height 10
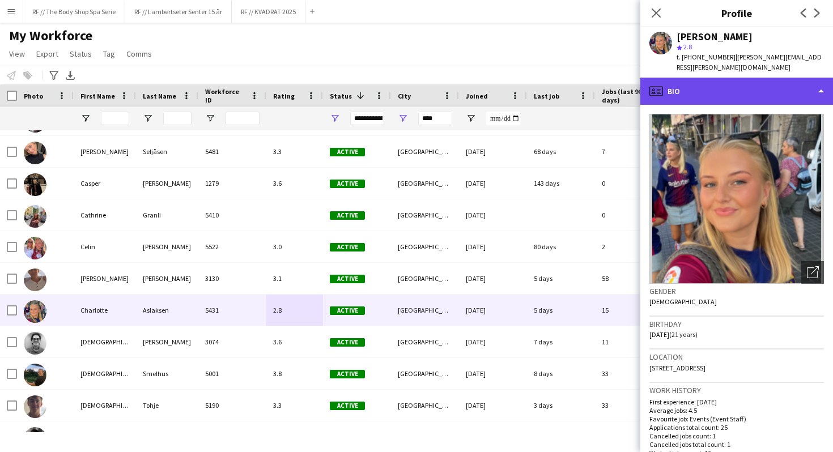
click at [701, 78] on div "profile Bio" at bounding box center [736, 91] width 193 height 27
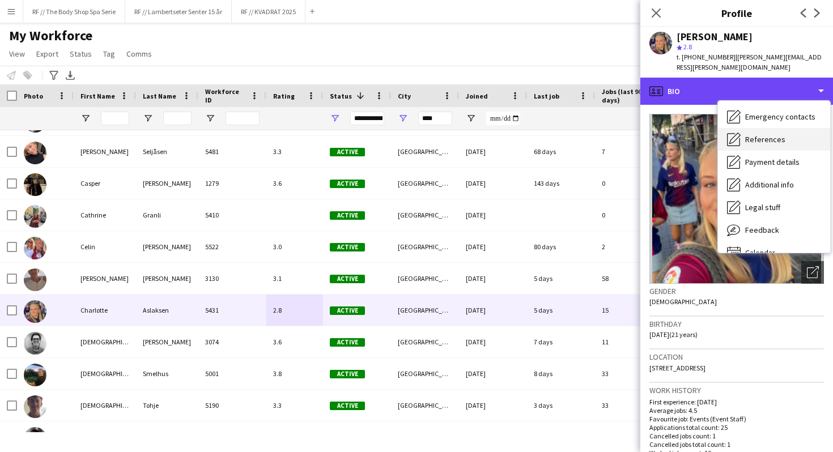
scroll to position [92, 0]
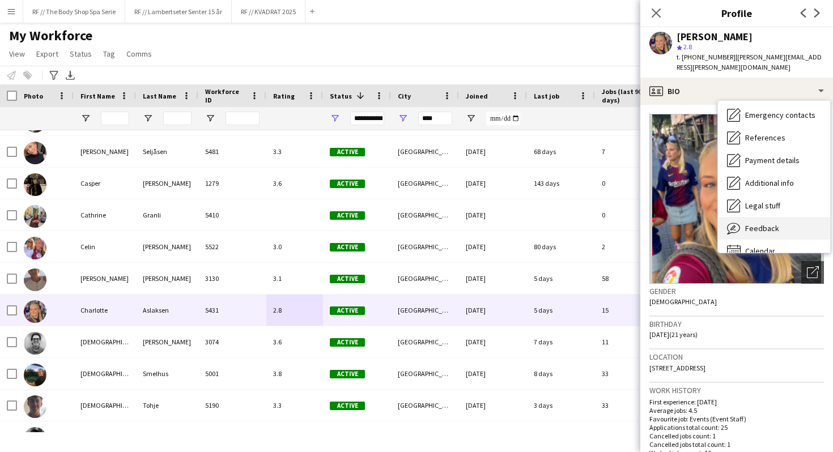
click at [761, 223] on span "Feedback" at bounding box center [762, 228] width 34 height 10
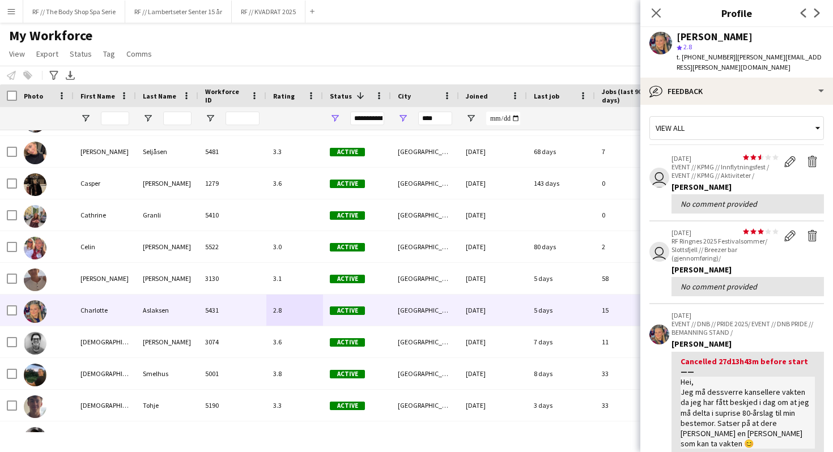
scroll to position [0, 0]
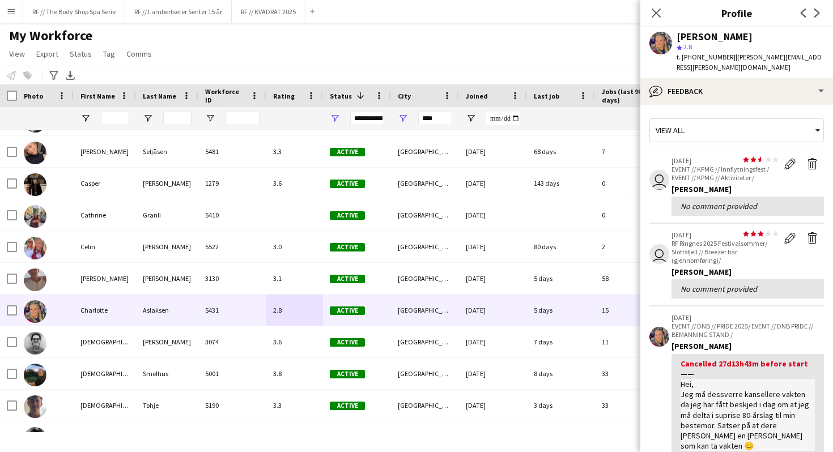
click at [662, 192] on app-crew-profile-feedback-item "user star star star star star star star star star star 25-08-2025 EVENT // KPMG…" at bounding box center [736, 187] width 175 height 74
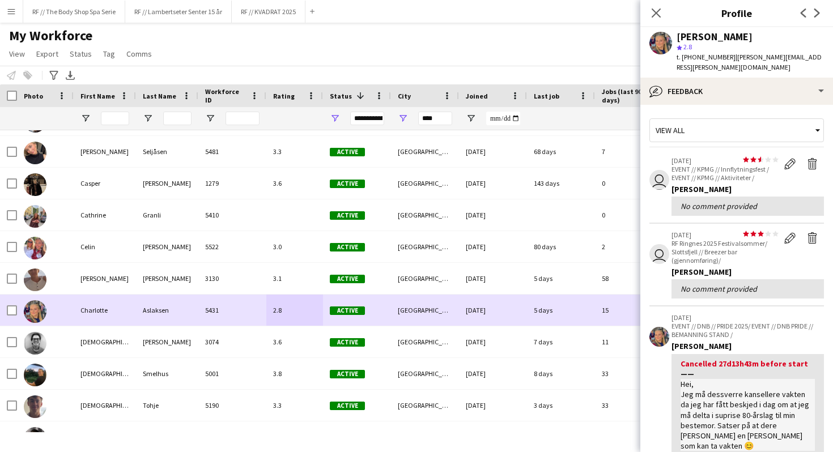
click at [388, 313] on div "Active" at bounding box center [357, 310] width 68 height 31
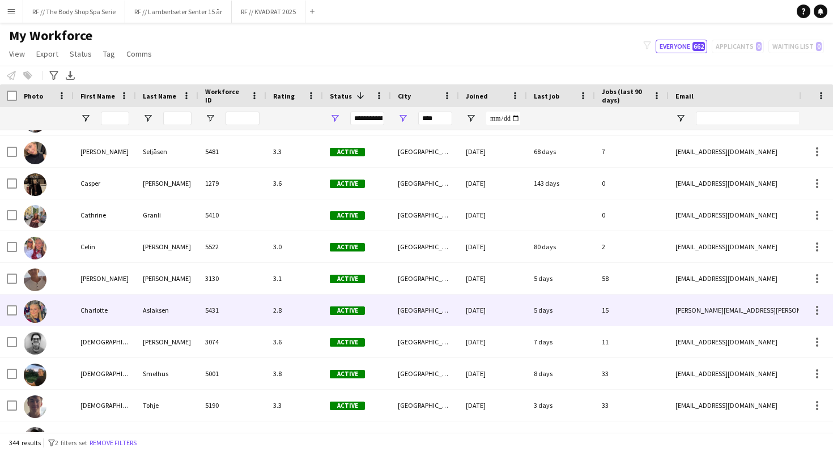
click at [388, 313] on div "Active" at bounding box center [357, 310] width 68 height 31
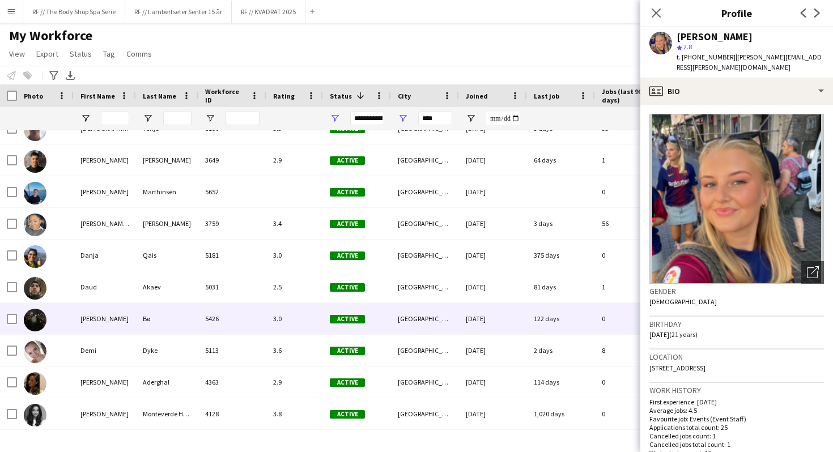
scroll to position [2288, 0]
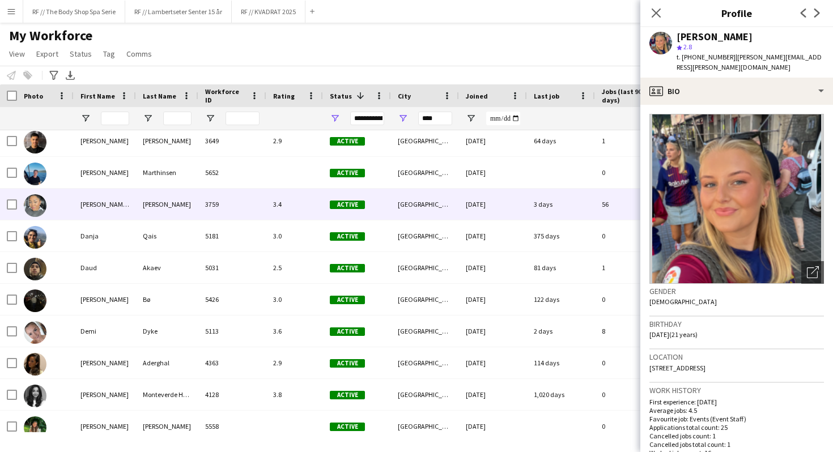
click at [188, 206] on div "Eriksen Stenvadet" at bounding box center [167, 204] width 62 height 31
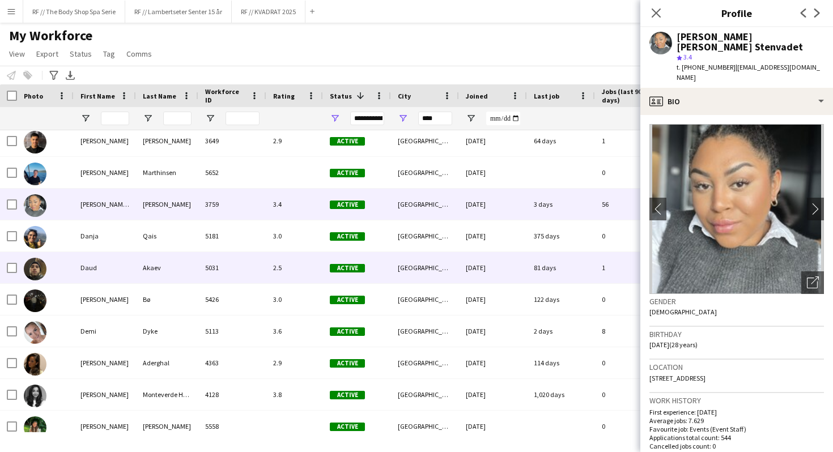
scroll to position [2340, 0]
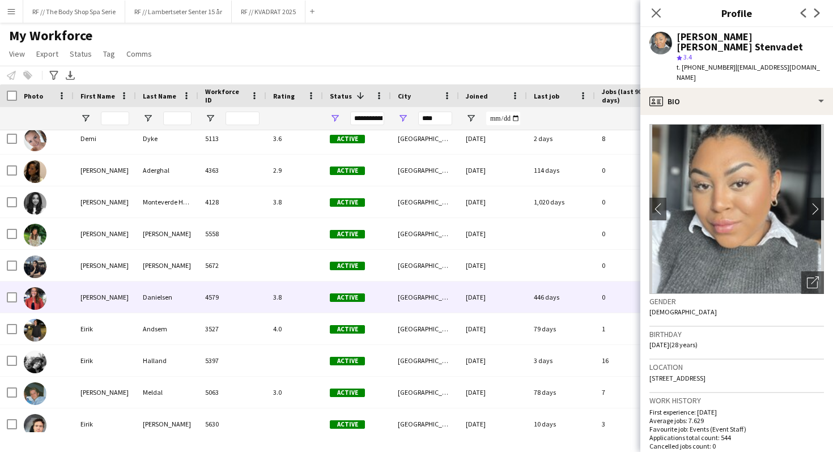
click at [199, 289] on div "4579" at bounding box center [232, 297] width 68 height 31
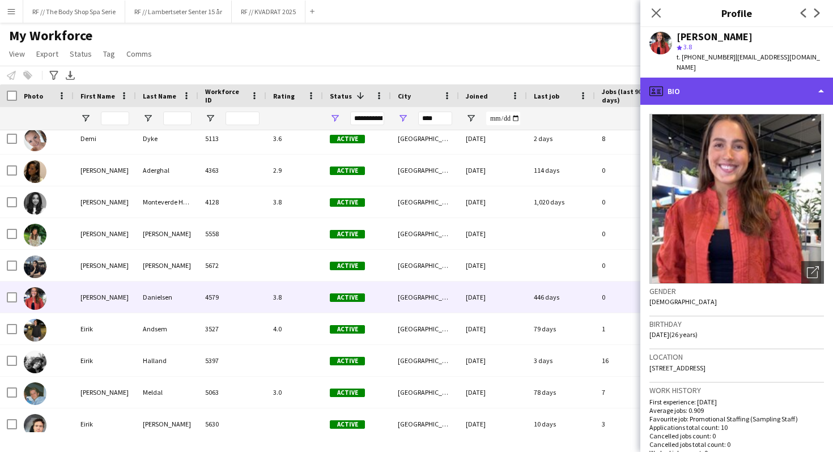
click at [689, 80] on div "profile Bio" at bounding box center [736, 91] width 193 height 27
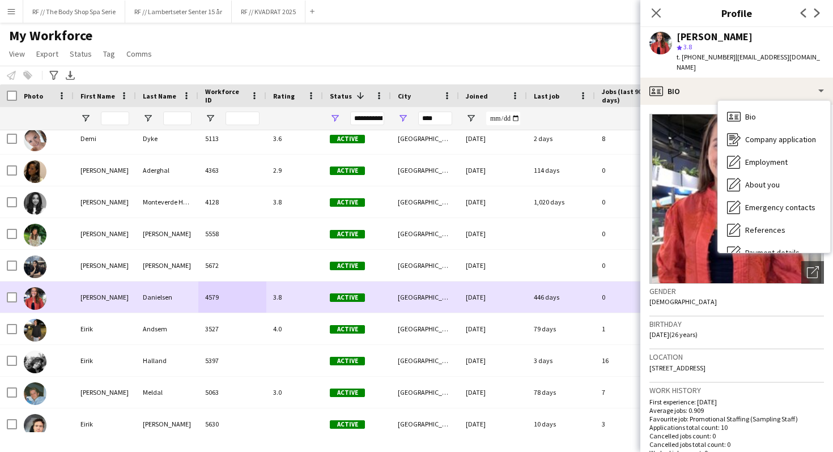
click at [514, 299] on div "28-06-2023" at bounding box center [493, 297] width 68 height 31
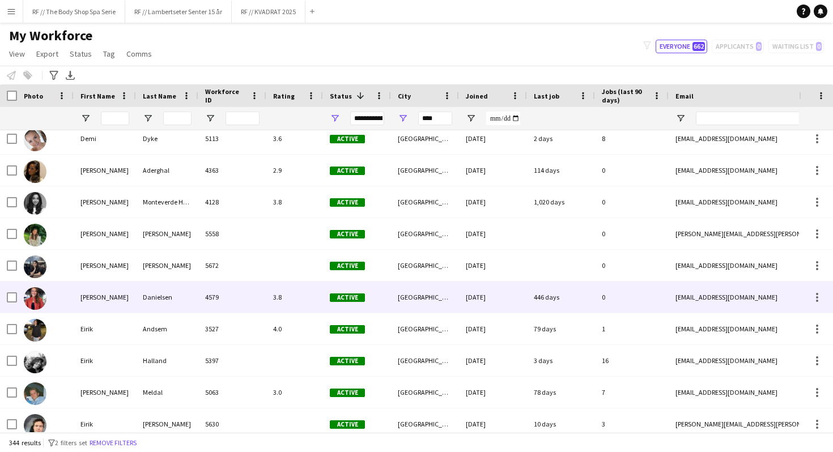
click at [517, 295] on div "28-06-2023" at bounding box center [493, 297] width 68 height 31
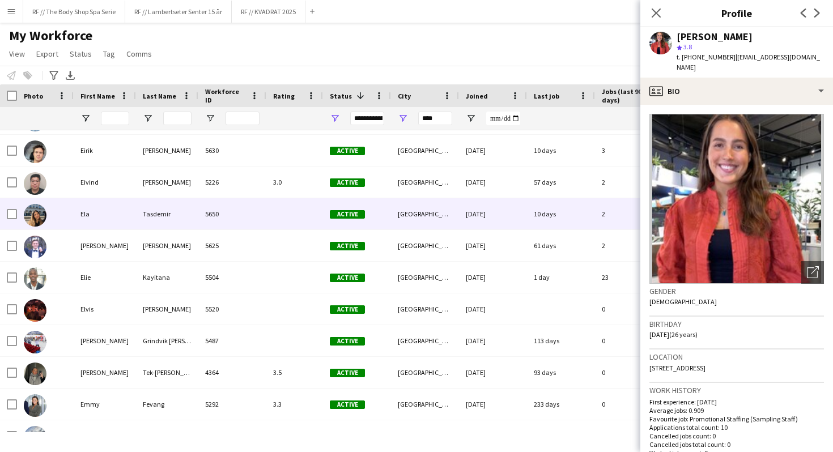
click at [261, 221] on div "5650" at bounding box center [232, 213] width 68 height 31
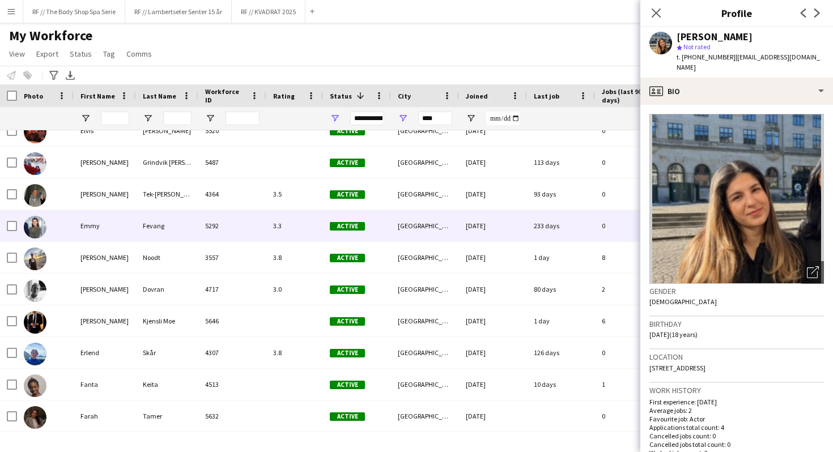
click at [240, 233] on div "5292" at bounding box center [232, 225] width 68 height 31
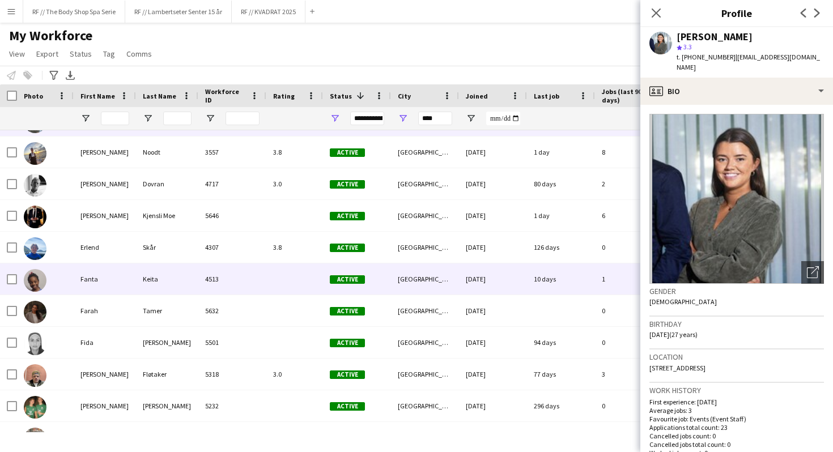
click at [239, 288] on div "4513" at bounding box center [232, 279] width 68 height 31
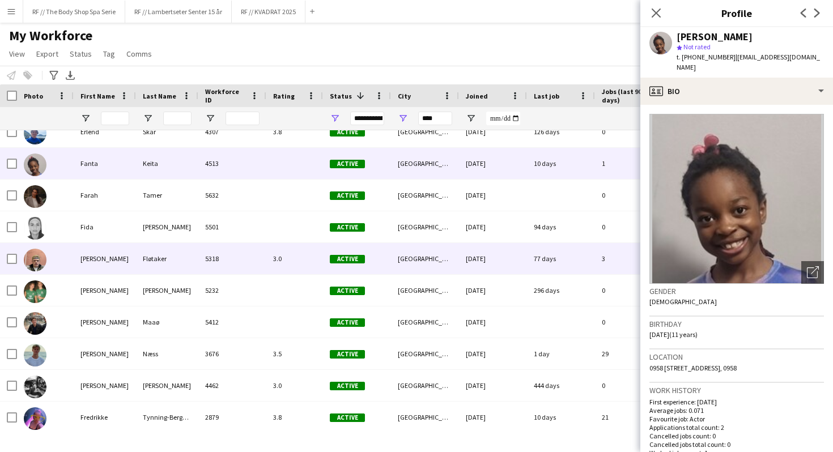
scroll to position [3178, 0]
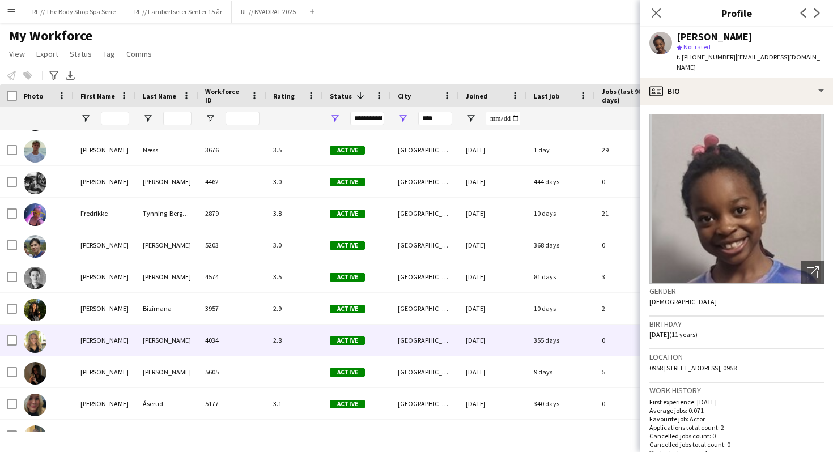
click at [237, 346] on div "4034" at bounding box center [232, 340] width 68 height 31
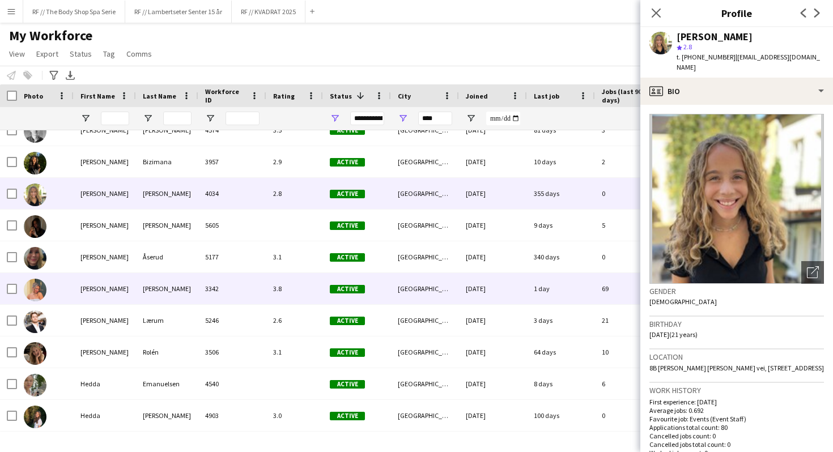
click at [241, 290] on div "3342" at bounding box center [232, 288] width 68 height 31
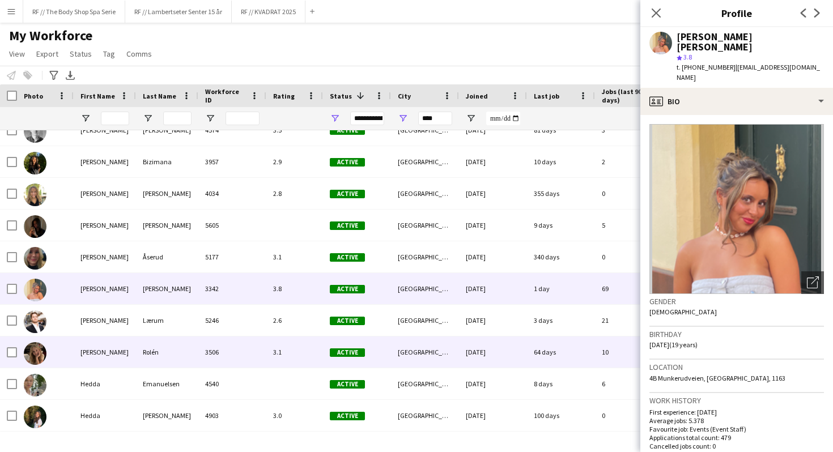
click at [242, 352] on div "3506" at bounding box center [232, 352] width 68 height 31
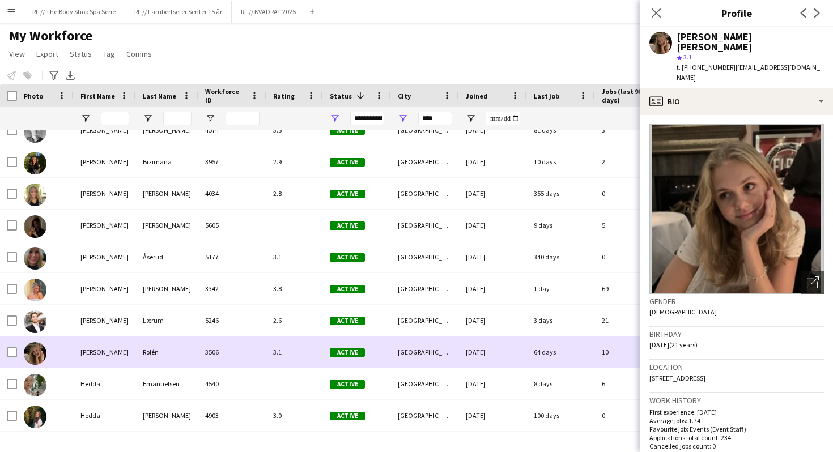
scroll to position [3519, 0]
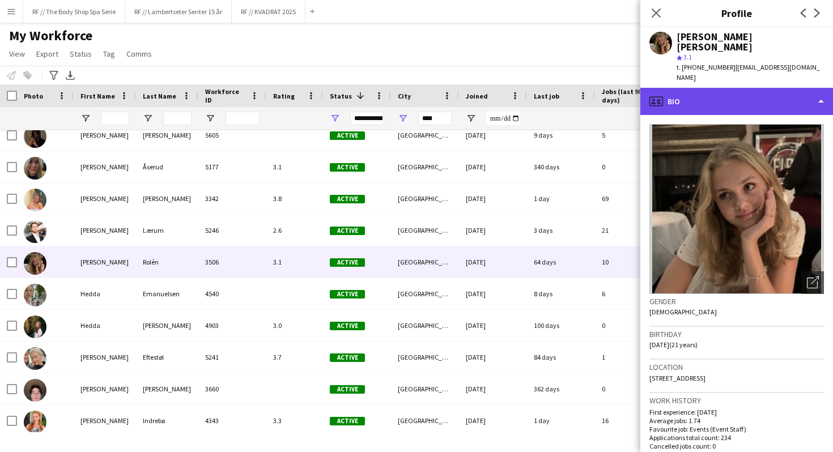
click at [701, 88] on div "profile Bio" at bounding box center [736, 101] width 193 height 27
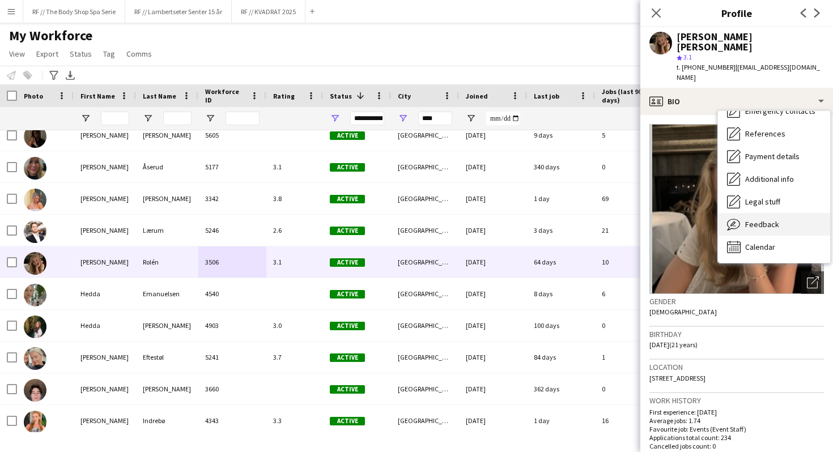
click at [751, 219] on span "Feedback" at bounding box center [762, 224] width 34 height 10
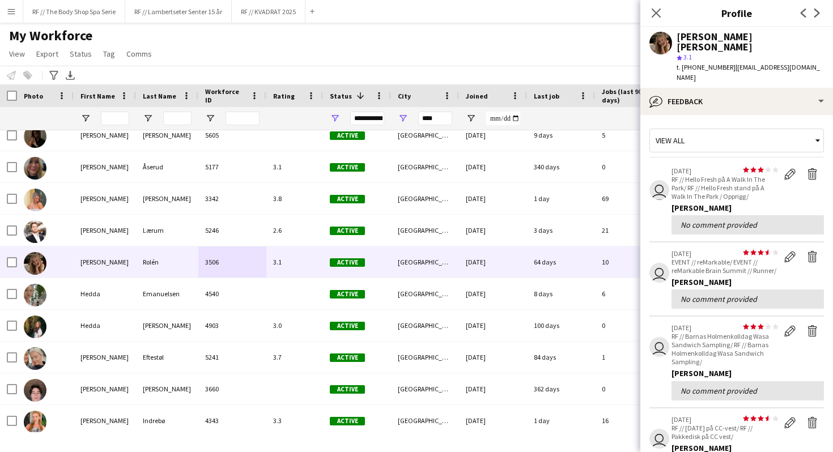
click at [658, 193] on app-crew-profile-feedback-item "user star star star star star star star star star star 25-06-2025 RF // Hello F…" at bounding box center [736, 201] width 175 height 83
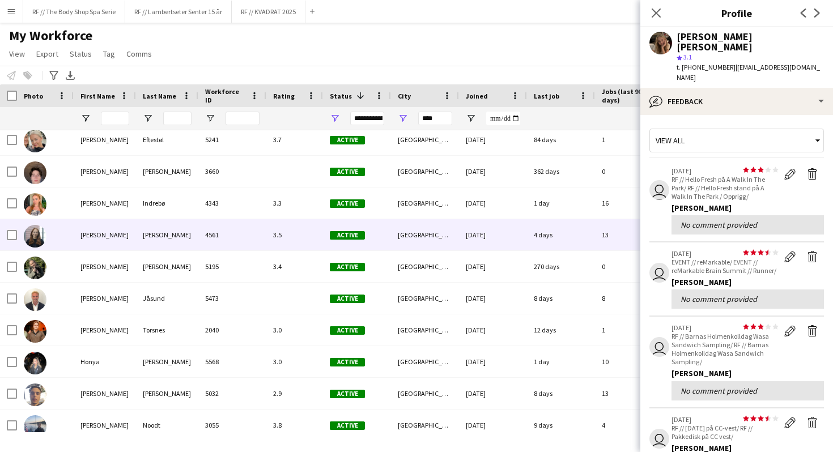
click at [420, 236] on div "[GEOGRAPHIC_DATA]" at bounding box center [425, 234] width 68 height 31
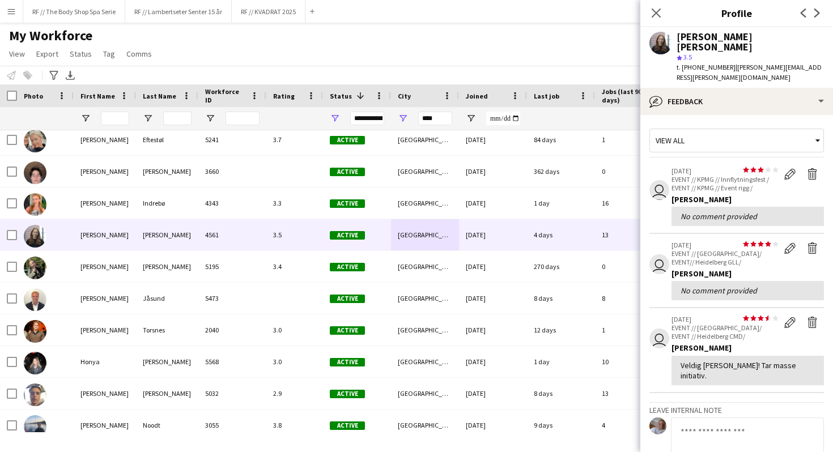
click at [666, 48] on app-user-avatar at bounding box center [660, 43] width 23 height 23
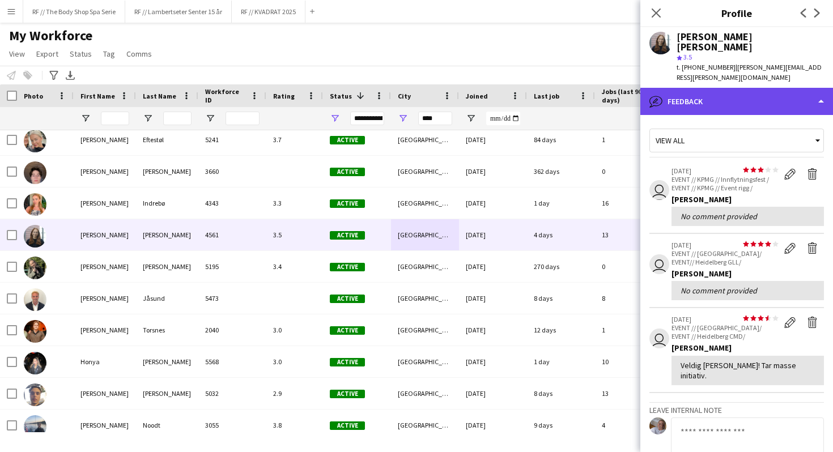
click at [706, 88] on div "bubble-pencil Feedback" at bounding box center [736, 101] width 193 height 27
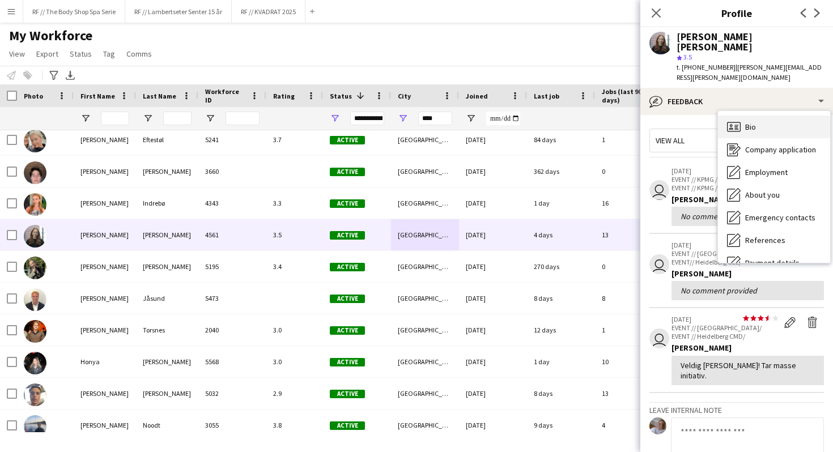
click at [742, 116] on div "Bio Bio" at bounding box center [774, 127] width 112 height 23
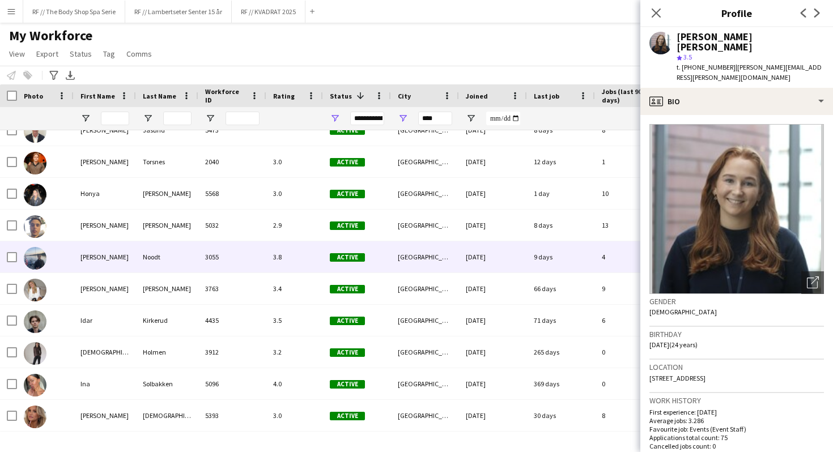
scroll to position [3983, 0]
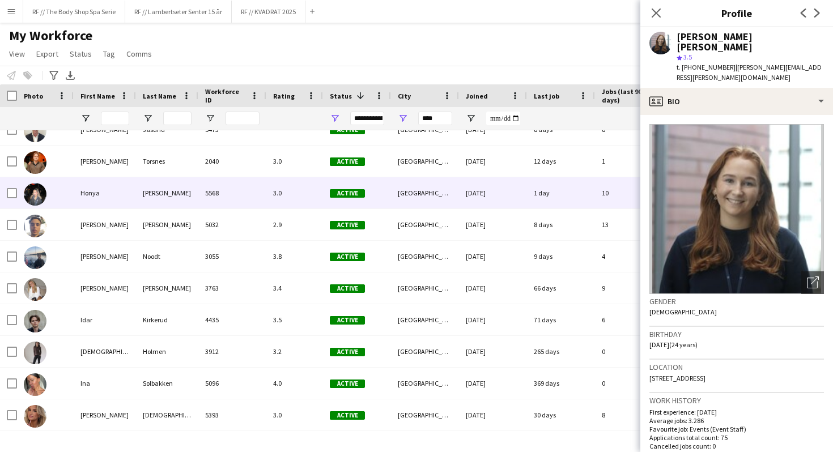
click at [436, 203] on div "[GEOGRAPHIC_DATA]" at bounding box center [425, 192] width 68 height 31
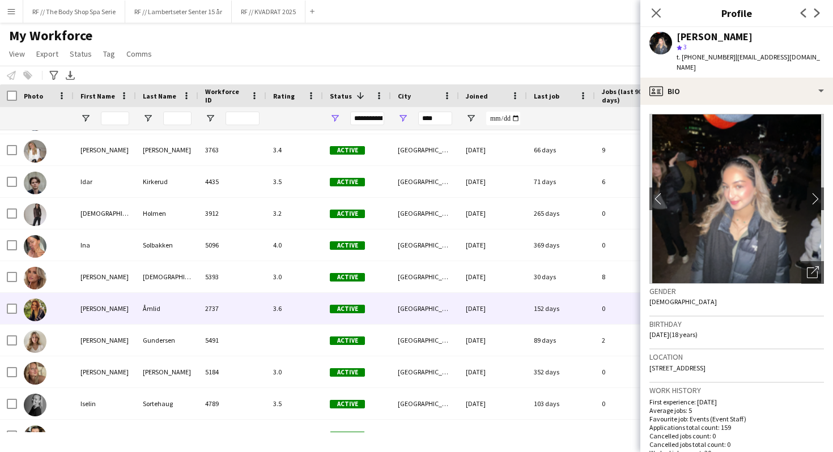
scroll to position [4134, 0]
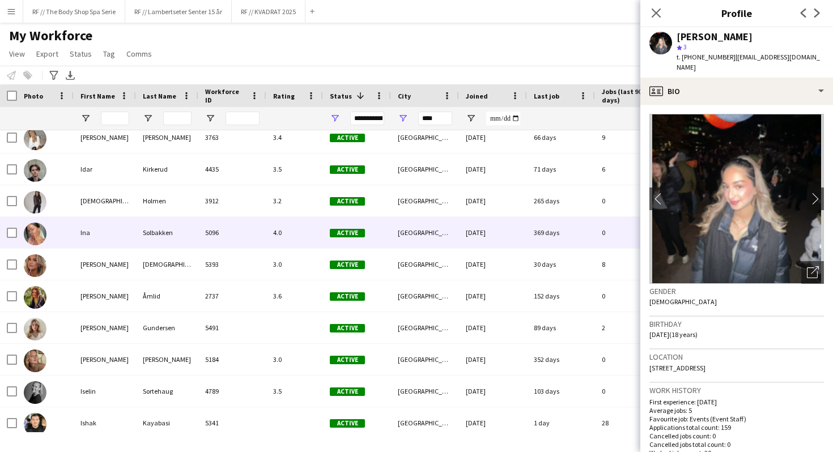
click at [434, 233] on div "[GEOGRAPHIC_DATA]" at bounding box center [425, 232] width 68 height 31
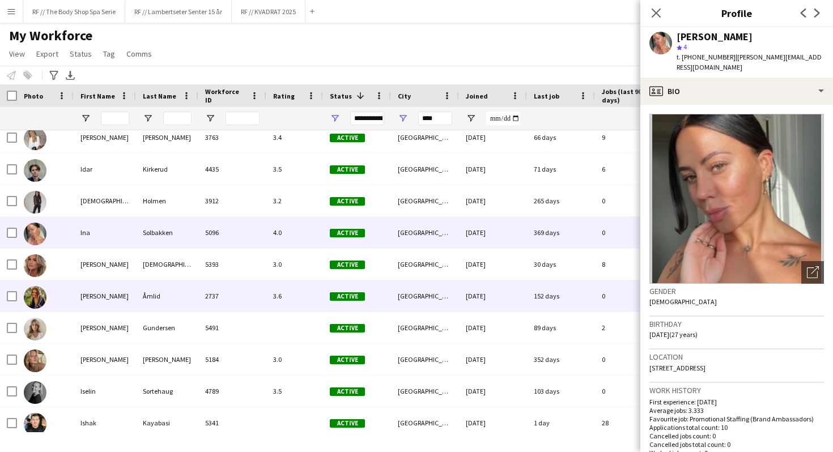
scroll to position [4195, 0]
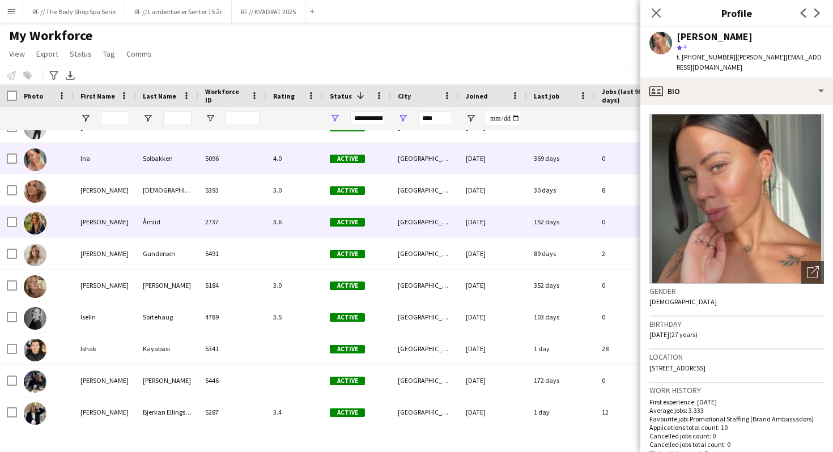
click at [430, 229] on div "[GEOGRAPHIC_DATA]" at bounding box center [425, 221] width 68 height 31
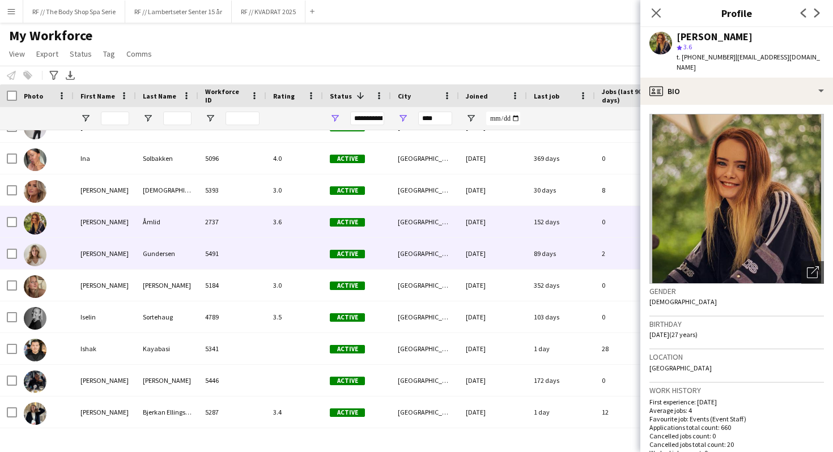
click at [414, 255] on div "[GEOGRAPHIC_DATA]" at bounding box center [425, 253] width 68 height 31
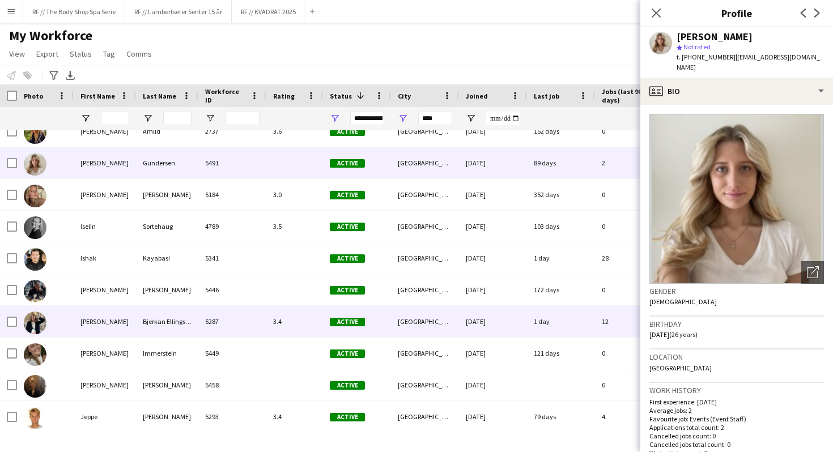
click at [401, 321] on div "[GEOGRAPHIC_DATA]" at bounding box center [425, 321] width 68 height 31
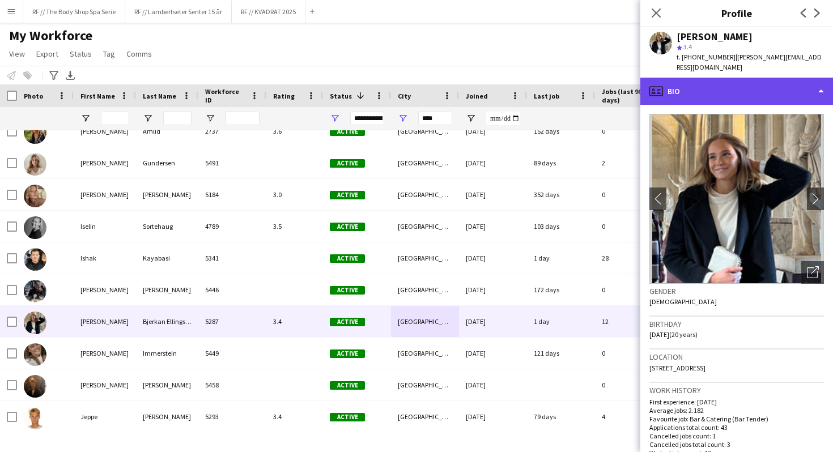
click at [679, 78] on div "profile Bio" at bounding box center [736, 91] width 193 height 27
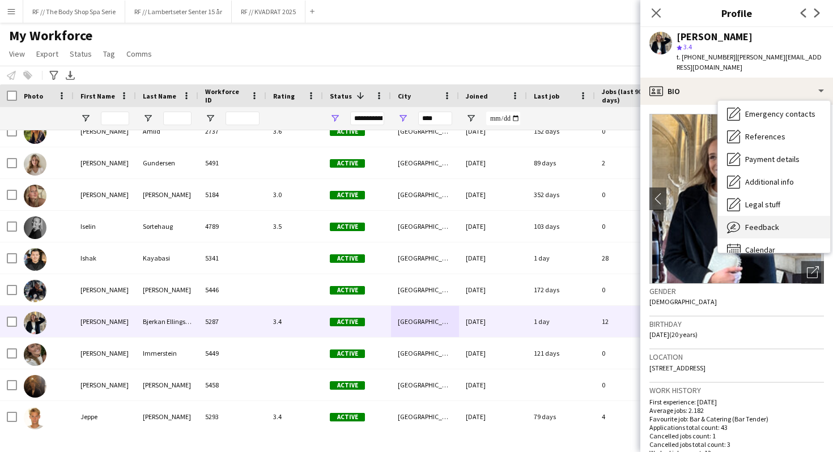
click at [755, 222] on span "Feedback" at bounding box center [762, 227] width 34 height 10
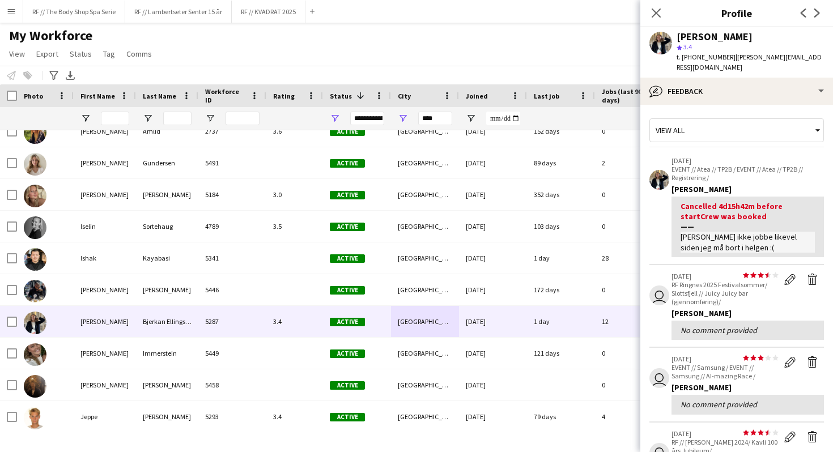
click at [653, 211] on app-crew-profile-feedback-item "31-08-2025 EVENT // Atea // TP2B / EVENT // Atea // TP2B // Registrering / Jenn…" at bounding box center [736, 208] width 175 height 116
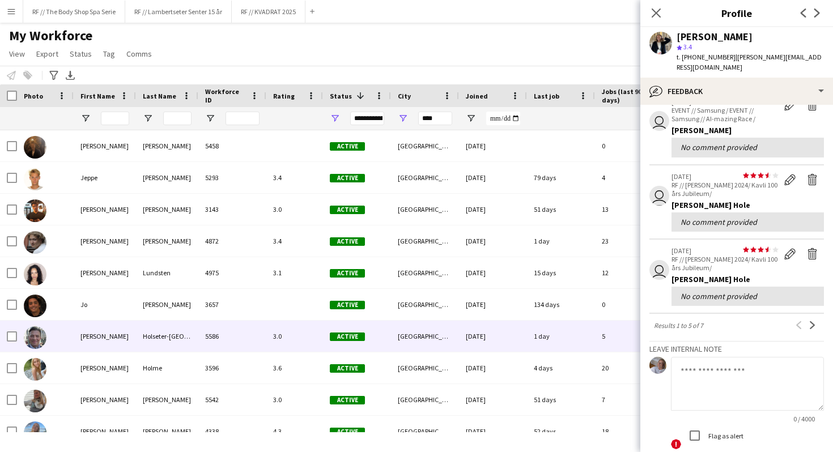
click at [255, 328] on div "5586" at bounding box center [232, 336] width 68 height 31
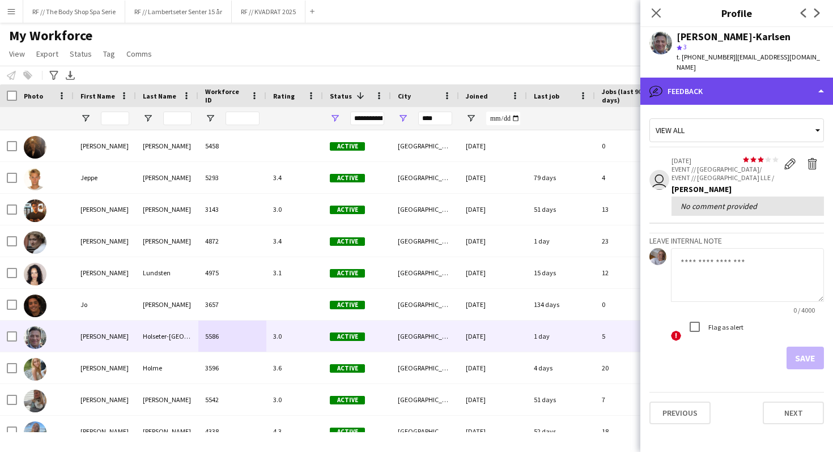
click at [736, 86] on div "bubble-pencil Feedback" at bounding box center [736, 91] width 193 height 27
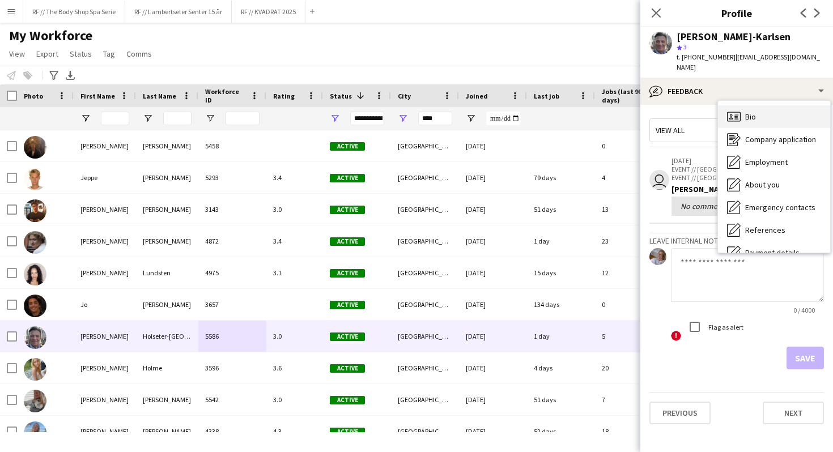
click at [748, 112] on span "Bio" at bounding box center [750, 117] width 11 height 10
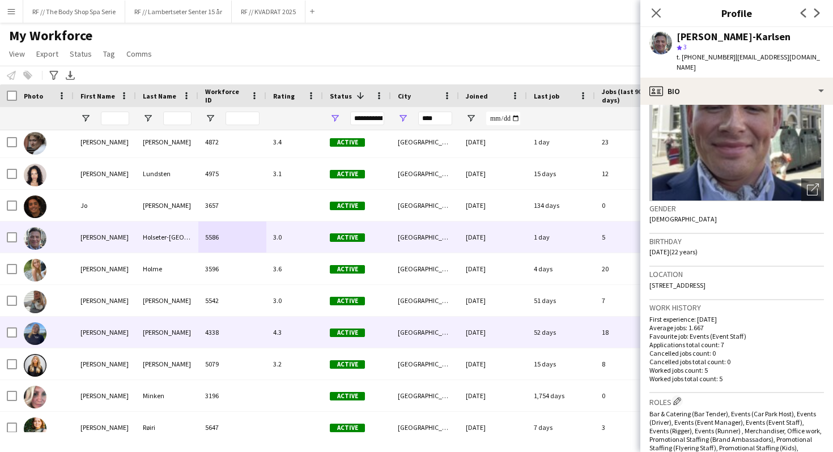
scroll to position [4639, 0]
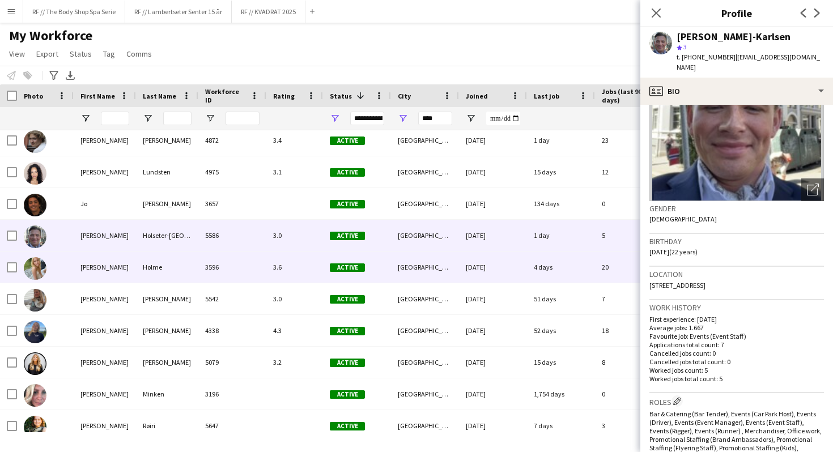
click at [265, 266] on div "3596" at bounding box center [232, 267] width 68 height 31
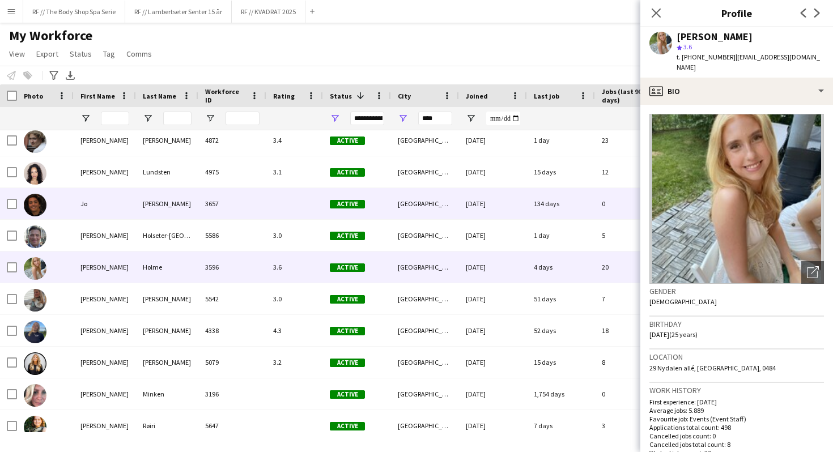
click at [186, 198] on div "Sannes" at bounding box center [167, 203] width 62 height 31
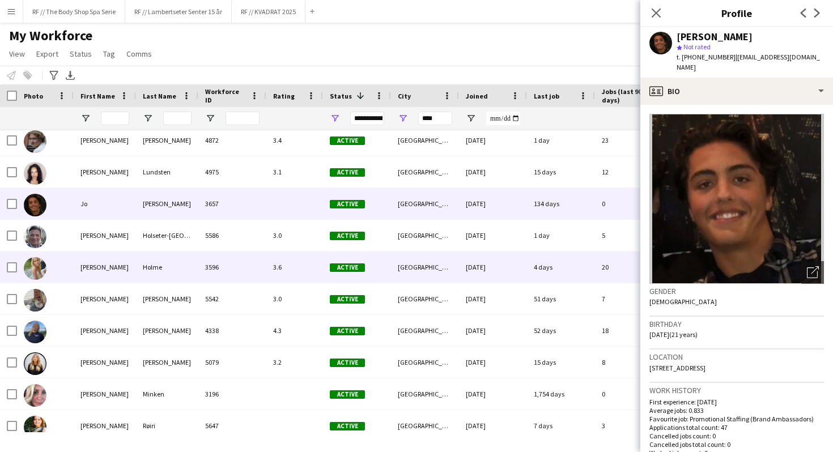
click at [197, 260] on div "Holme" at bounding box center [167, 267] width 62 height 31
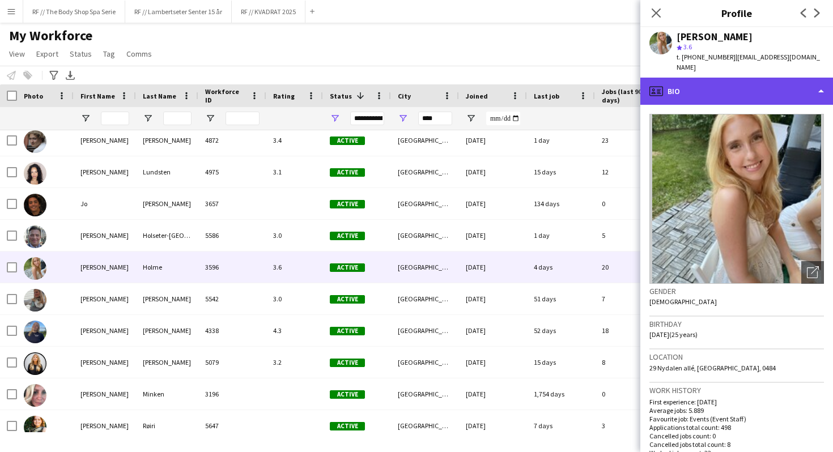
click at [677, 78] on div "profile Bio" at bounding box center [736, 91] width 193 height 27
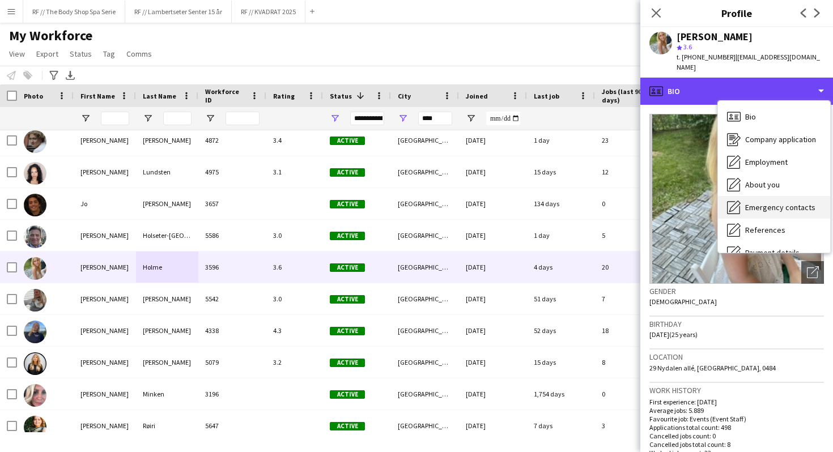
scroll to position [69, 0]
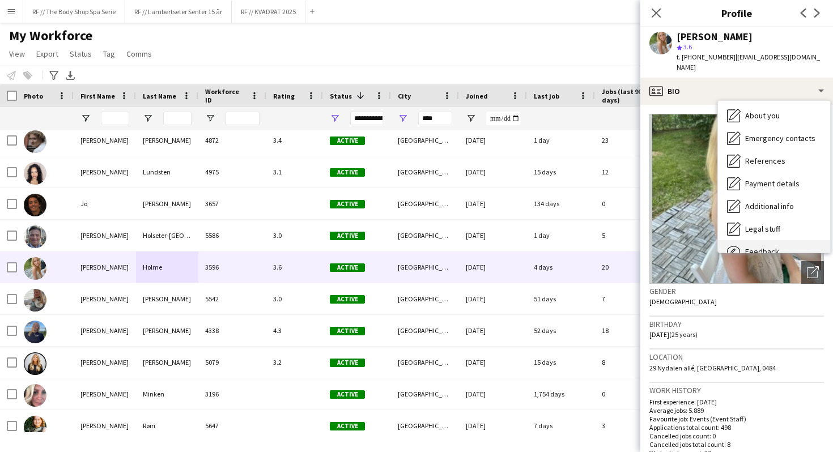
click at [745, 240] on div "Feedback Feedback" at bounding box center [774, 251] width 112 height 23
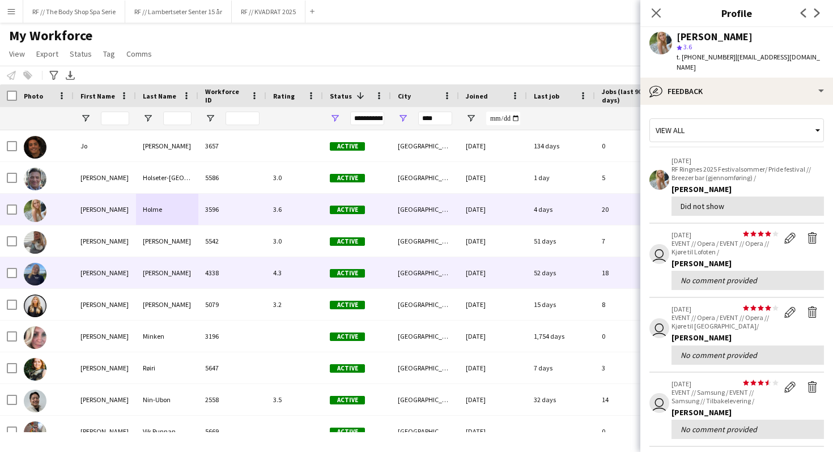
scroll to position [4698, 0]
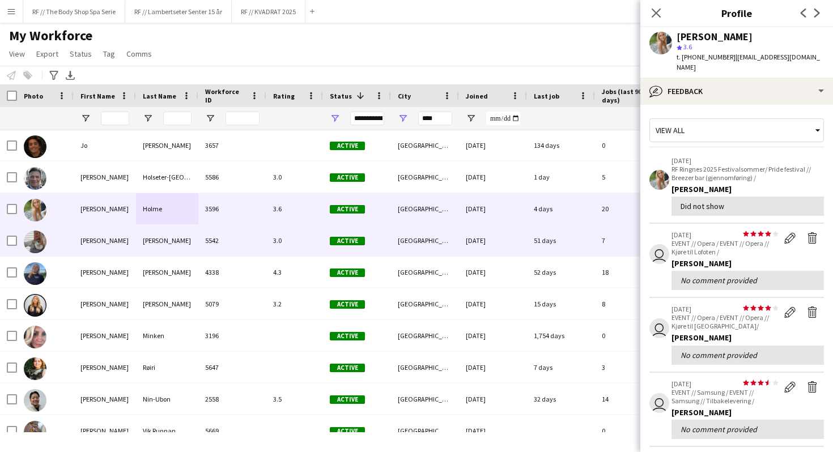
click at [249, 245] on div "5542" at bounding box center [232, 240] width 68 height 31
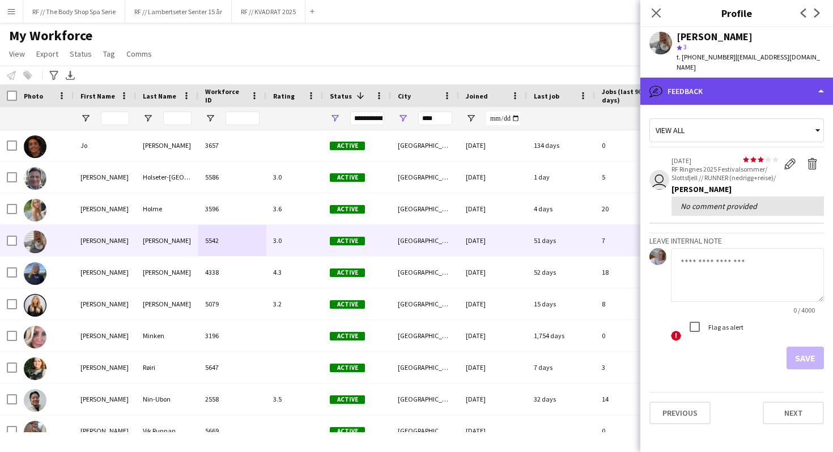
click at [676, 78] on div "bubble-pencil Feedback" at bounding box center [736, 91] width 193 height 27
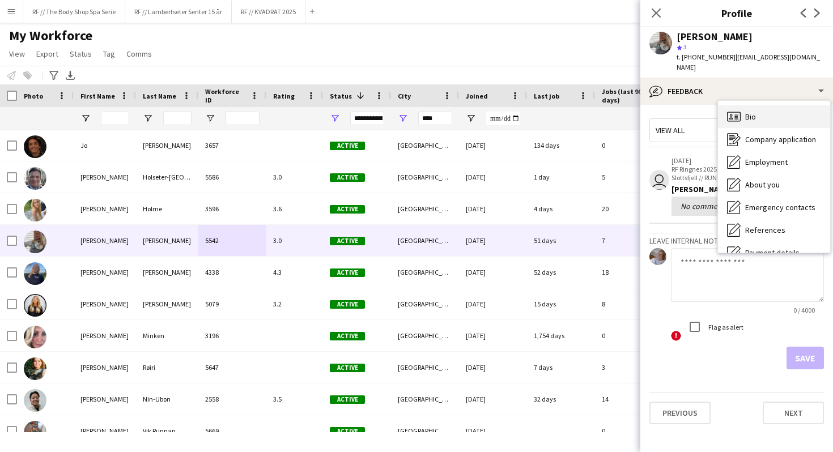
click at [737, 112] on icon at bounding box center [734, 117] width 14 height 10
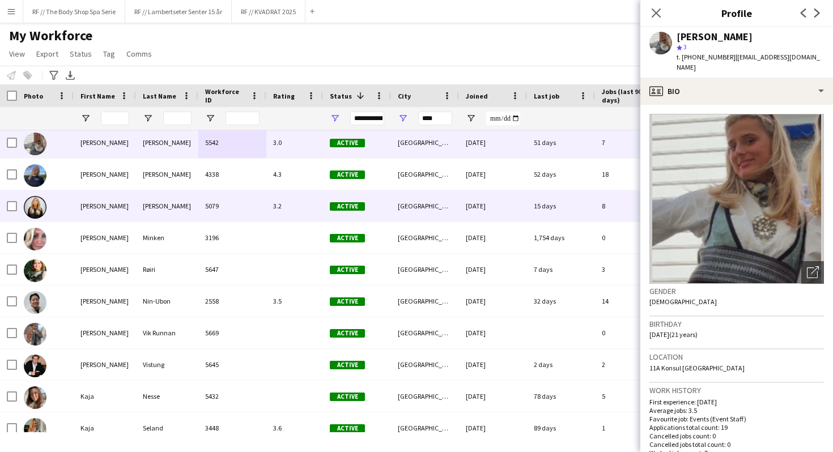
scroll to position [4796, 0]
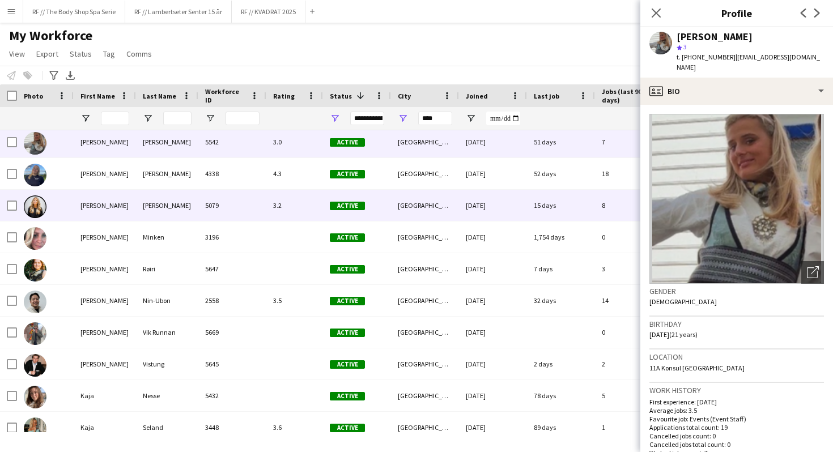
click at [299, 220] on div "3.2" at bounding box center [294, 205] width 57 height 31
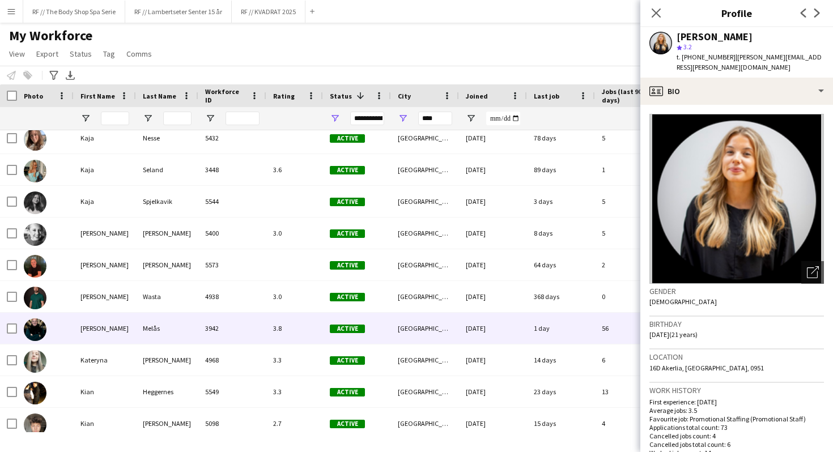
scroll to position [5059, 0]
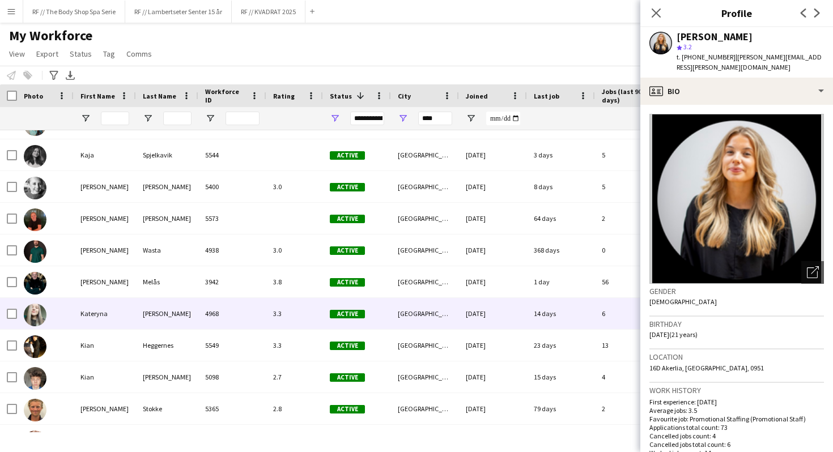
click at [249, 317] on div "4968" at bounding box center [232, 313] width 68 height 31
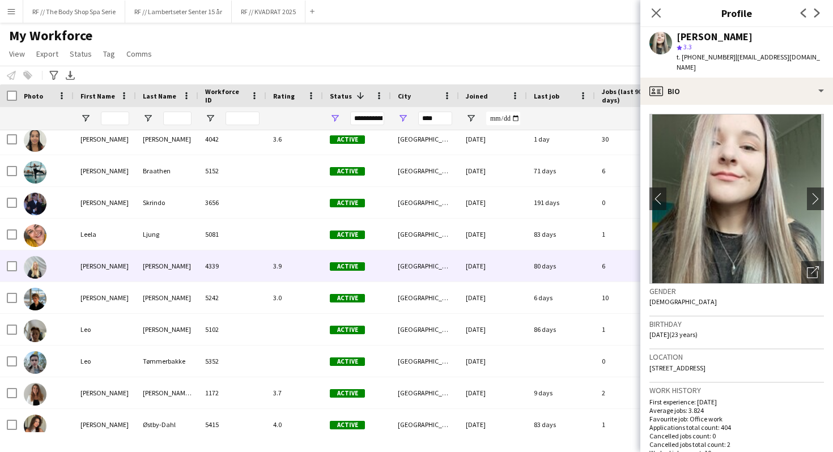
click at [250, 267] on div "4339" at bounding box center [232, 265] width 68 height 31
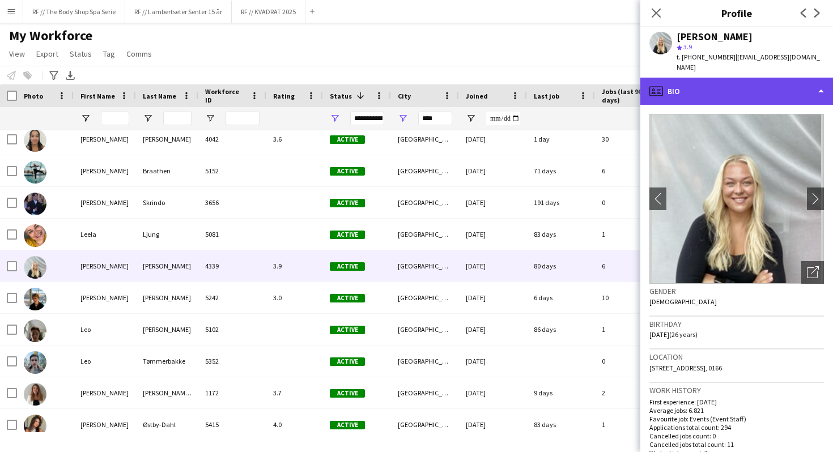
click at [702, 79] on div "profile Bio" at bounding box center [736, 91] width 193 height 27
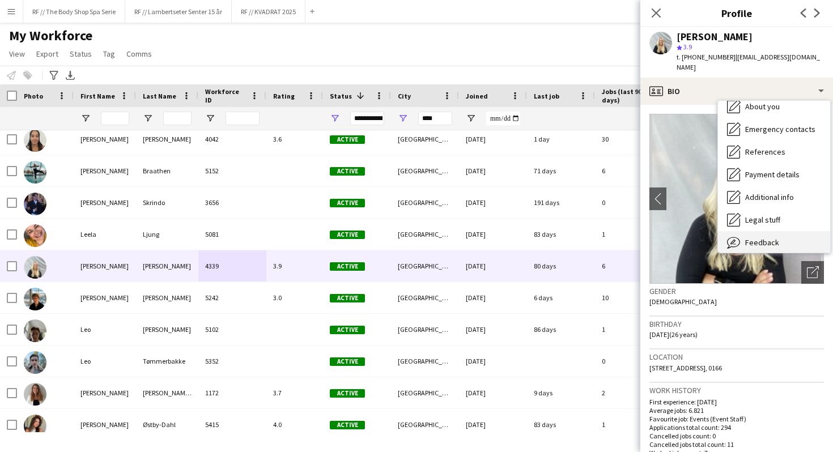
click at [749, 231] on div "Feedback Feedback" at bounding box center [774, 242] width 112 height 23
